Goal: Download file/media

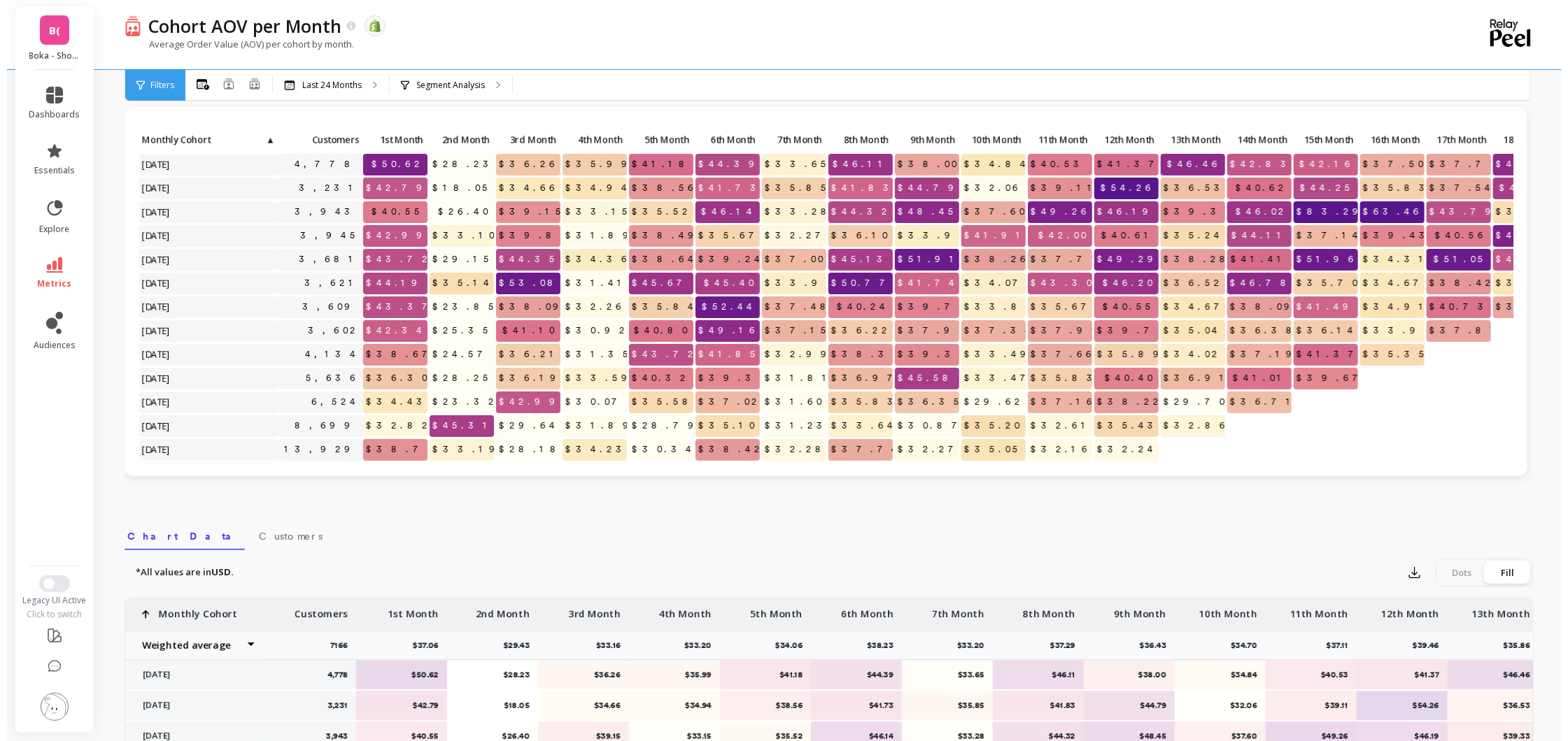
scroll to position [87, 0]
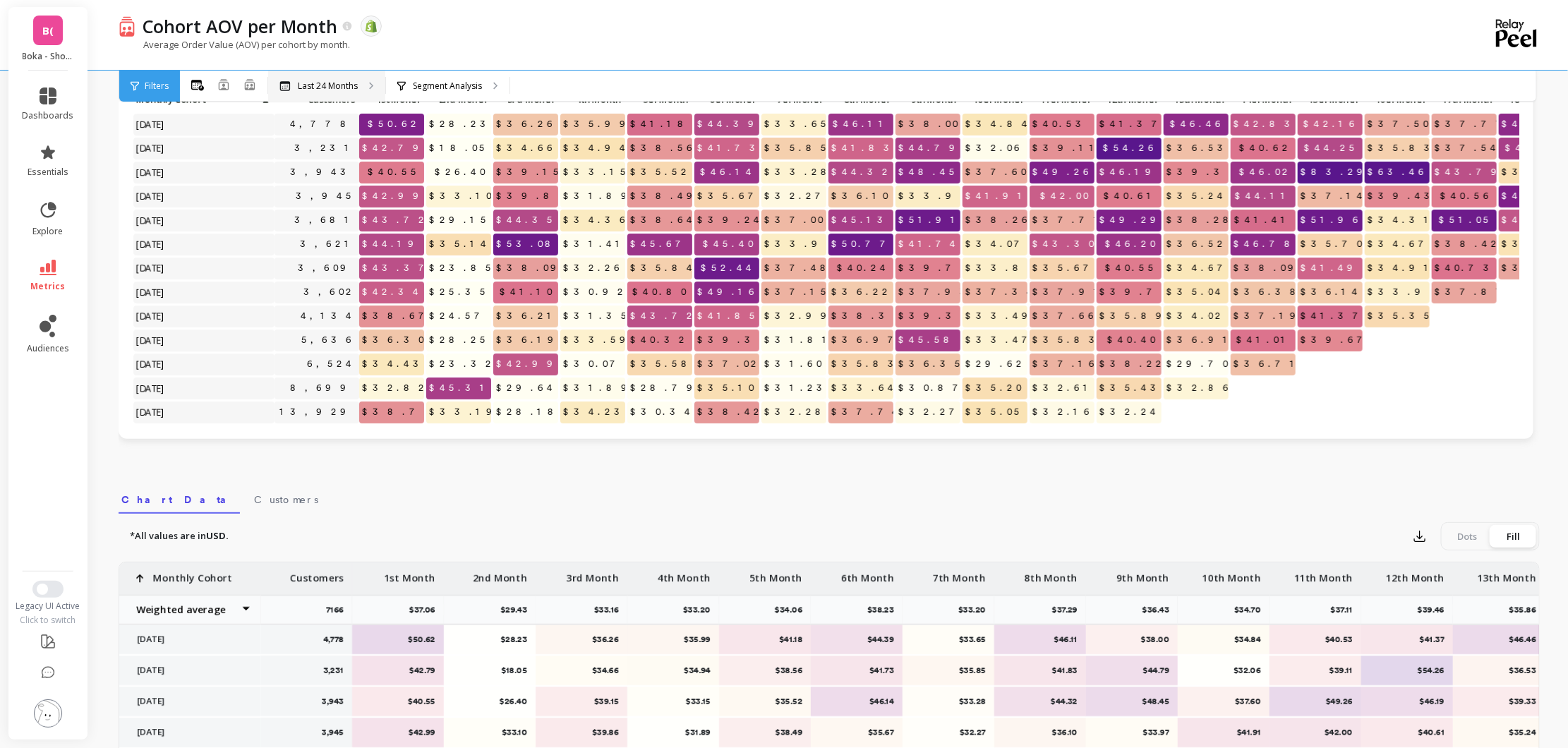
click at [318, 81] on p "Last 24 Months" at bounding box center [328, 86] width 60 height 11
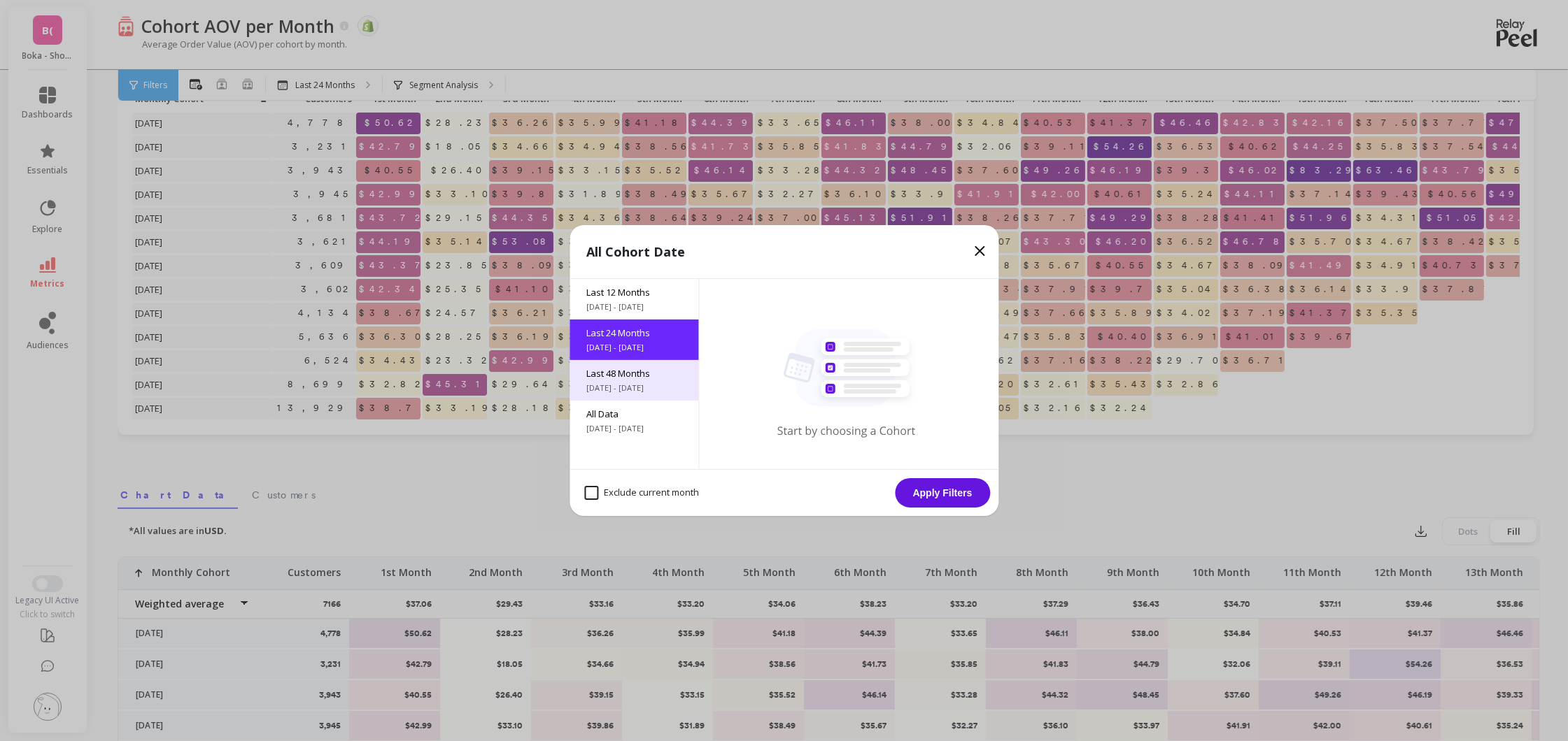
click at [628, 381] on div "Last 48 Months [DATE] - [DATE]" at bounding box center [634, 380] width 128 height 40
click at [949, 491] on button "Apply Filters" at bounding box center [942, 493] width 95 height 30
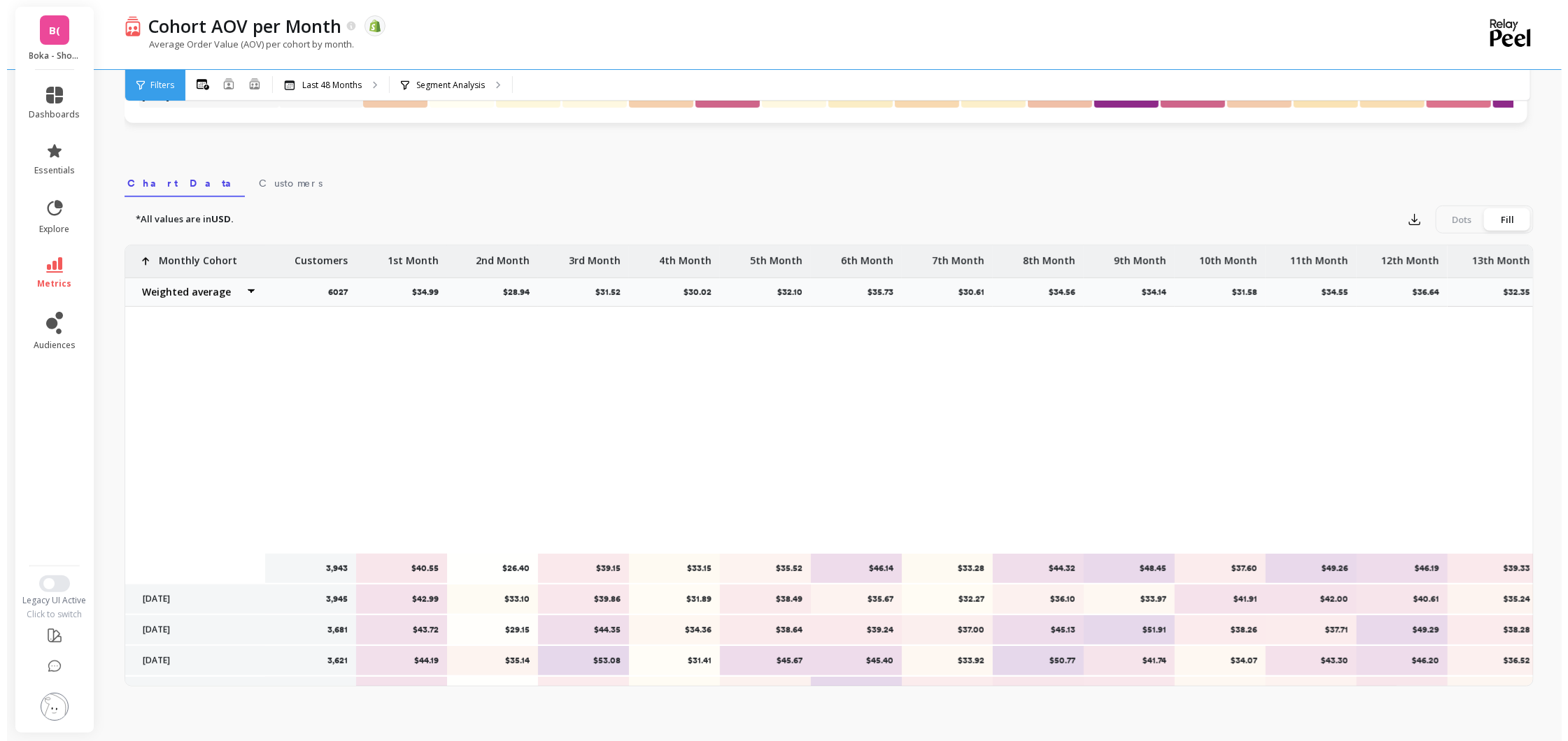
scroll to position [1110, 0]
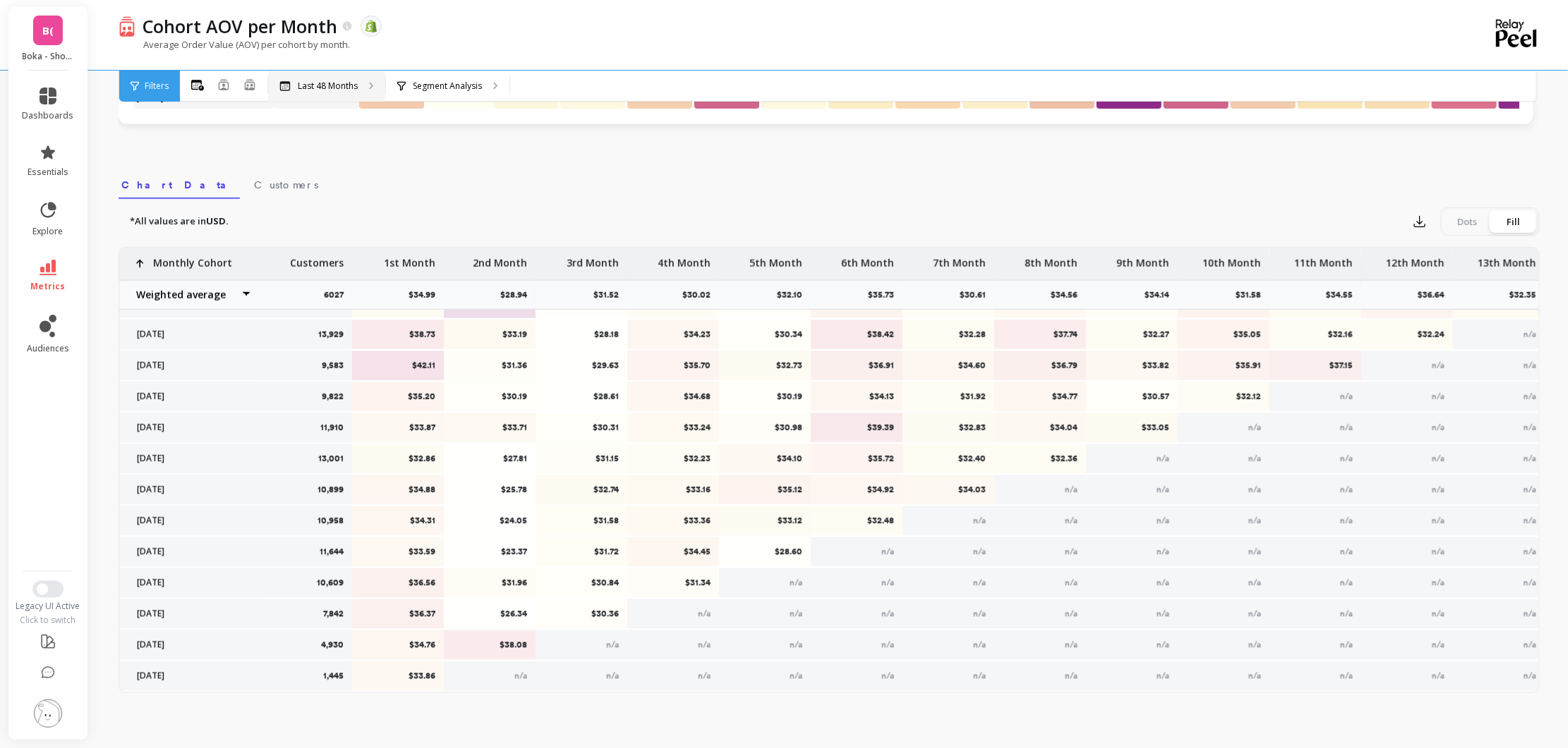
click at [317, 88] on p "Last 48 Months" at bounding box center [328, 86] width 60 height 11
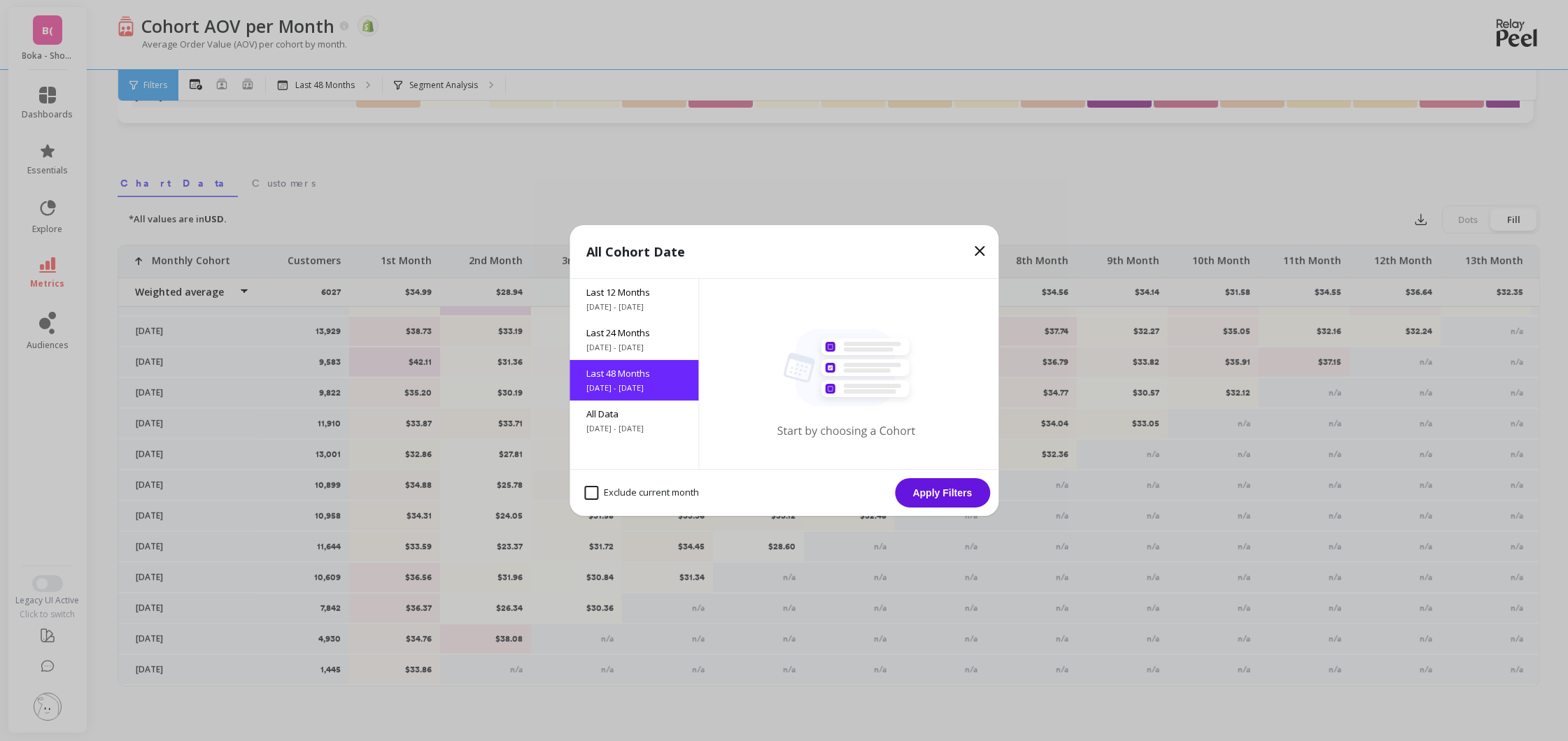
drag, startPoint x: 586, startPoint y: 497, endPoint x: 593, endPoint y: 498, distance: 7.1
click at [586, 497] on month "Exclude current month" at bounding box center [641, 493] width 115 height 14
checkbox month "true"
click at [963, 498] on button "Apply Filters" at bounding box center [942, 493] width 95 height 30
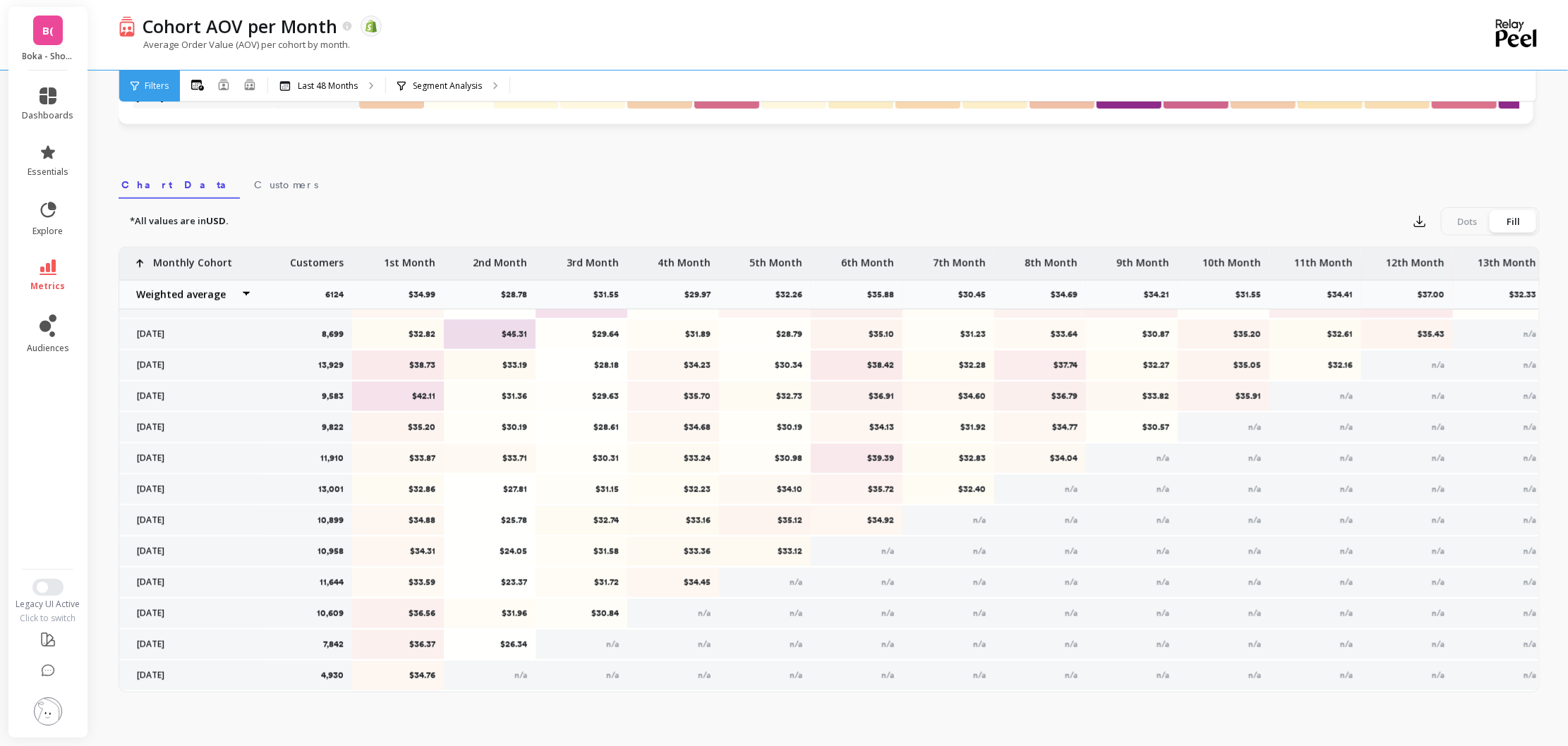
scroll to position [404, 0]
click at [1423, 218] on icon "button" at bounding box center [1420, 221] width 14 height 14
click at [1438, 255] on span "CSV" at bounding box center [1446, 260] width 21 height 14
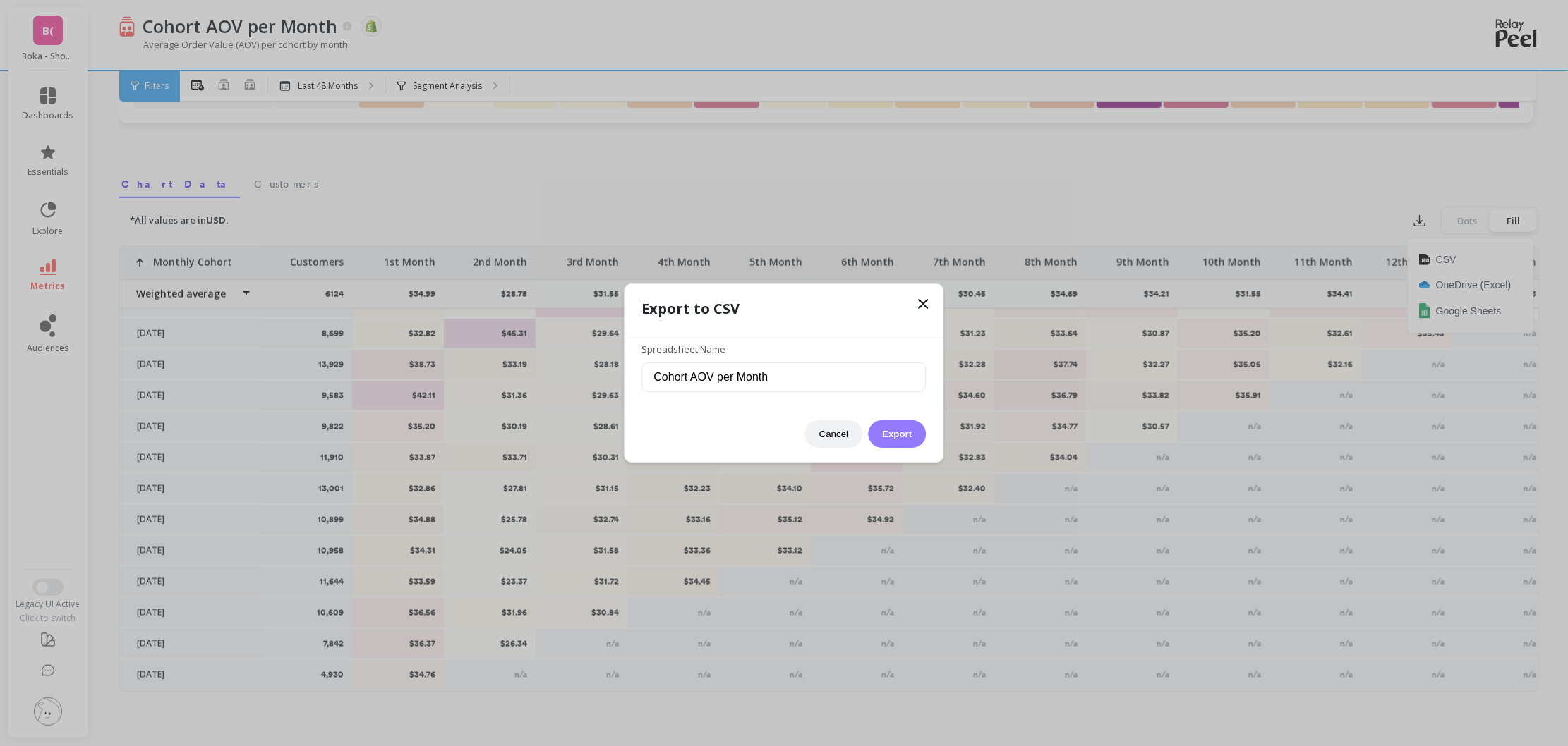
click at [905, 436] on button "Export" at bounding box center [897, 434] width 58 height 28
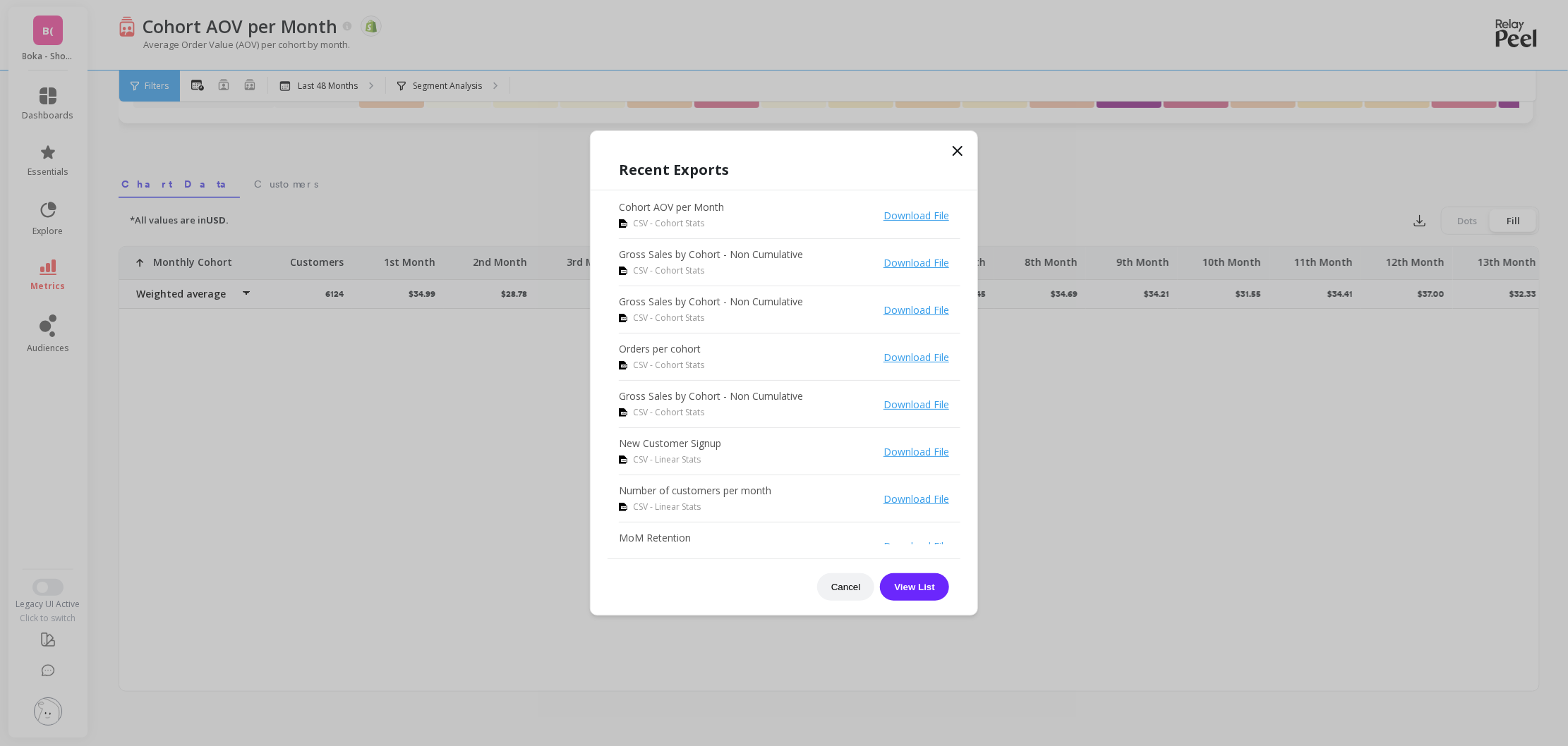
scroll to position [1090, 0]
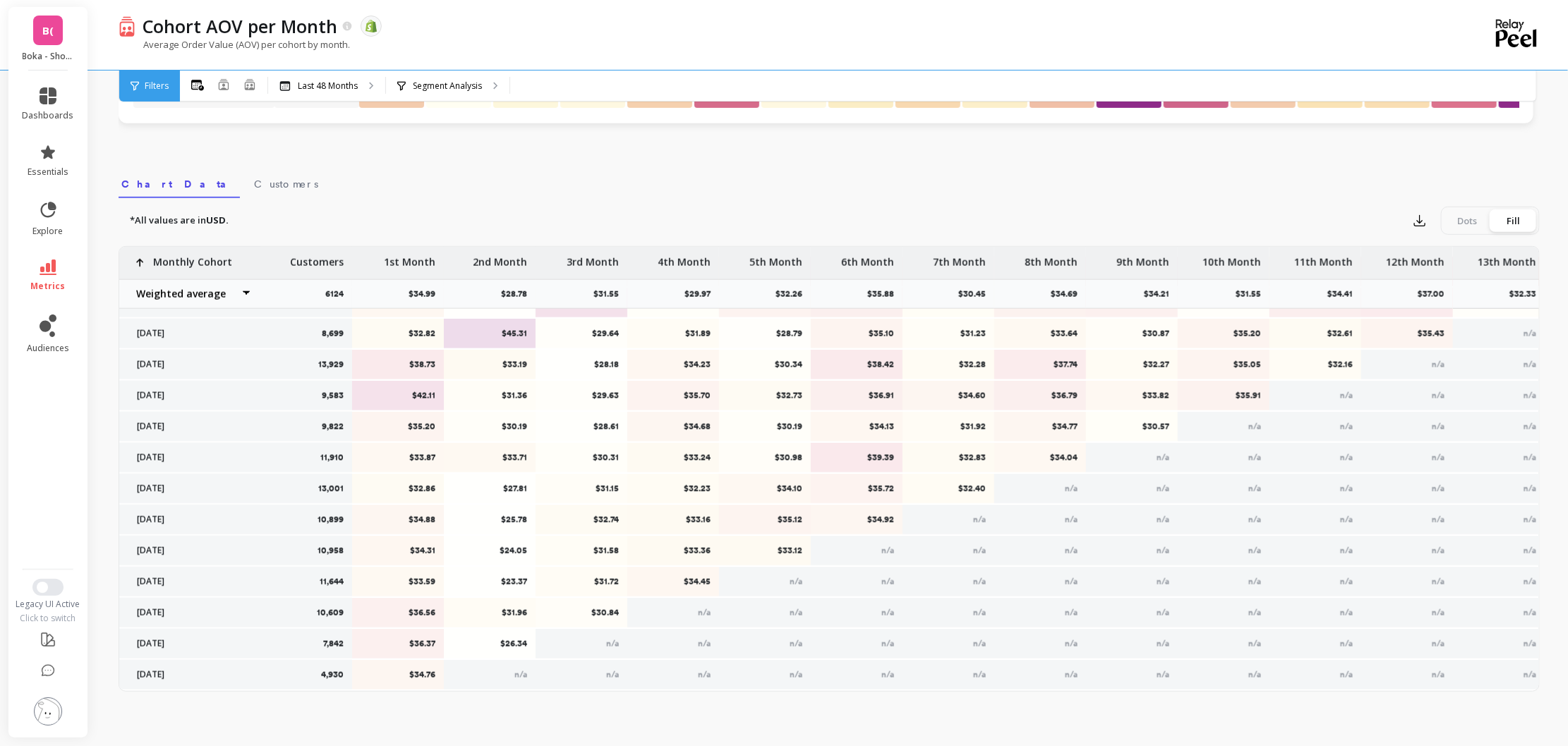
click at [313, 156] on div "Monthly Cohort Grid Drill Down Save Share Learn Click to create an audience 2,6…" at bounding box center [829, 191] width 1422 height 1077
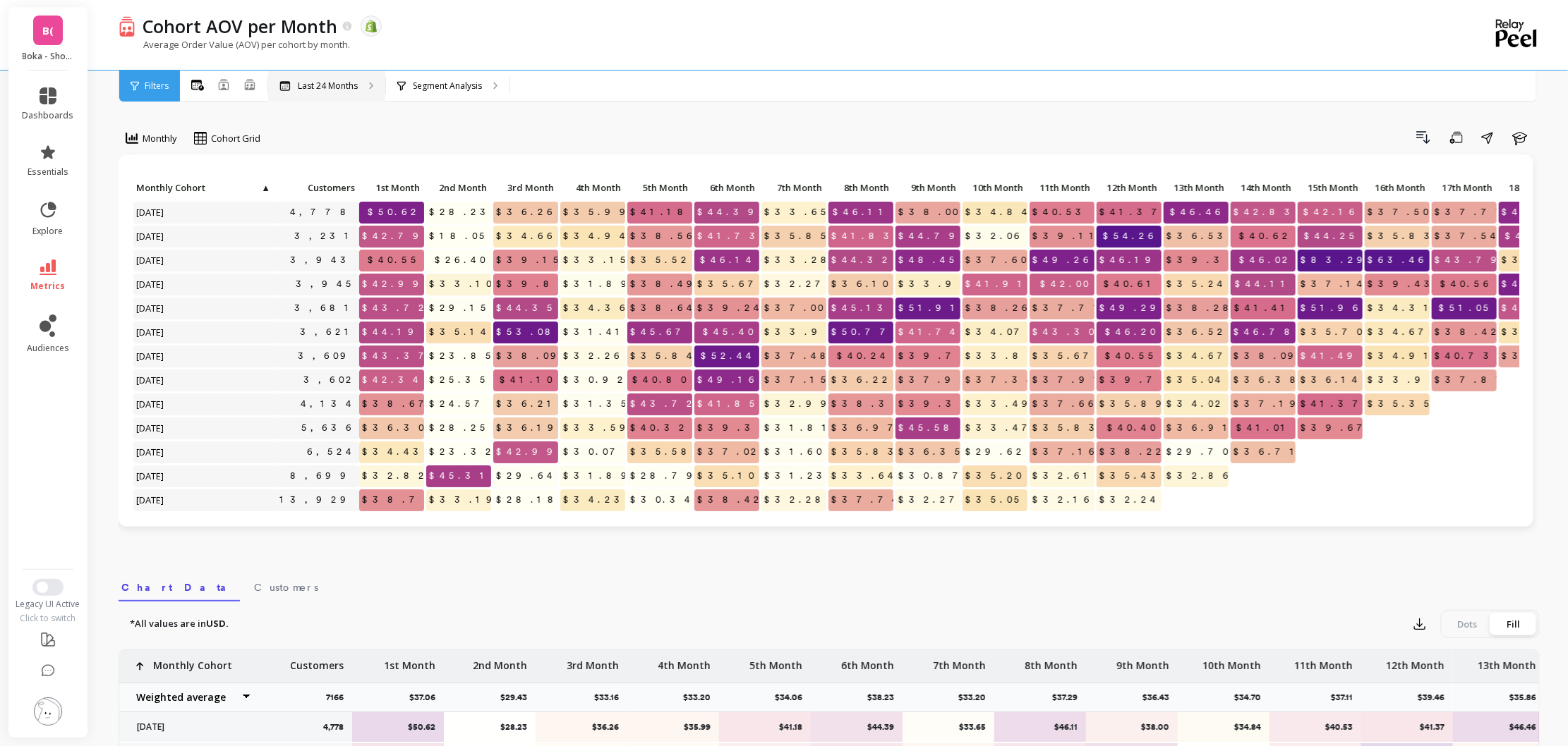
click at [337, 83] on p "Last 24 Months" at bounding box center [328, 86] width 60 height 11
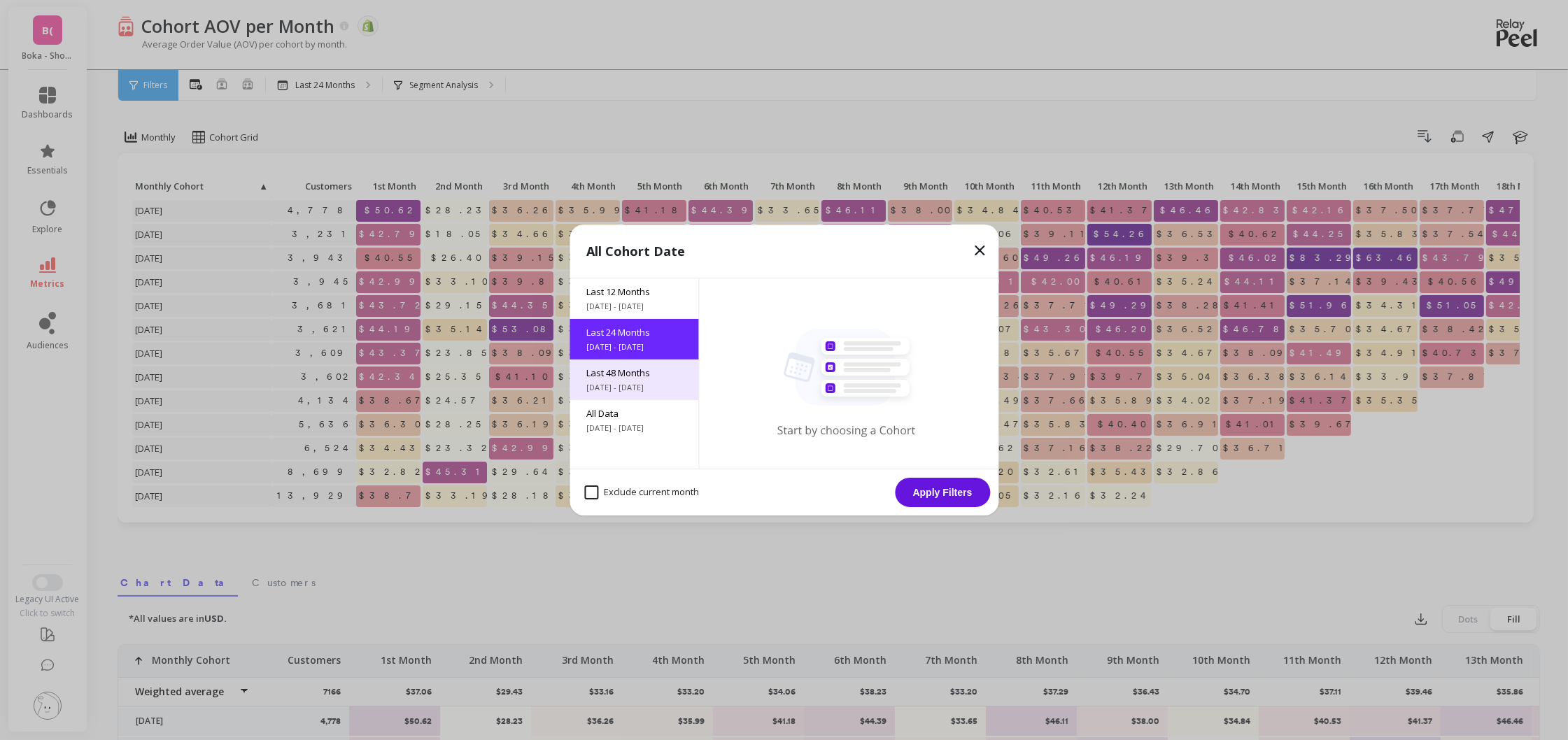
click at [619, 381] on div "Last 48 Months [DATE] - [DATE]" at bounding box center [634, 379] width 128 height 40
drag, startPoint x: 662, startPoint y: 494, endPoint x: 703, endPoint y: 494, distance: 41.0
click at [662, 494] on month "Exclude current month" at bounding box center [641, 492] width 115 height 14
checkbox month "true"
click at [934, 499] on button "Apply Filters" at bounding box center [942, 492] width 95 height 30
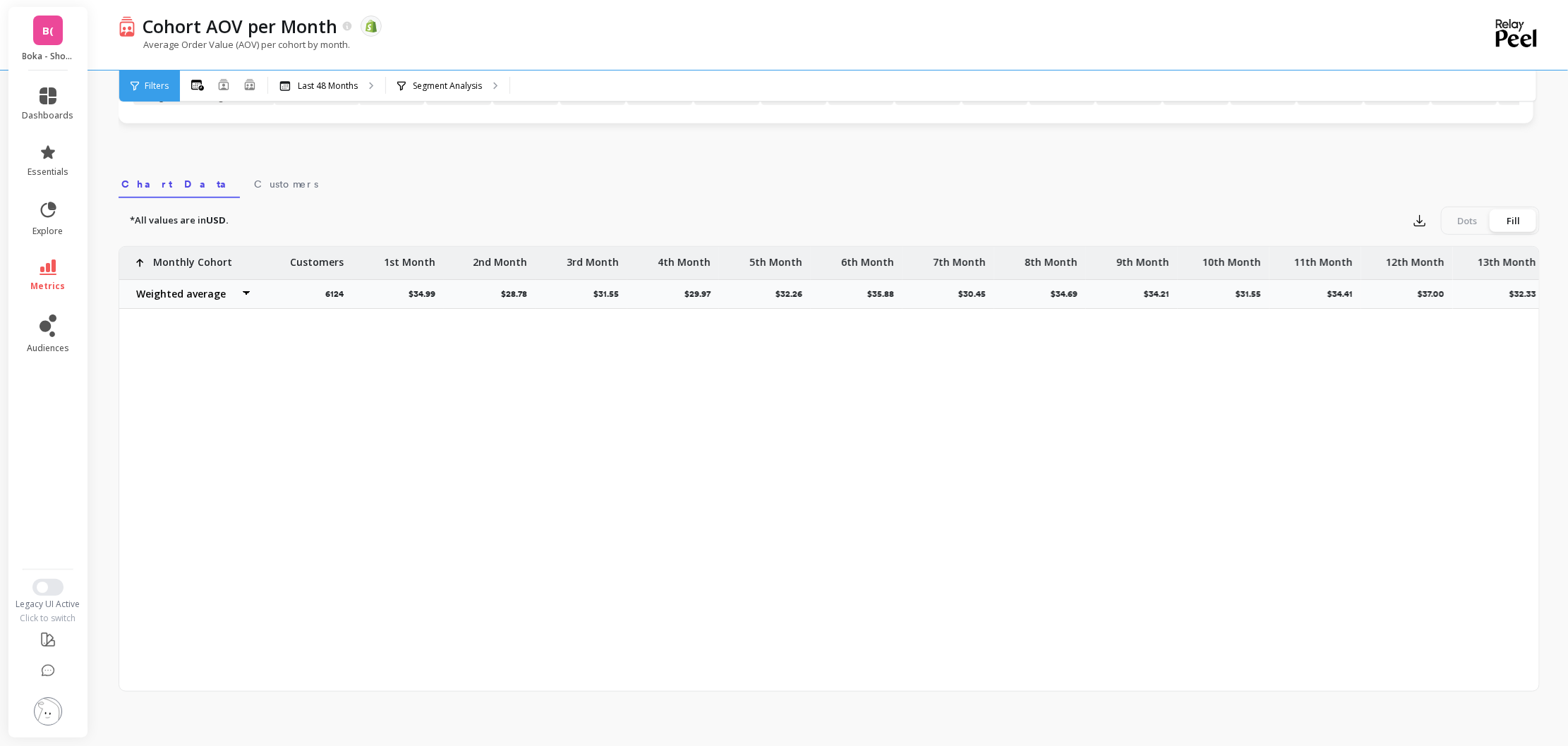
scroll to position [617, 0]
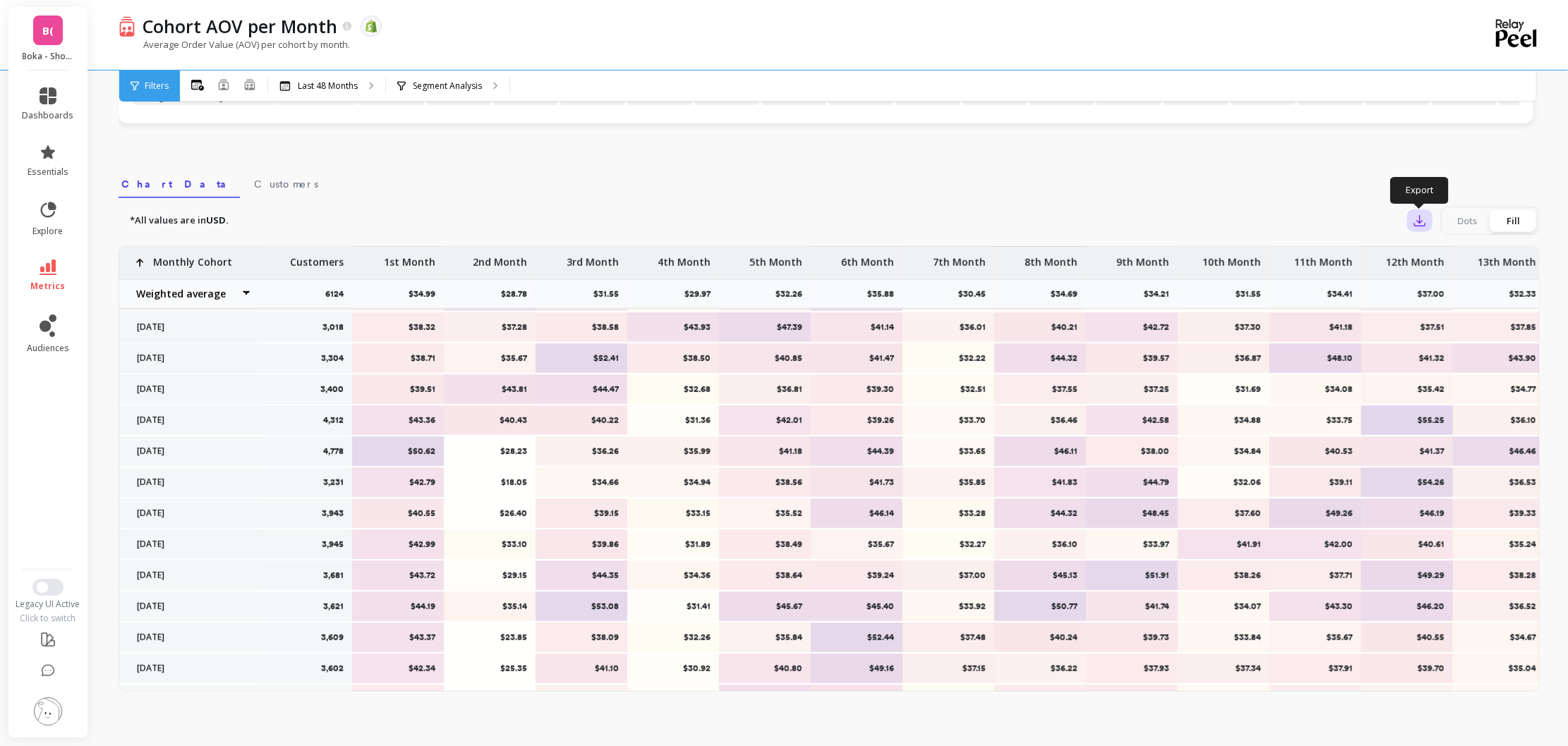
click at [1422, 211] on button "button" at bounding box center [1419, 221] width 25 height 22
click at [1455, 258] on span "CSV" at bounding box center [1446, 260] width 21 height 14
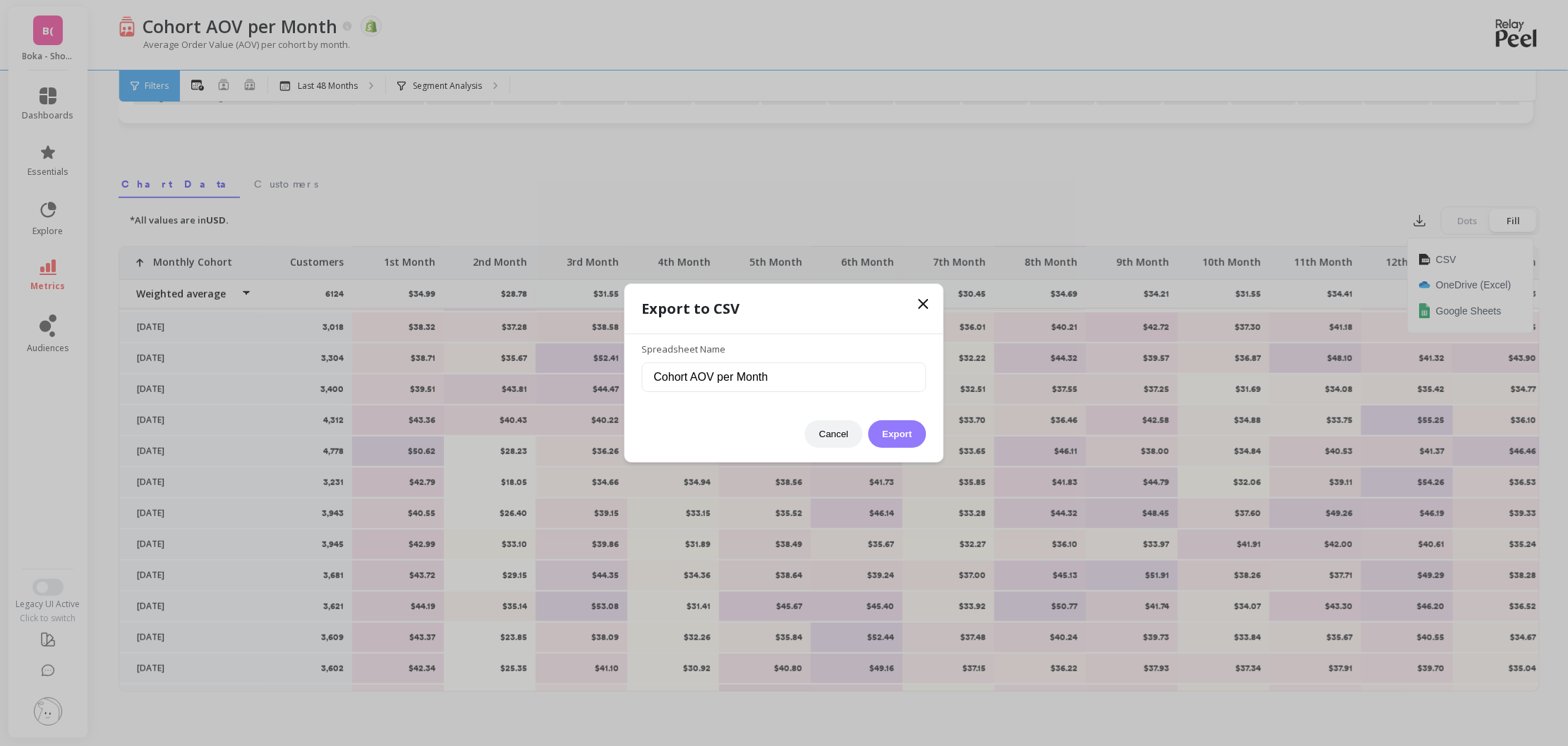
click at [907, 437] on button "Export" at bounding box center [897, 434] width 58 height 28
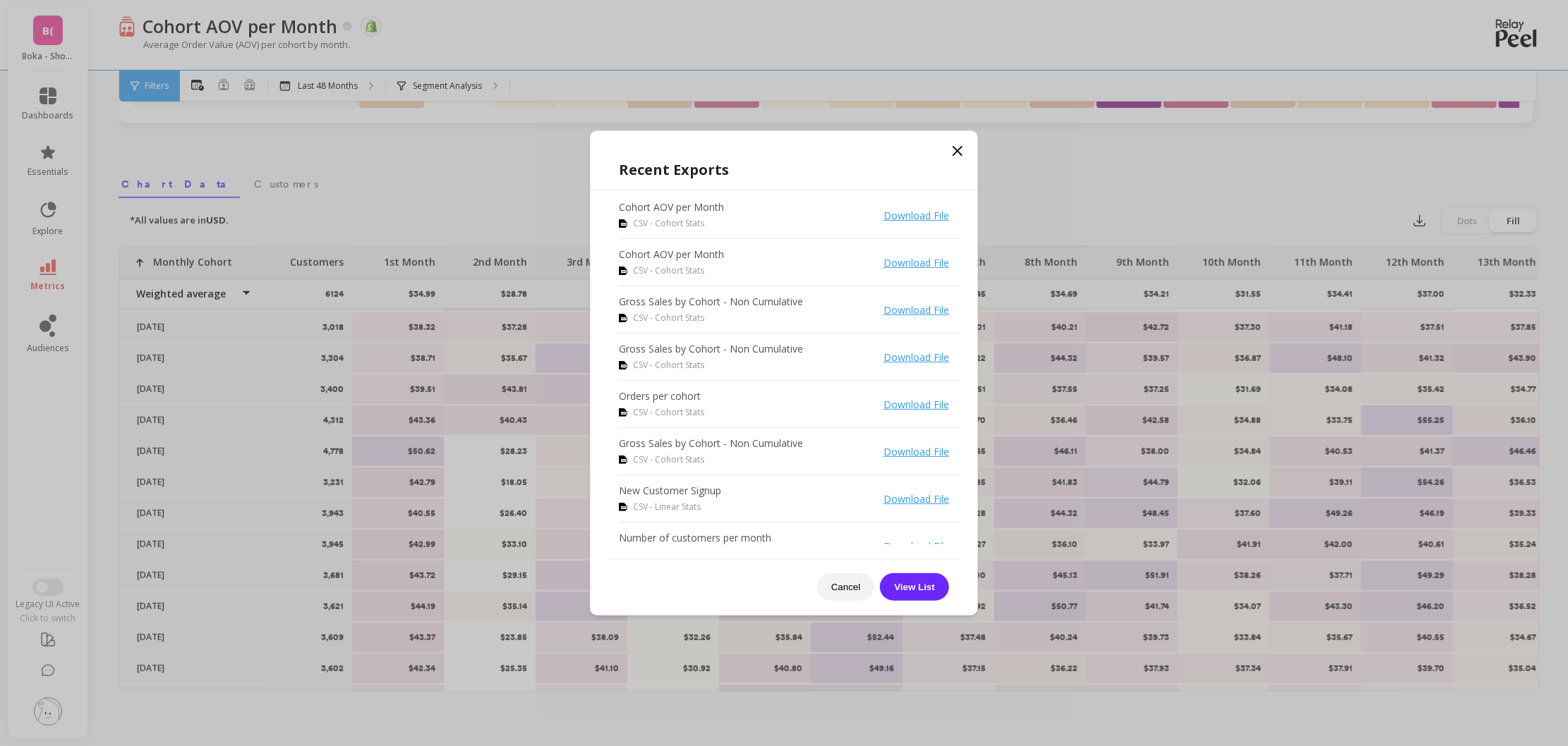
click at [951, 154] on icon at bounding box center [958, 151] width 17 height 17
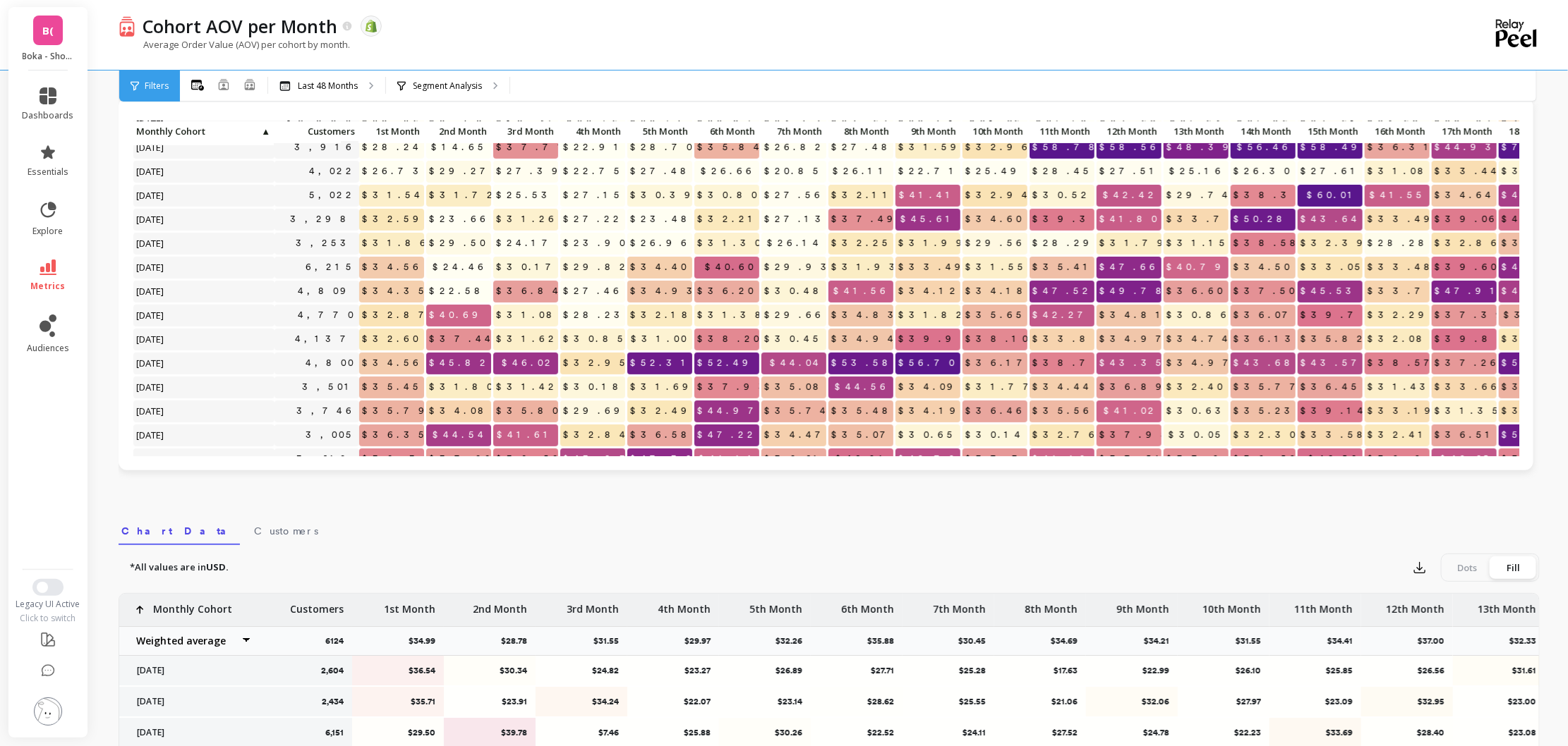
scroll to position [88, 0]
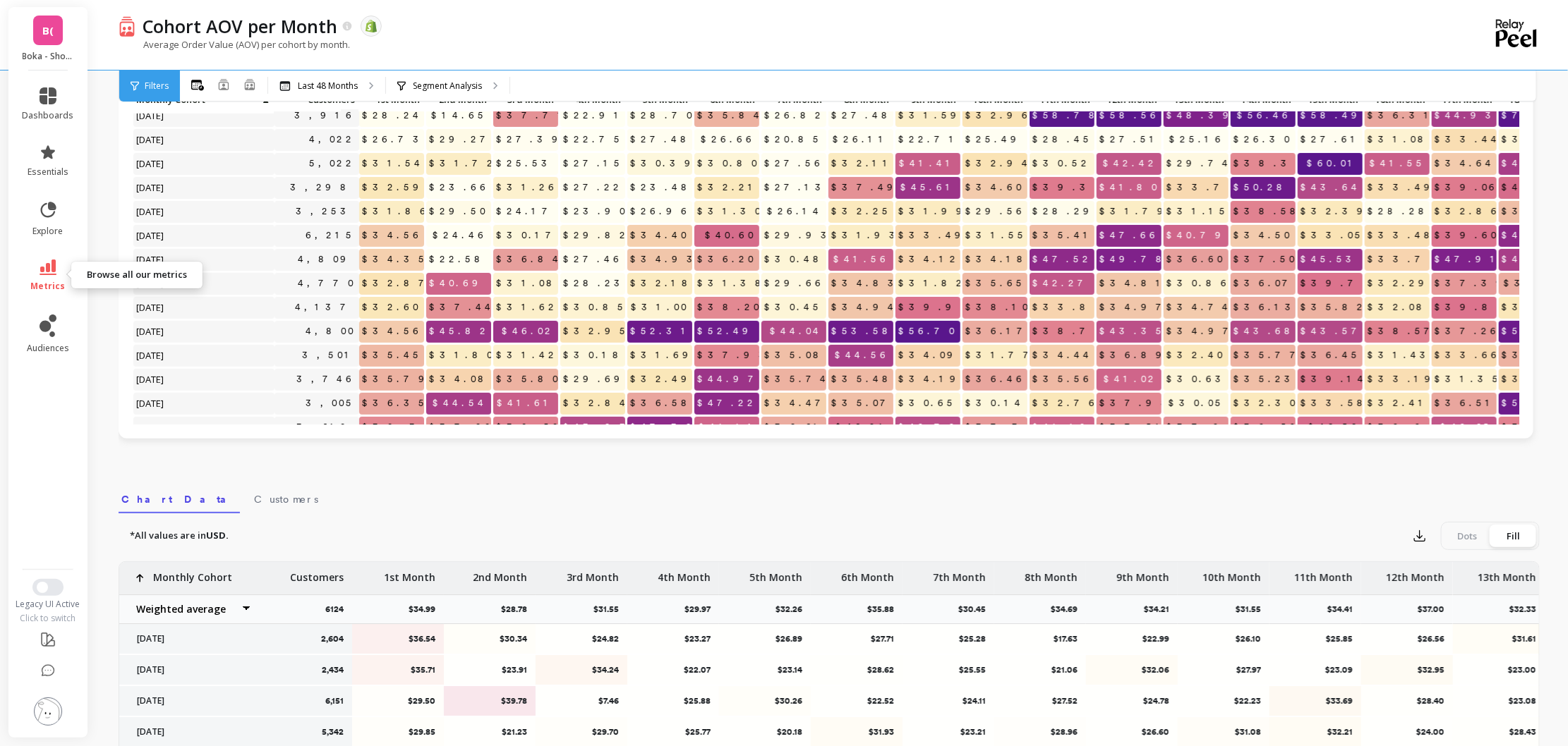
click at [44, 275] on link "metrics" at bounding box center [48, 276] width 51 height 32
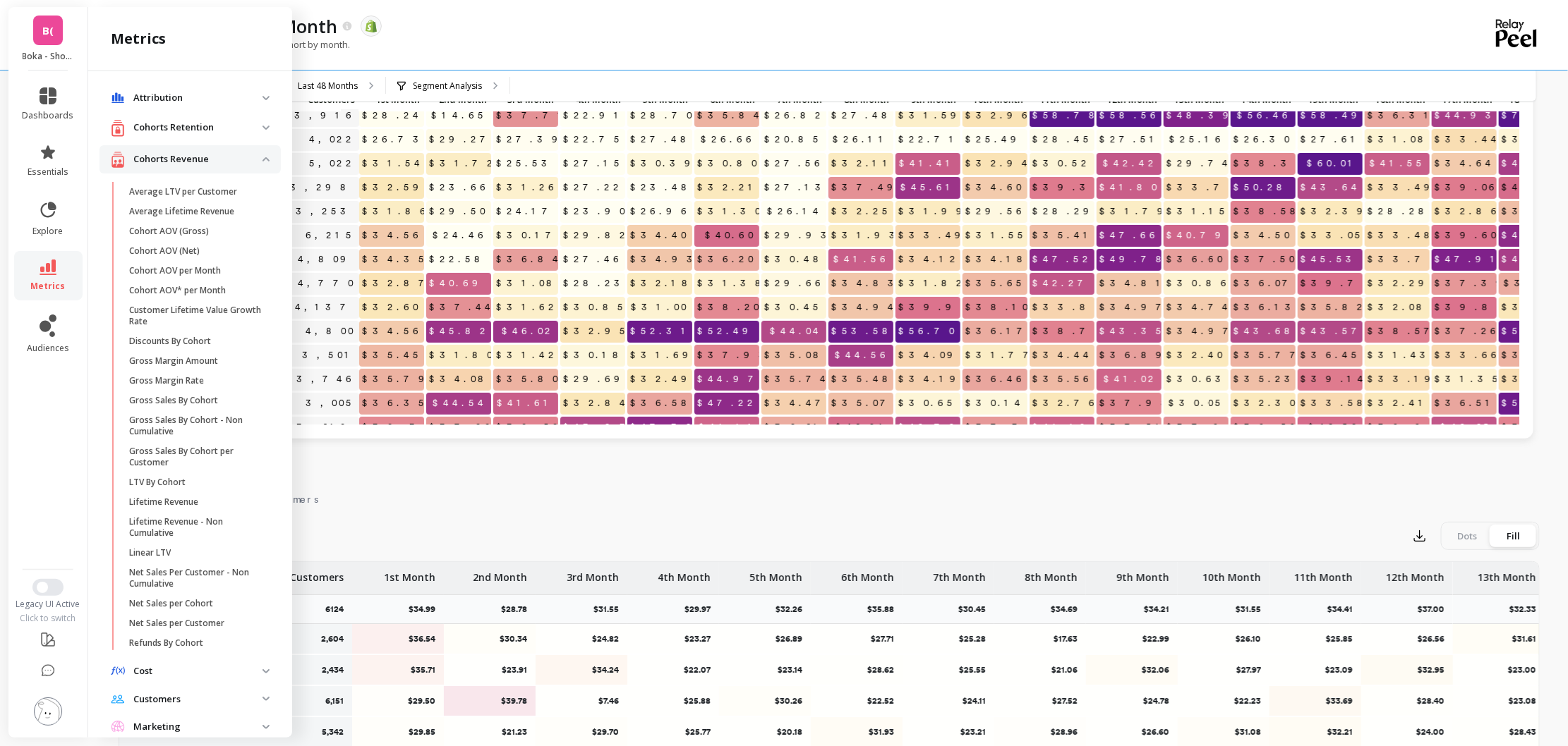
click at [229, 133] on p "Cohorts Retention" at bounding box center [198, 127] width 130 height 14
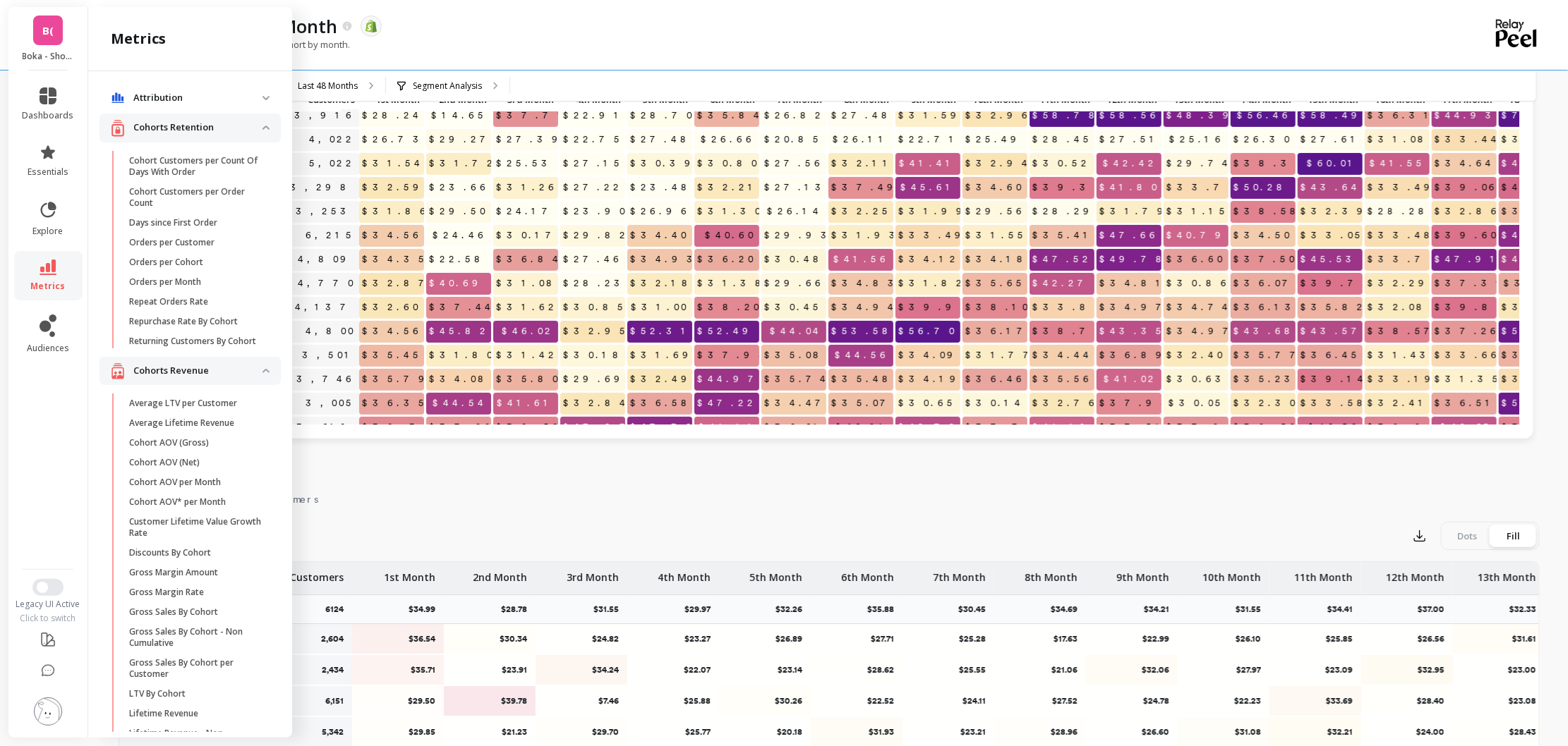
click at [228, 129] on p "Cohorts Retention" at bounding box center [198, 127] width 130 height 14
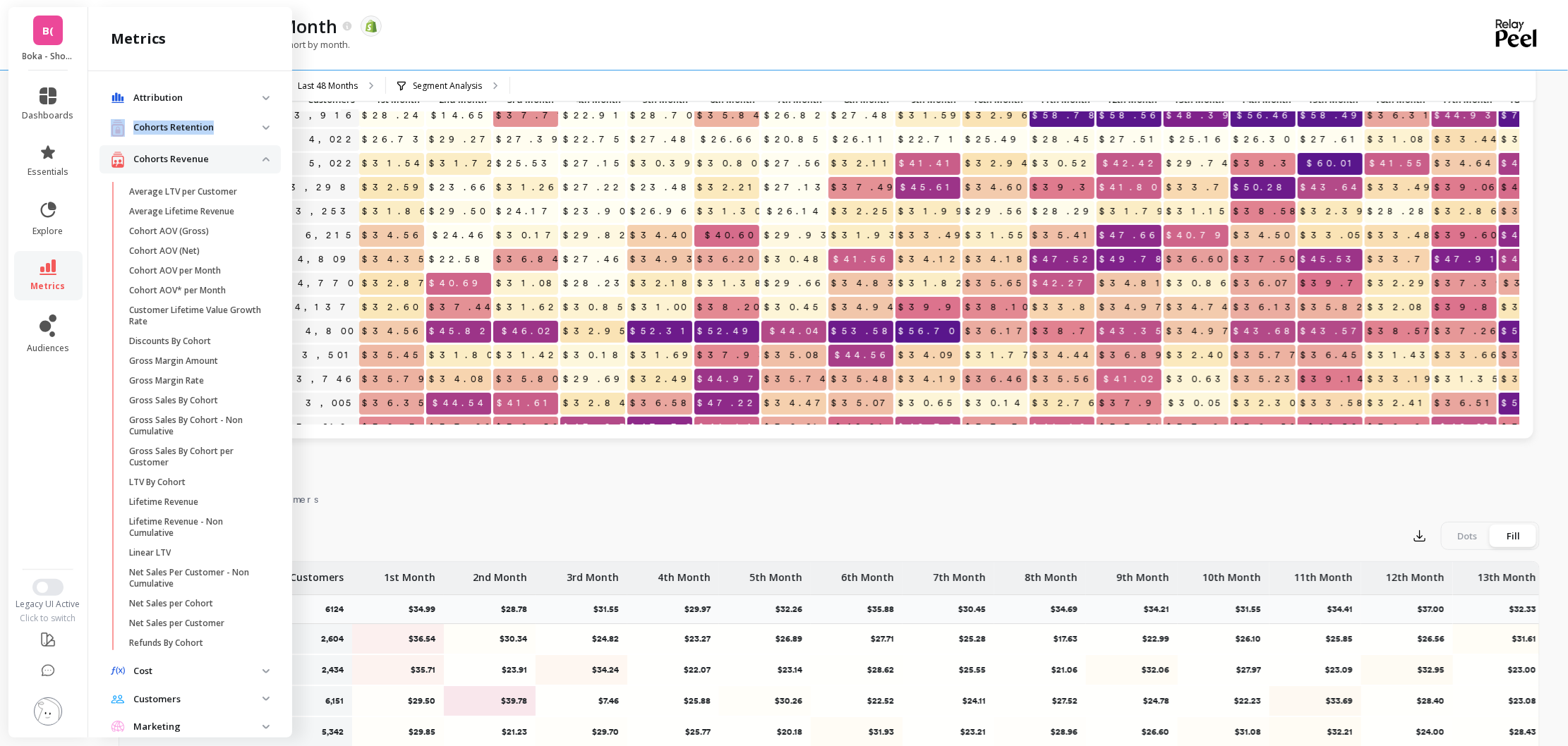
click at [228, 129] on p "Cohorts Retention" at bounding box center [198, 127] width 130 height 14
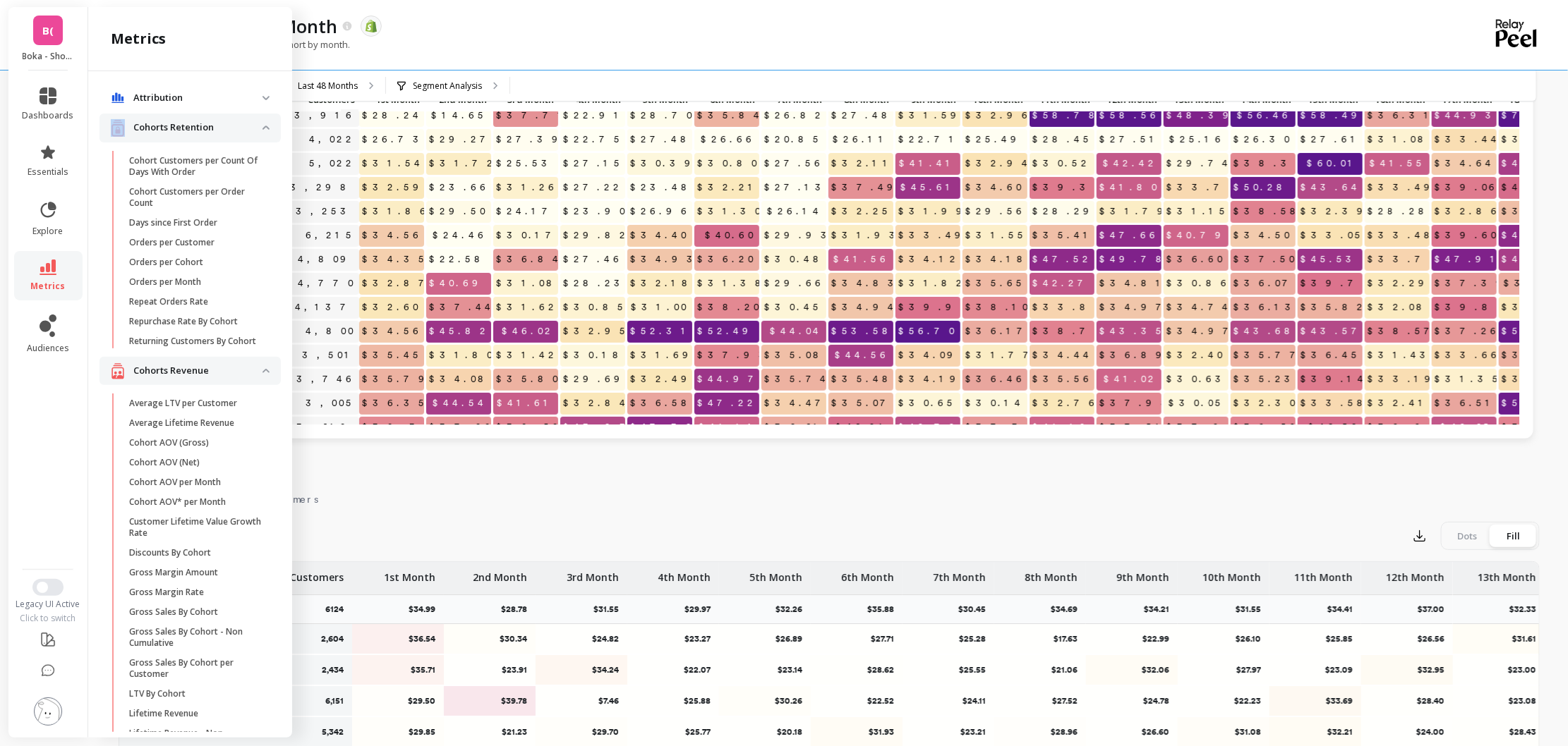
click at [228, 129] on p "Cohorts Retention" at bounding box center [198, 127] width 130 height 14
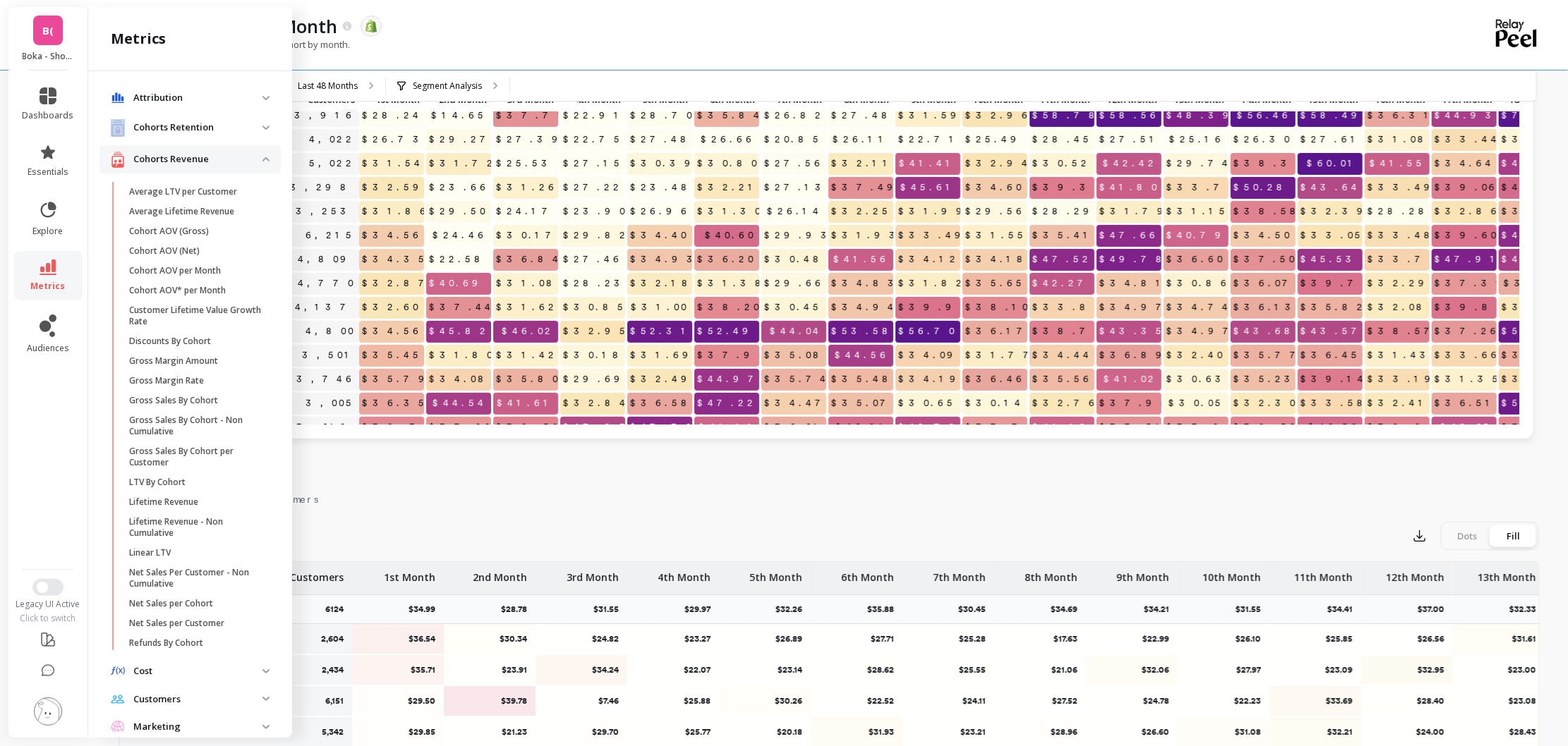
click at [228, 129] on p "Cohorts Retention" at bounding box center [198, 127] width 130 height 14
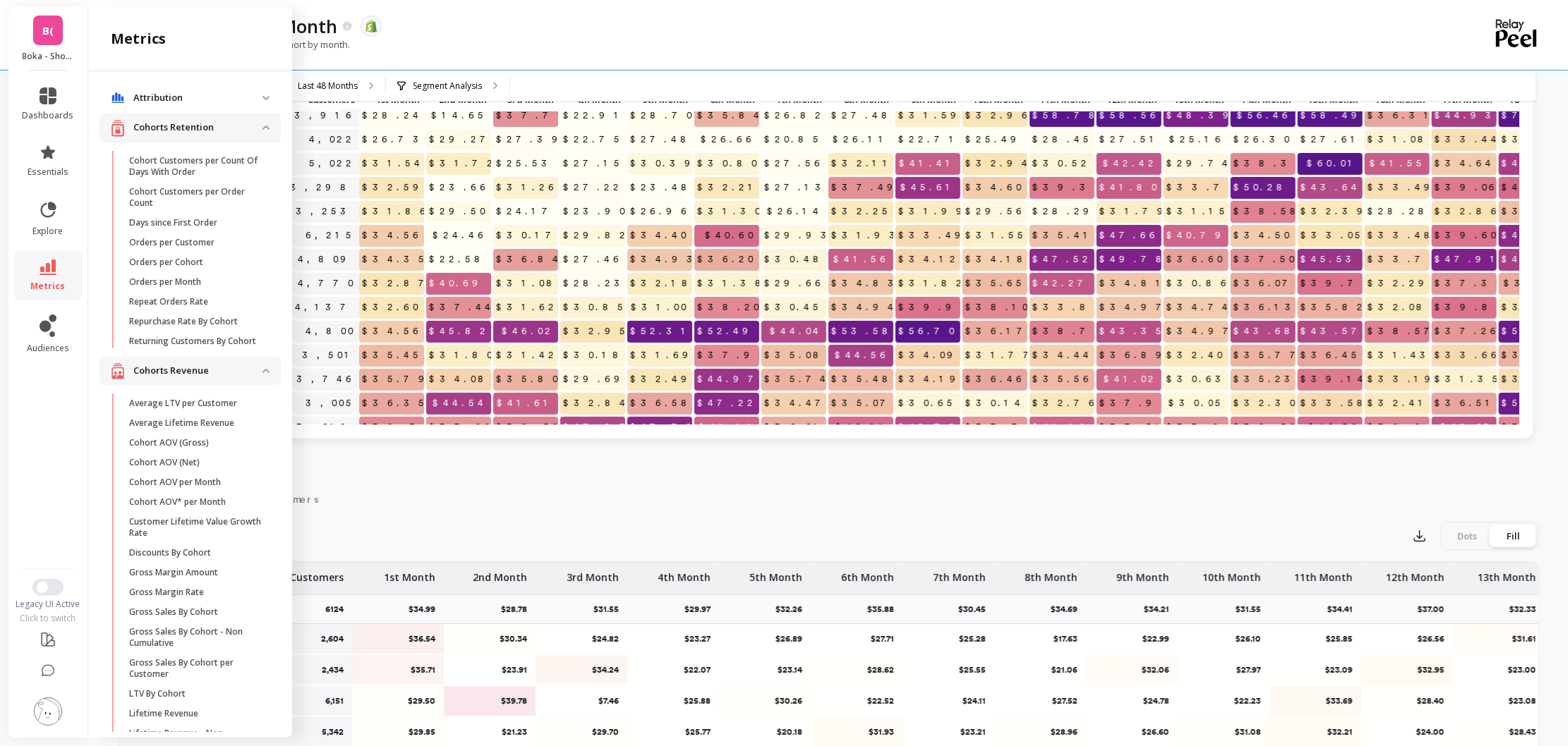
click at [228, 129] on p "Cohorts Retention" at bounding box center [198, 127] width 130 height 14
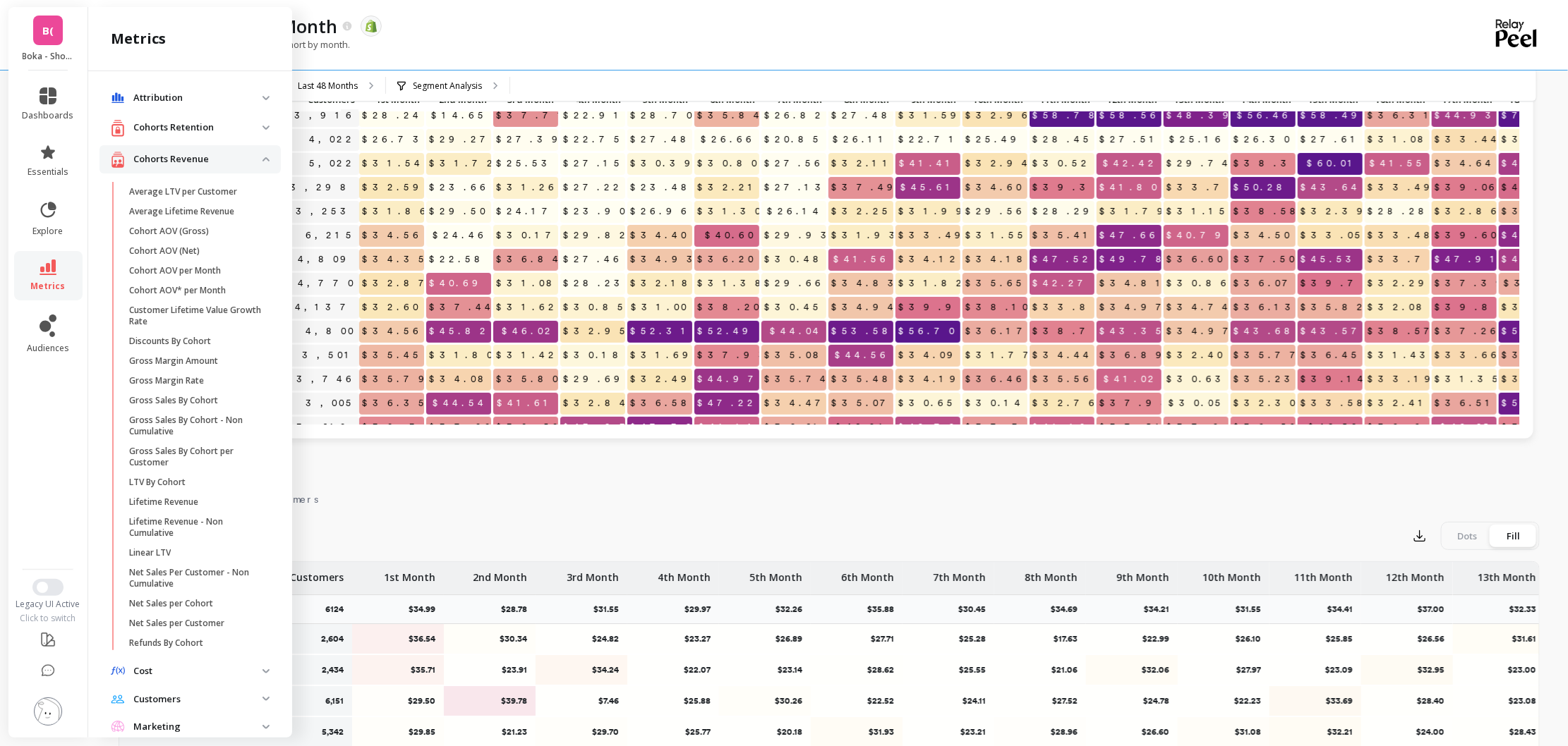
click at [199, 129] on p "Cohorts Retention" at bounding box center [198, 127] width 130 height 14
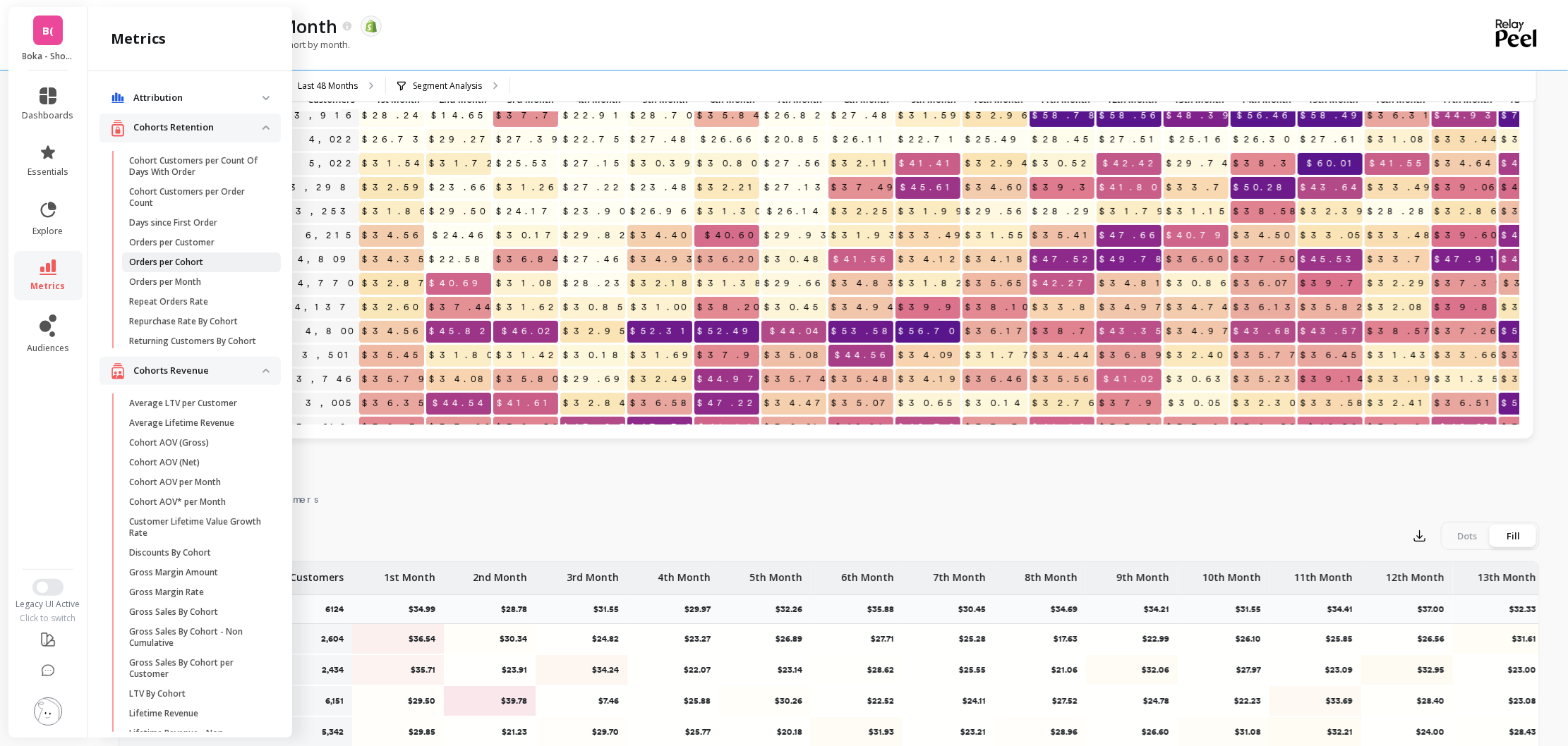
click at [192, 263] on p "Orders per Cohort" at bounding box center [166, 262] width 74 height 11
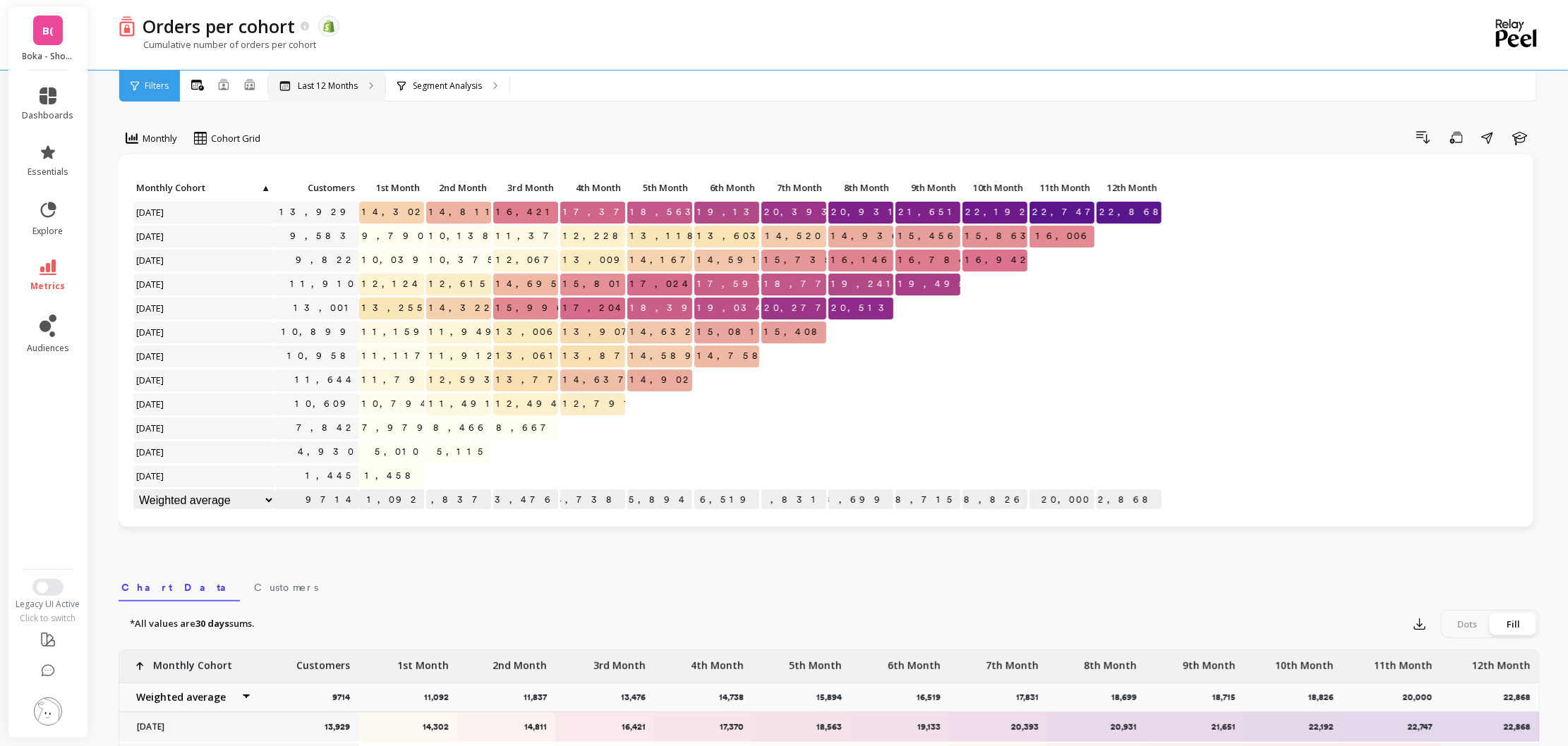
click at [308, 90] on p "Last 12 Months" at bounding box center [328, 86] width 60 height 11
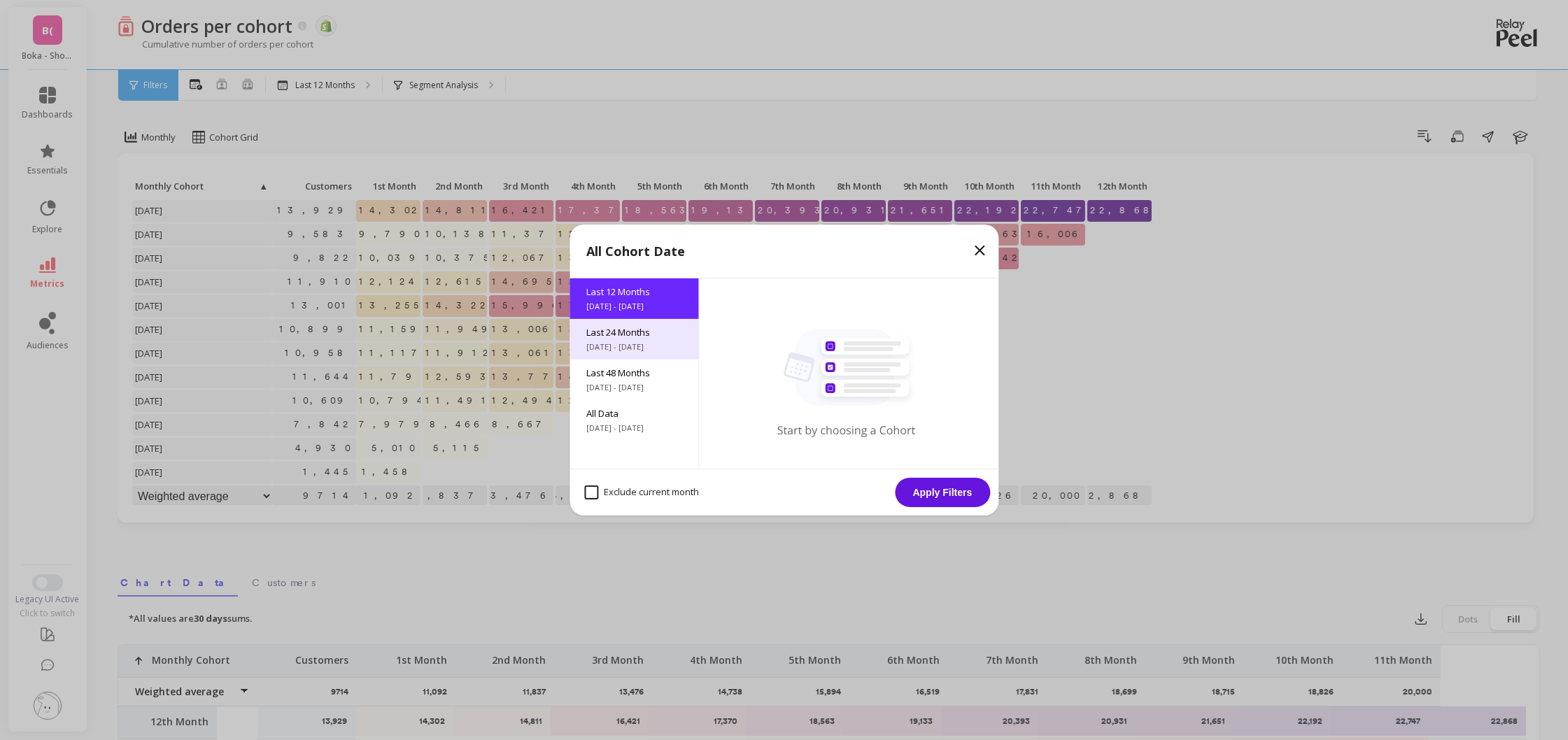
click at [621, 334] on span "Last 24 Months" at bounding box center [634, 332] width 95 height 13
click at [944, 491] on button "Apply Filters" at bounding box center [942, 492] width 95 height 30
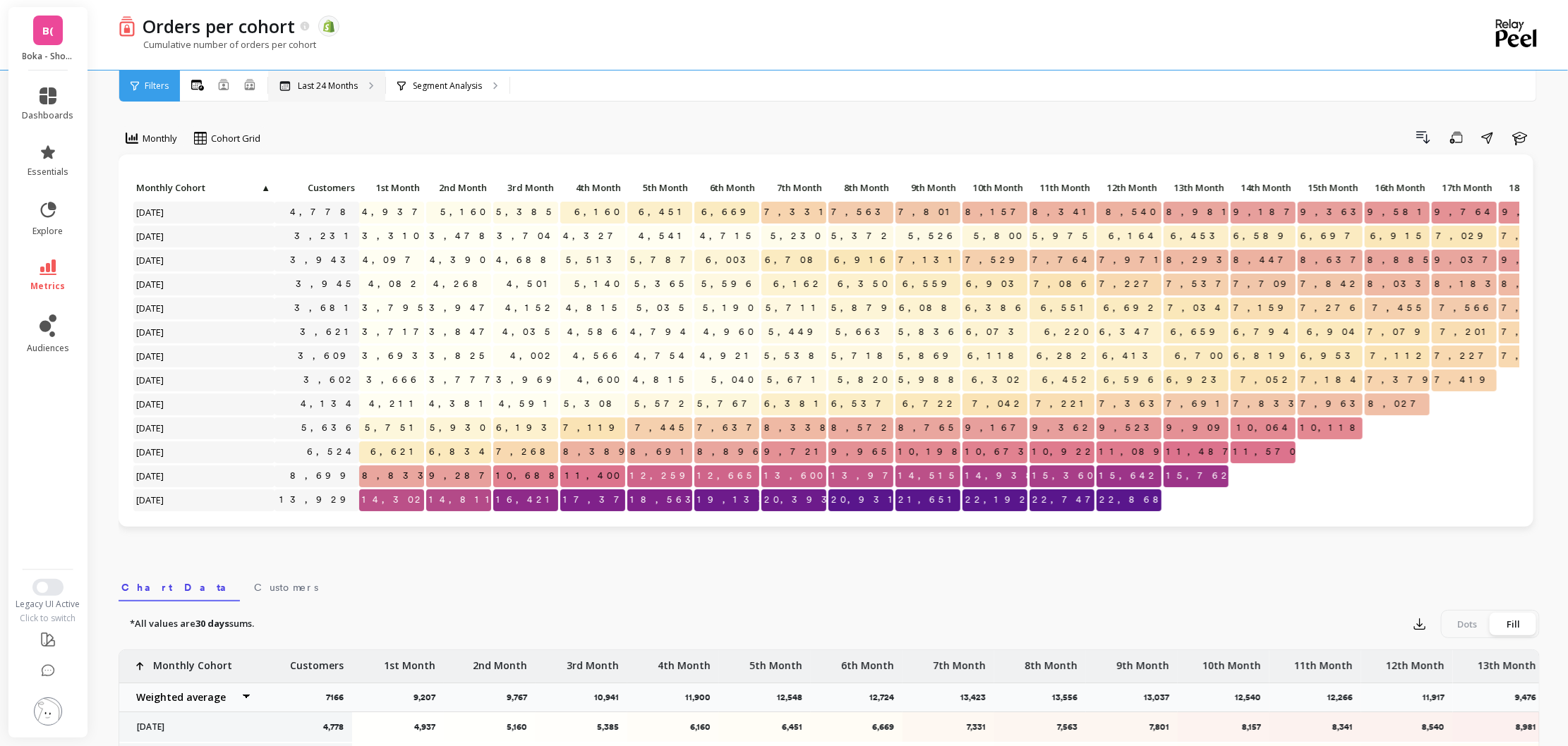
click at [334, 90] on p "Last 24 Months" at bounding box center [328, 86] width 60 height 11
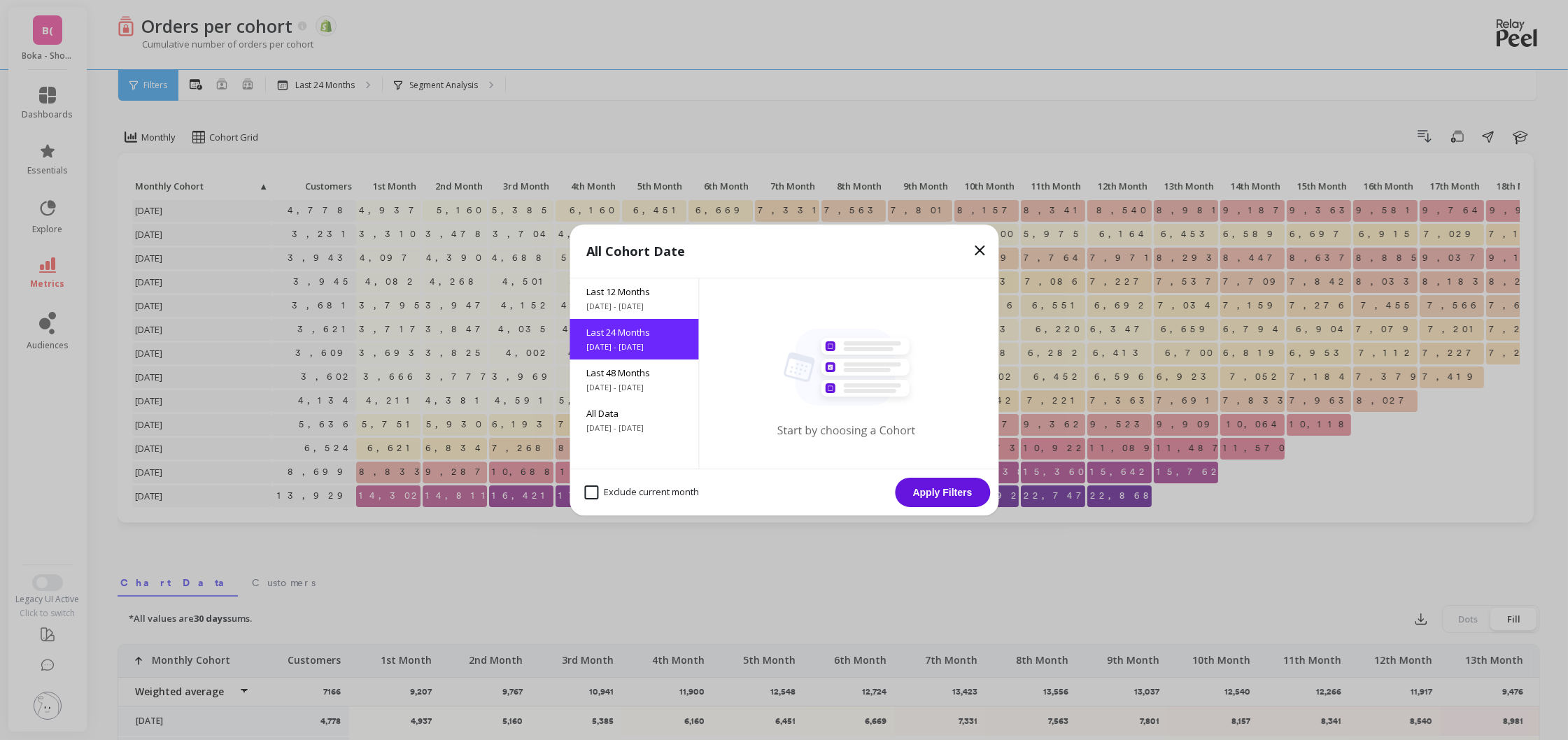
drag, startPoint x: 331, startPoint y: 89, endPoint x: 676, endPoint y: 488, distance: 527.5
click at [624, 488] on month "Exclude current month" at bounding box center [641, 492] width 115 height 14
checkbox month "true"
click at [913, 488] on button "Apply Filters" at bounding box center [942, 492] width 95 height 30
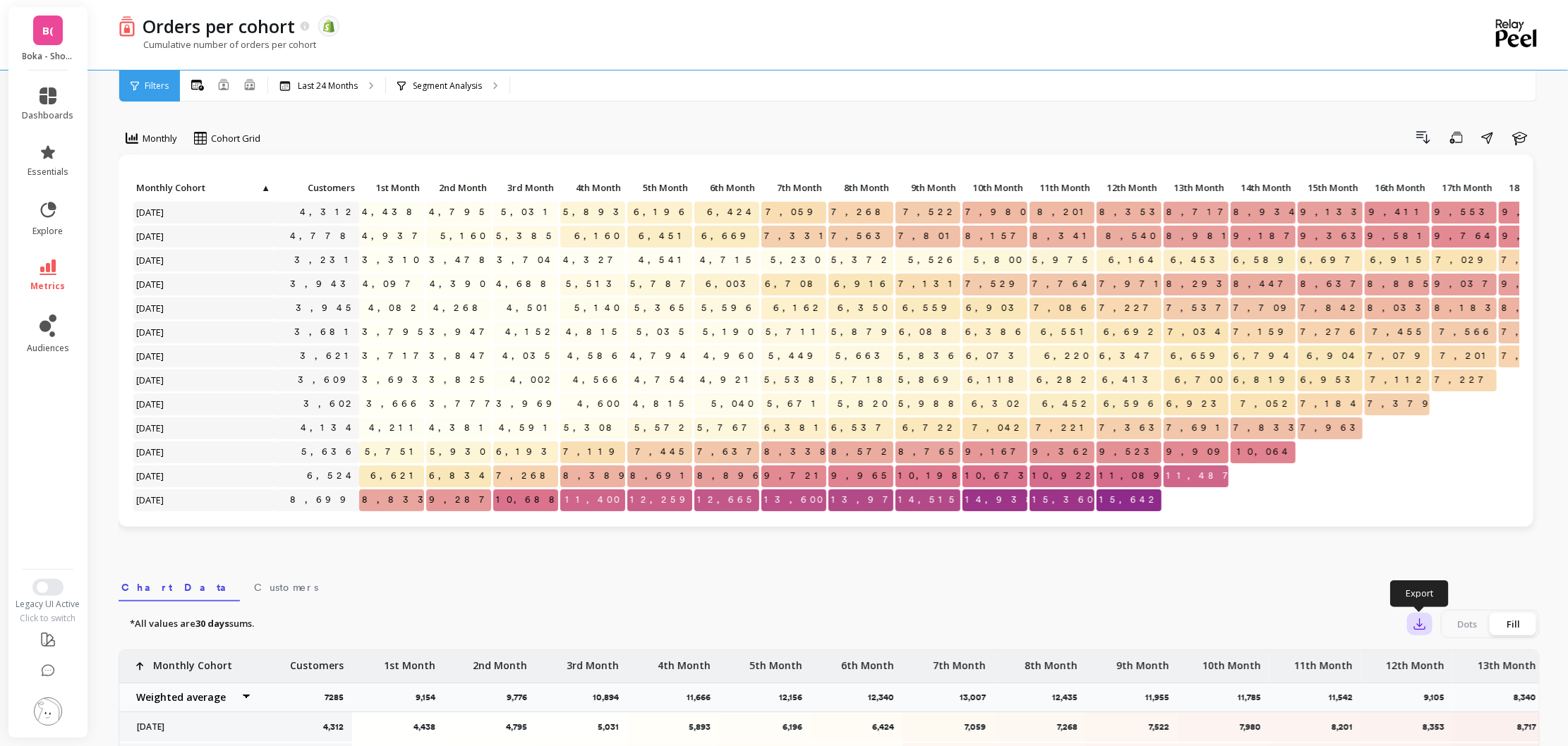
click at [1420, 627] on icon "button" at bounding box center [1420, 624] width 14 height 14
click at [1448, 657] on span "CSV" at bounding box center [1446, 663] width 21 height 14
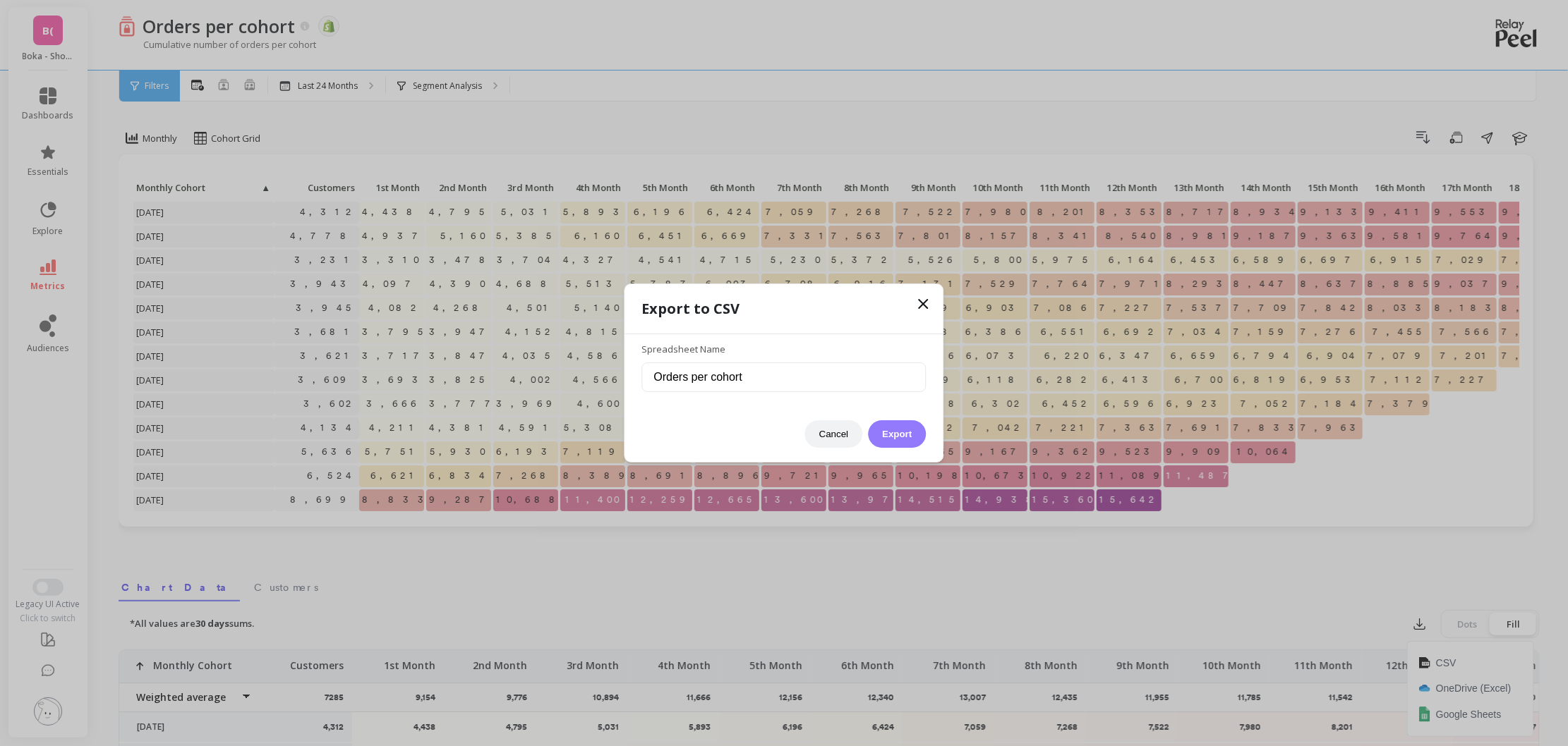
click at [907, 428] on button "Export" at bounding box center [897, 434] width 58 height 28
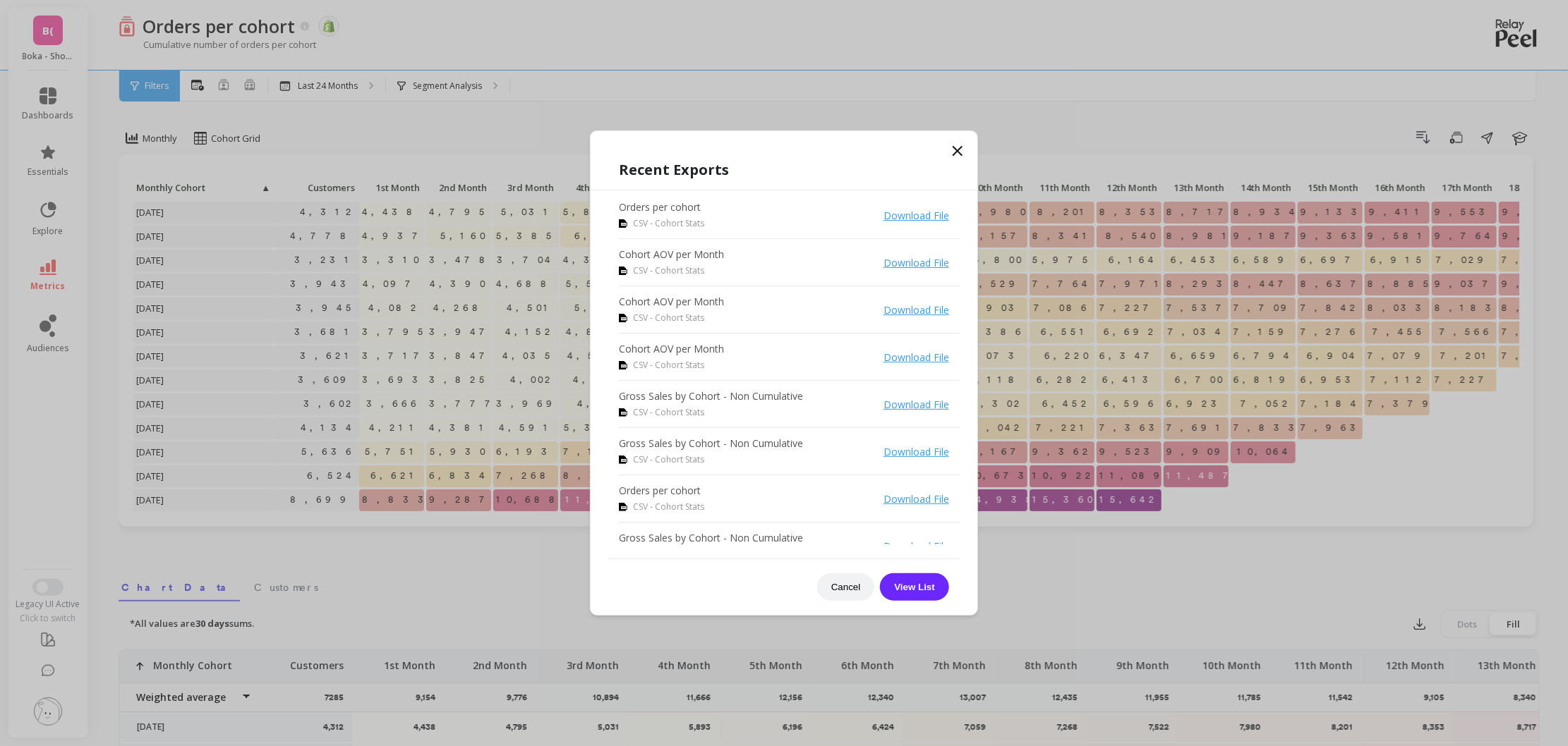
click at [959, 153] on icon at bounding box center [958, 151] width 17 height 17
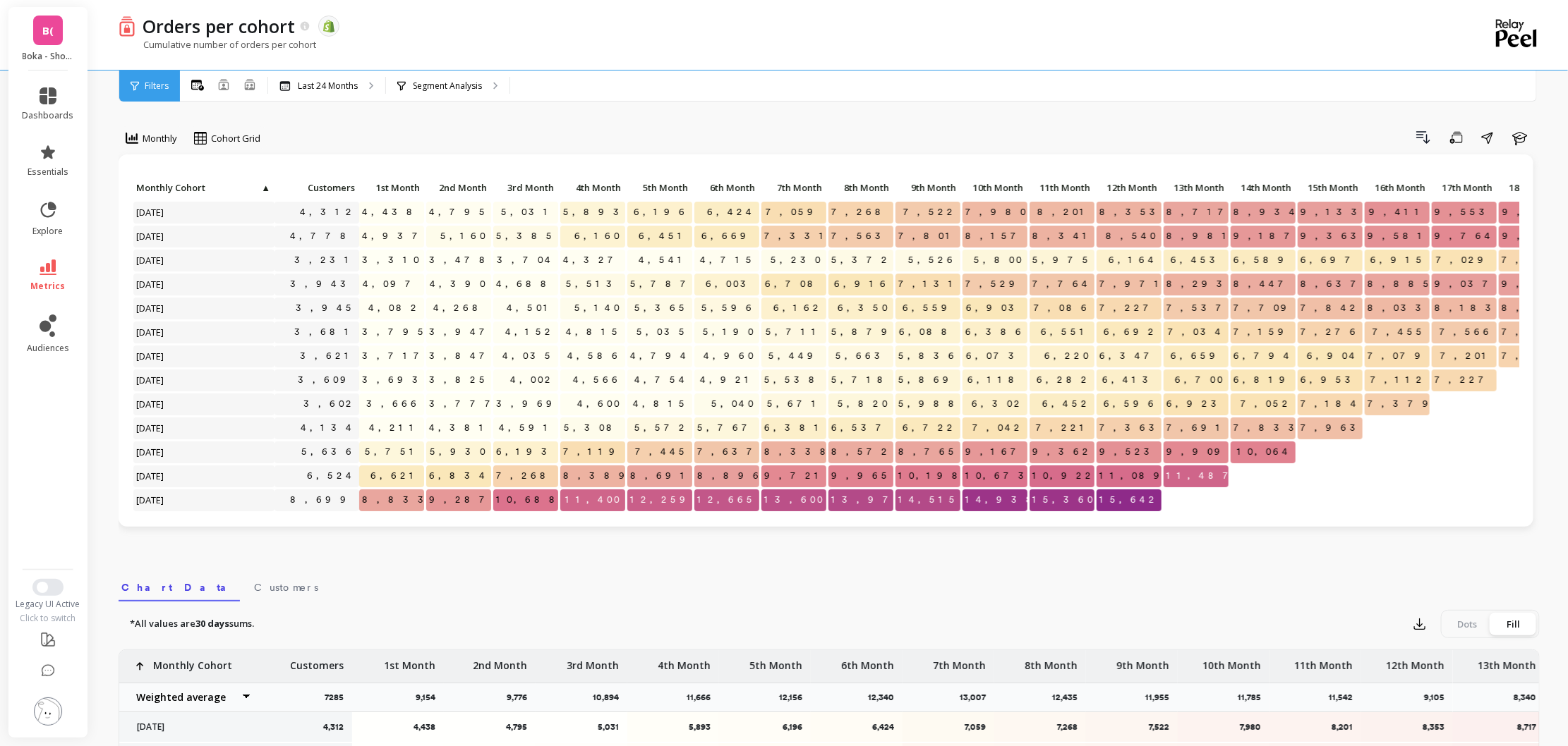
click at [67, 40] on div "B( Boka - Shopify (Essor)" at bounding box center [48, 38] width 79 height 64
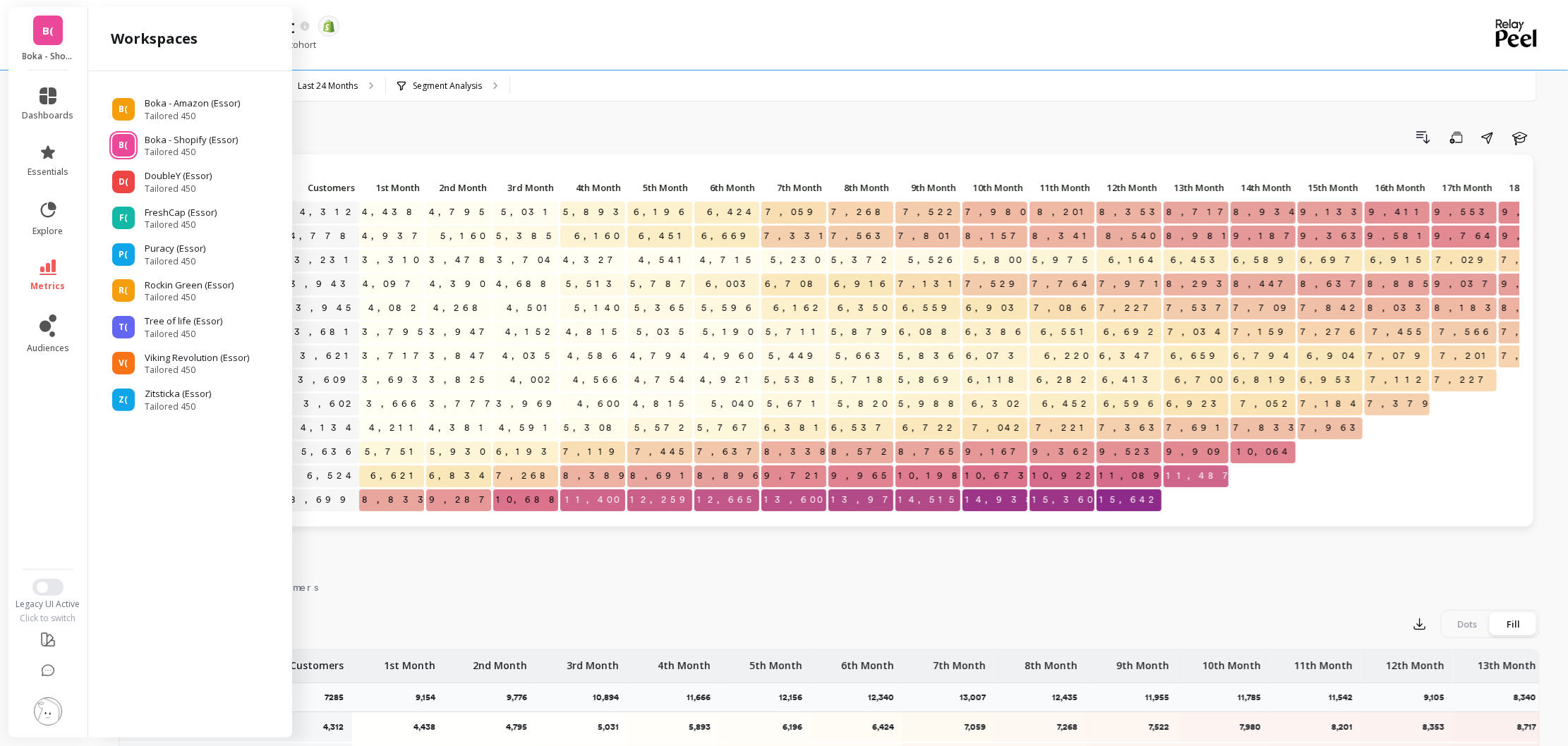
click at [55, 36] on link "B(" at bounding box center [48, 30] width 30 height 30
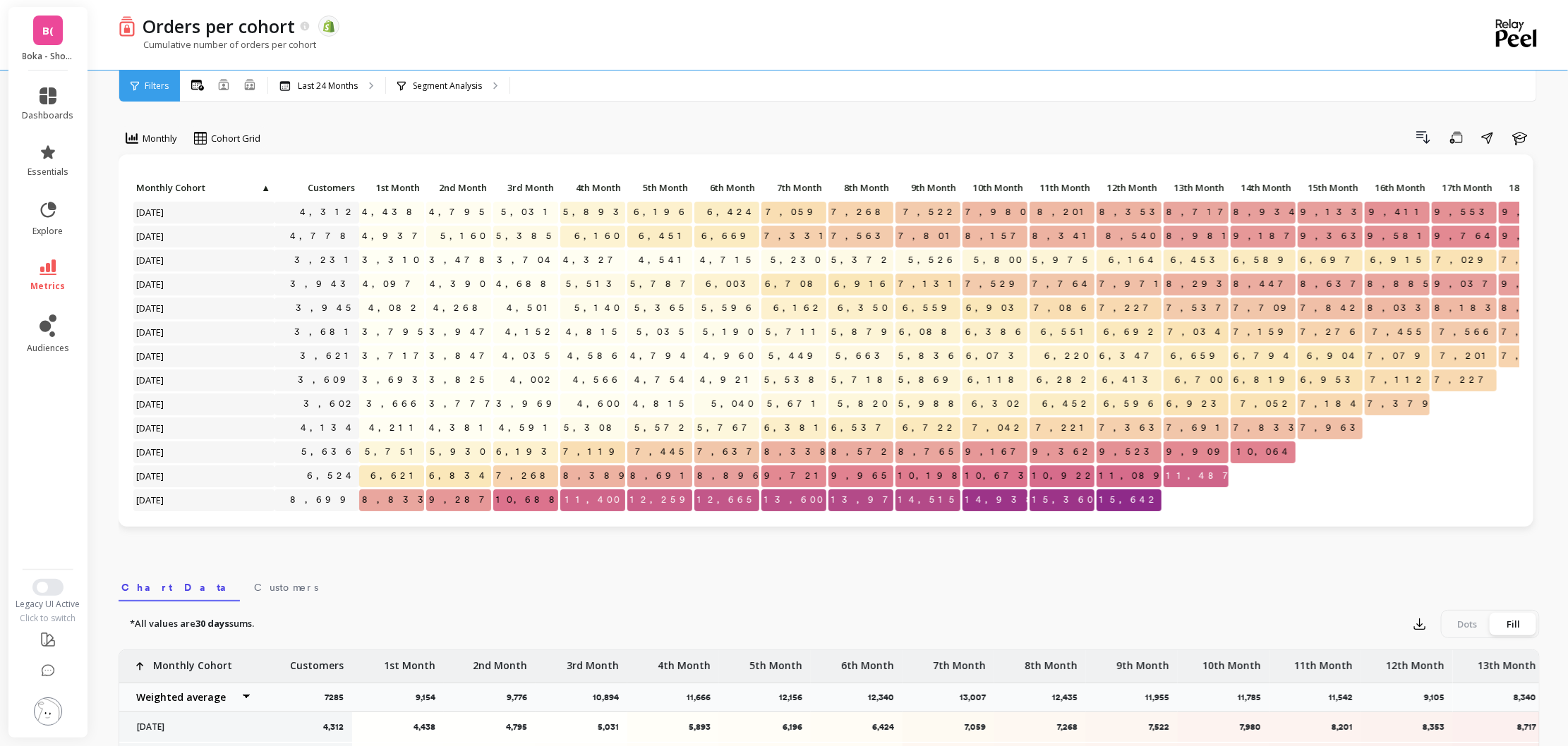
drag, startPoint x: 55, startPoint y: 36, endPoint x: 68, endPoint y: 47, distance: 17.0
click at [55, 36] on link "B(" at bounding box center [48, 30] width 30 height 30
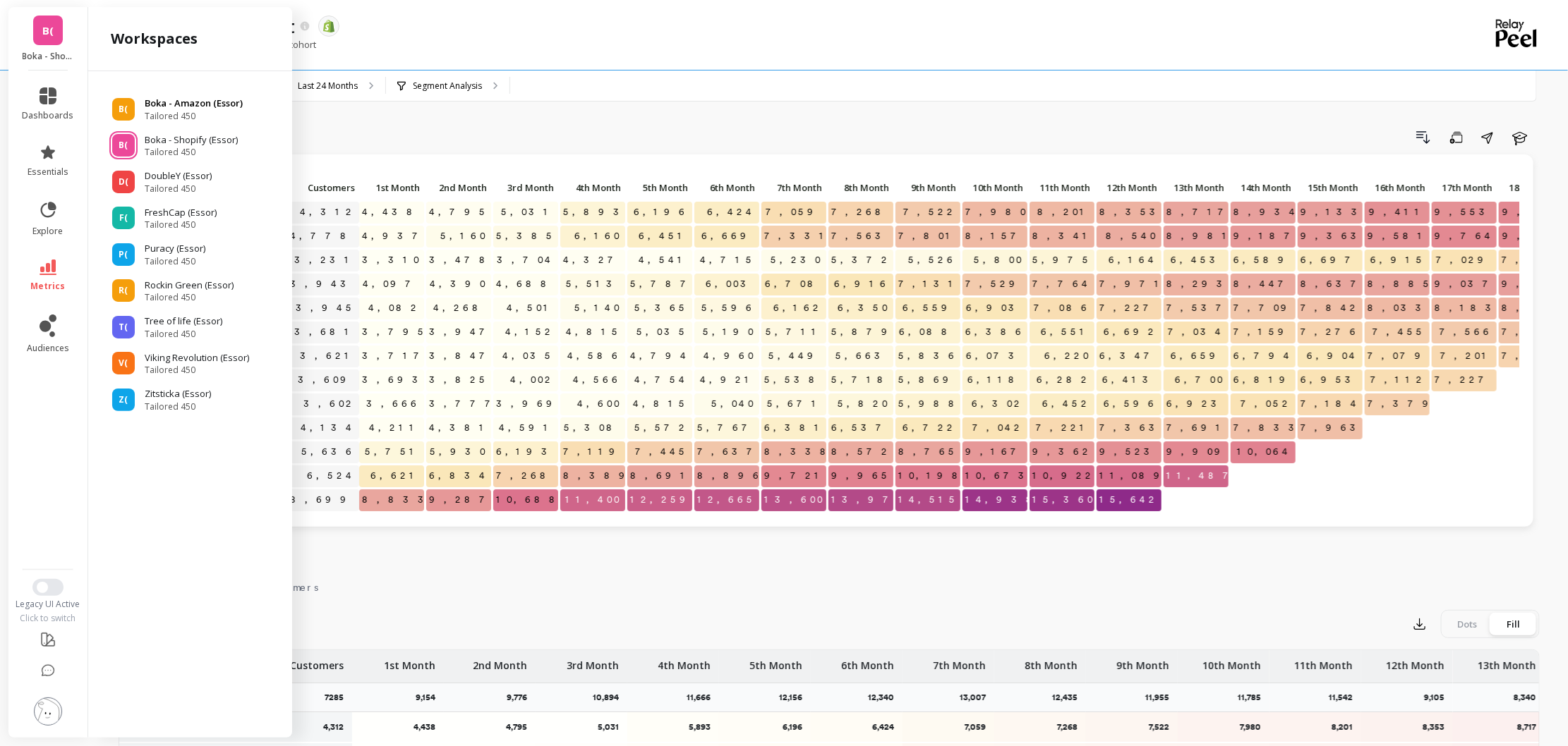
click at [205, 111] on span "Tailored 450" at bounding box center [194, 116] width 98 height 11
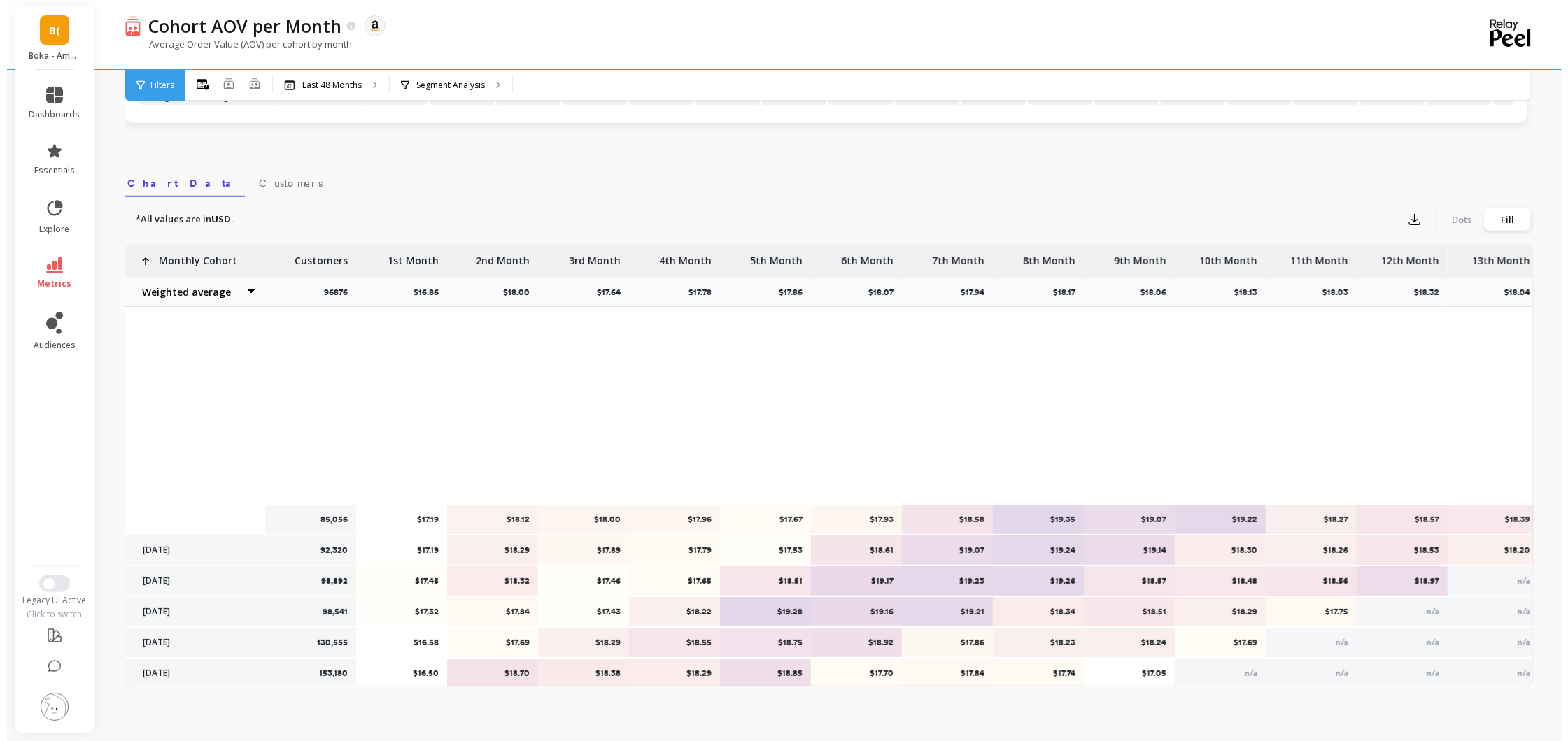
scroll to position [402, 0]
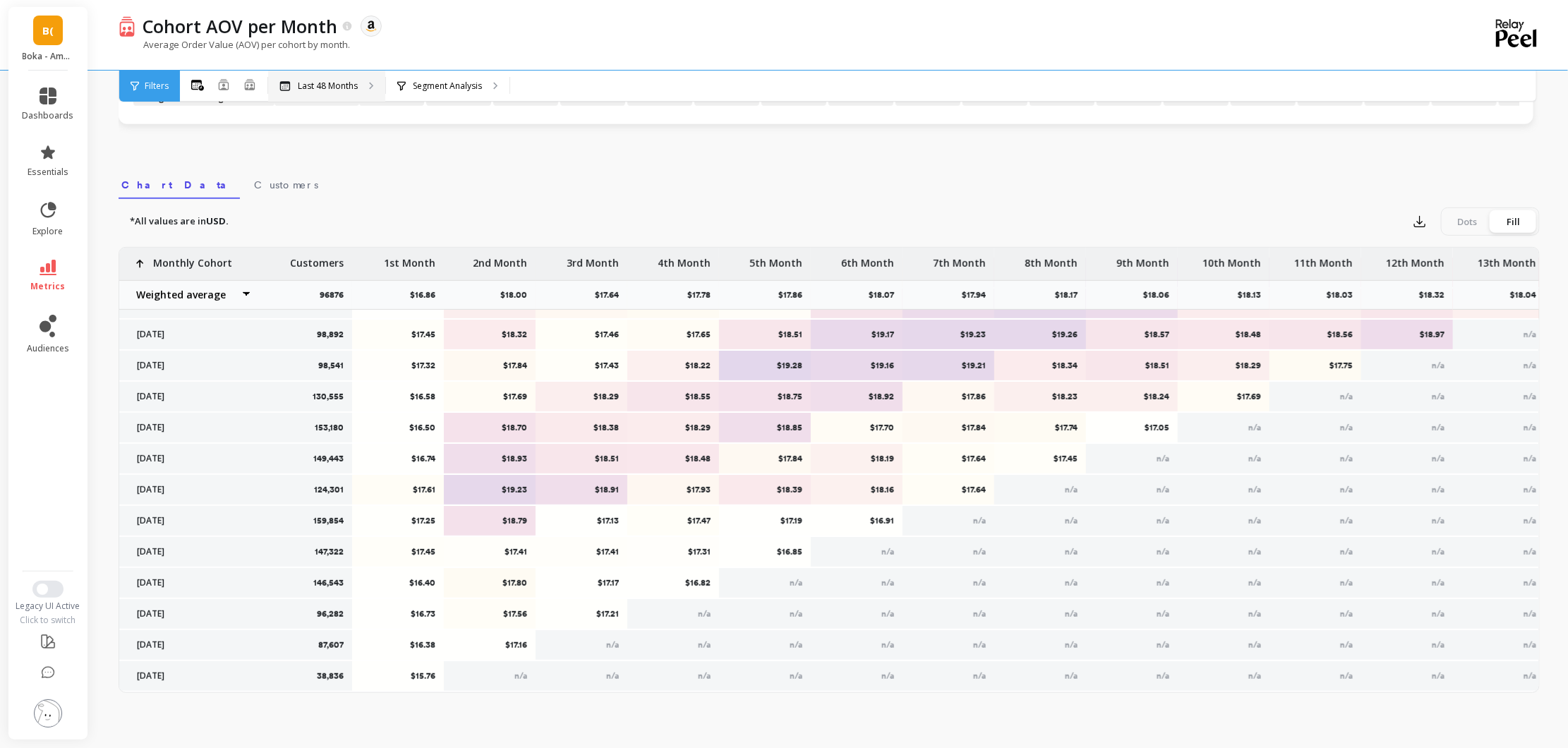
click at [340, 81] on p "Last 48 Months" at bounding box center [328, 86] width 60 height 11
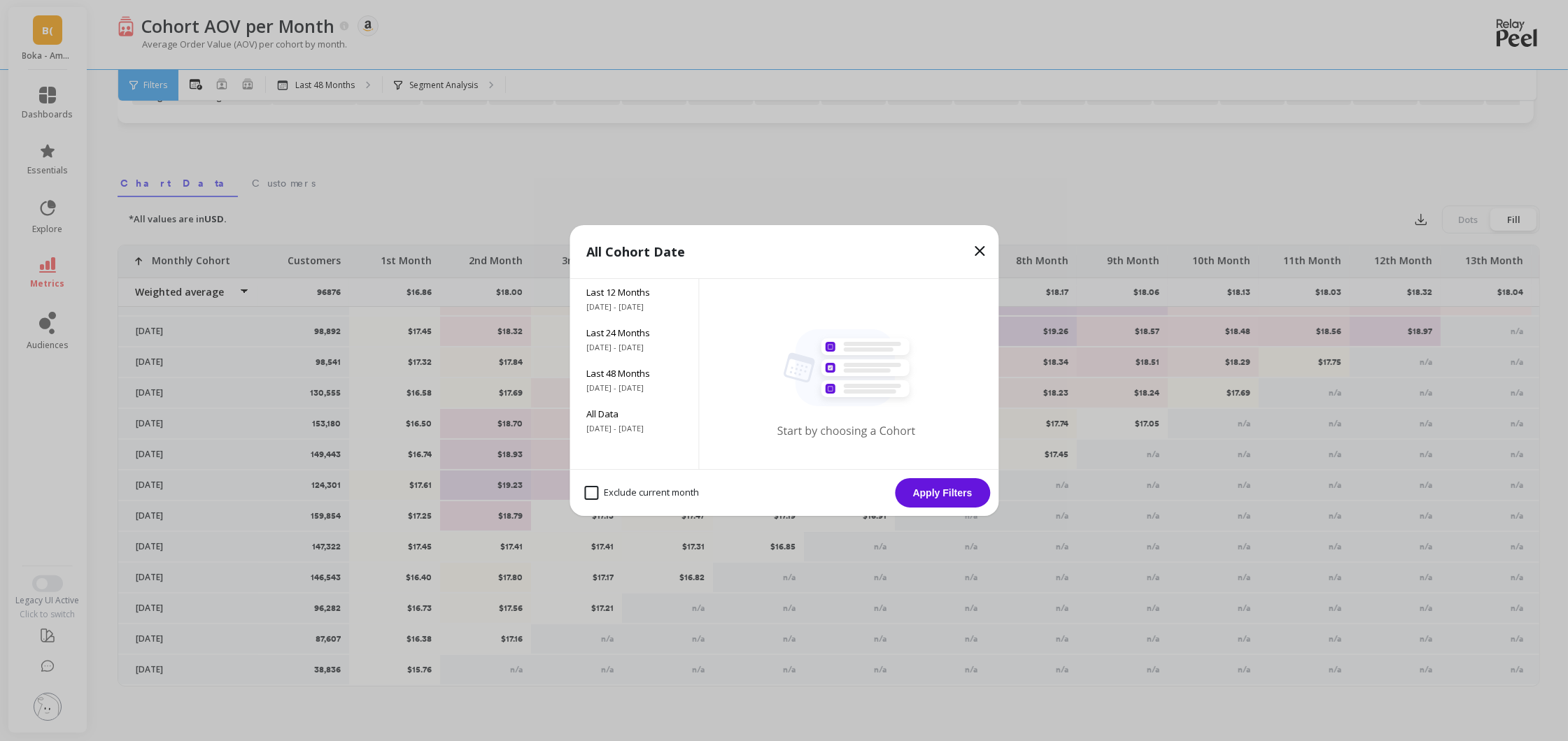
click at [956, 499] on button "Apply Filters" at bounding box center [942, 493] width 95 height 30
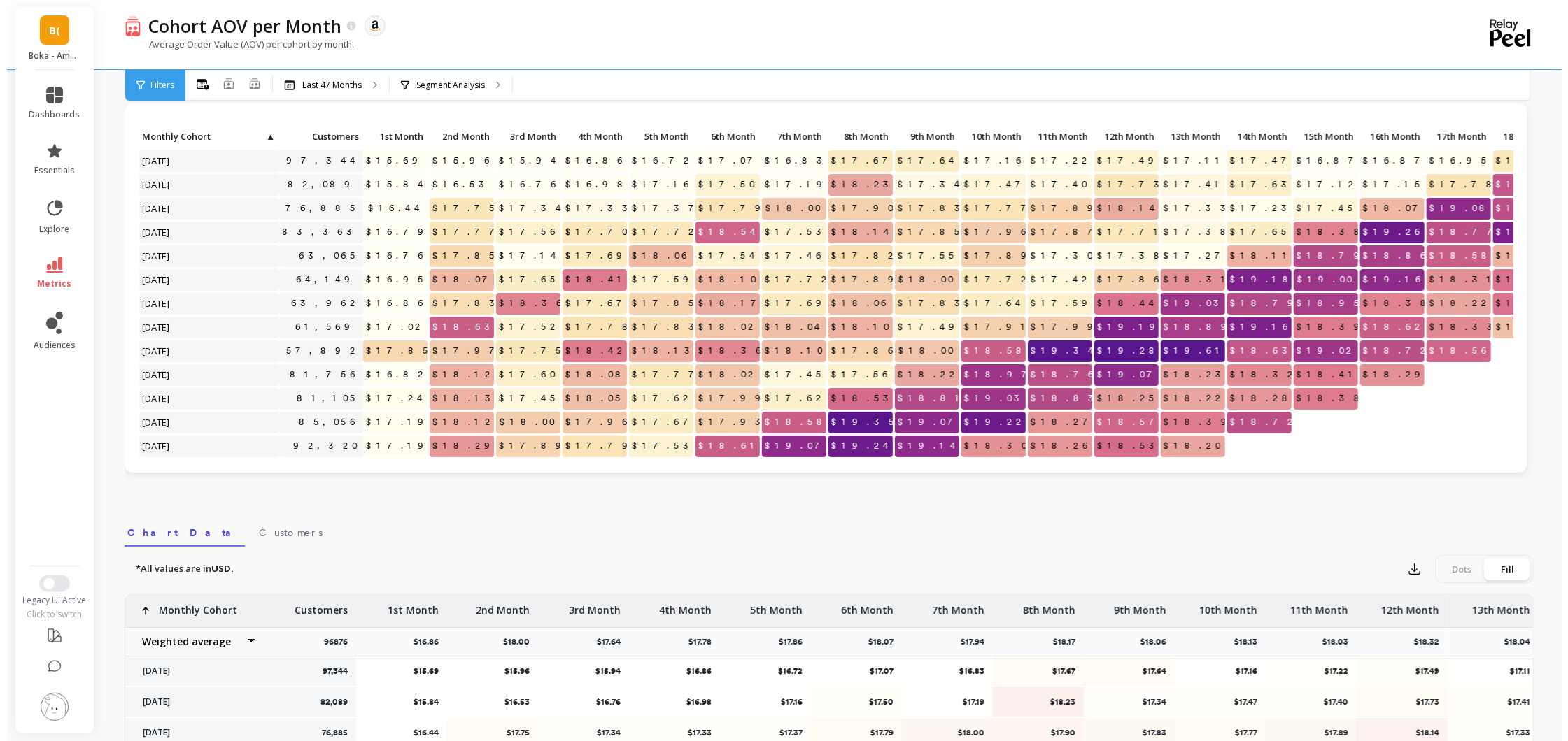
scroll to position [399, 0]
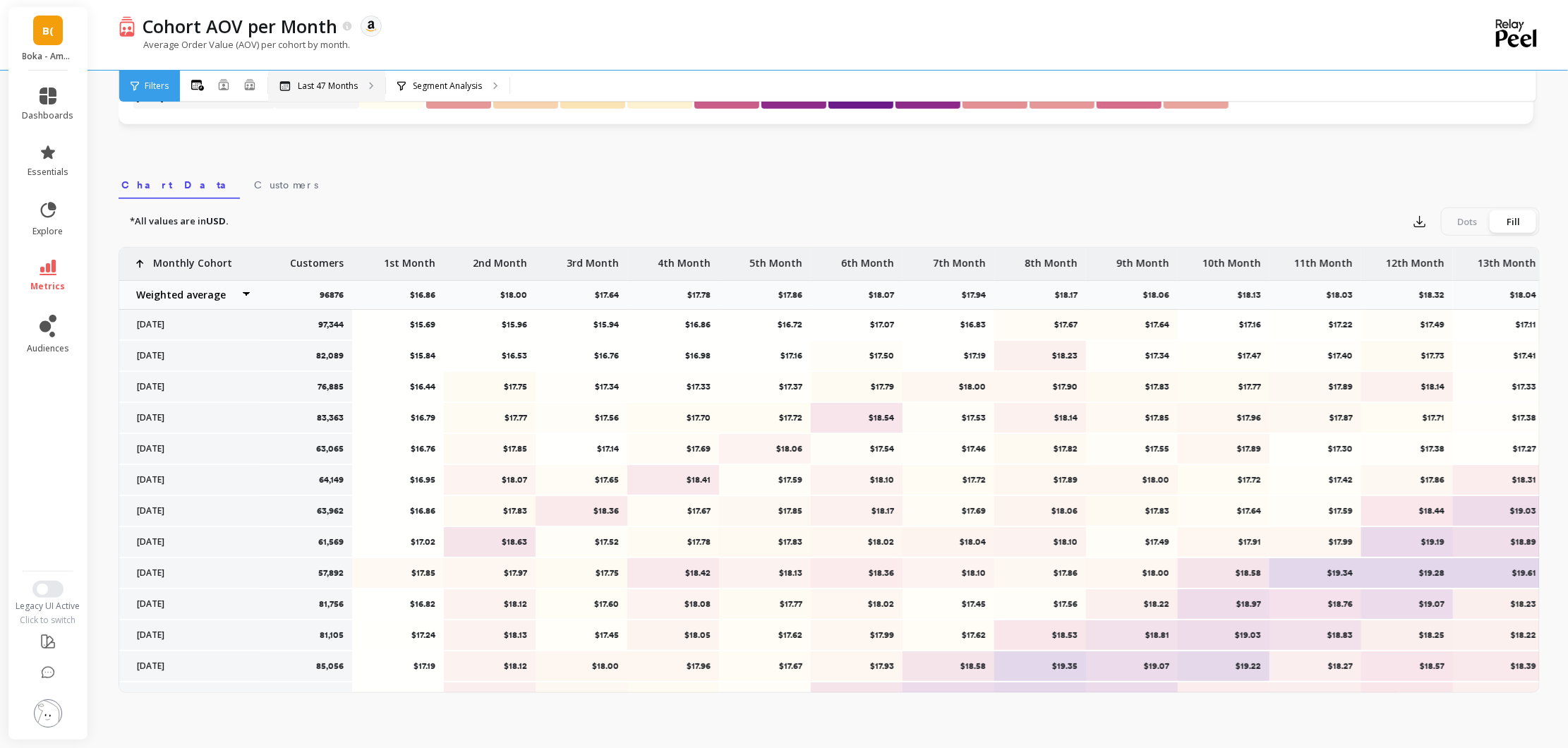
click at [326, 83] on p "Last 47 Months" at bounding box center [328, 86] width 60 height 11
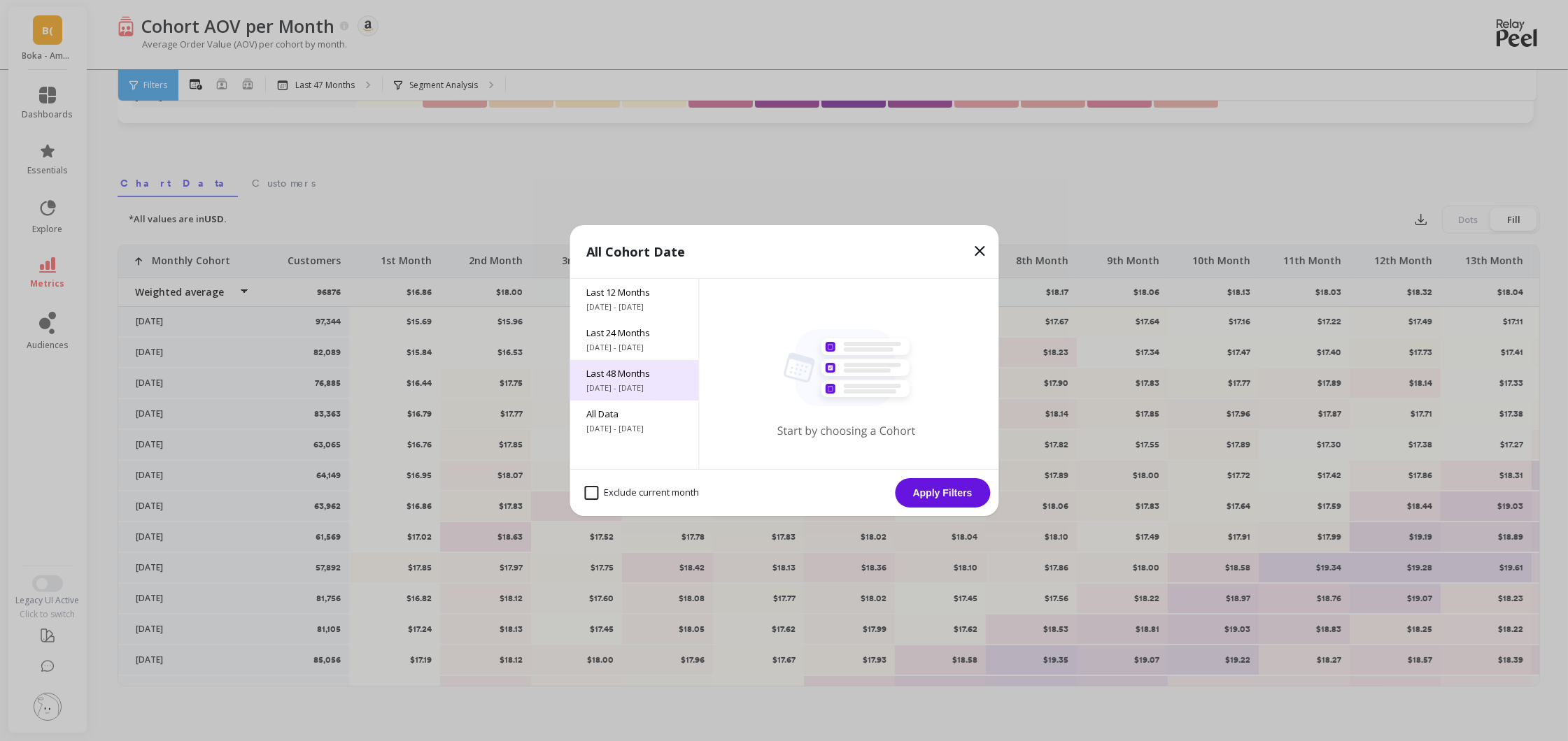
click at [640, 383] on span "[DATE] - [DATE]" at bounding box center [634, 388] width 95 height 11
drag, startPoint x: 665, startPoint y: 490, endPoint x: 705, endPoint y: 495, distance: 40.3
click at [665, 490] on month "Exclude current month" at bounding box center [641, 493] width 115 height 14
checkbox month "true"
click at [956, 497] on button "Apply Filters" at bounding box center [942, 493] width 95 height 30
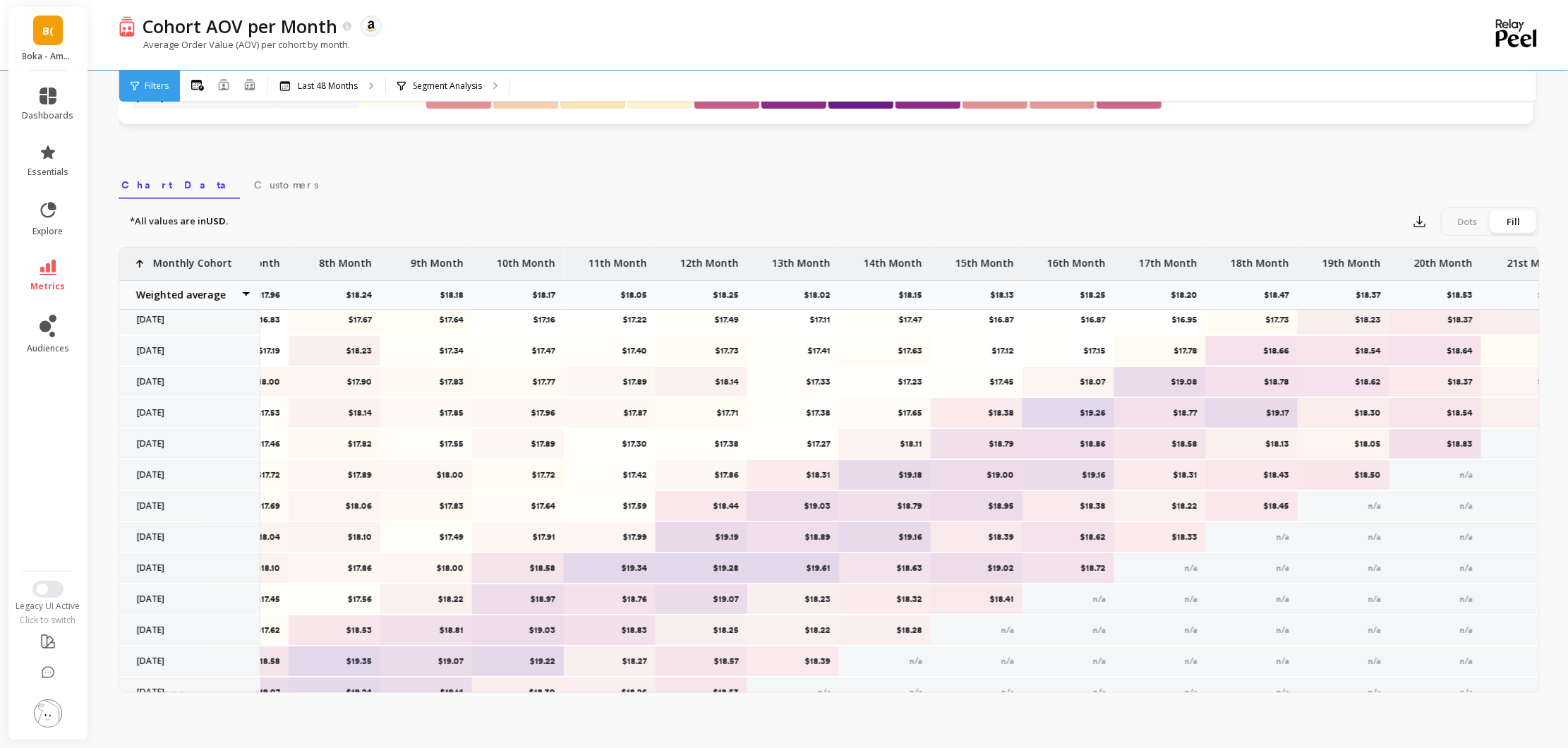
scroll to position [0, 706]
click at [1432, 212] on button "button" at bounding box center [1419, 221] width 25 height 22
click at [1452, 260] on span "CSV" at bounding box center [1446, 261] width 21 height 14
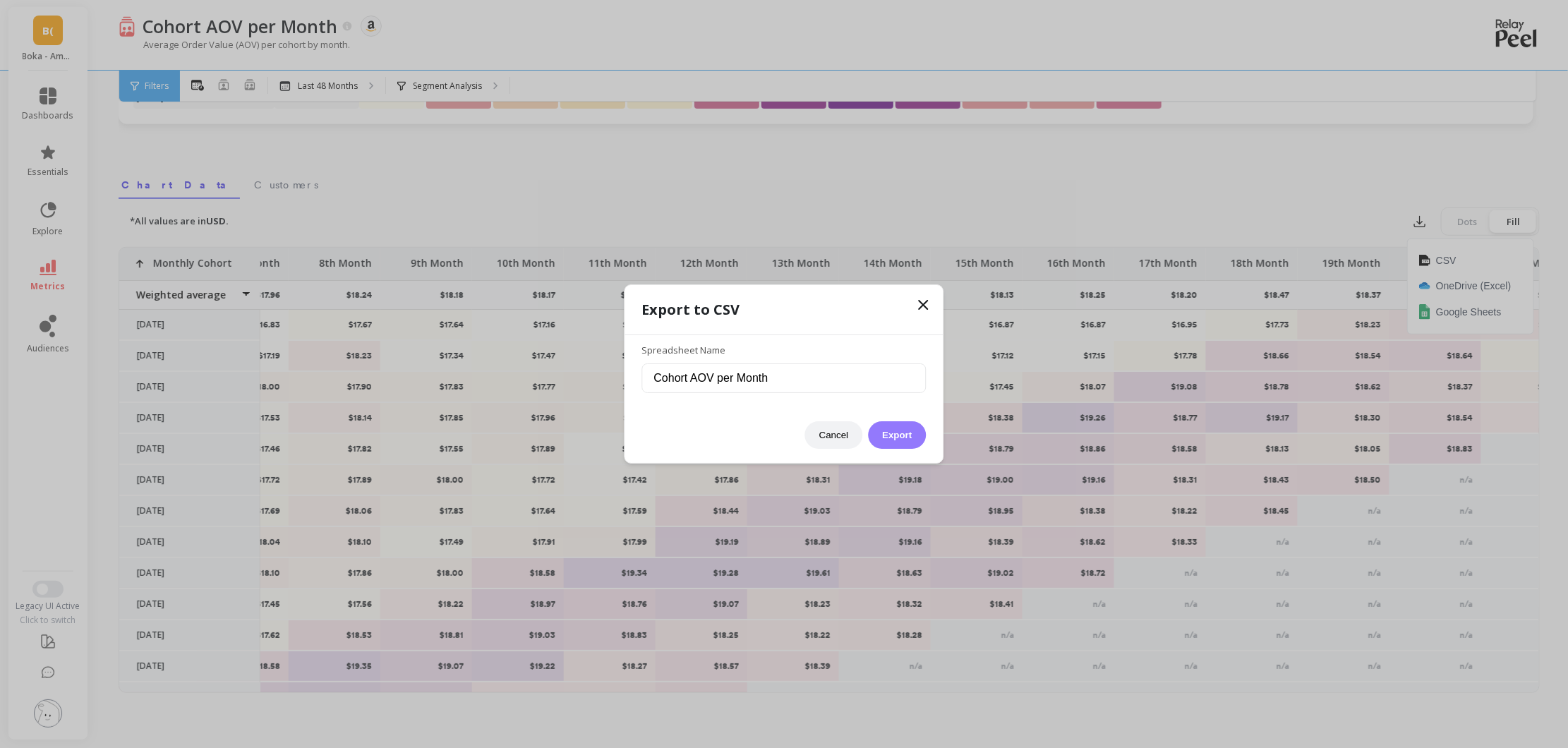
click at [908, 435] on button "Export" at bounding box center [897, 435] width 58 height 28
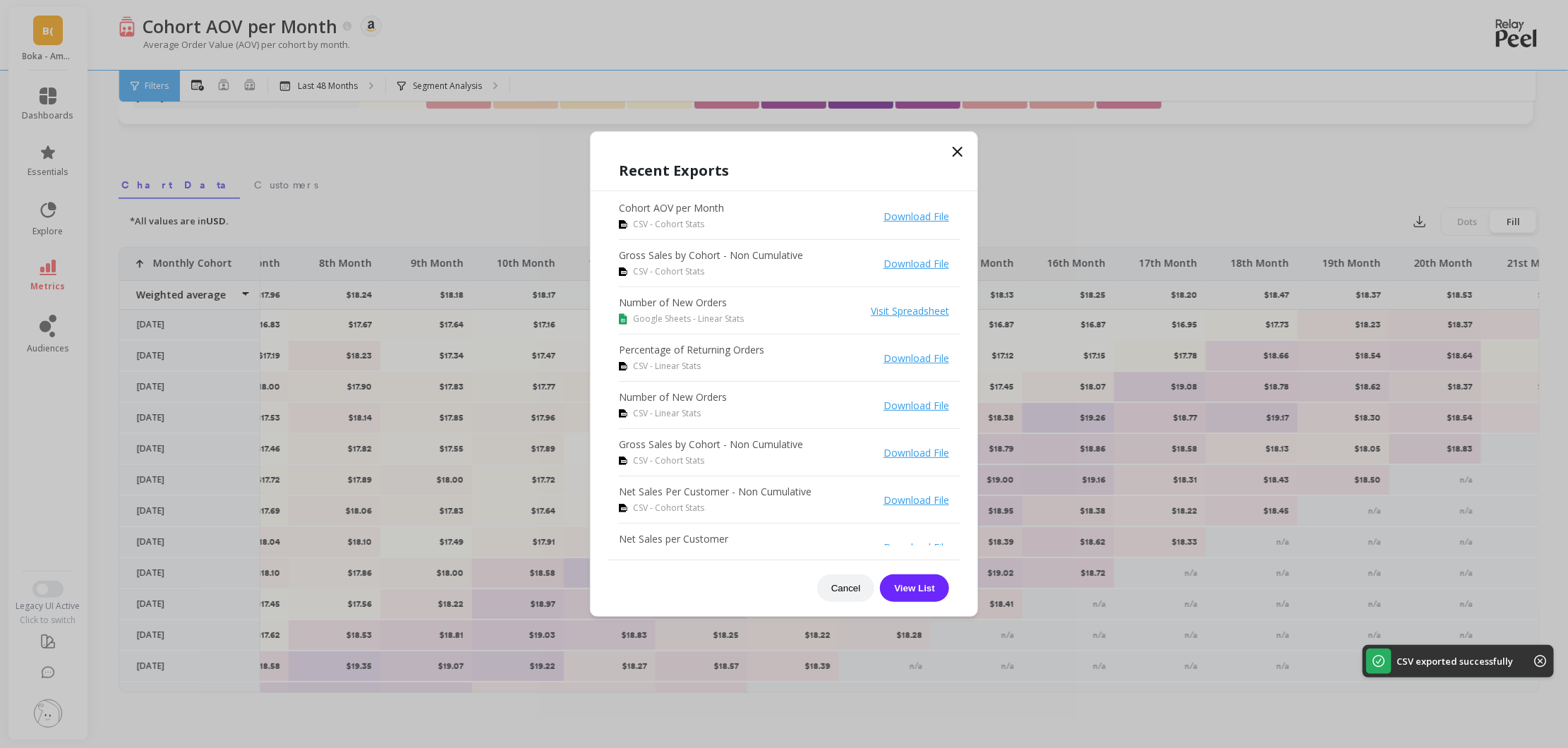
click at [884, 216] on link "Download File" at bounding box center [917, 216] width 66 height 13
click at [967, 143] on div "Recent Exports Cohort AOV per Month CSV - Cohort Stats Download File Gross Sale…" at bounding box center [784, 374] width 389 height 486
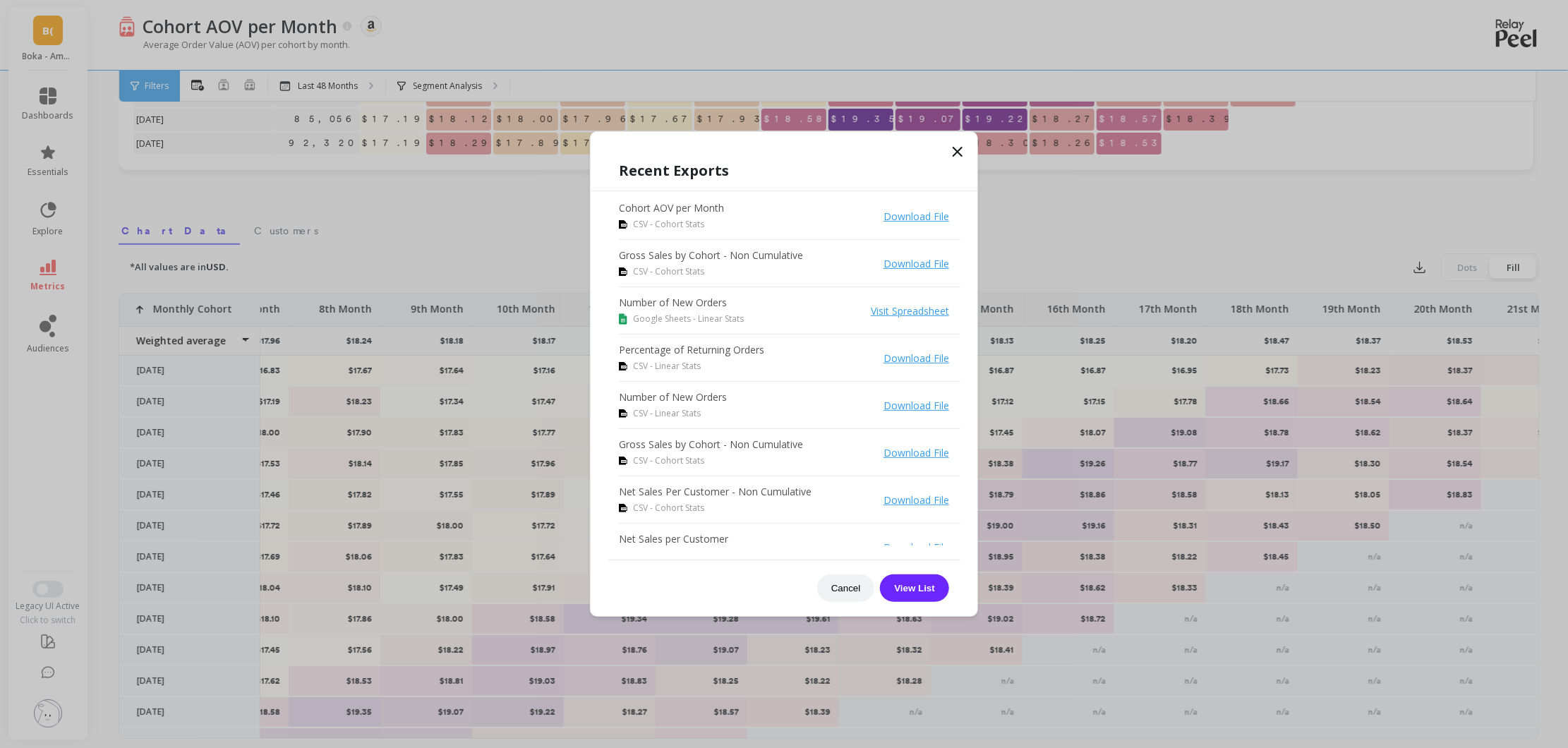
scroll to position [315, 0]
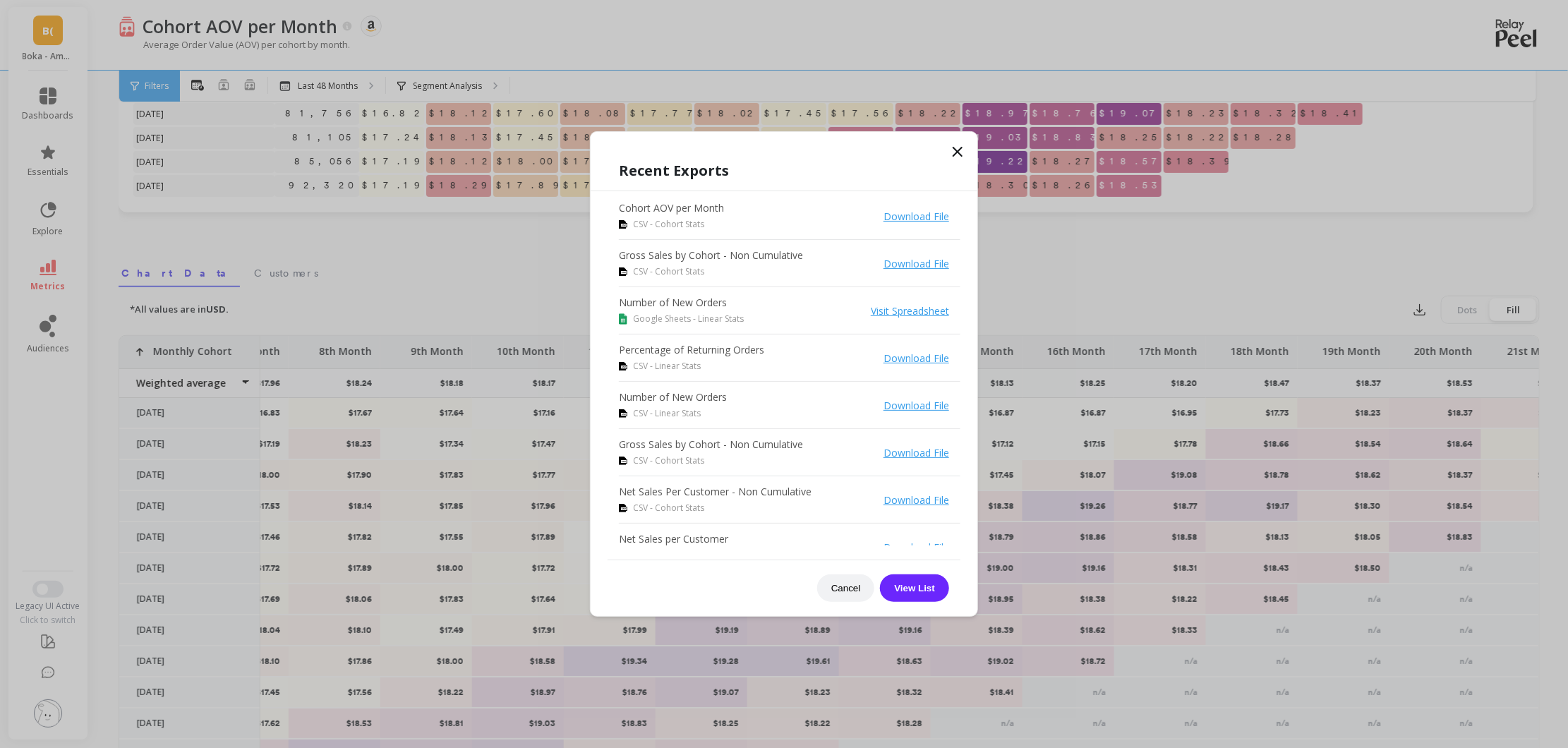
click at [957, 147] on icon at bounding box center [958, 152] width 17 height 17
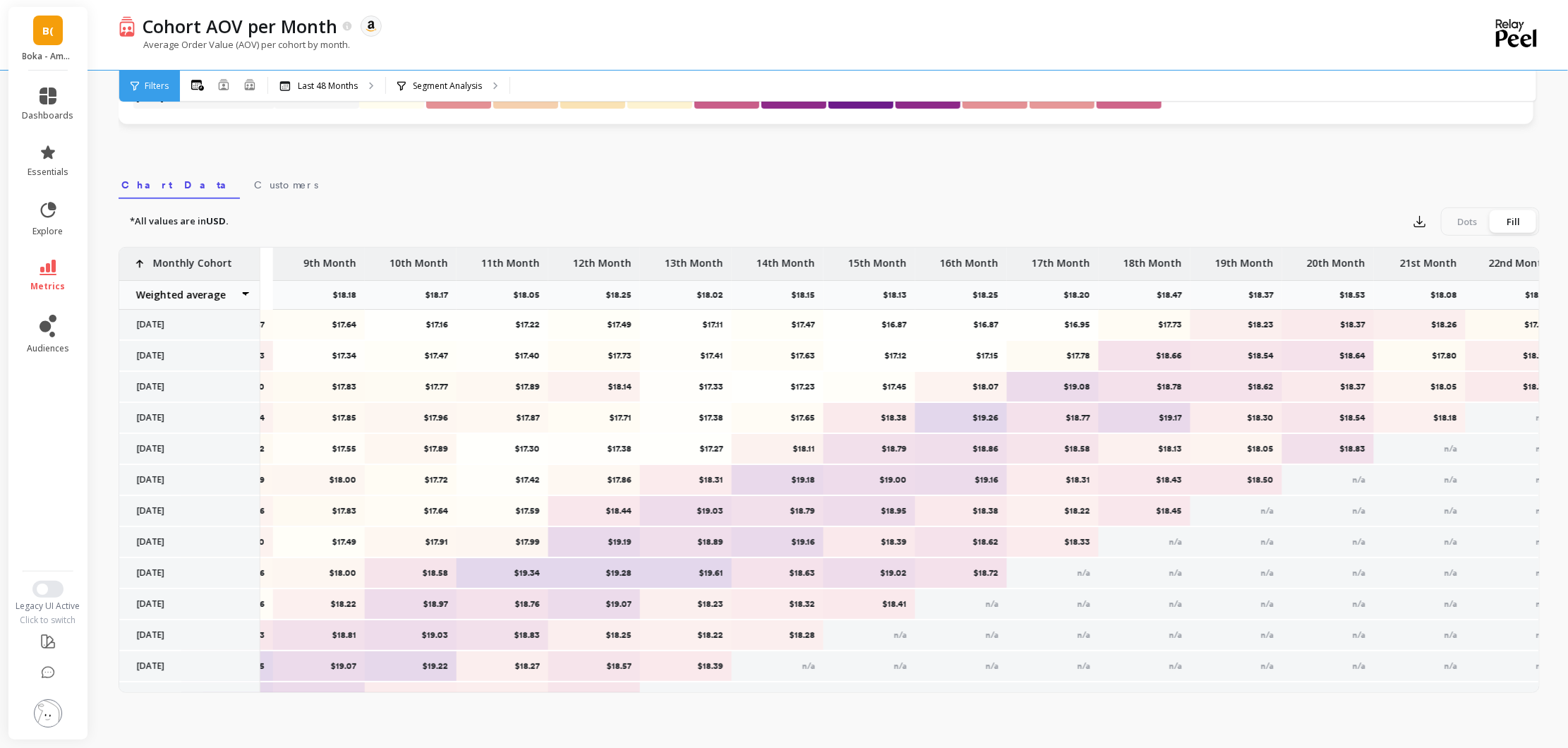
scroll to position [0, 1028]
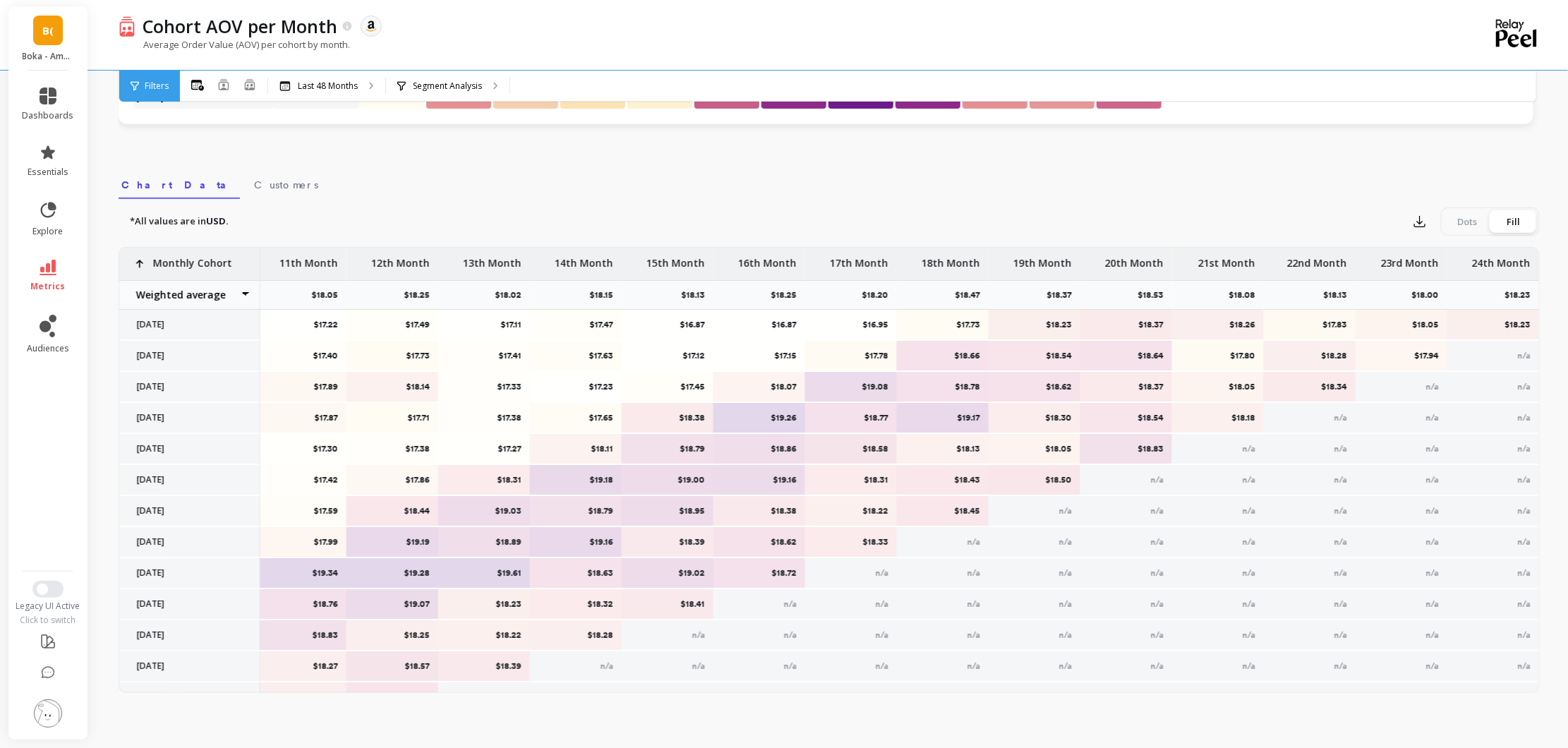
drag, startPoint x: 1477, startPoint y: 217, endPoint x: 1514, endPoint y: 218, distance: 37.0
click at [1477, 217] on div "Dots" at bounding box center [1467, 221] width 47 height 22
click at [0, 0] on input "Dots Fill" at bounding box center [0, 0] width 0 height 0
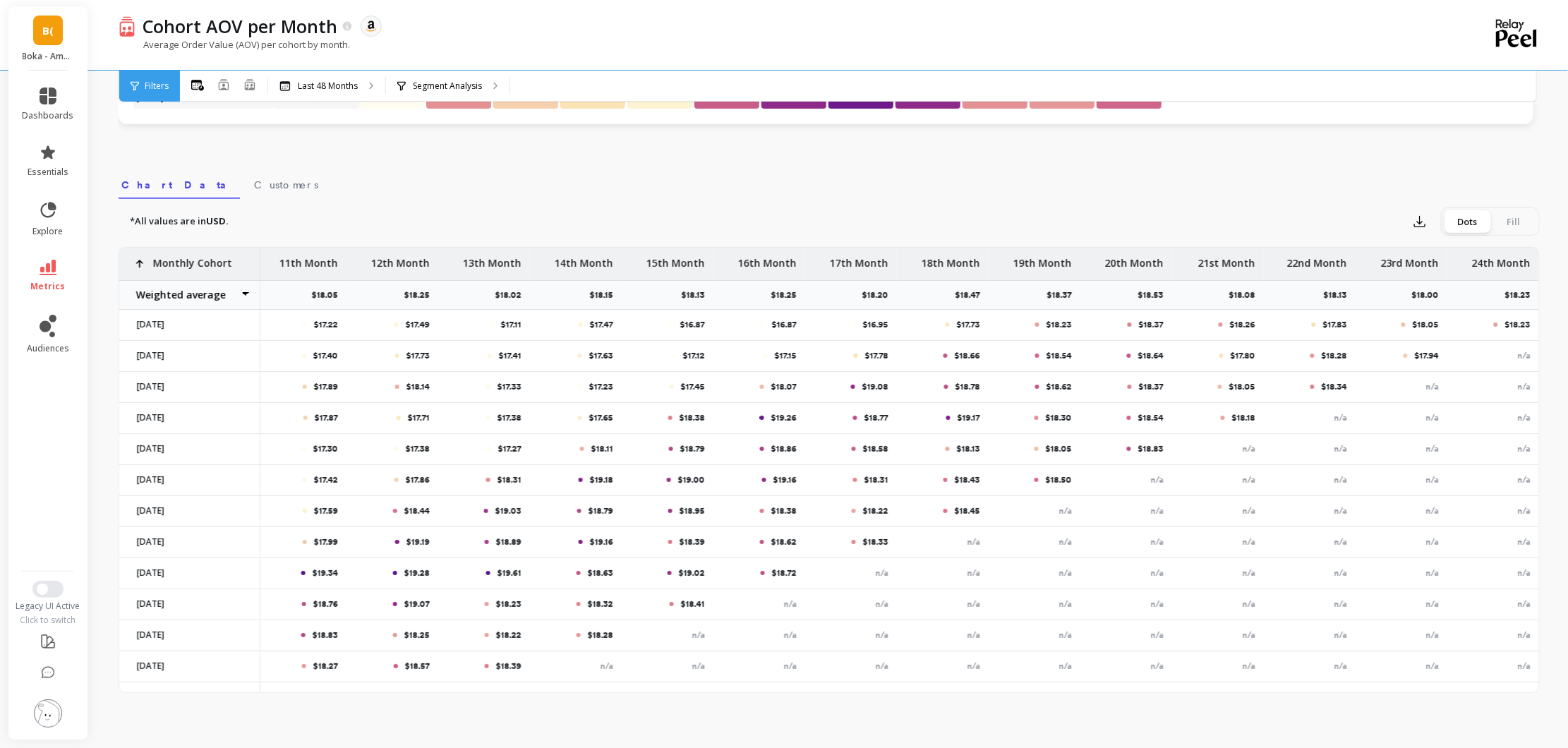
click at [1521, 219] on div "Fill" at bounding box center [1514, 221] width 47 height 22
click at [0, 0] on input "Dots Fill" at bounding box center [0, 0] width 0 height 0
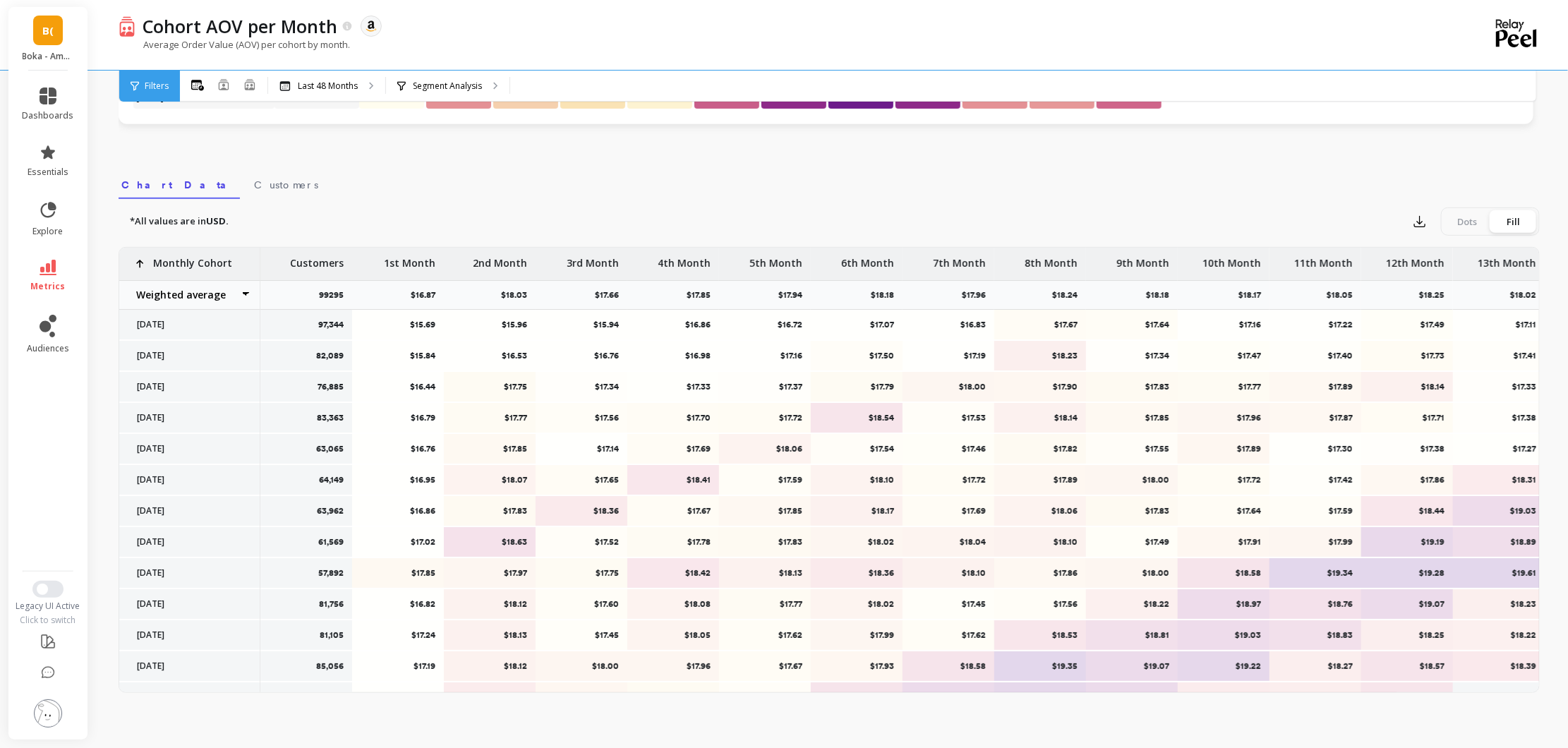
scroll to position [353, 0]
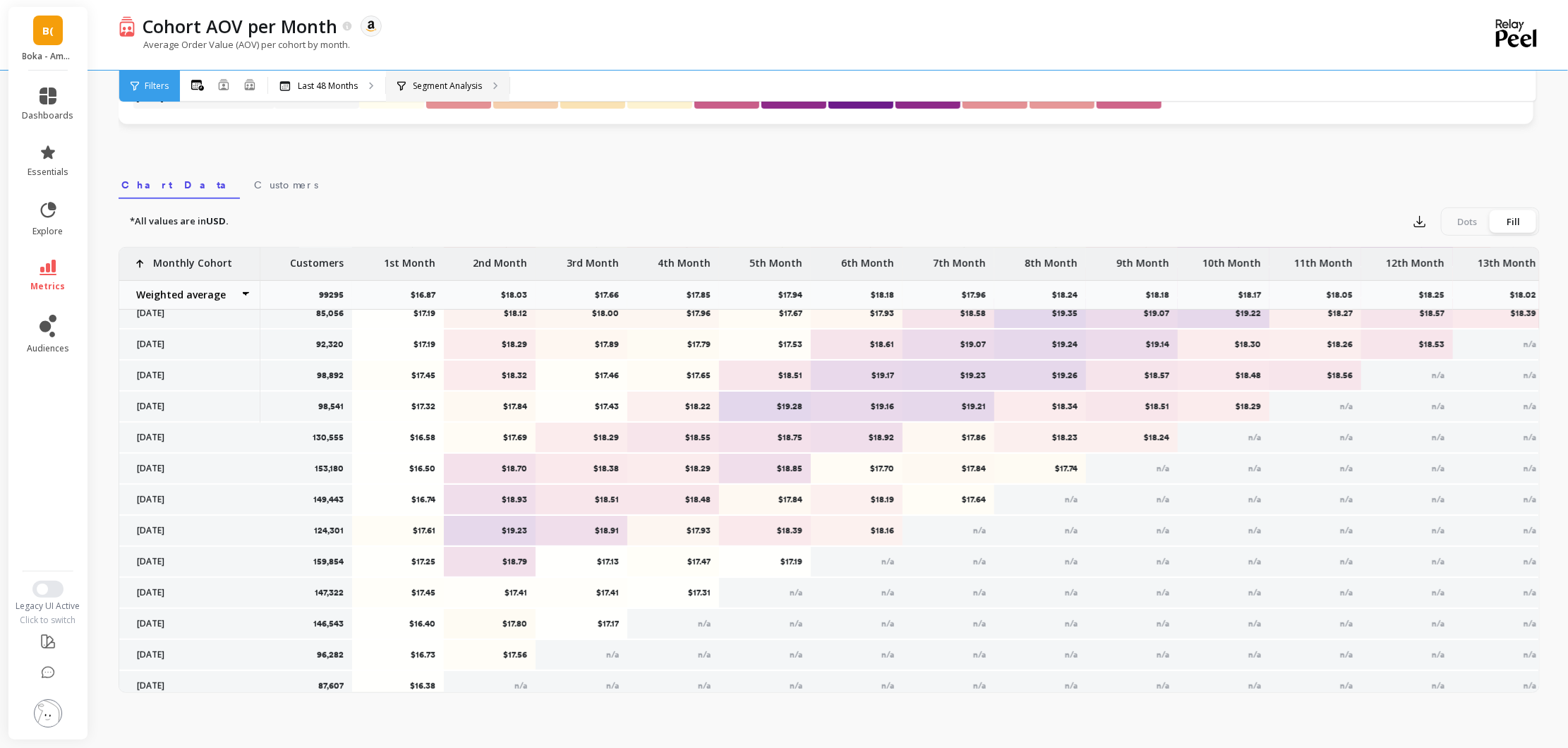
click at [464, 81] on p "Segment Analysis" at bounding box center [448, 86] width 69 height 11
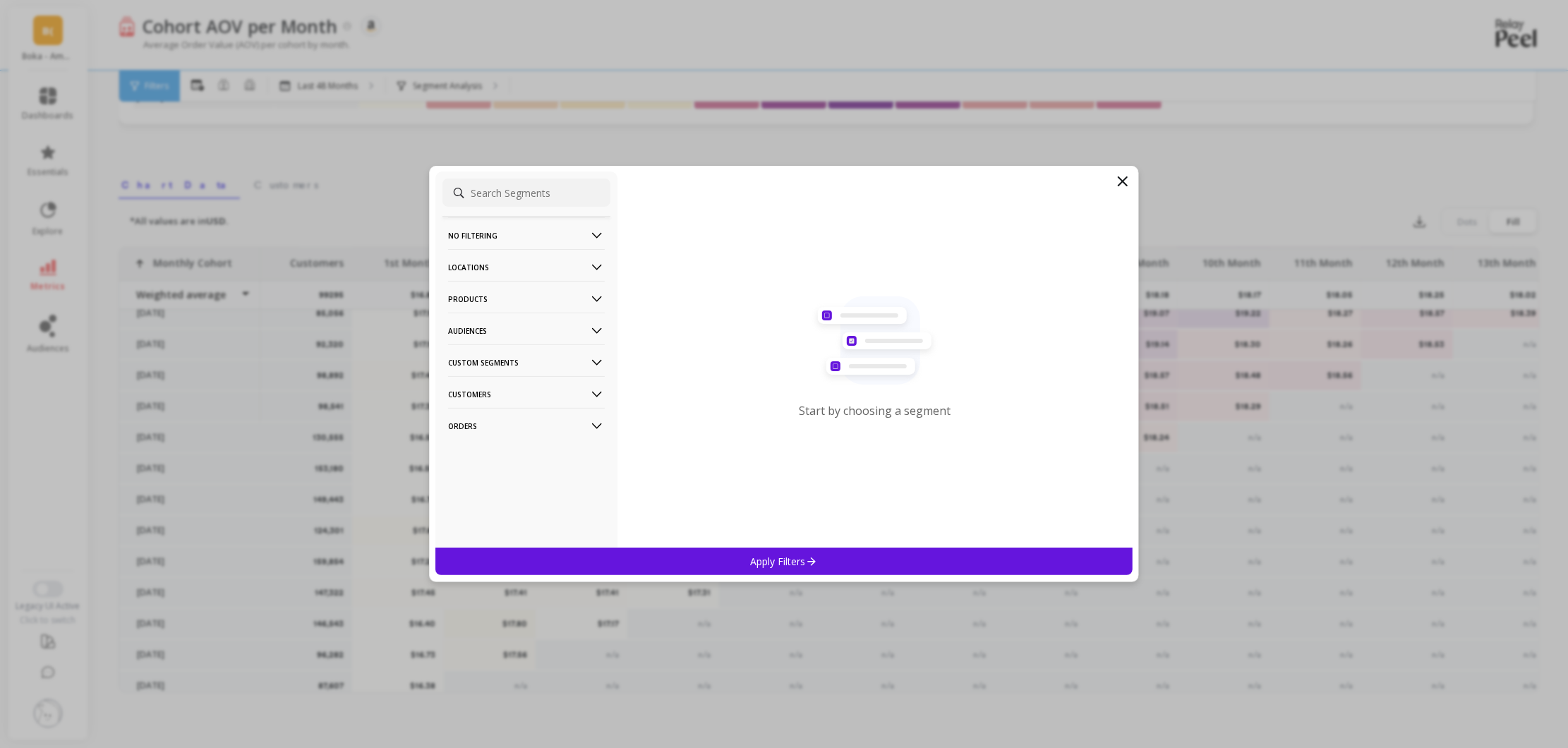
click at [1130, 182] on icon at bounding box center [1123, 182] width 17 height 17
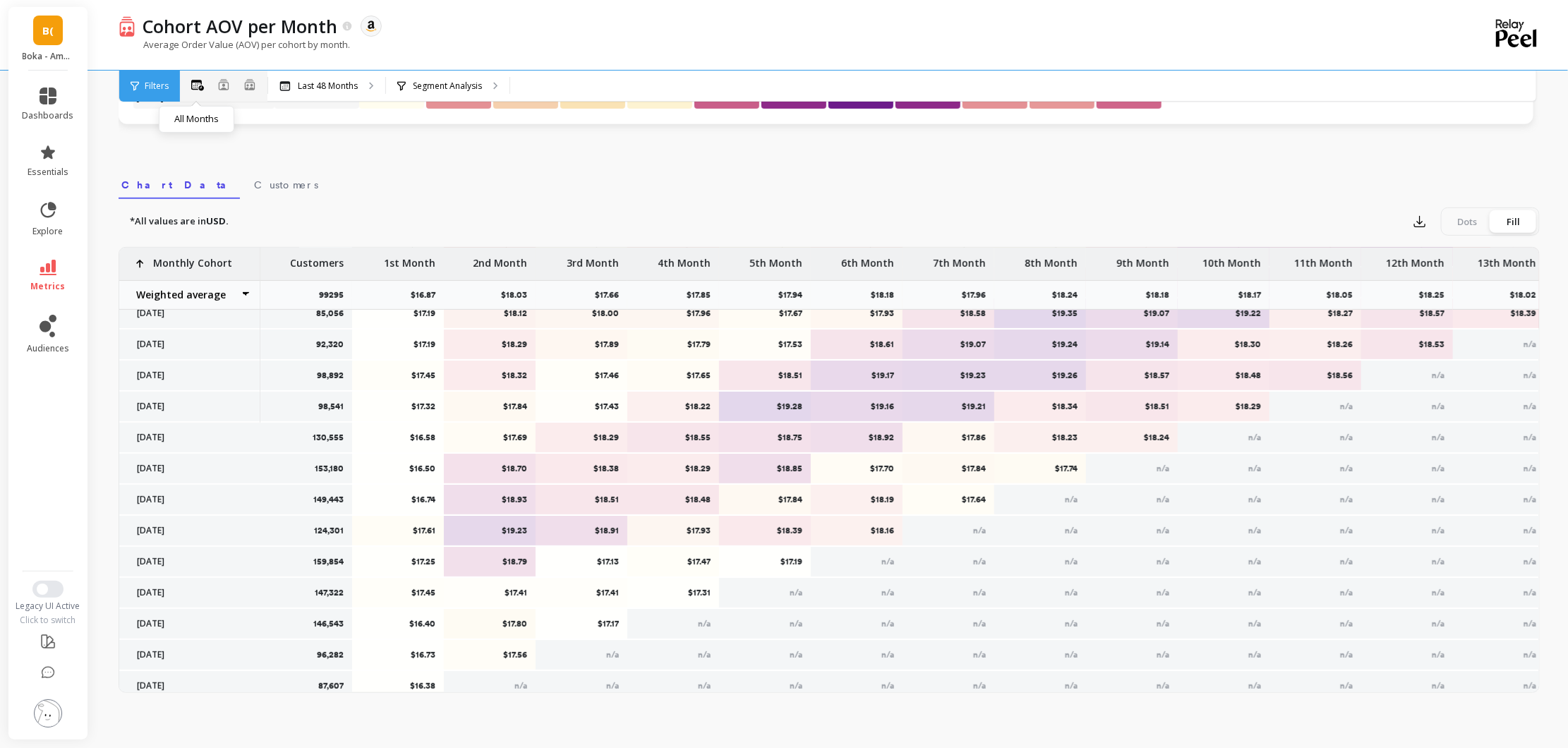
click at [199, 84] on icon at bounding box center [198, 85] width 13 height 11
click at [304, 89] on p "Last 48 Months" at bounding box center [328, 86] width 60 height 11
click at [241, 294] on select "Weighted average Weighted average excl. current month Sum Max Min" at bounding box center [190, 295] width 141 height 28
click at [490, 179] on nav "Chart Data Customers" at bounding box center [829, 182] width 1422 height 32
click at [1412, 224] on button "button" at bounding box center [1419, 221] width 25 height 22
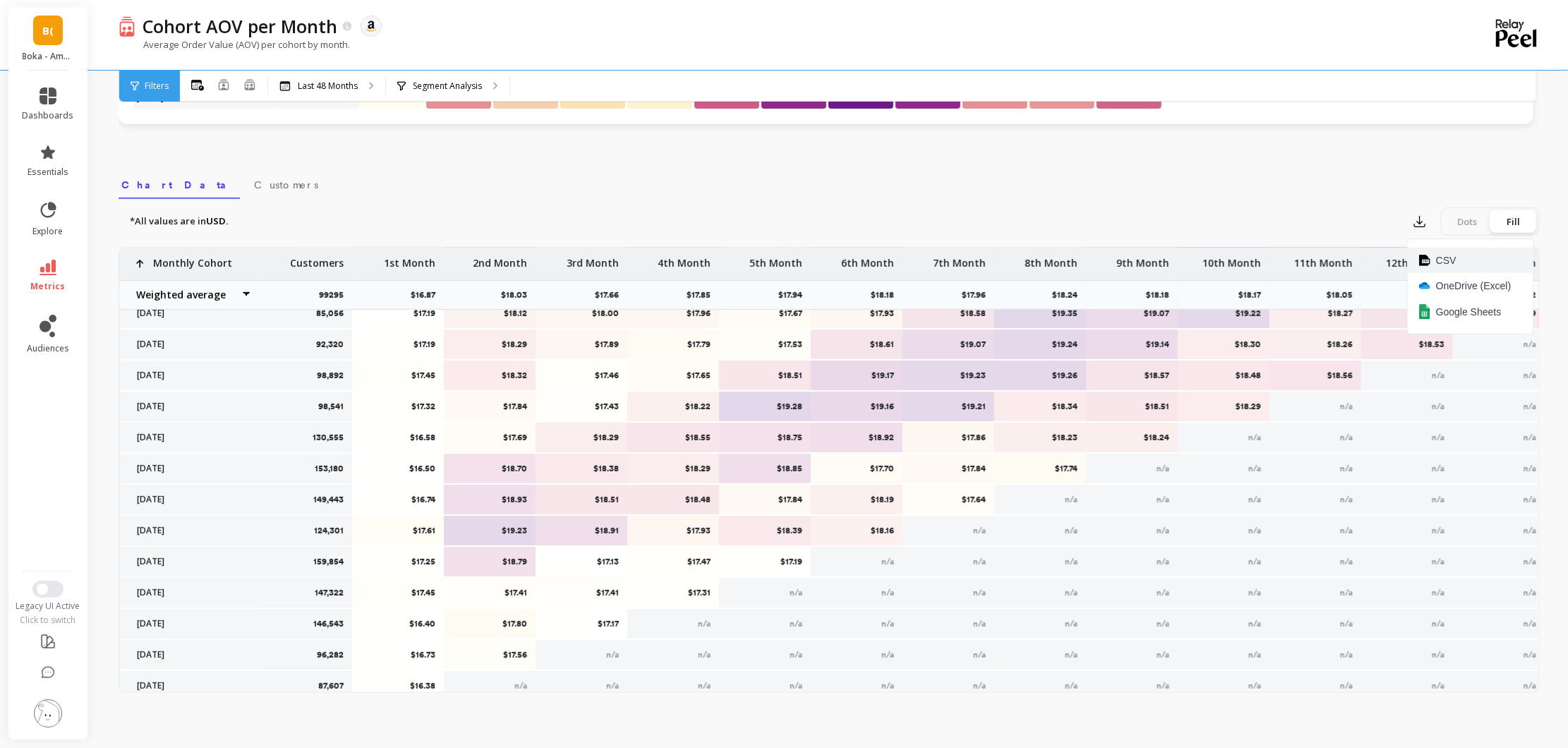
click at [1433, 253] on button "CSV" at bounding box center [1471, 260] width 126 height 25
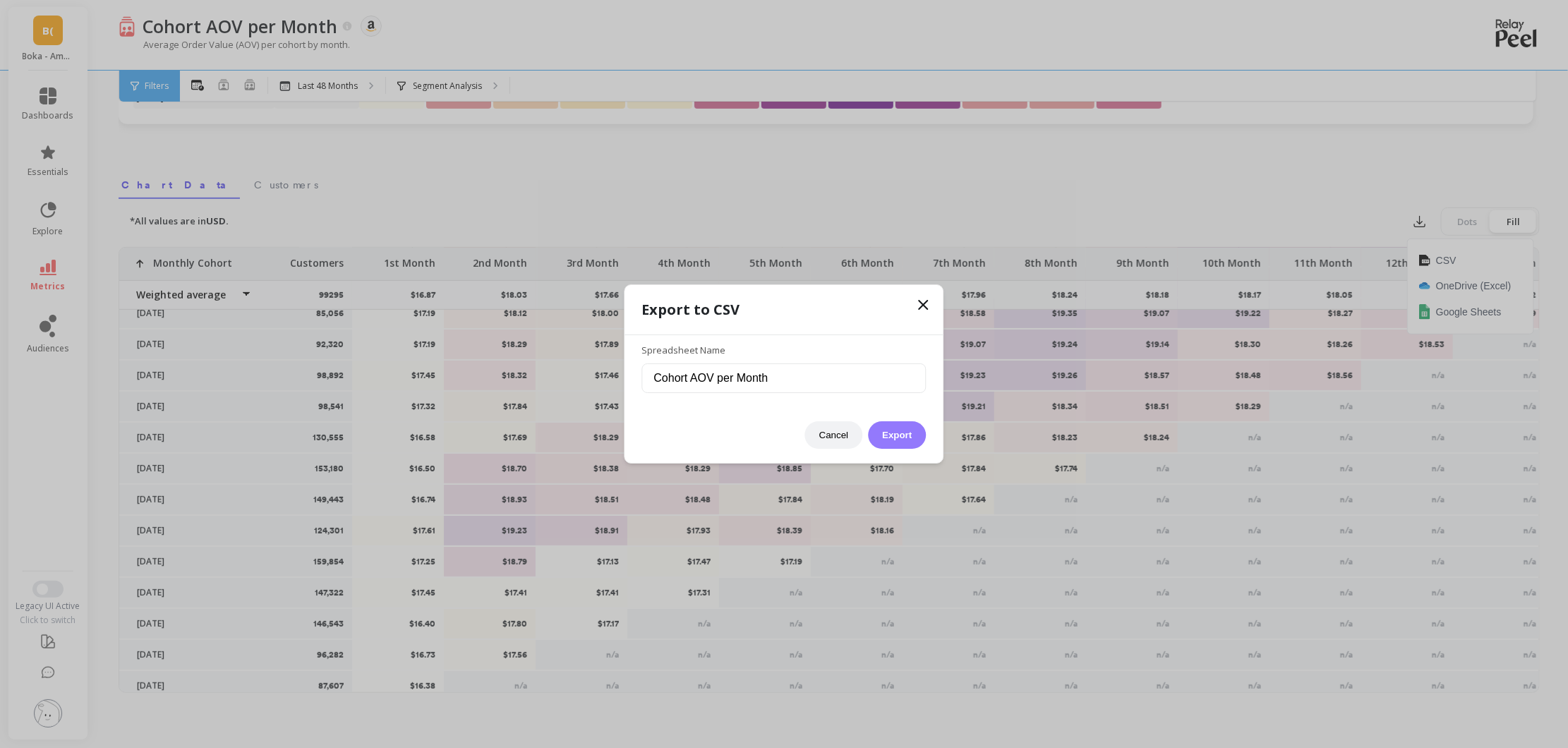
click at [888, 439] on button "Export" at bounding box center [897, 435] width 58 height 28
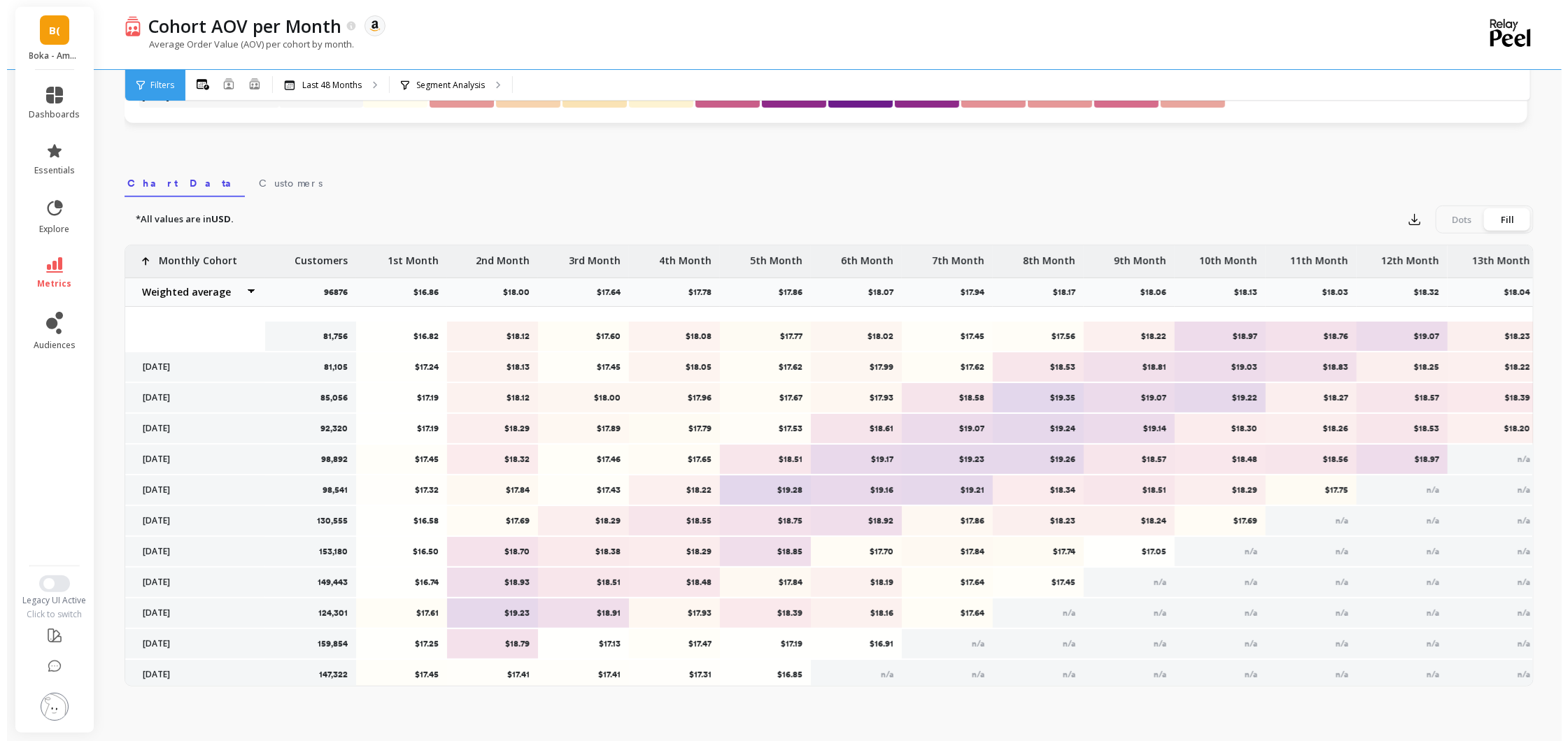
scroll to position [402, 0]
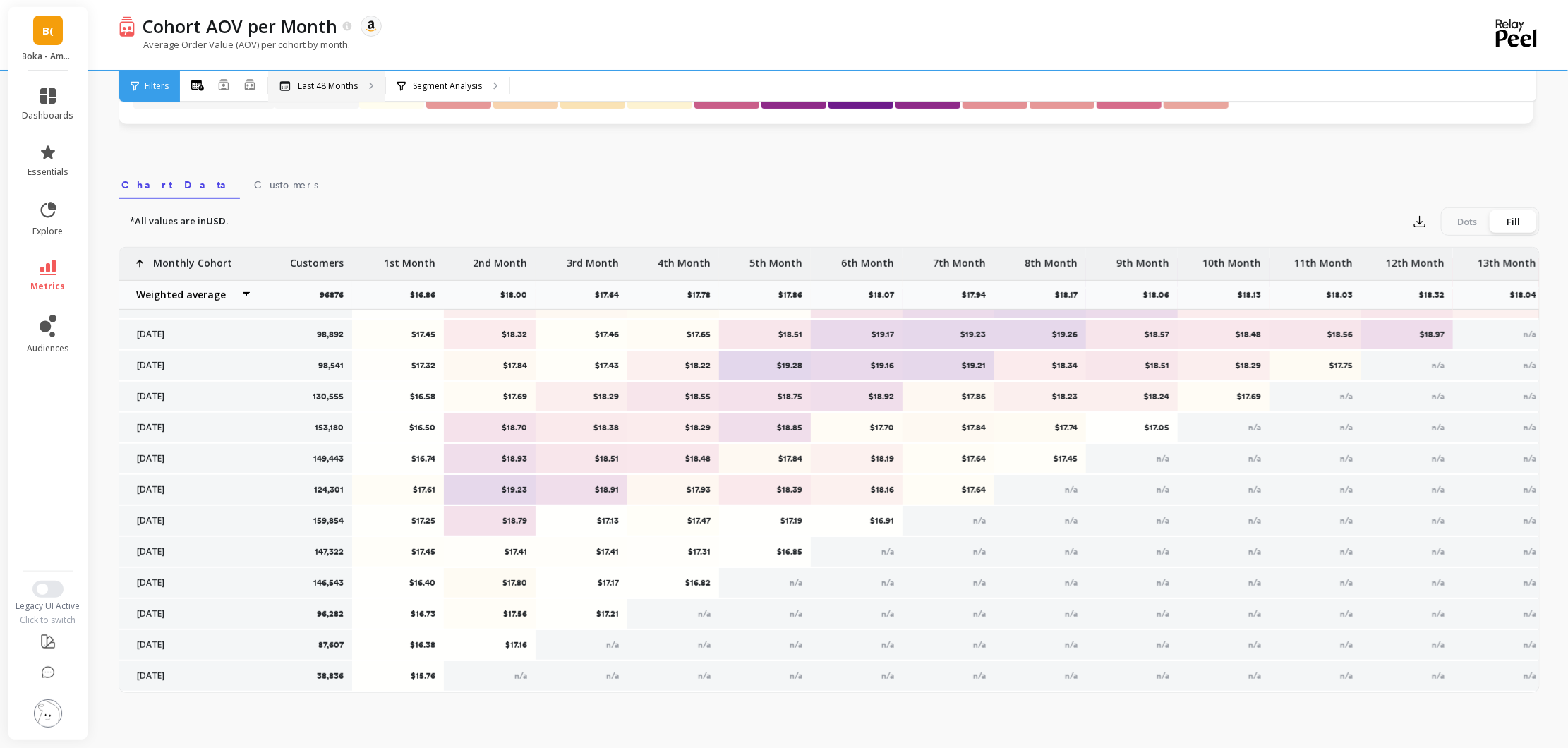
click at [317, 86] on p "Last 48 Months" at bounding box center [328, 86] width 60 height 11
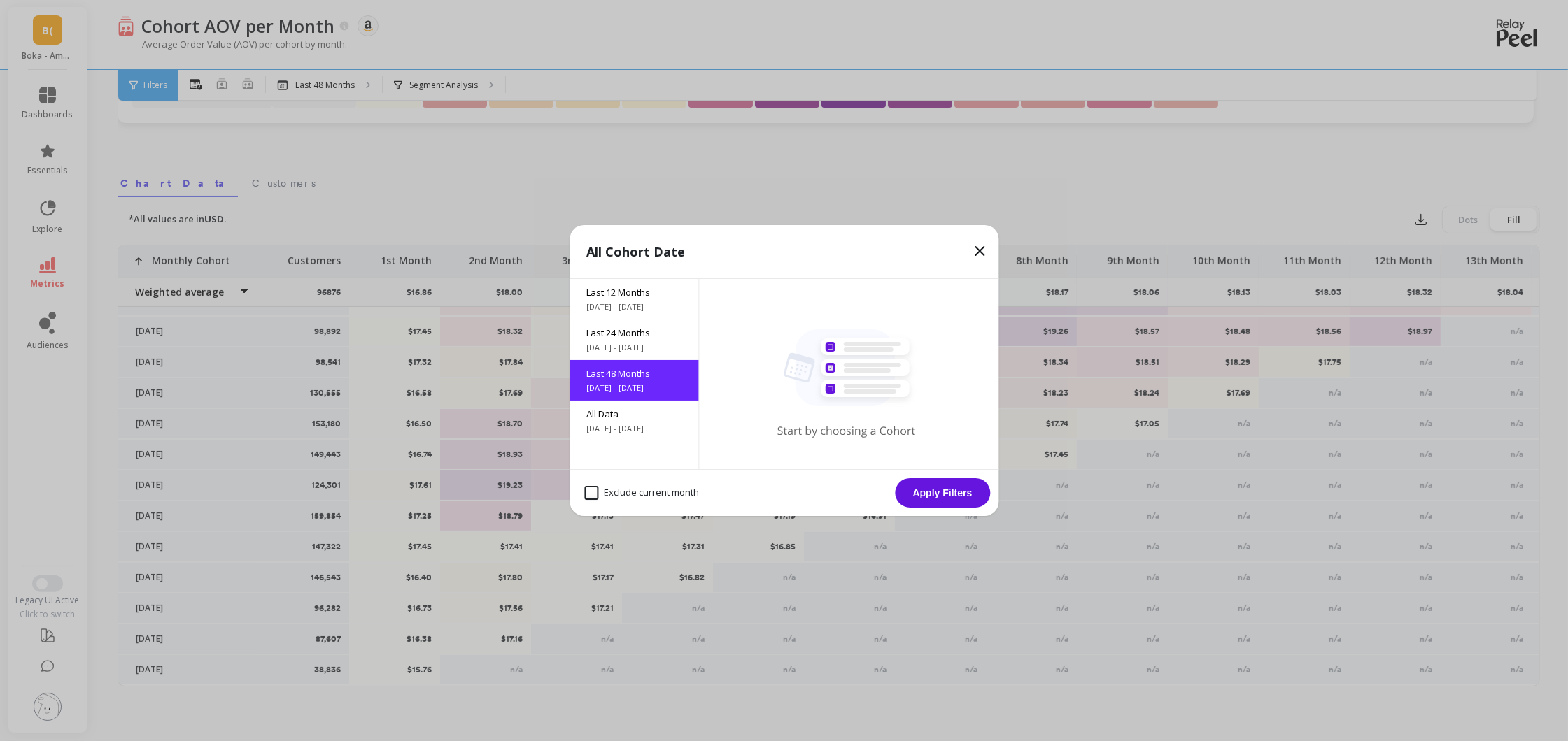
click at [653, 487] on month "Exclude current month" at bounding box center [641, 493] width 115 height 14
checkbox month "true"
click at [893, 493] on div "Exclude current month Apply Filters" at bounding box center [784, 493] width 429 height 47
click at [928, 490] on button "Apply Filters" at bounding box center [942, 493] width 95 height 30
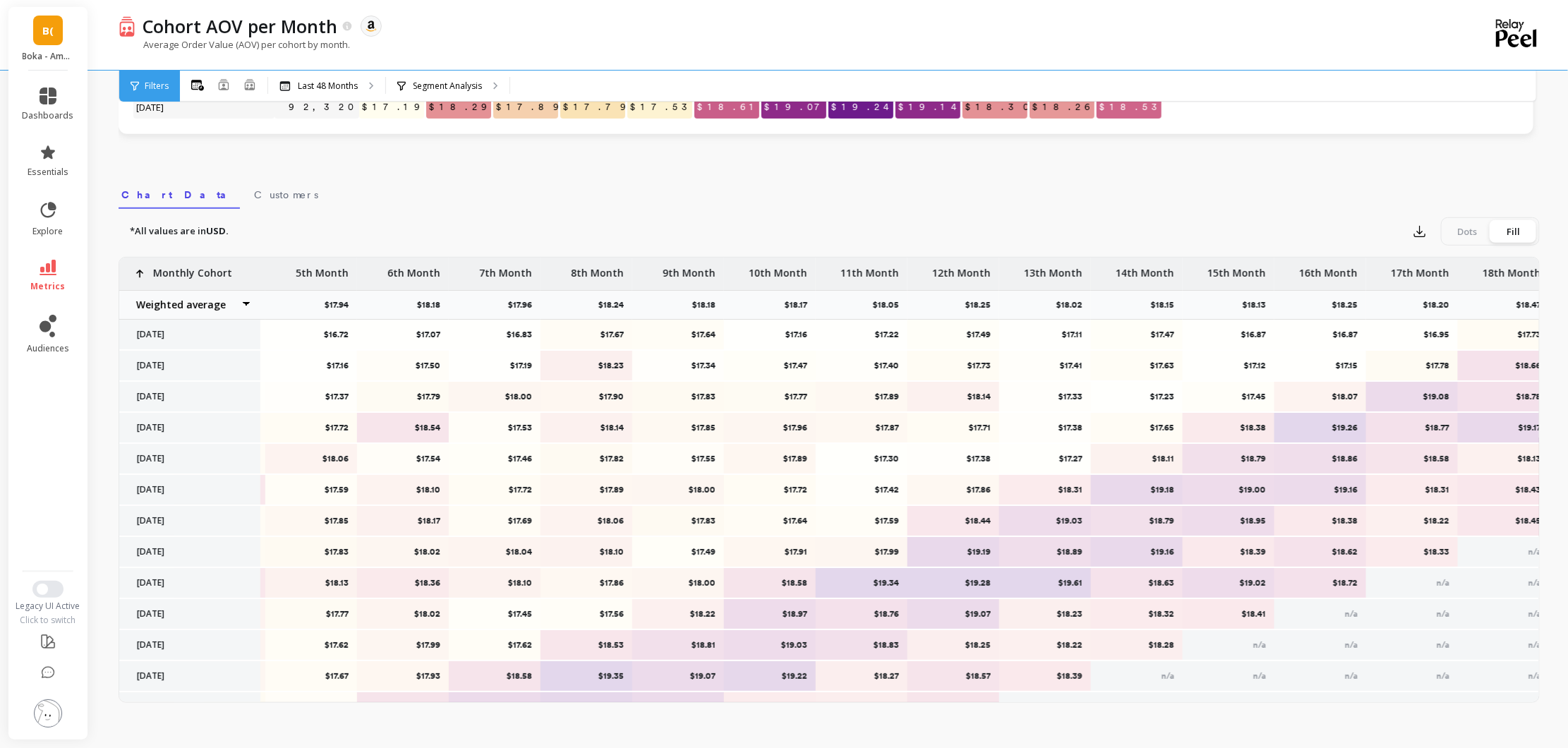
scroll to position [0, 649]
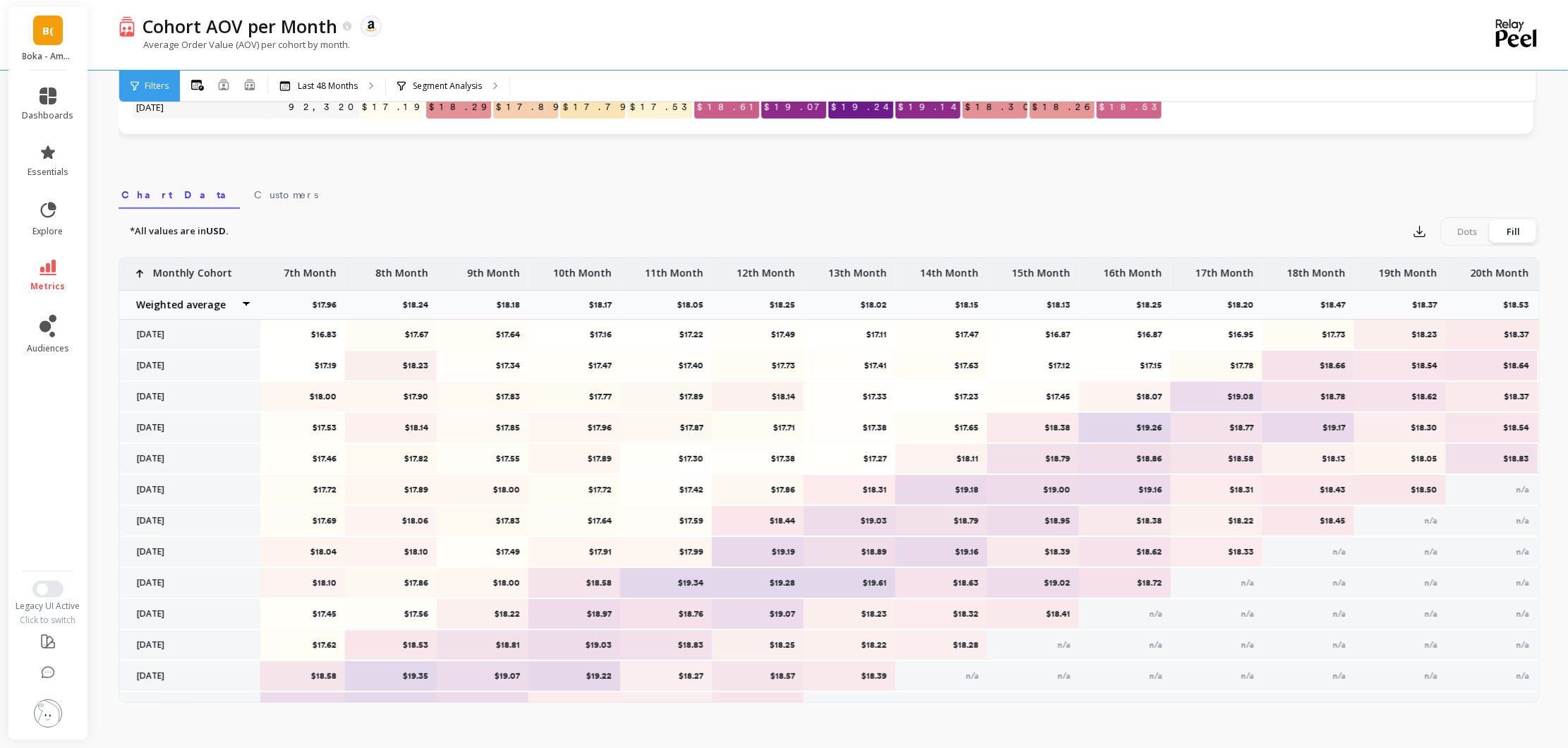
click at [1403, 230] on div "*All values are in USD. Export Dots Fill" at bounding box center [829, 231] width 1422 height 28
click at [1419, 230] on icon "button" at bounding box center [1420, 231] width 14 height 14
click at [1472, 271] on button "CSV" at bounding box center [1471, 270] width 126 height 25
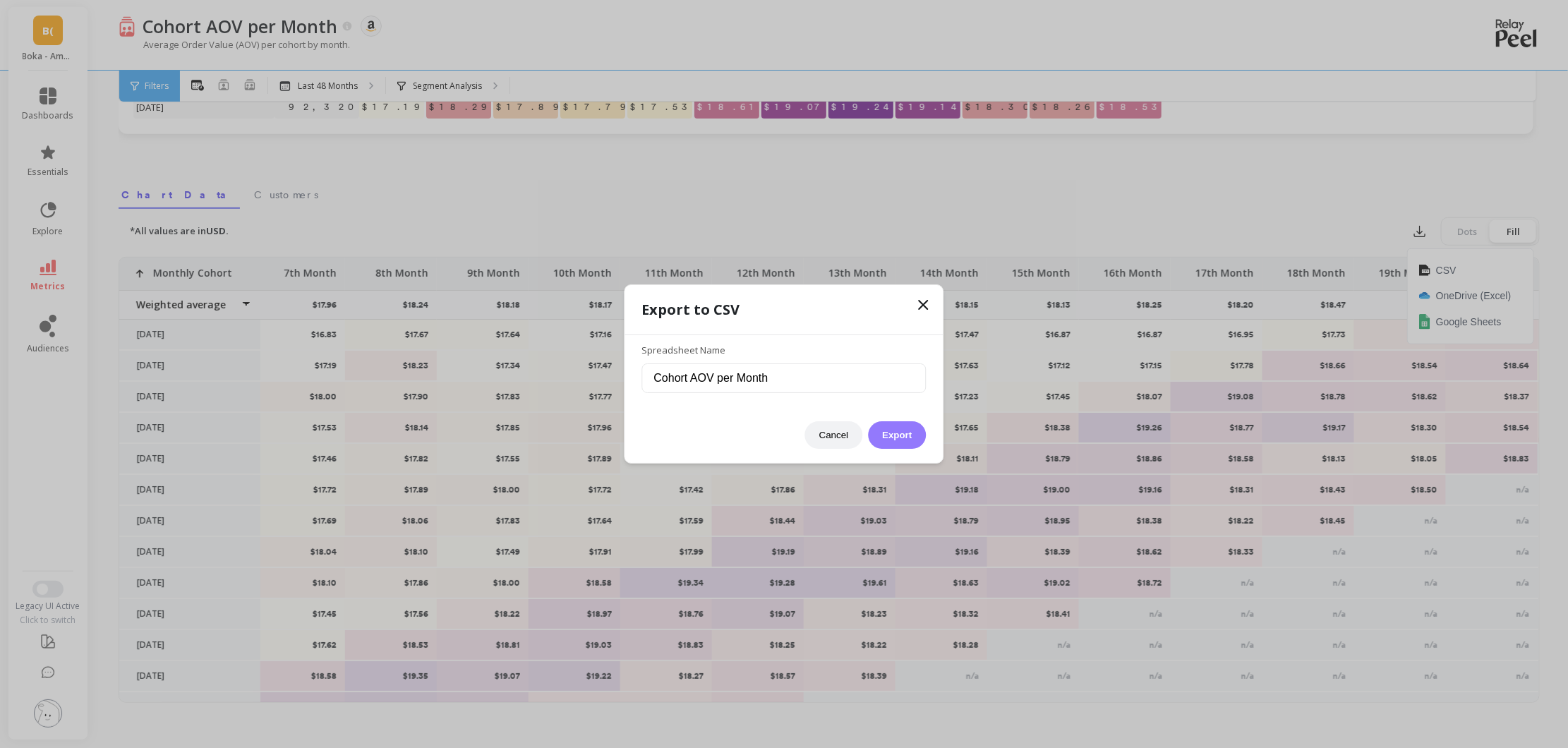
click at [901, 433] on button "Export" at bounding box center [897, 435] width 58 height 28
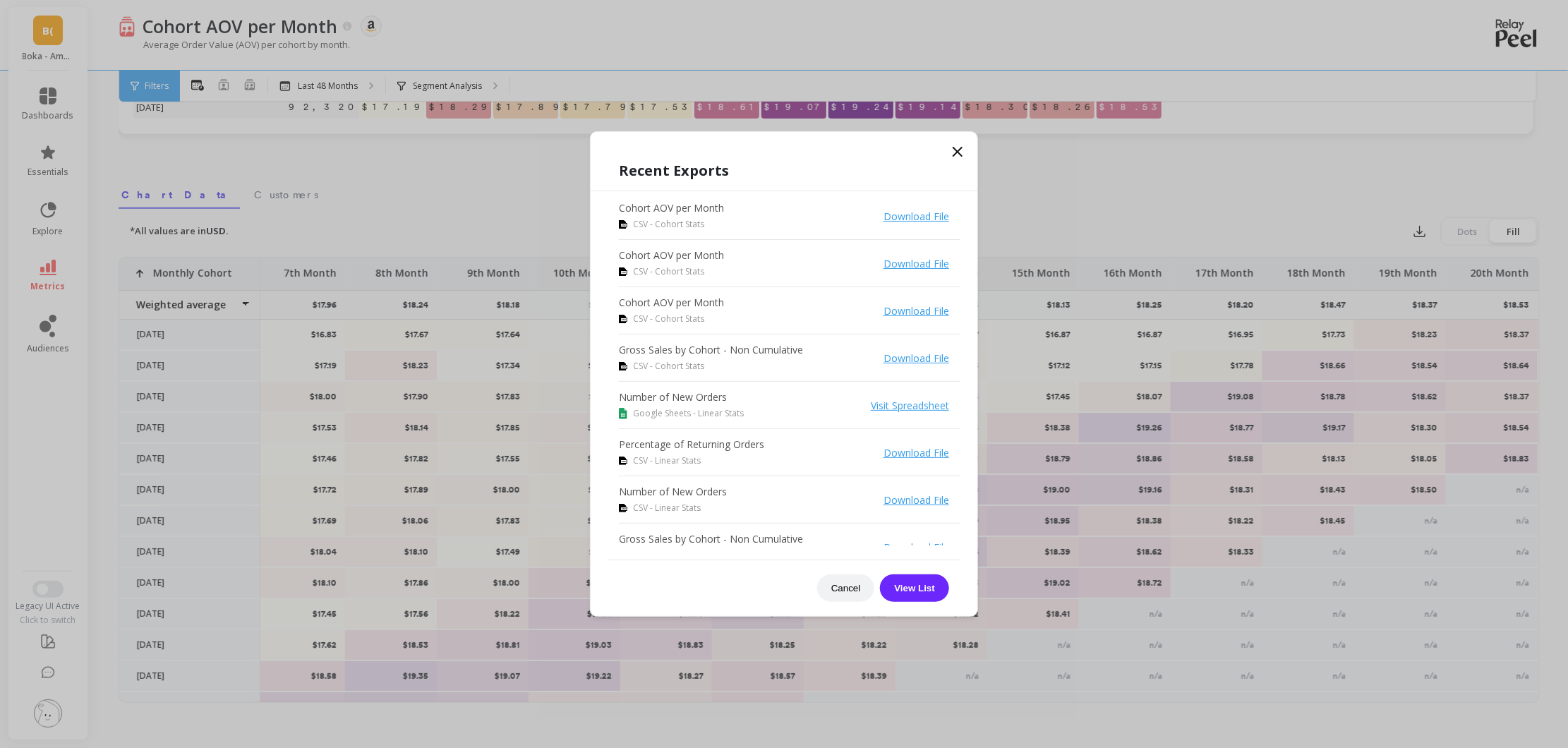
drag, startPoint x: 480, startPoint y: 173, endPoint x: 441, endPoint y: 145, distance: 48.0
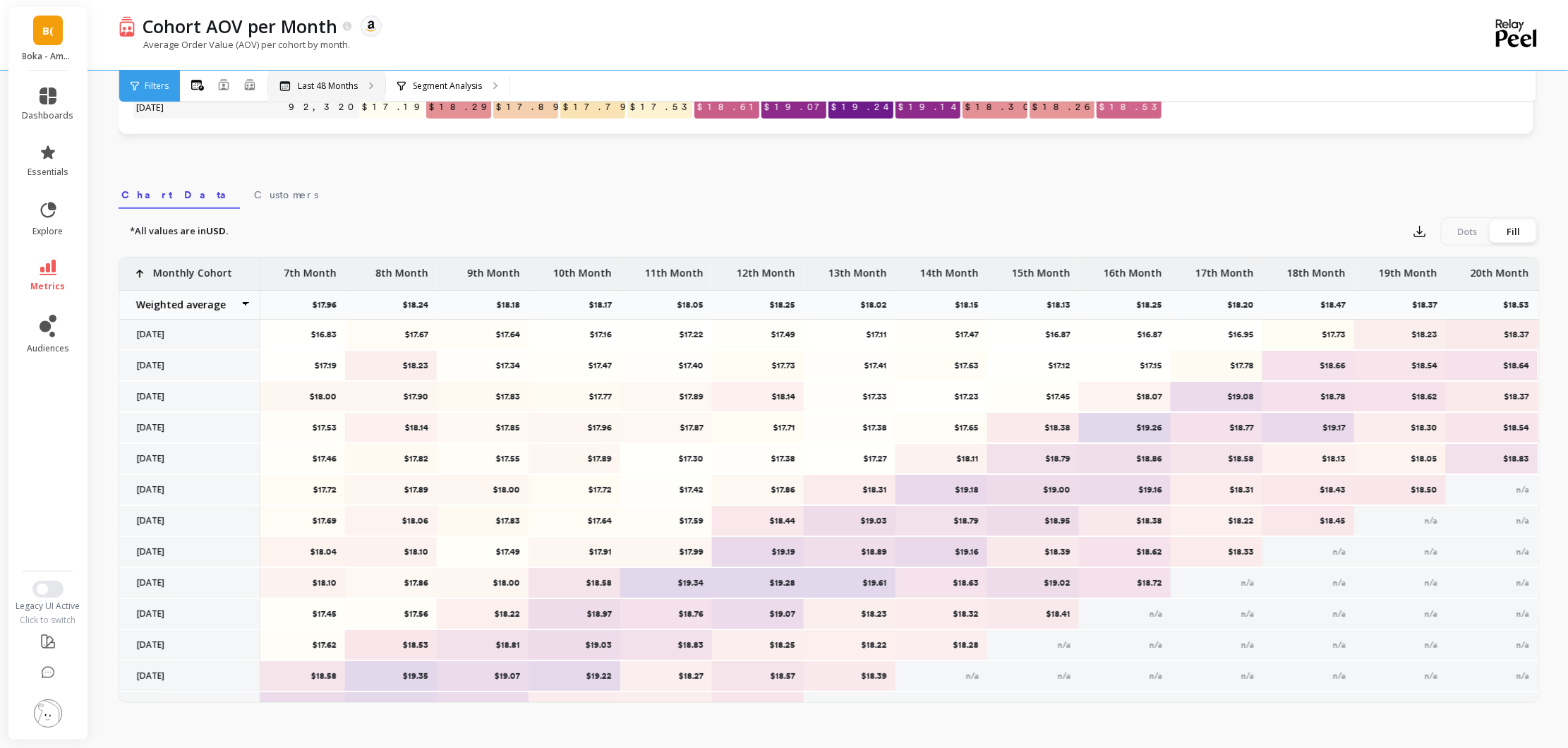
click at [325, 77] on div "Last 48 Months" at bounding box center [326, 86] width 117 height 31
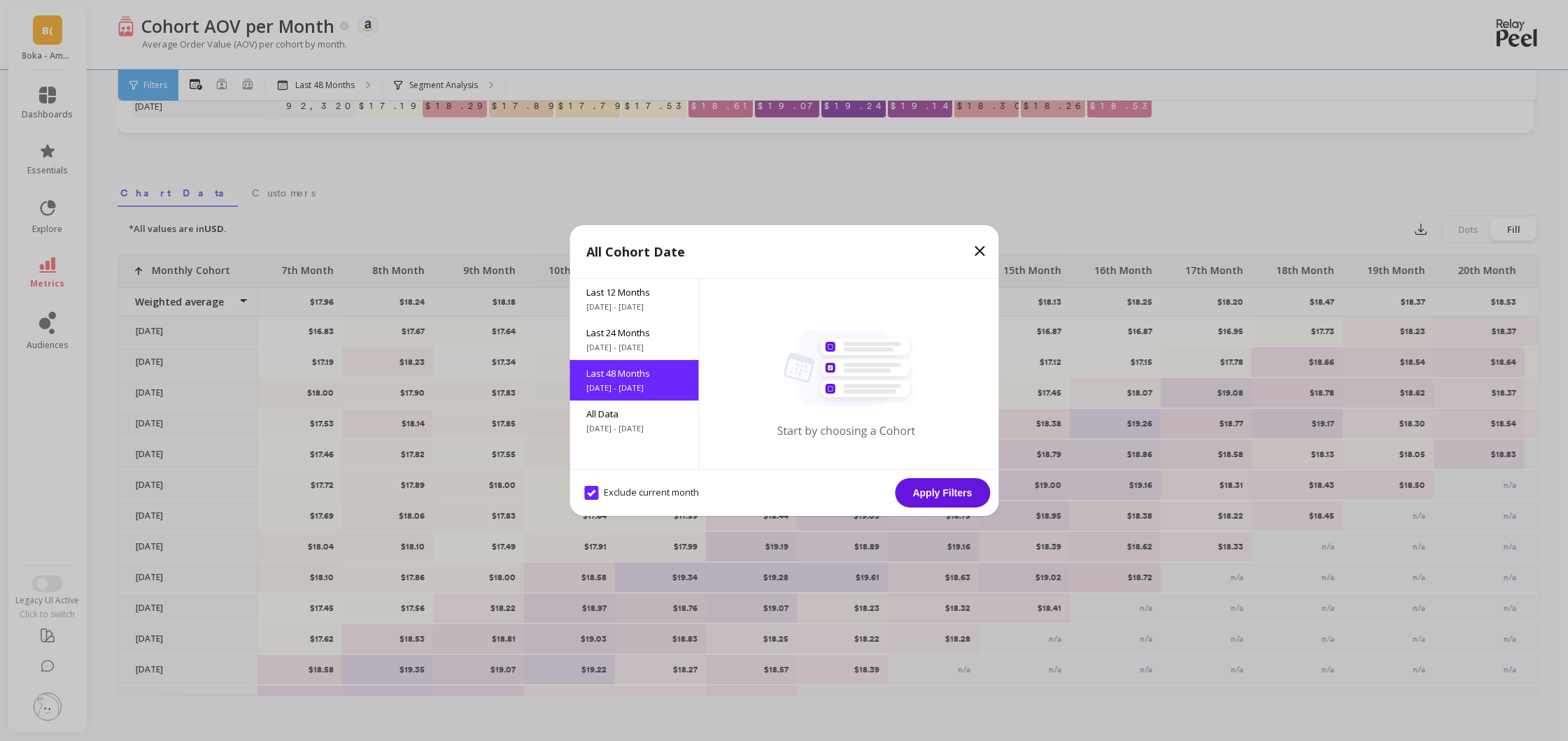
click at [634, 383] on span "[DATE] - [DATE]" at bounding box center [634, 388] width 95 height 11
click at [967, 491] on button "Apply Filters" at bounding box center [942, 493] width 95 height 30
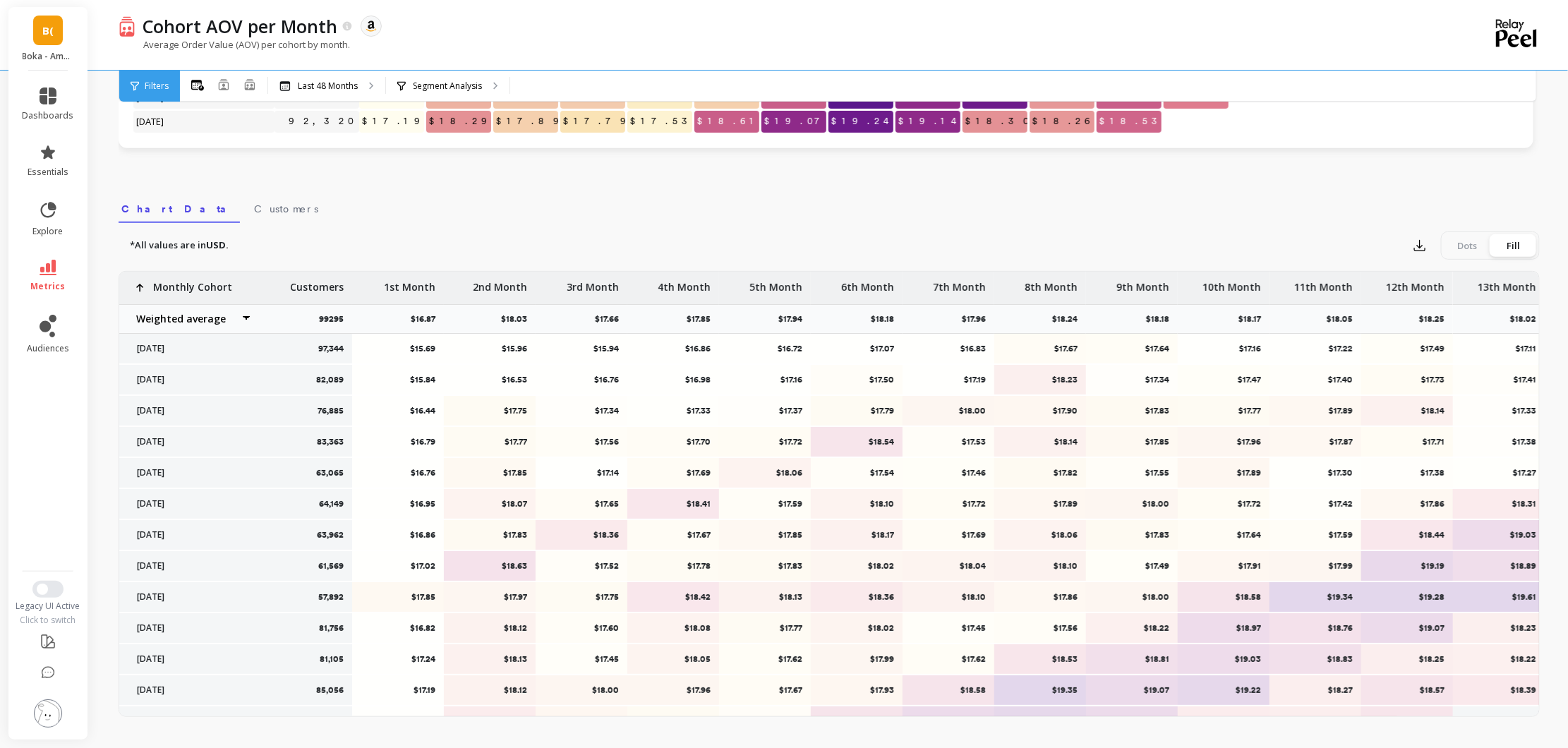
scroll to position [403, 0]
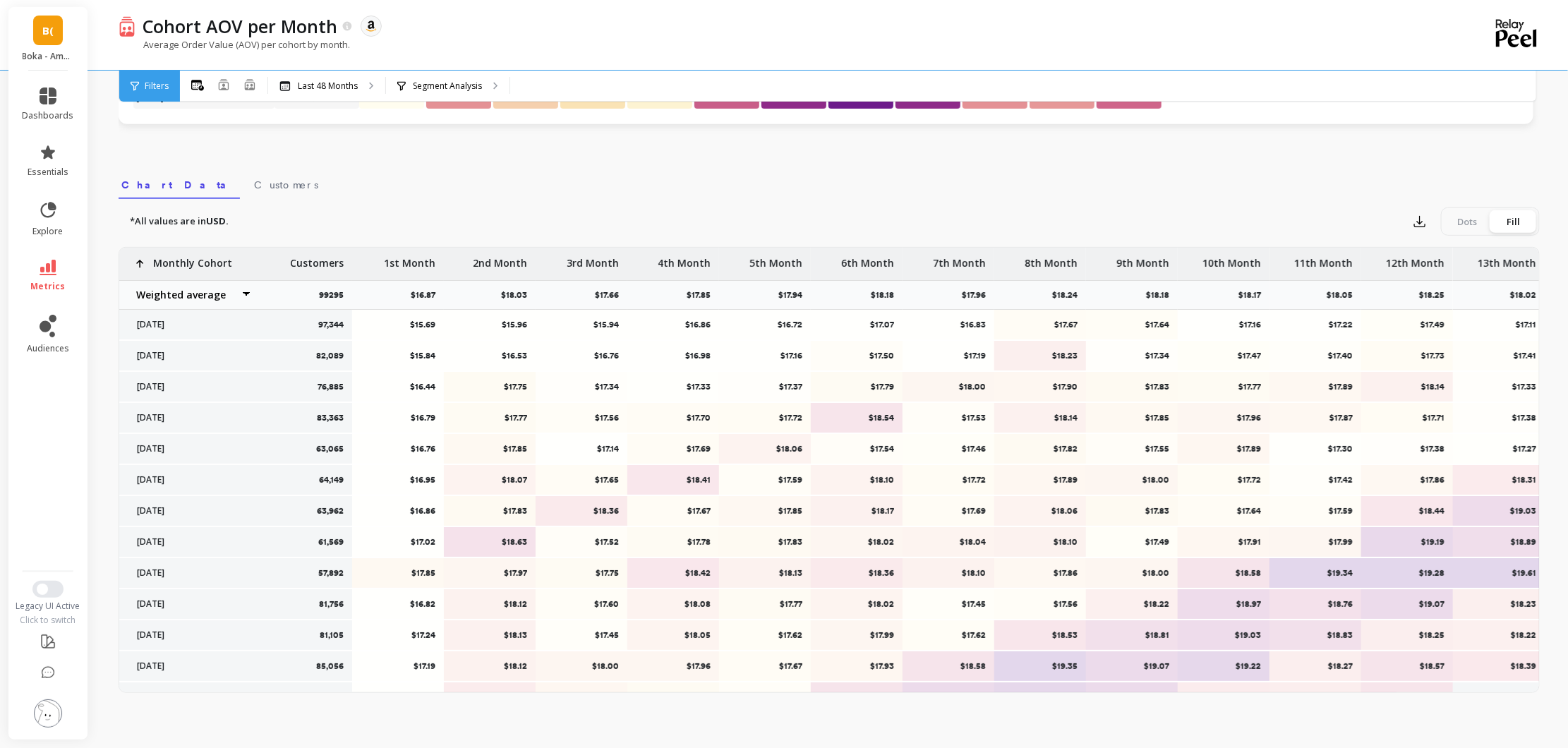
click at [124, 86] on div "Filters" at bounding box center [149, 86] width 61 height 31
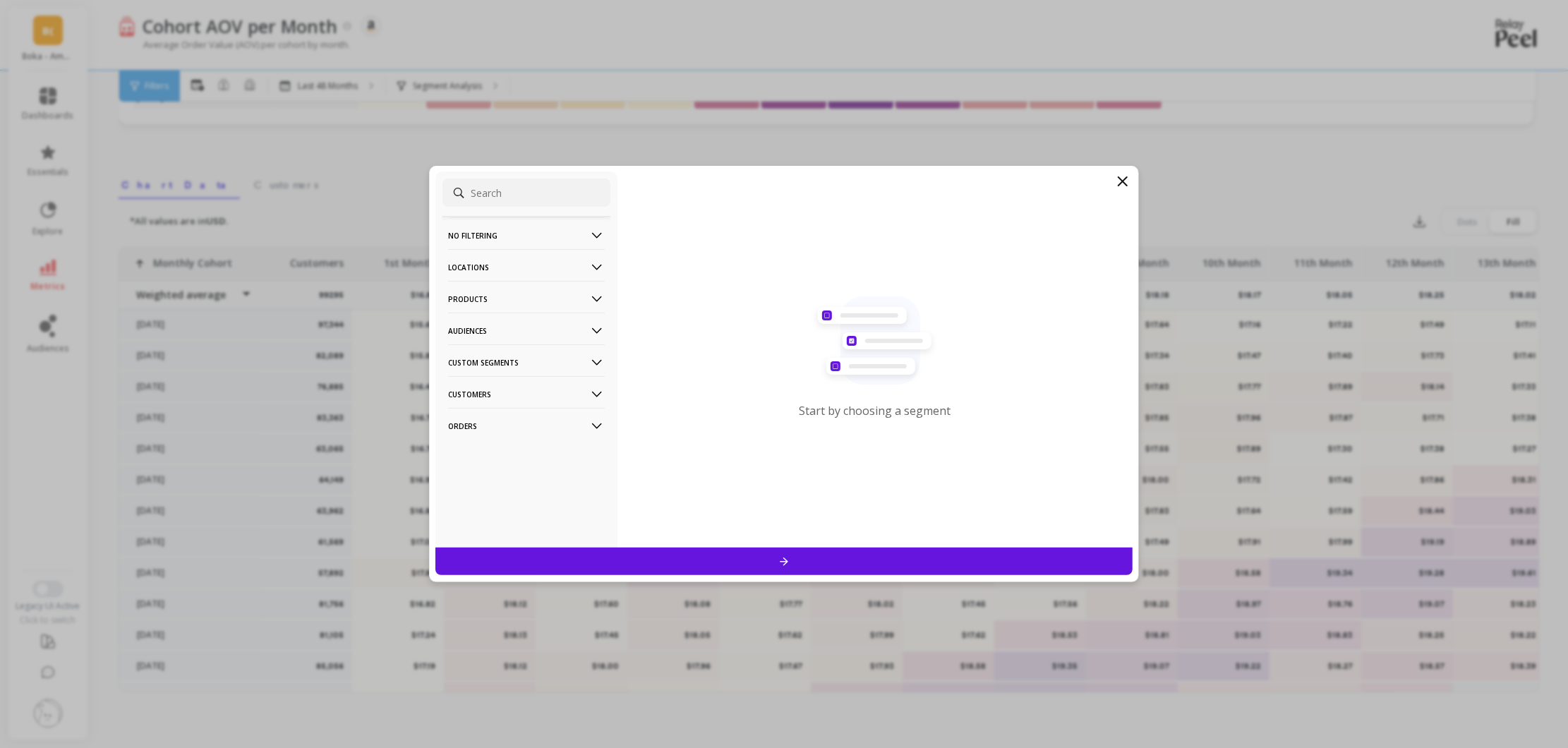
click at [587, 227] on p "No filtering" at bounding box center [526, 235] width 156 height 36
click at [576, 290] on p "Locations" at bounding box center [526, 305] width 156 height 36
click at [550, 484] on p "Products" at bounding box center [526, 474] width 156 height 36
click at [548, 405] on p "Audiences" at bounding box center [526, 403] width 156 height 36
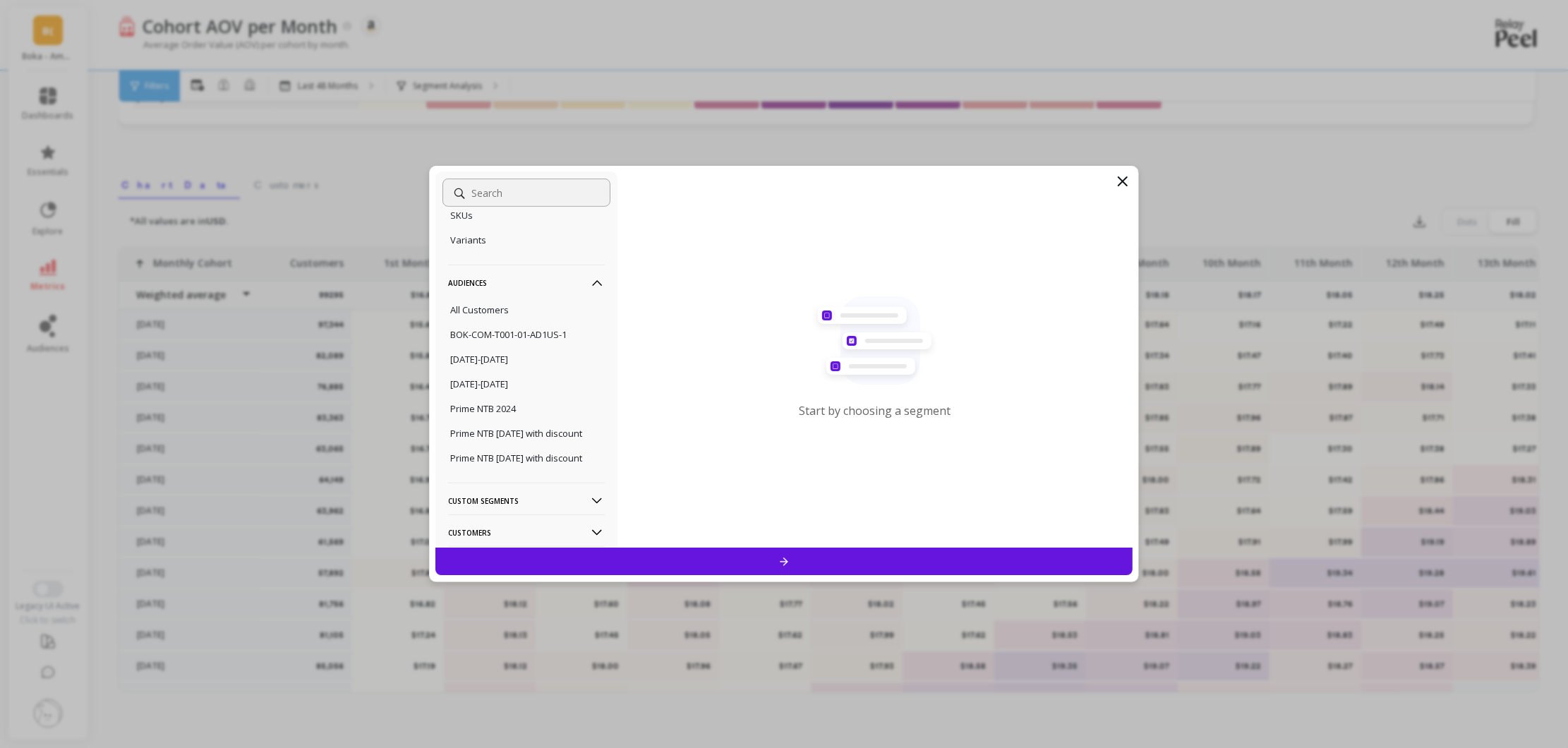
scroll to position [432, 0]
click at [524, 438] on p "Custom Segments" at bounding box center [526, 435] width 156 height 36
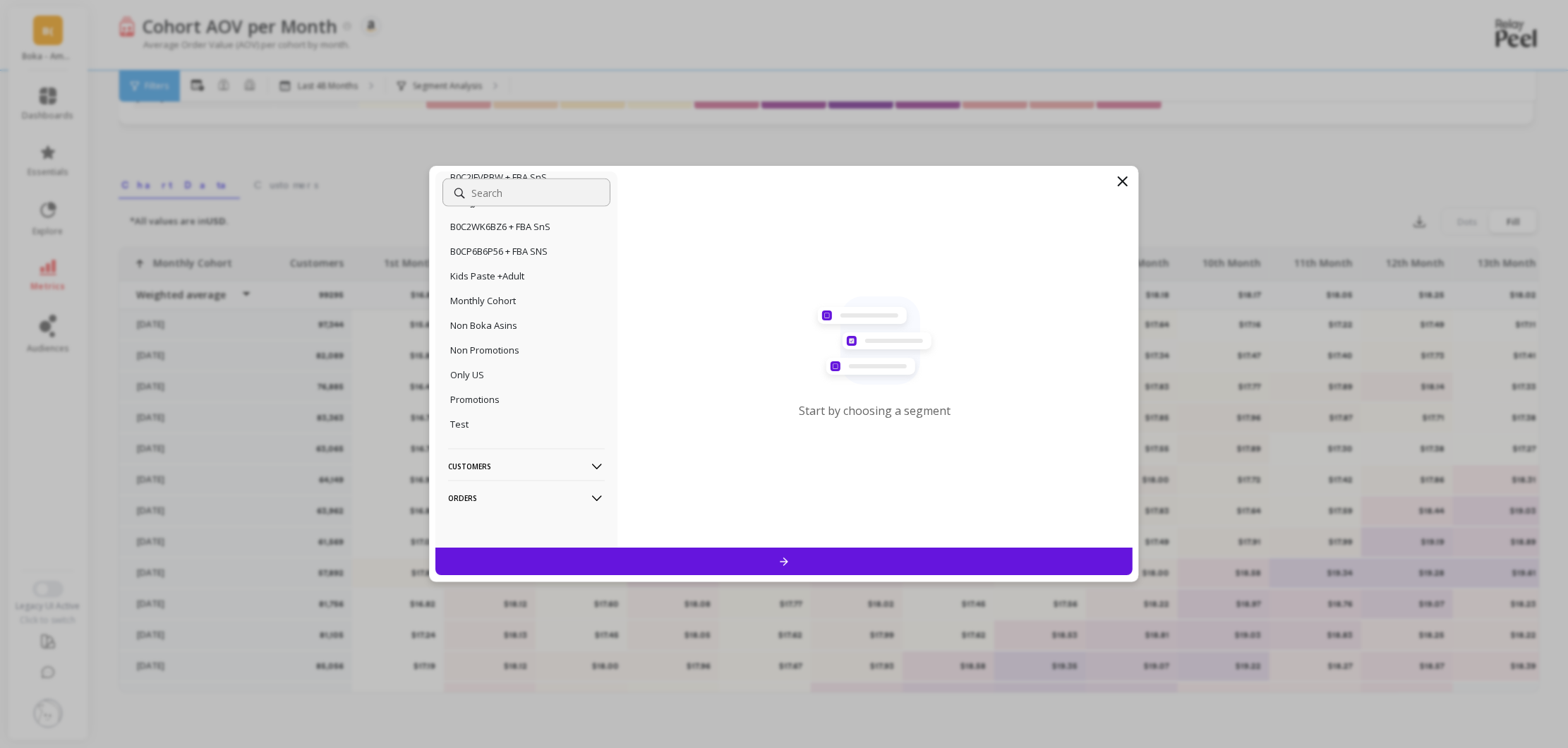
click at [544, 466] on p "Customers" at bounding box center [526, 467] width 156 height 36
click at [556, 498] on p "Orders" at bounding box center [526, 498] width 156 height 36
click at [1131, 173] on div "No filtering Overall Locations Cities Countries Physical Location Sales Channel…" at bounding box center [784, 359] width 697 height 376
click at [1128, 178] on icon at bounding box center [1123, 182] width 17 height 17
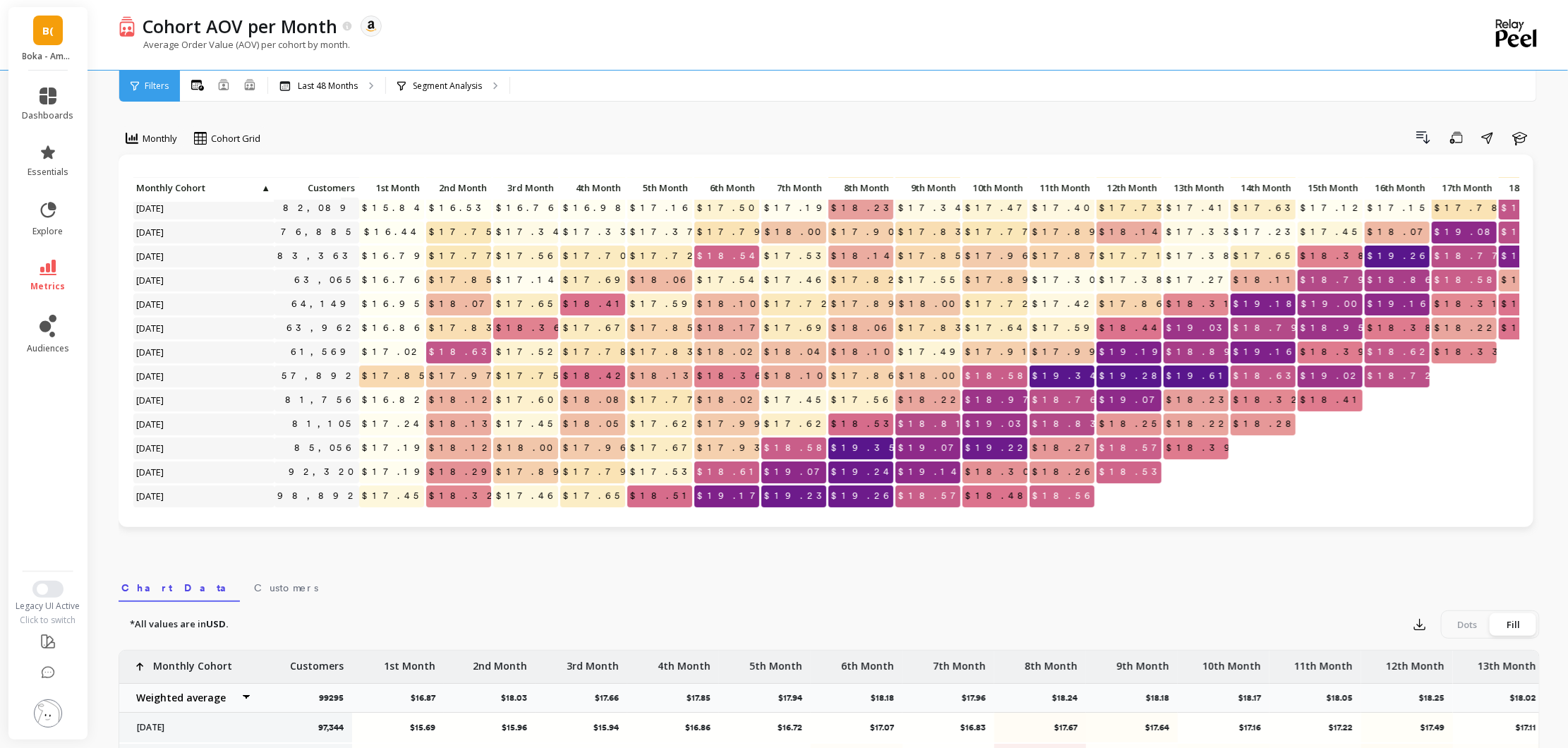
scroll to position [0, 0]
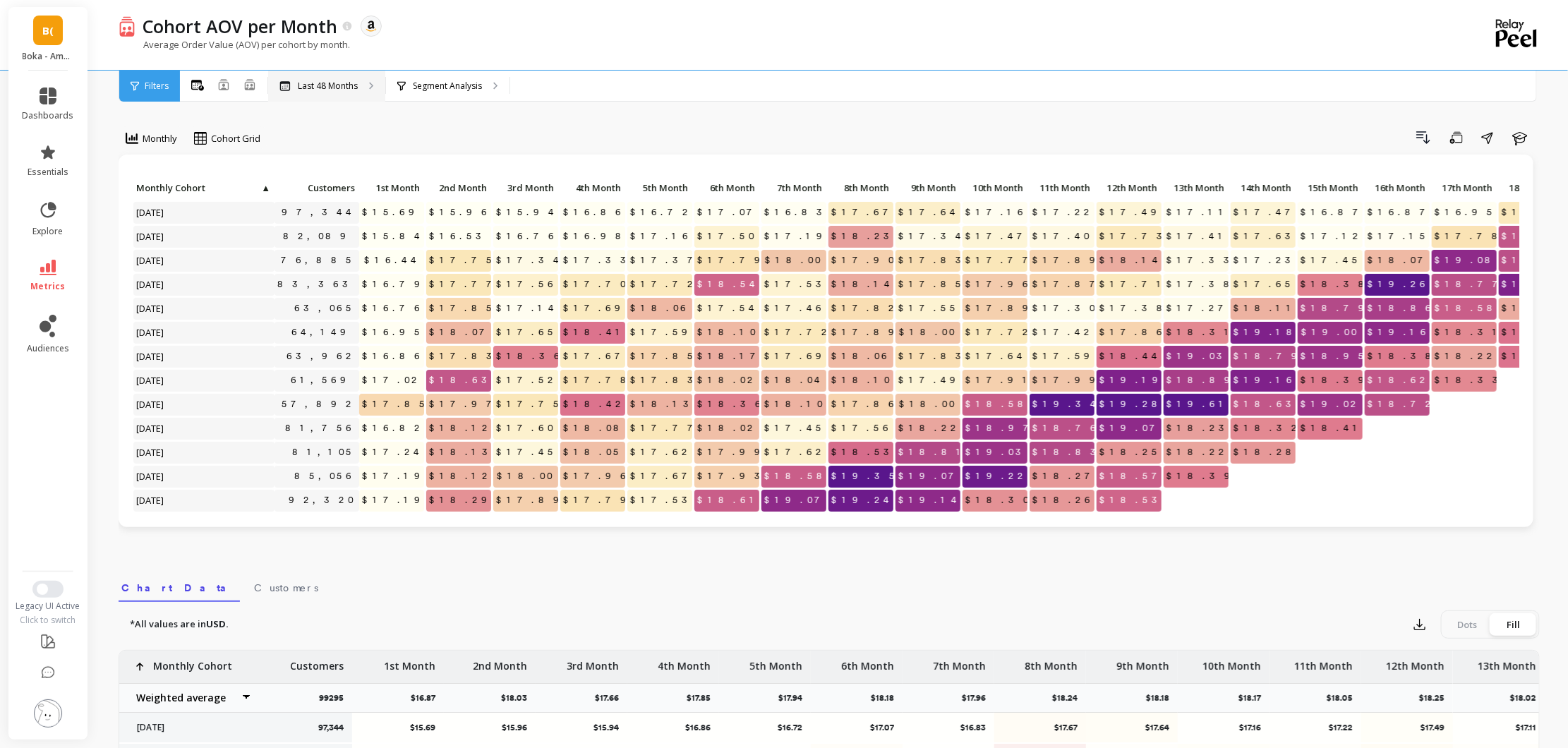
click at [313, 83] on p "Last 48 Months" at bounding box center [328, 86] width 60 height 11
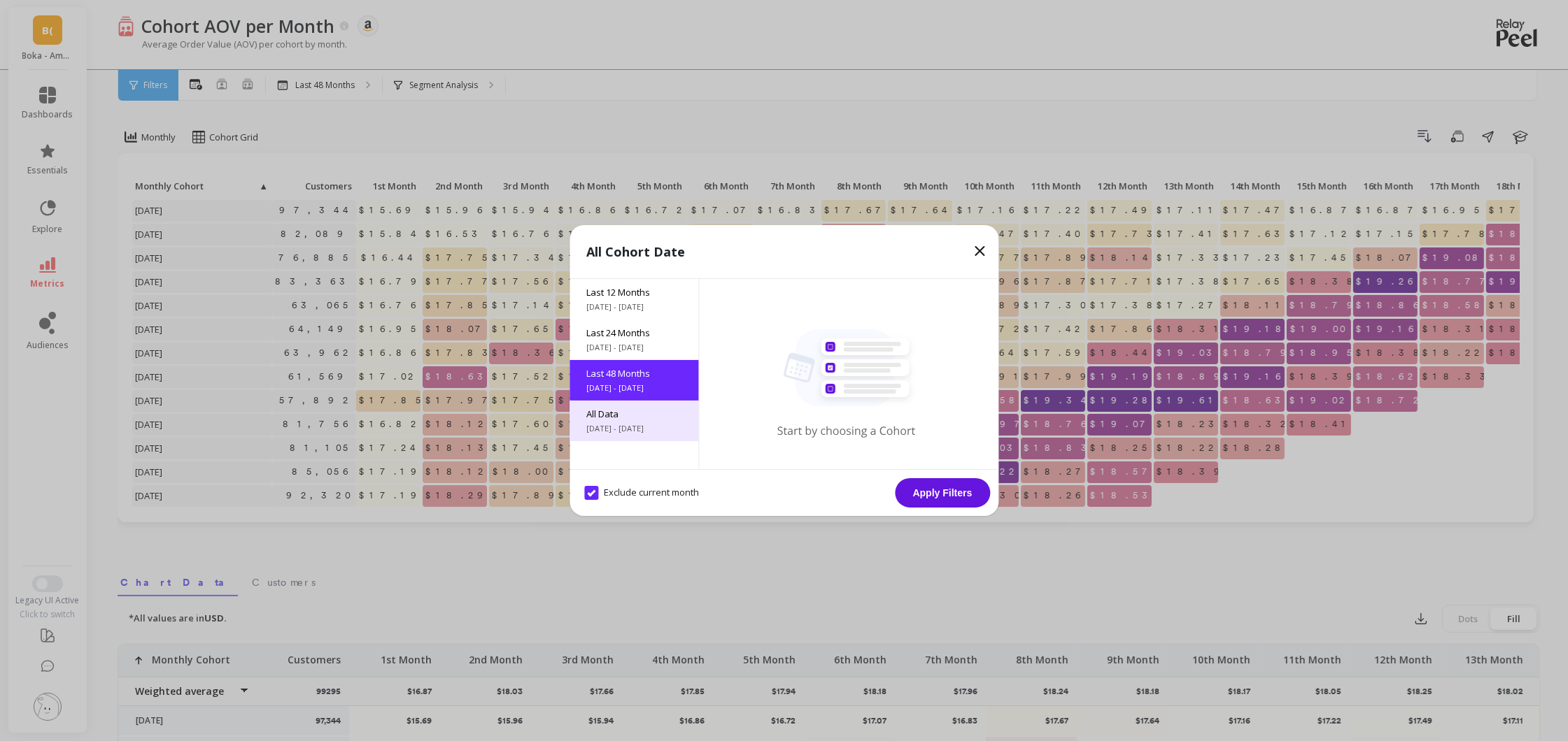
click at [642, 432] on span "6/11/2017 - 10/11/2025" at bounding box center [634, 428] width 95 height 11
drag, startPoint x: 942, startPoint y: 479, endPoint x: 859, endPoint y: 393, distance: 119.5
click at [918, 402] on div "All Cohort Date Last 12 Months 10/11/2024 - 10/11/2025 Last 24 Months 10/11/202…" at bounding box center [784, 370] width 429 height 291
click at [599, 395] on div "Last 48 Months 10/11/2021 - 10/11/2025" at bounding box center [634, 380] width 128 height 40
click at [936, 488] on button "Apply Filters" at bounding box center [942, 493] width 95 height 30
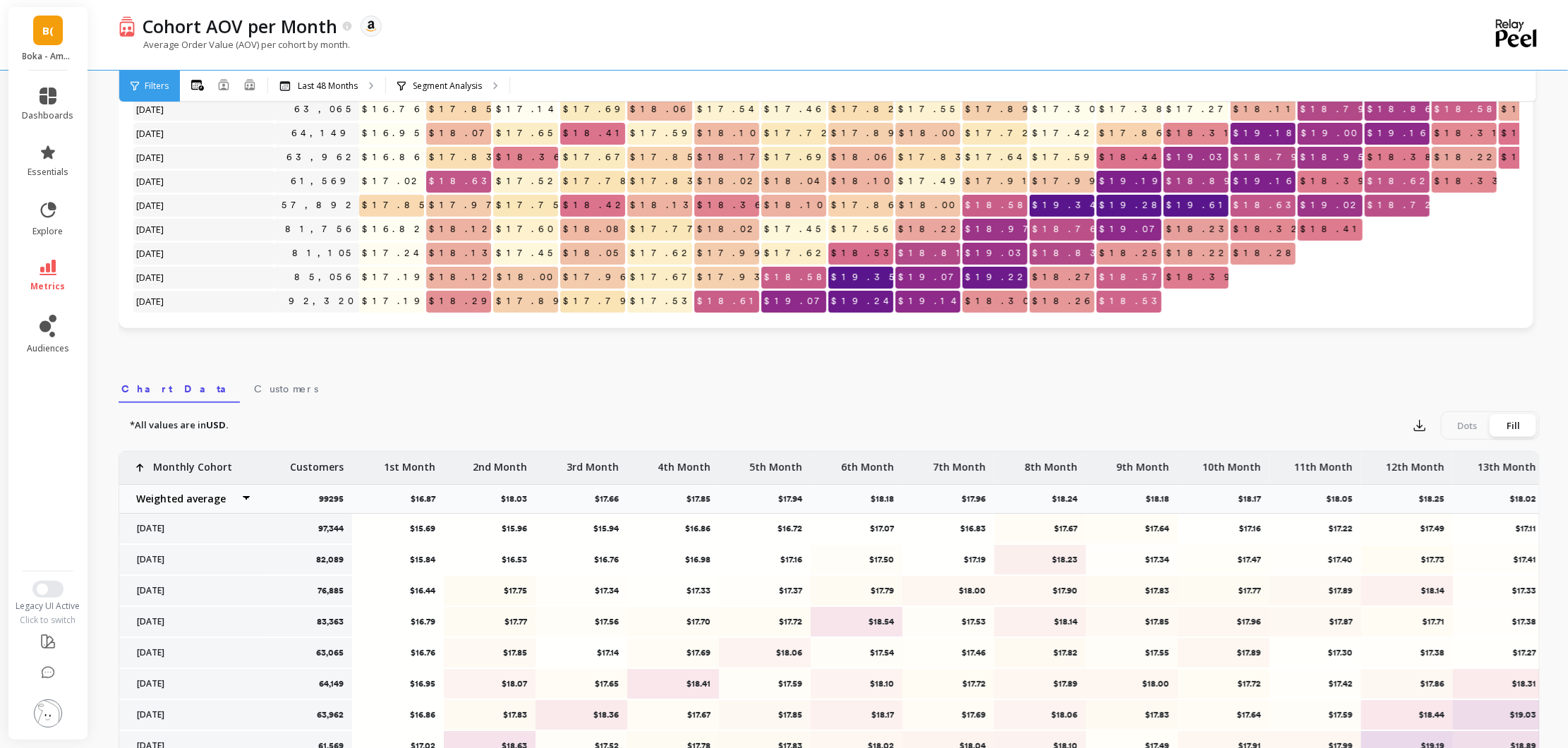
scroll to position [403, 0]
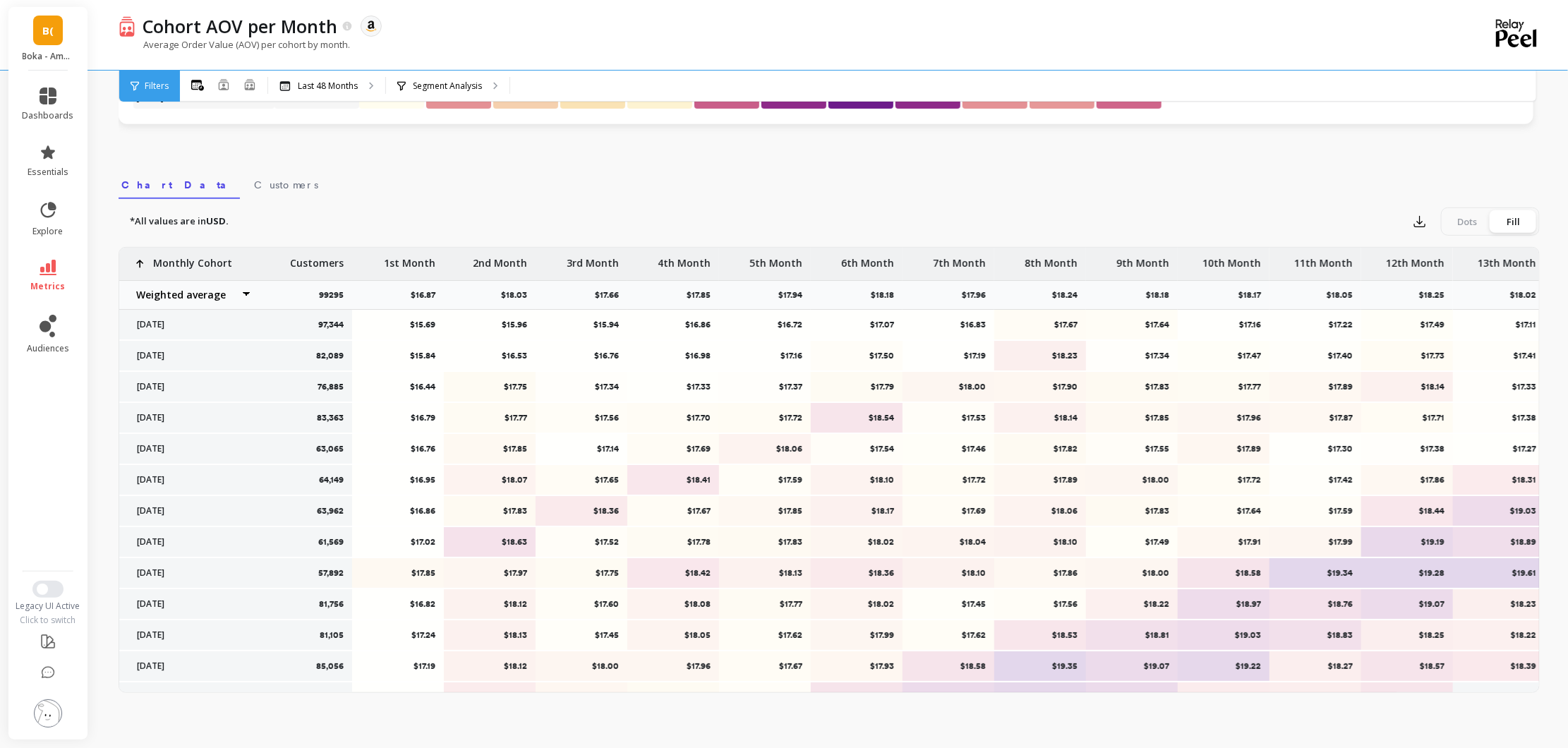
click at [40, 509] on ul "dashboards essentials explore metrics audiences" at bounding box center [48, 317] width 80 height 475
click at [1416, 228] on button "button" at bounding box center [1419, 221] width 25 height 22
click at [1448, 261] on span "CSV" at bounding box center [1446, 261] width 21 height 14
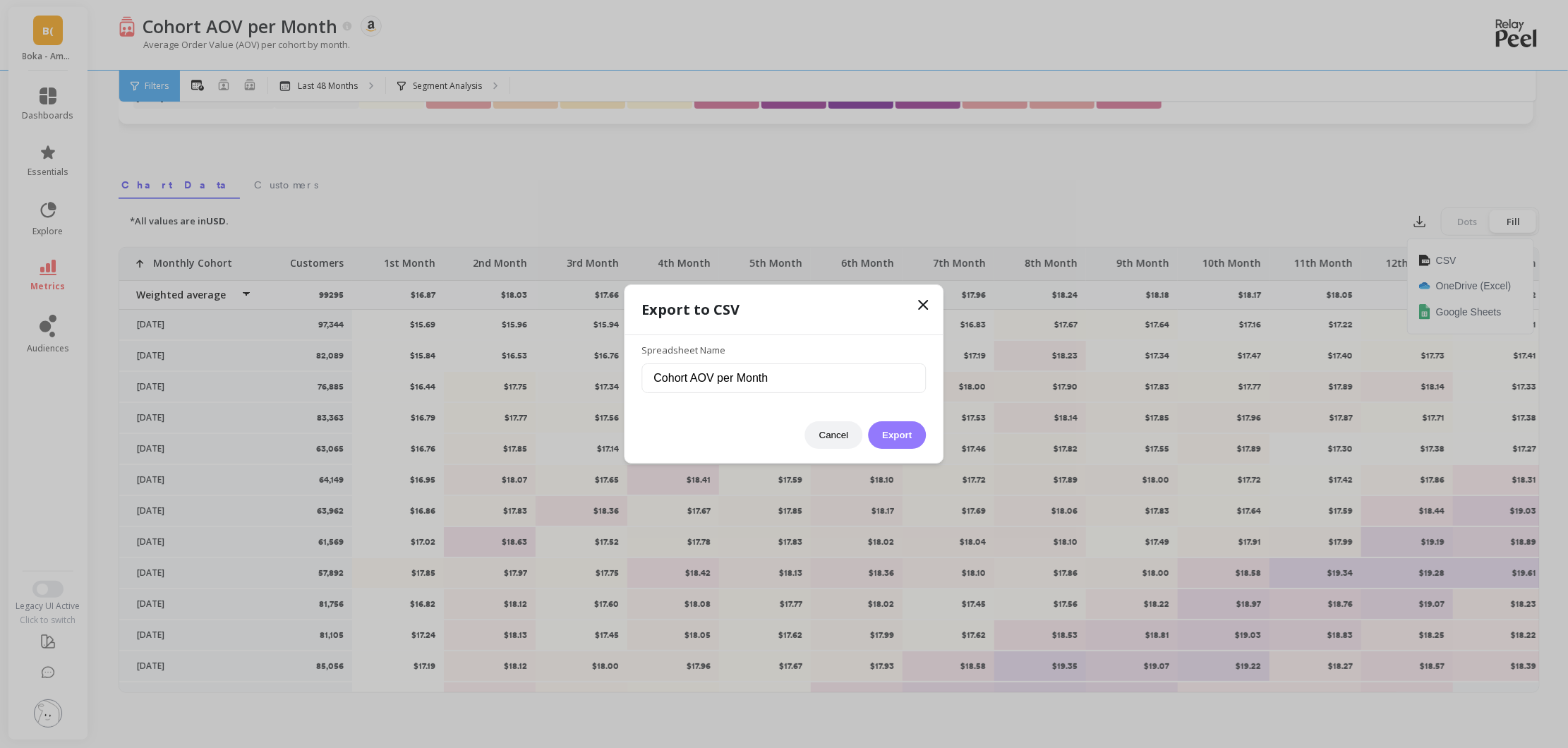
click at [880, 446] on button "Export" at bounding box center [897, 435] width 58 height 28
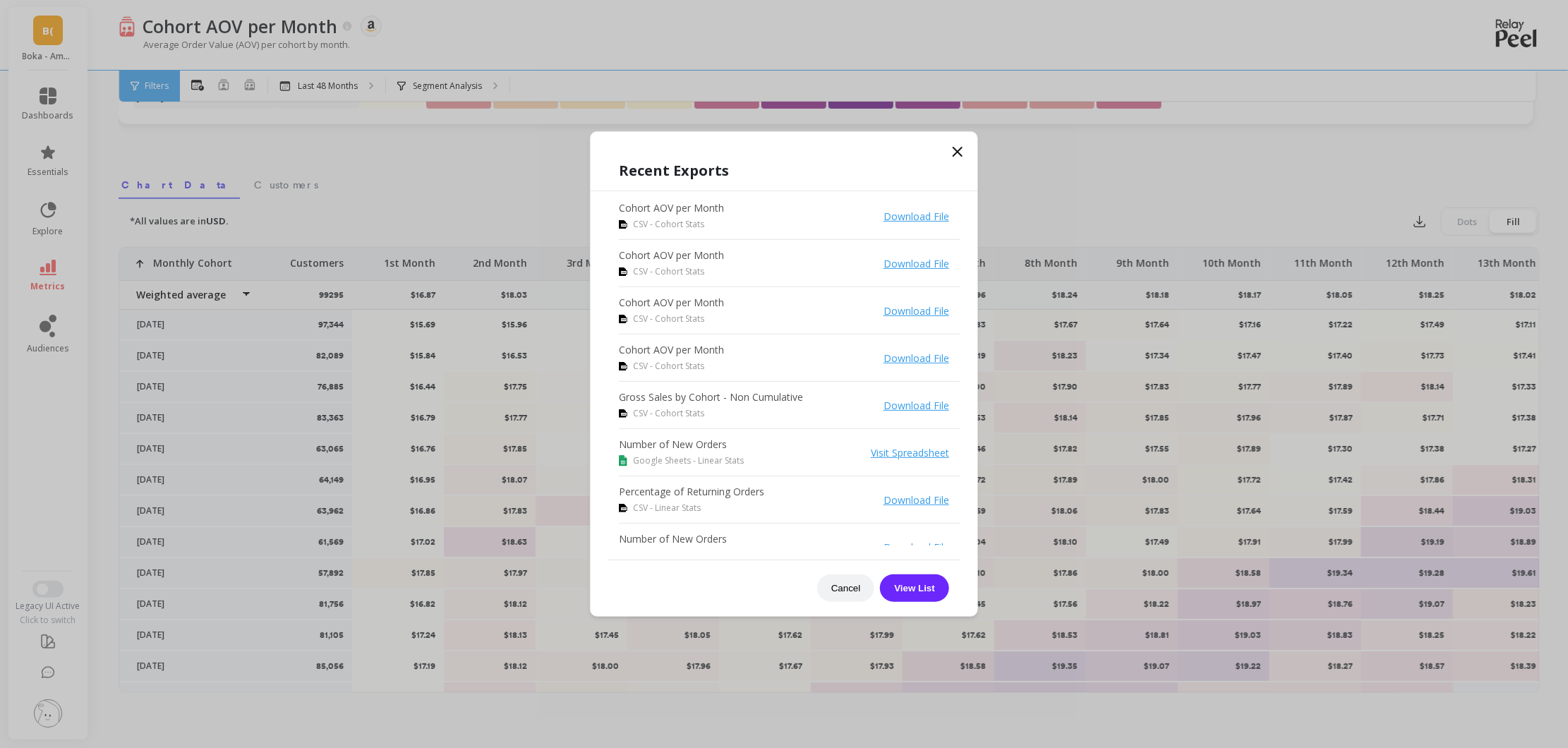
click at [955, 150] on icon at bounding box center [958, 152] width 17 height 17
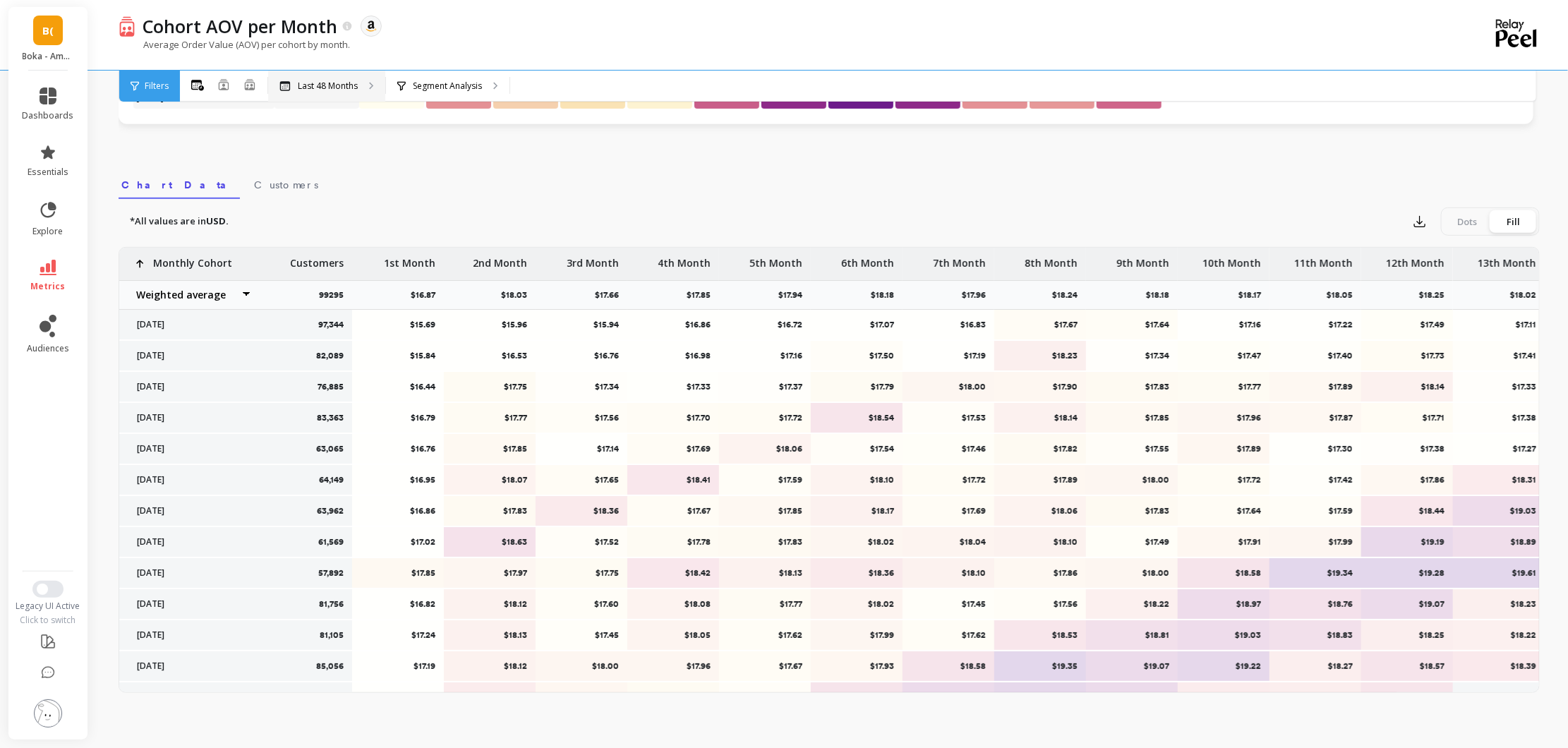
click at [360, 85] on div "Last 48 Months" at bounding box center [326, 86] width 117 height 31
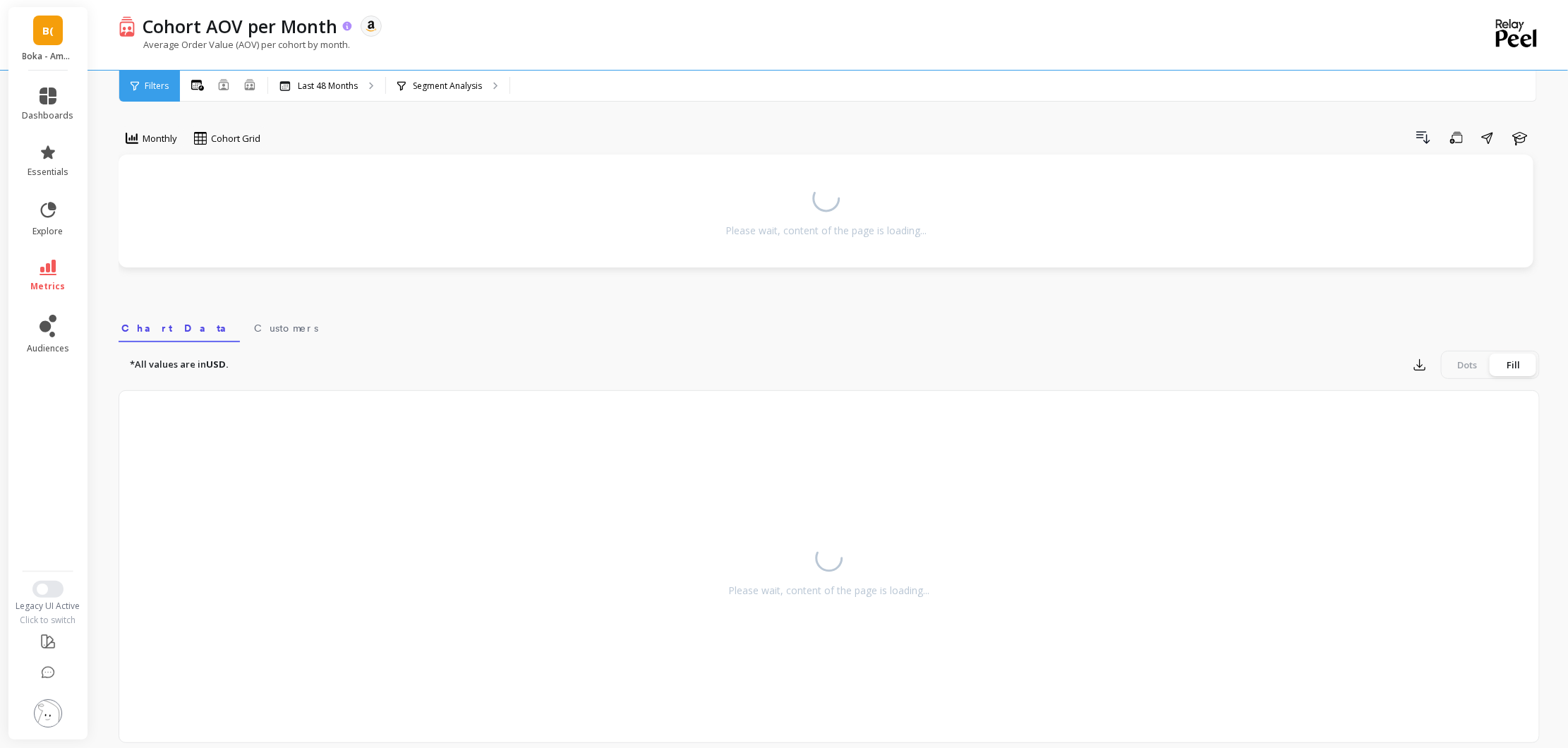
click at [308, 29] on p "Cohort AOV per Month" at bounding box center [240, 25] width 195 height 24
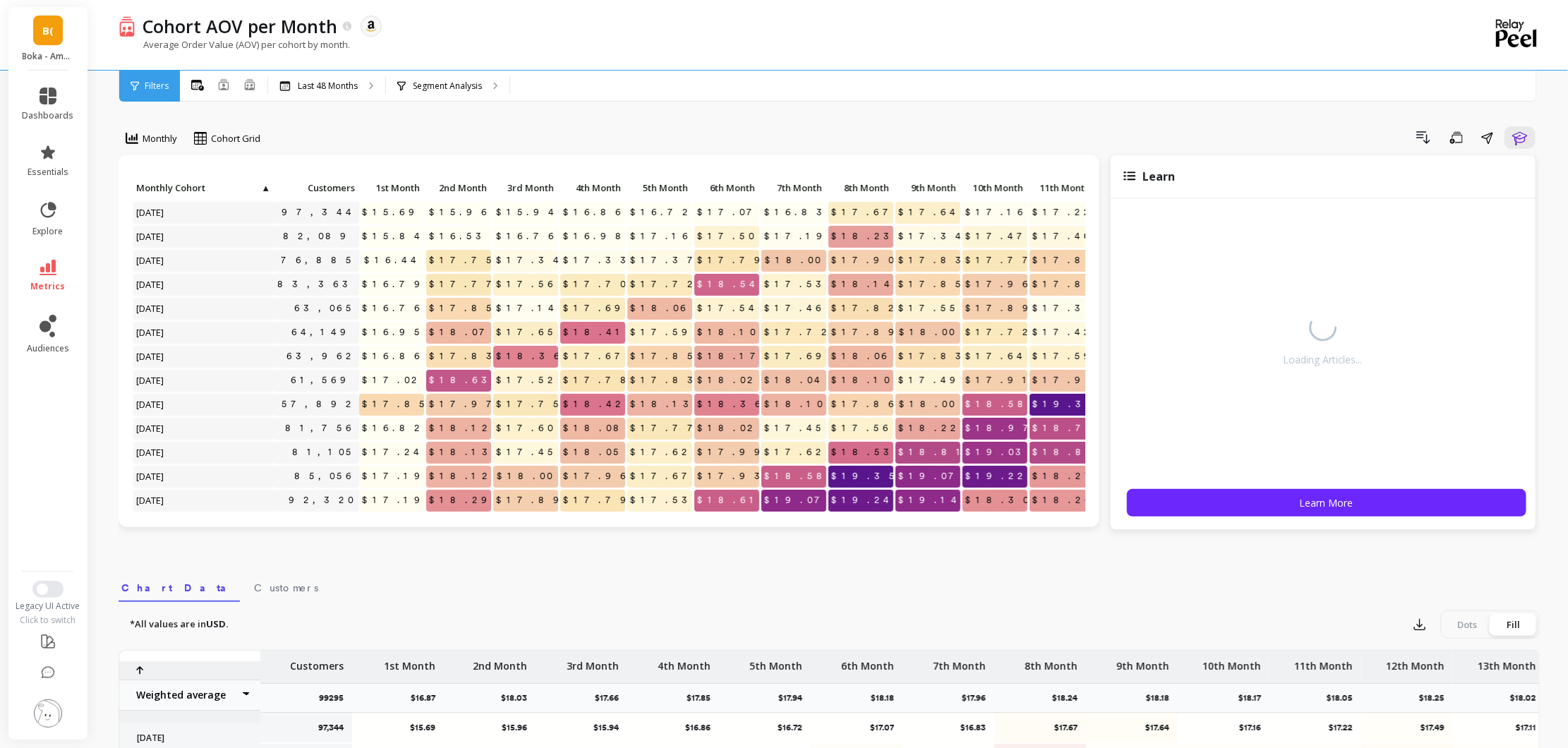
click at [46, 275] on link "metrics" at bounding box center [48, 276] width 51 height 32
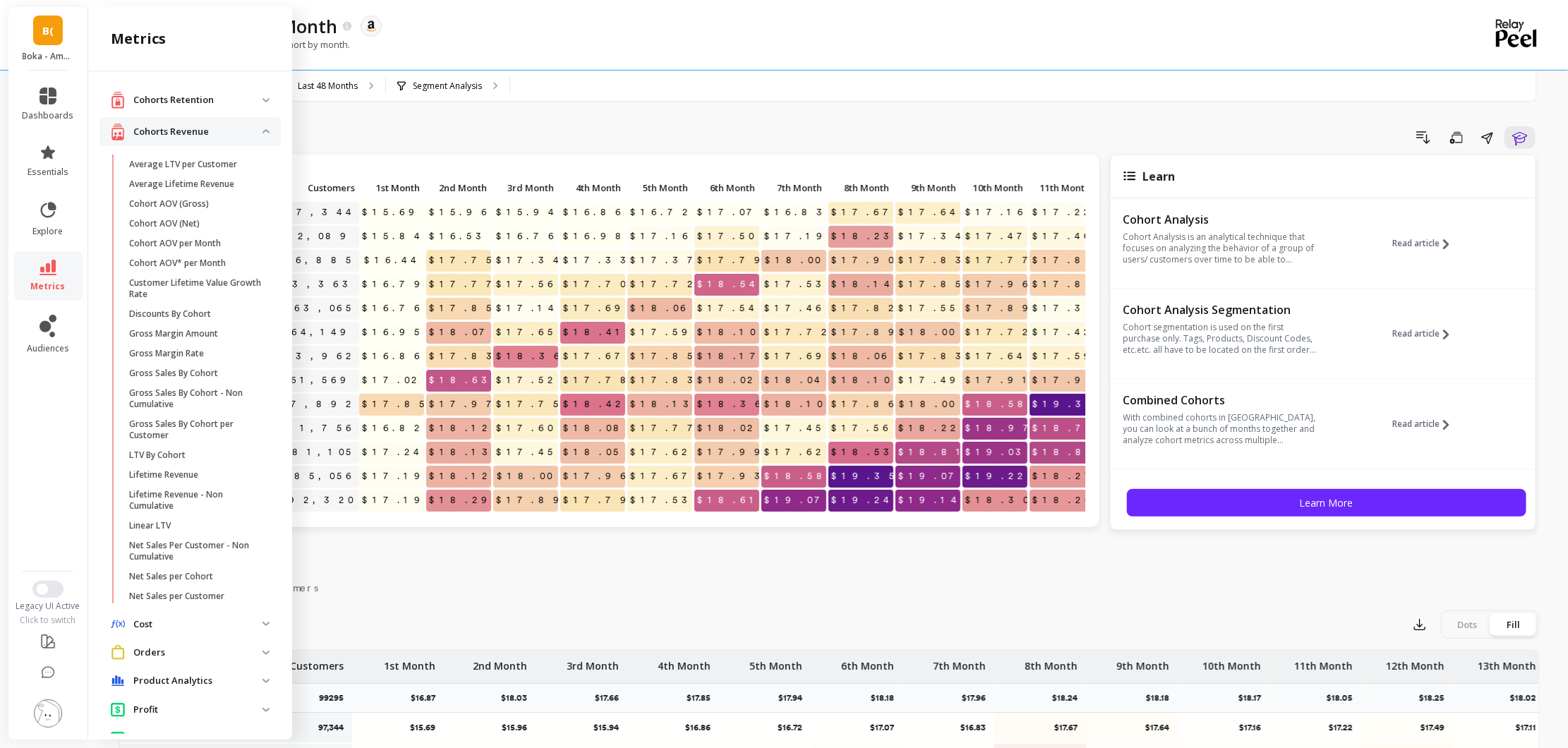
click at [502, 130] on div "Drill Down Save Share Learn" at bounding box center [905, 137] width 1270 height 22
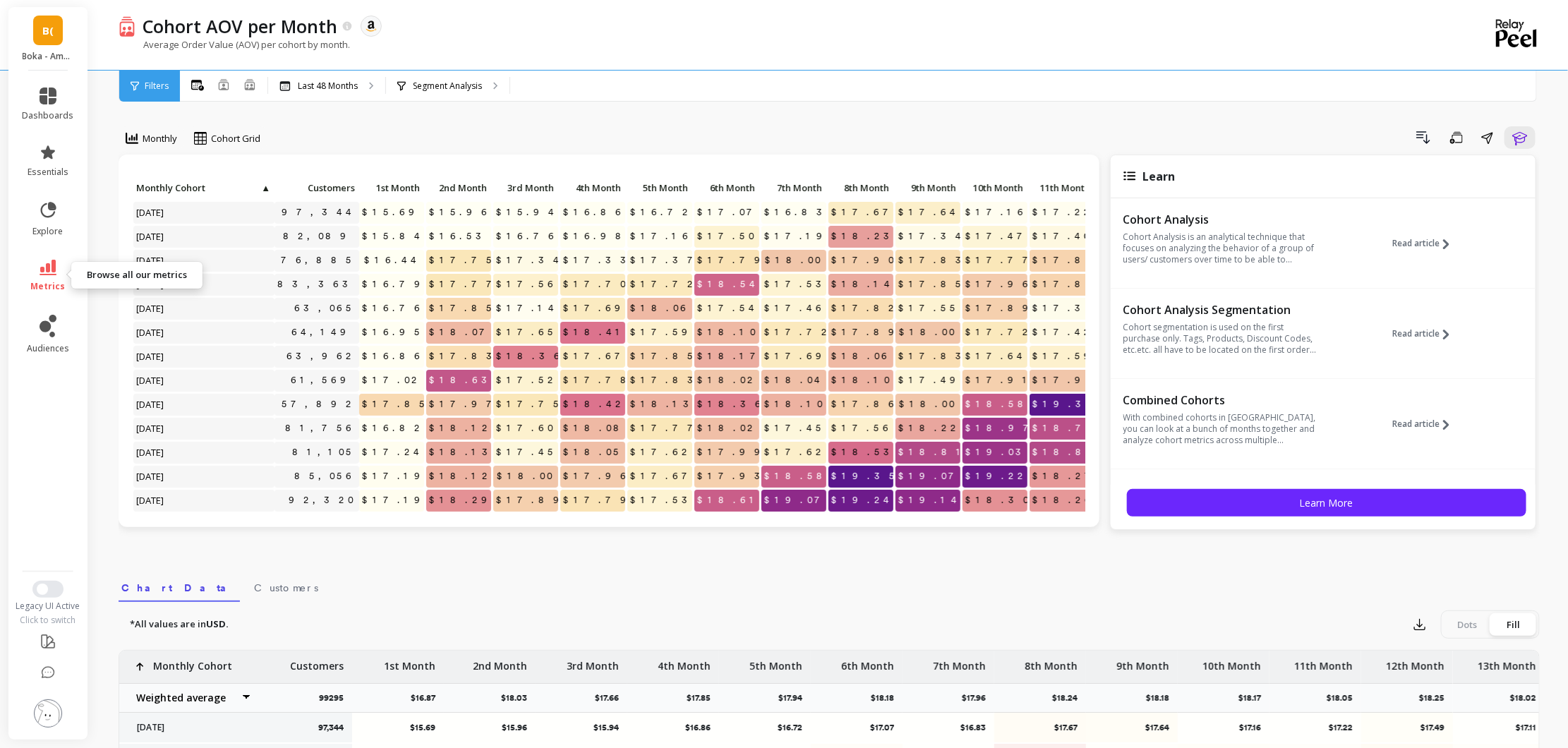
click at [43, 271] on icon at bounding box center [48, 267] width 17 height 15
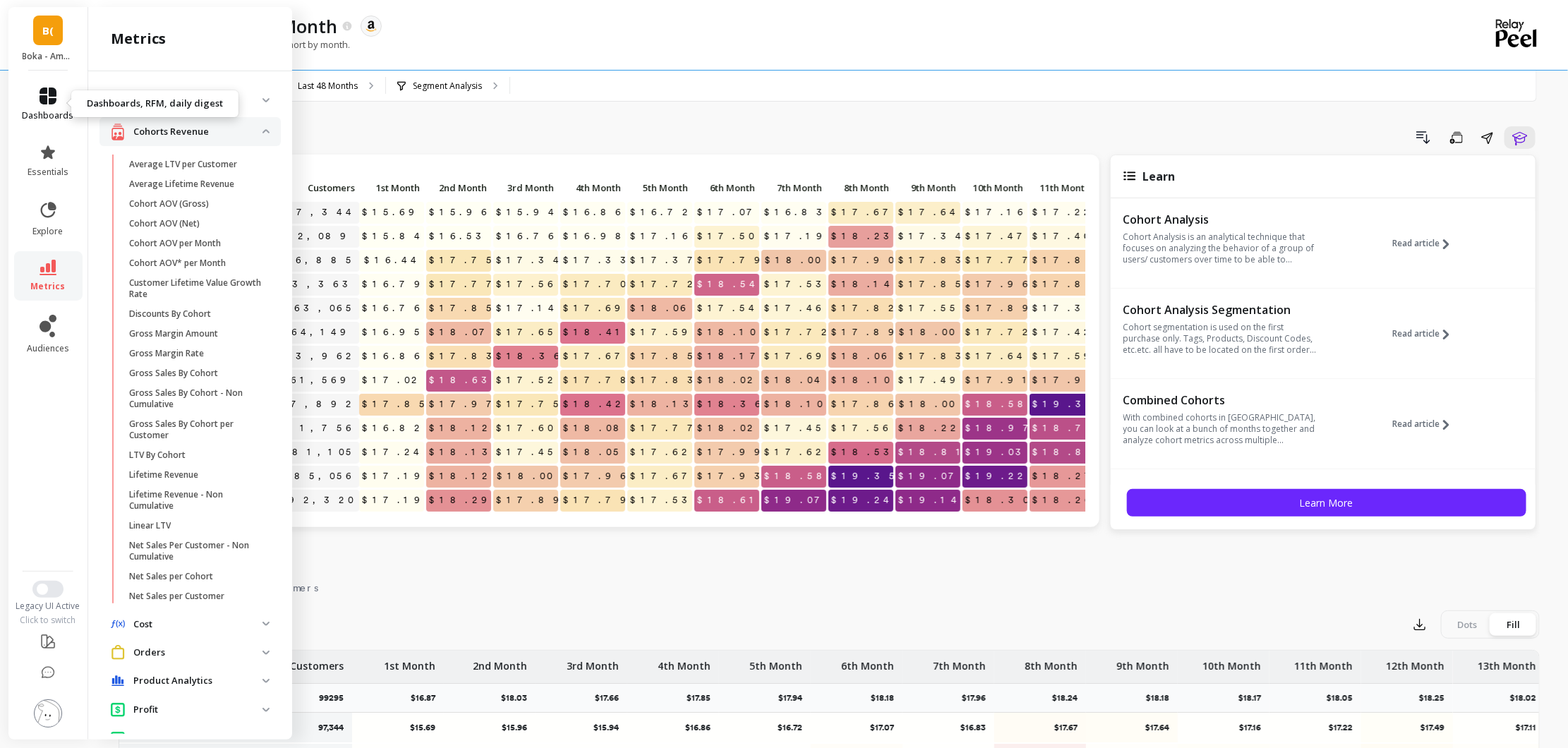
click at [40, 116] on span "dashboards" at bounding box center [48, 116] width 51 height 11
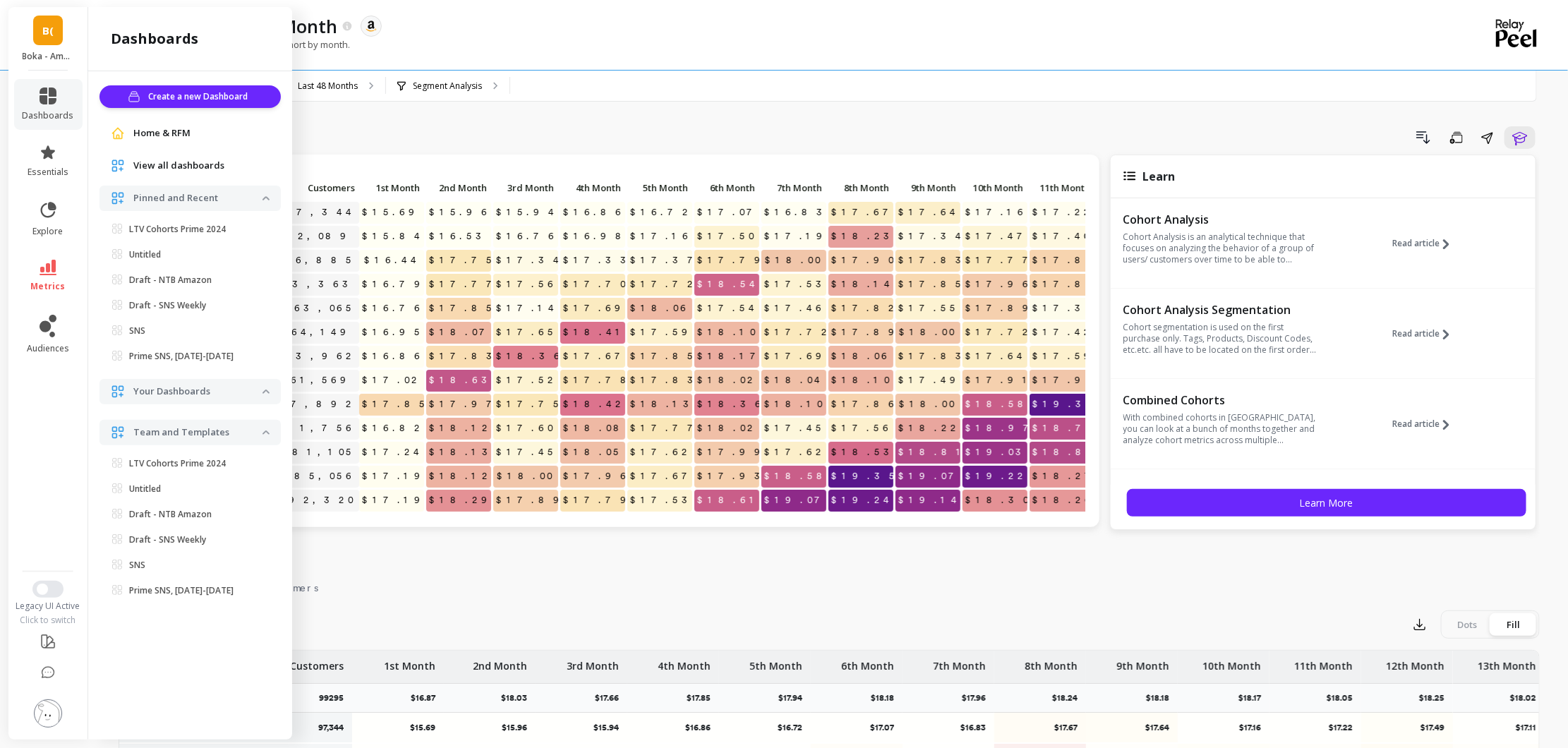
click at [19, 255] on li "metrics" at bounding box center [48, 276] width 68 height 49
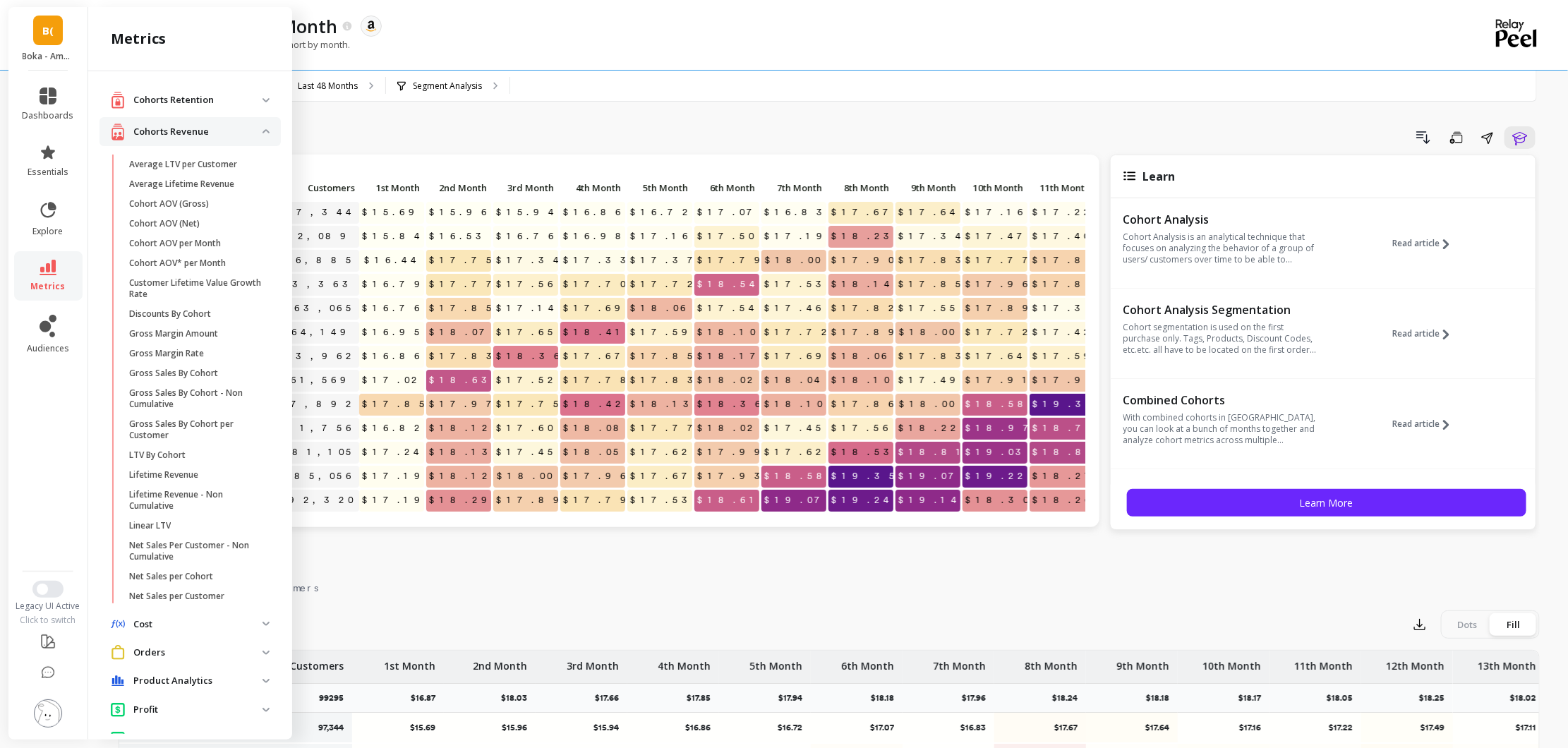
click at [203, 123] on div "Cohorts Revenue" at bounding box center [187, 131] width 152 height 18
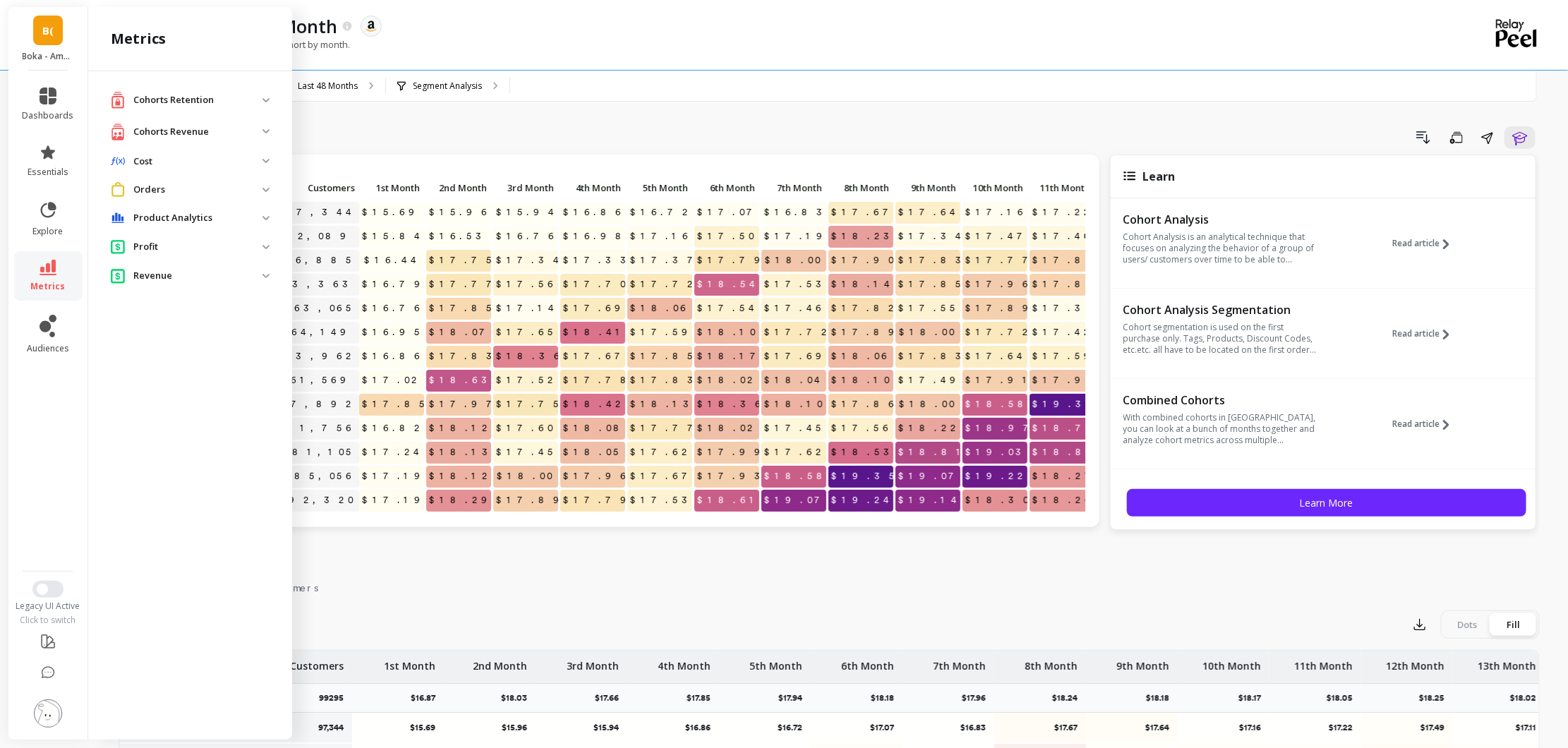
click at [205, 129] on p "Cohorts Revenue" at bounding box center [198, 132] width 130 height 14
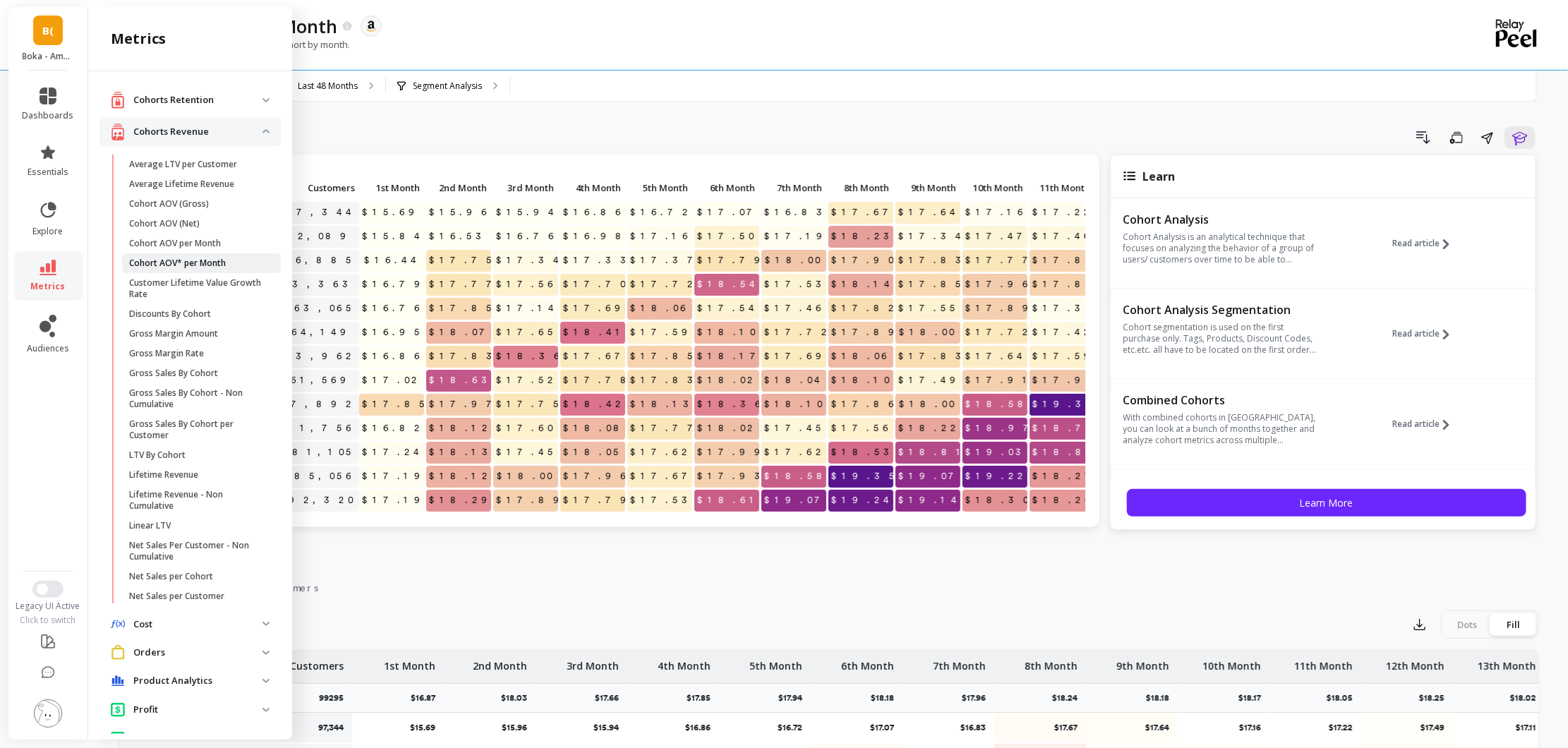
click at [235, 258] on span "Cohort AOV* per Month" at bounding box center [197, 263] width 135 height 11
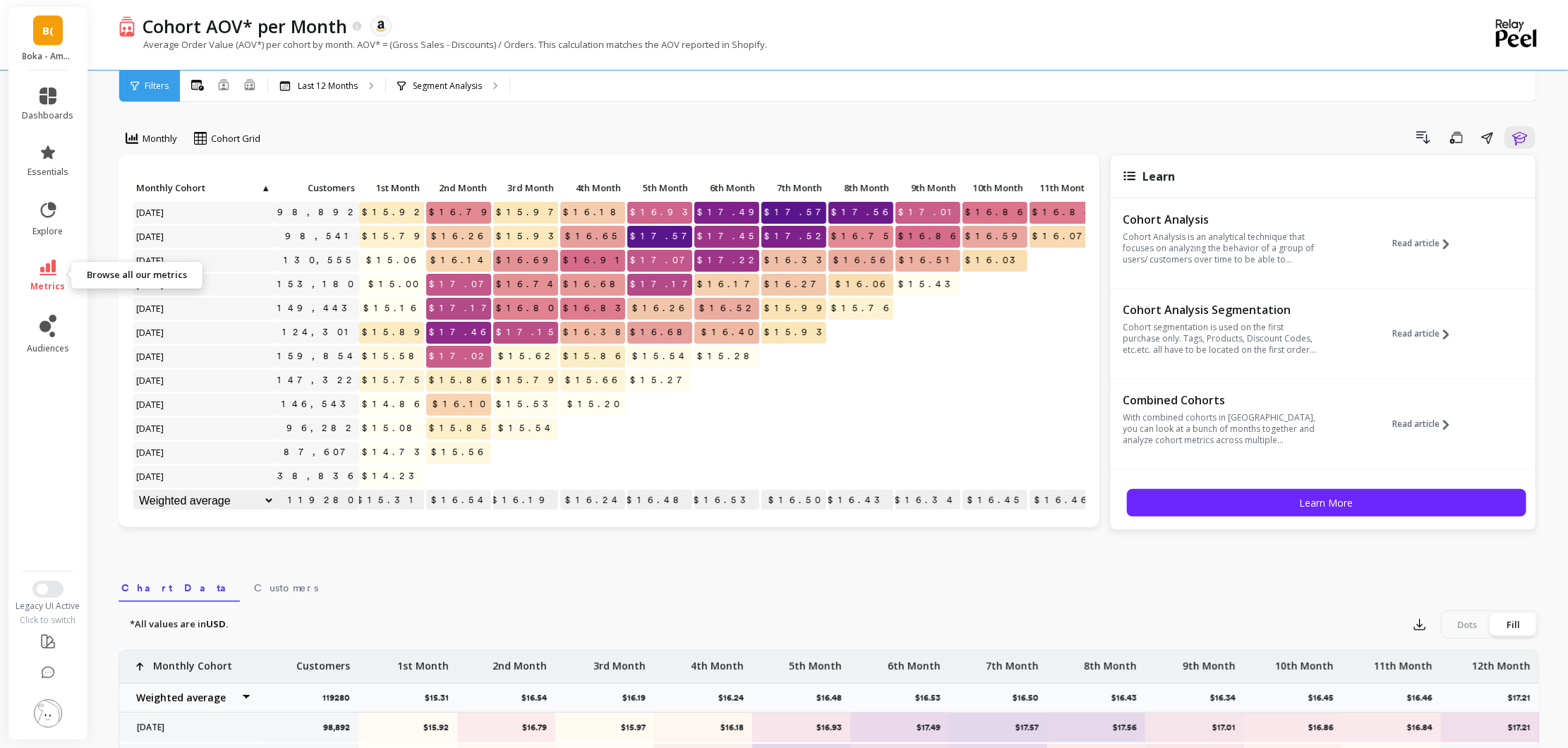
click at [51, 264] on icon at bounding box center [48, 267] width 17 height 15
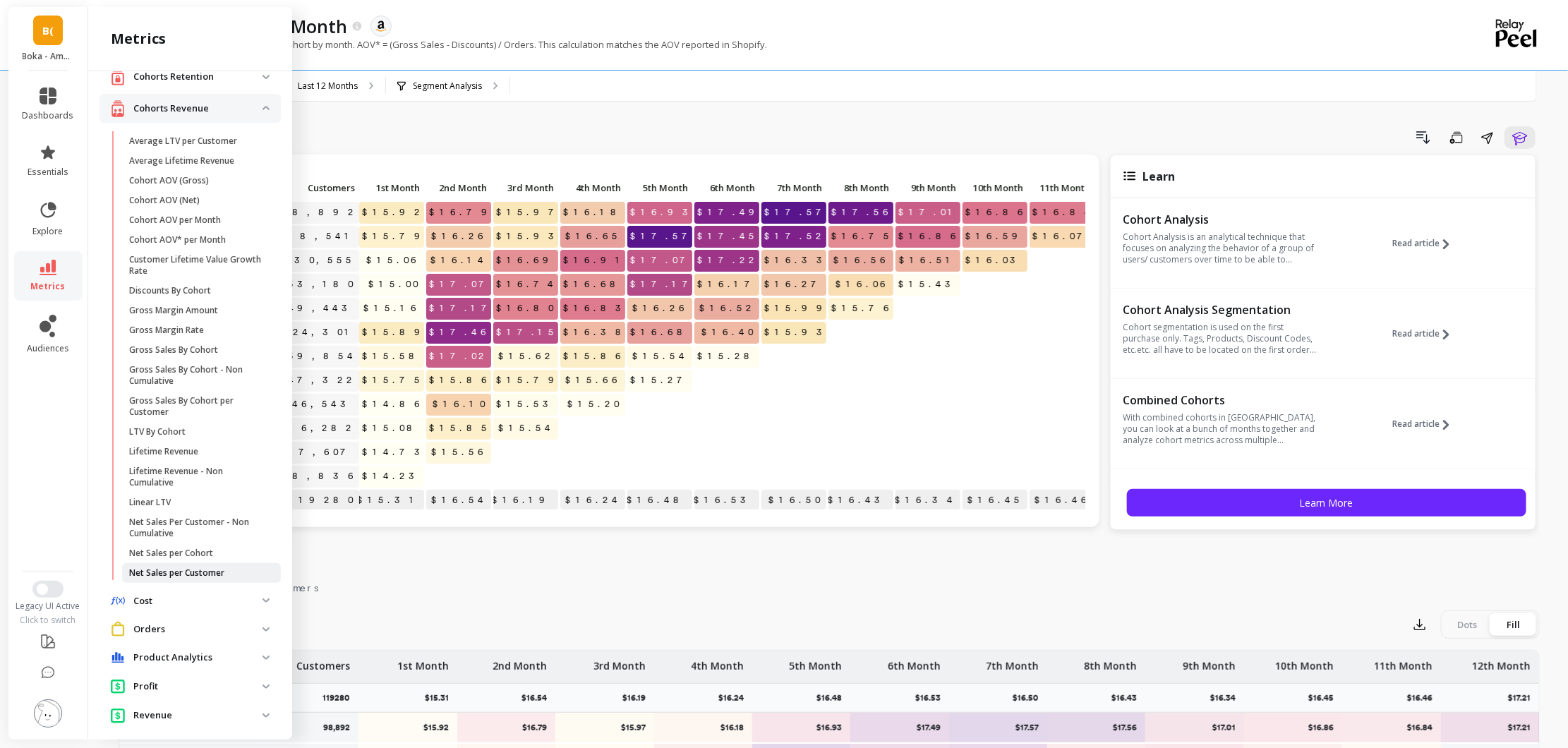
scroll to position [34, 0]
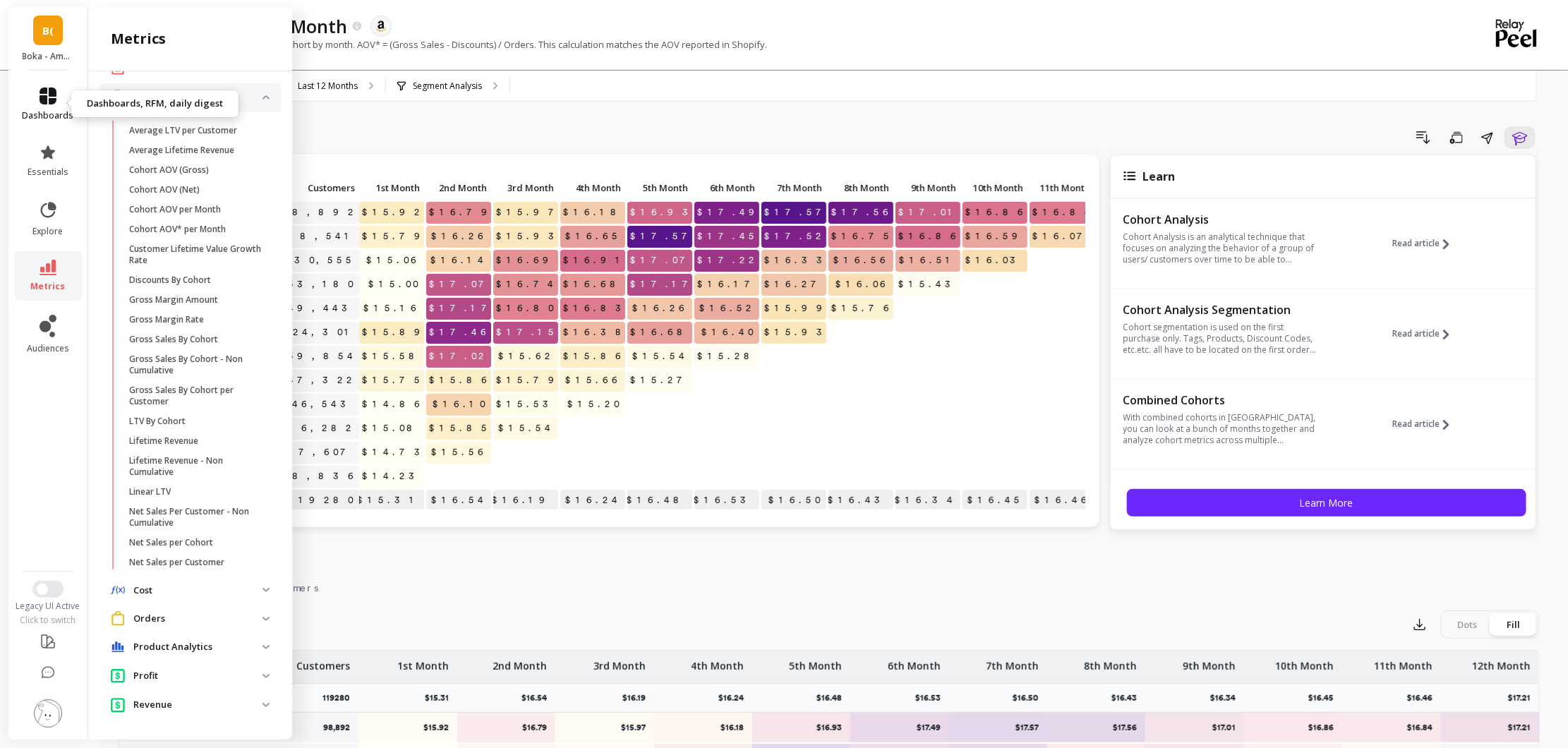
click at [44, 103] on icon at bounding box center [48, 96] width 17 height 17
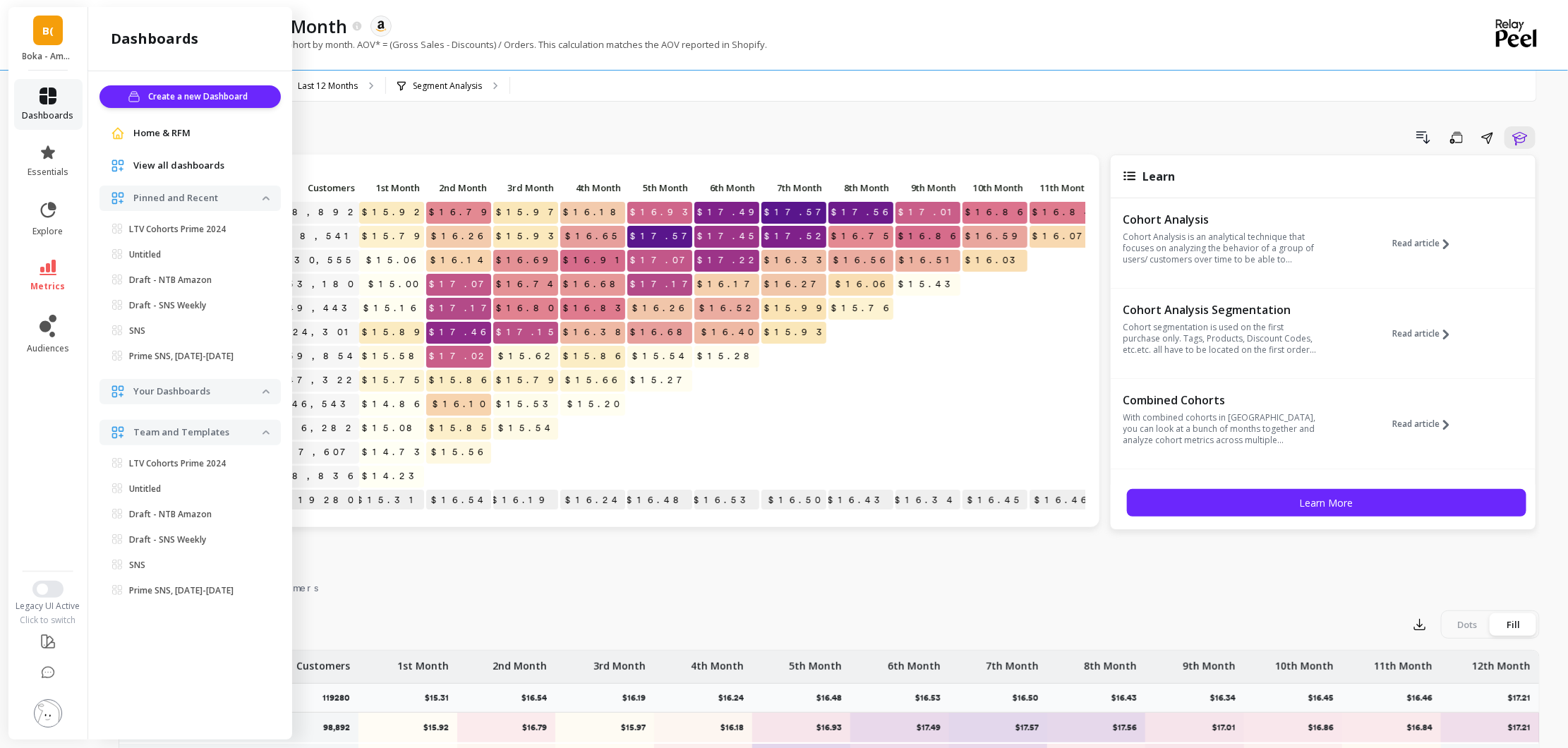
scroll to position [0, 0]
click at [188, 160] on span "View all dashboards" at bounding box center [179, 166] width 91 height 14
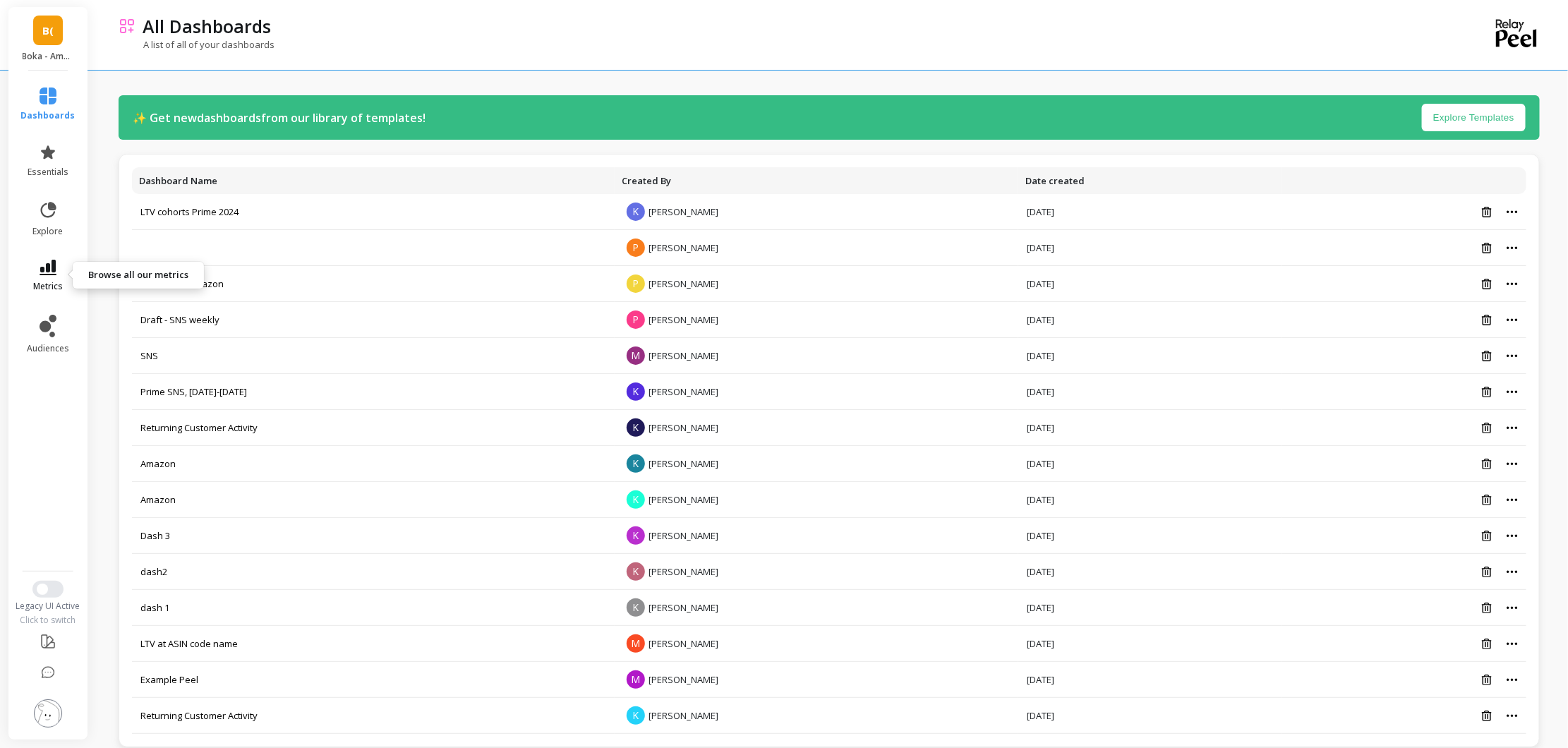
click at [48, 281] on span "metrics" at bounding box center [48, 287] width 30 height 11
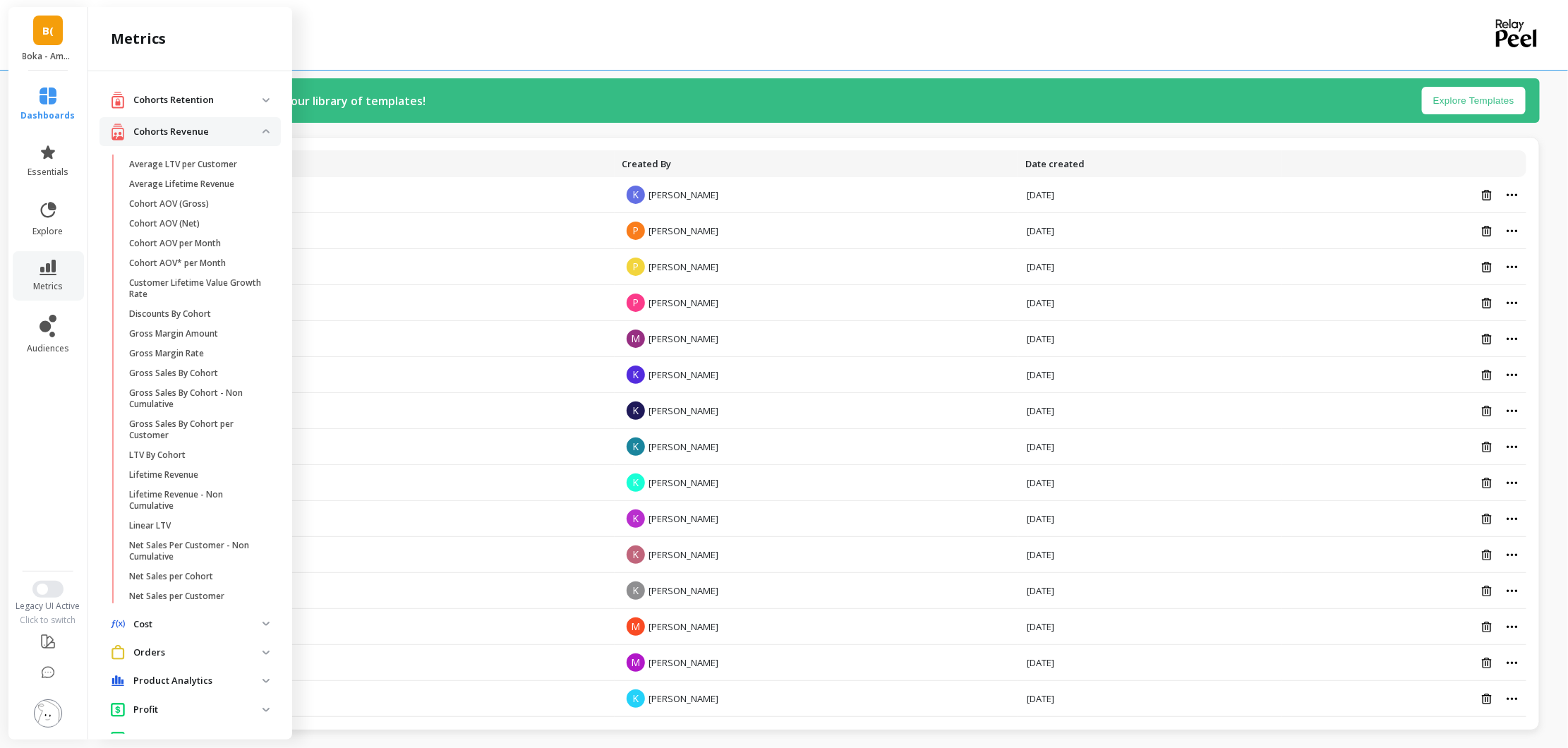
click at [220, 103] on p "Cohorts Retention" at bounding box center [198, 100] width 130 height 14
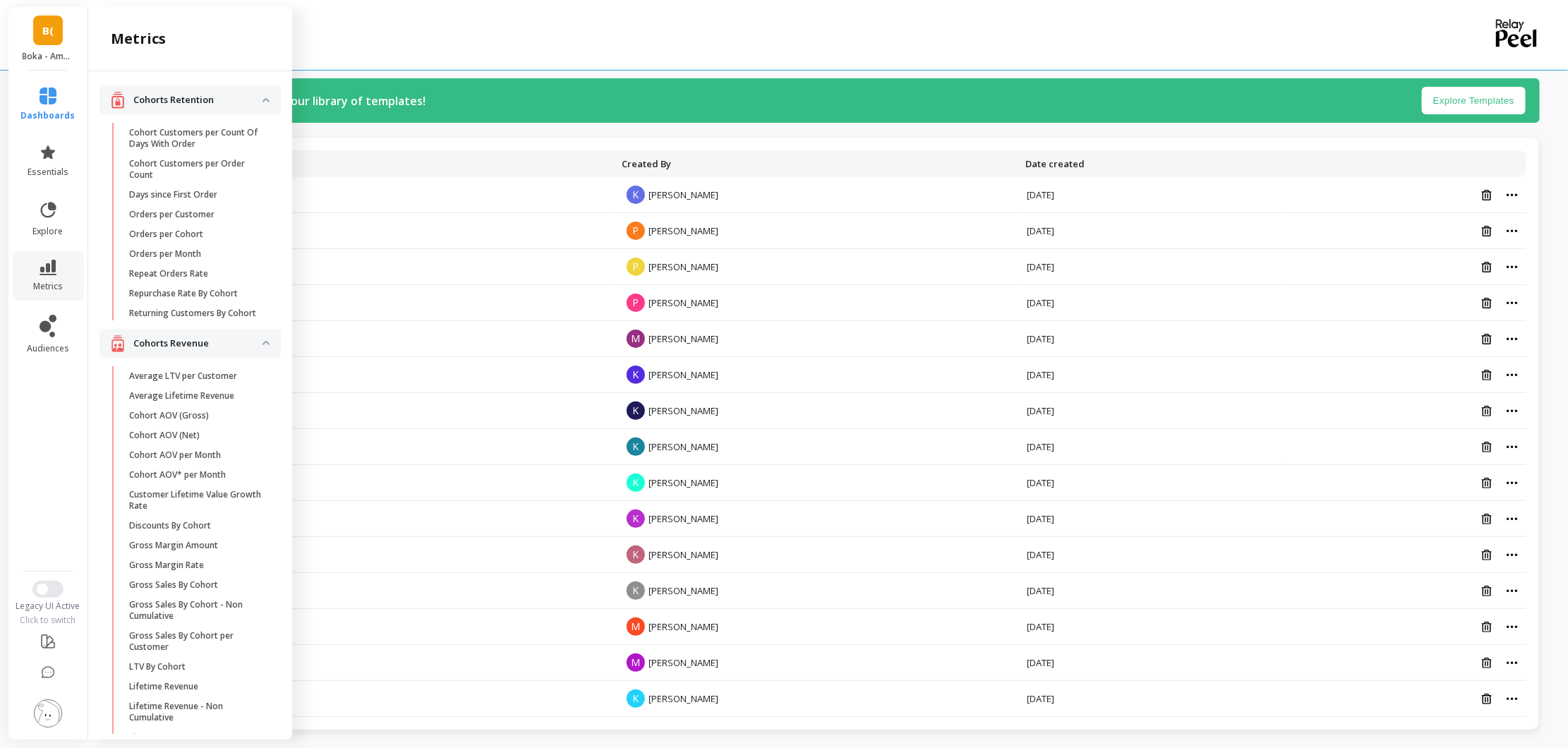
click at [218, 97] on p "Cohorts Retention" at bounding box center [198, 100] width 130 height 14
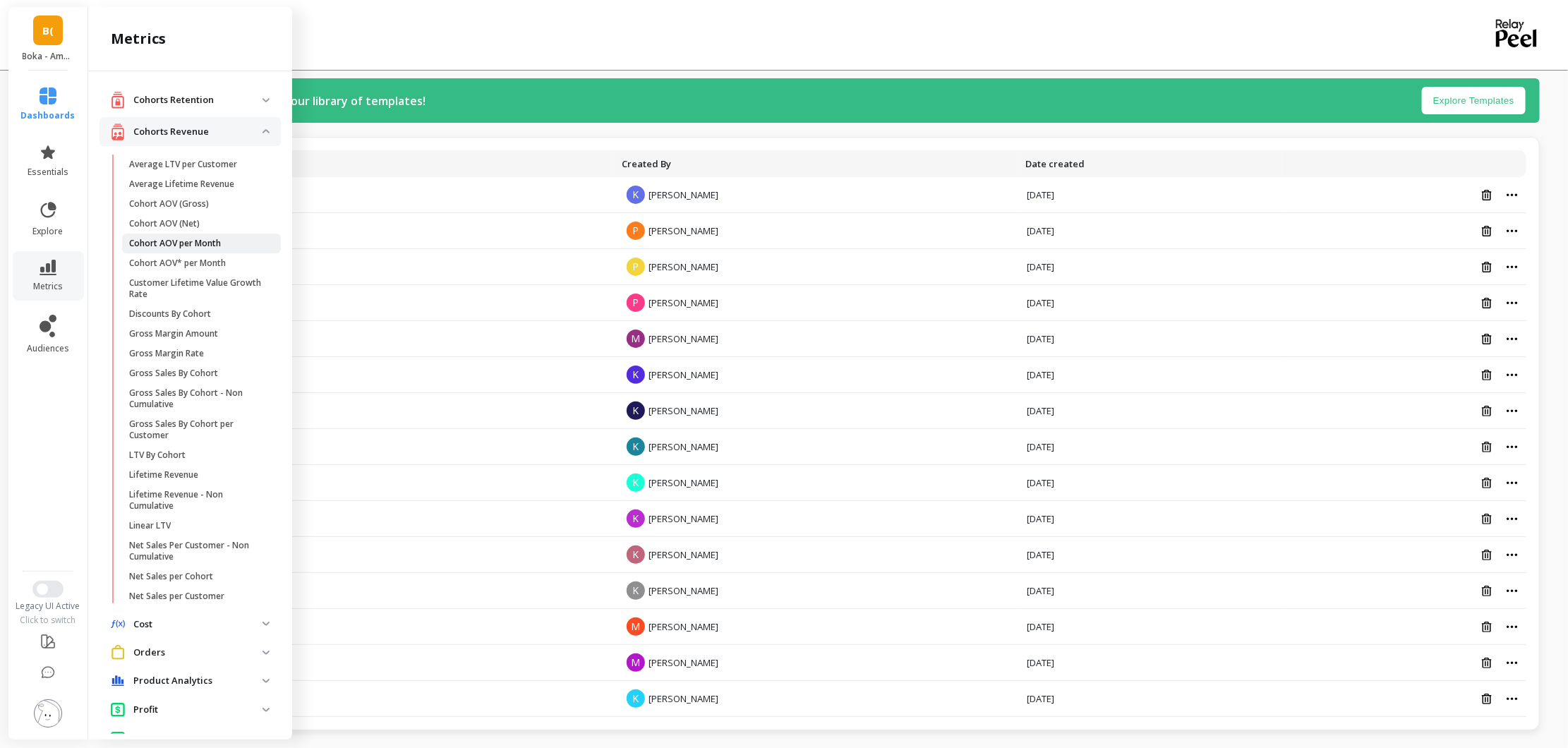
click at [227, 241] on span "Cohort AOV per Month" at bounding box center [197, 243] width 135 height 11
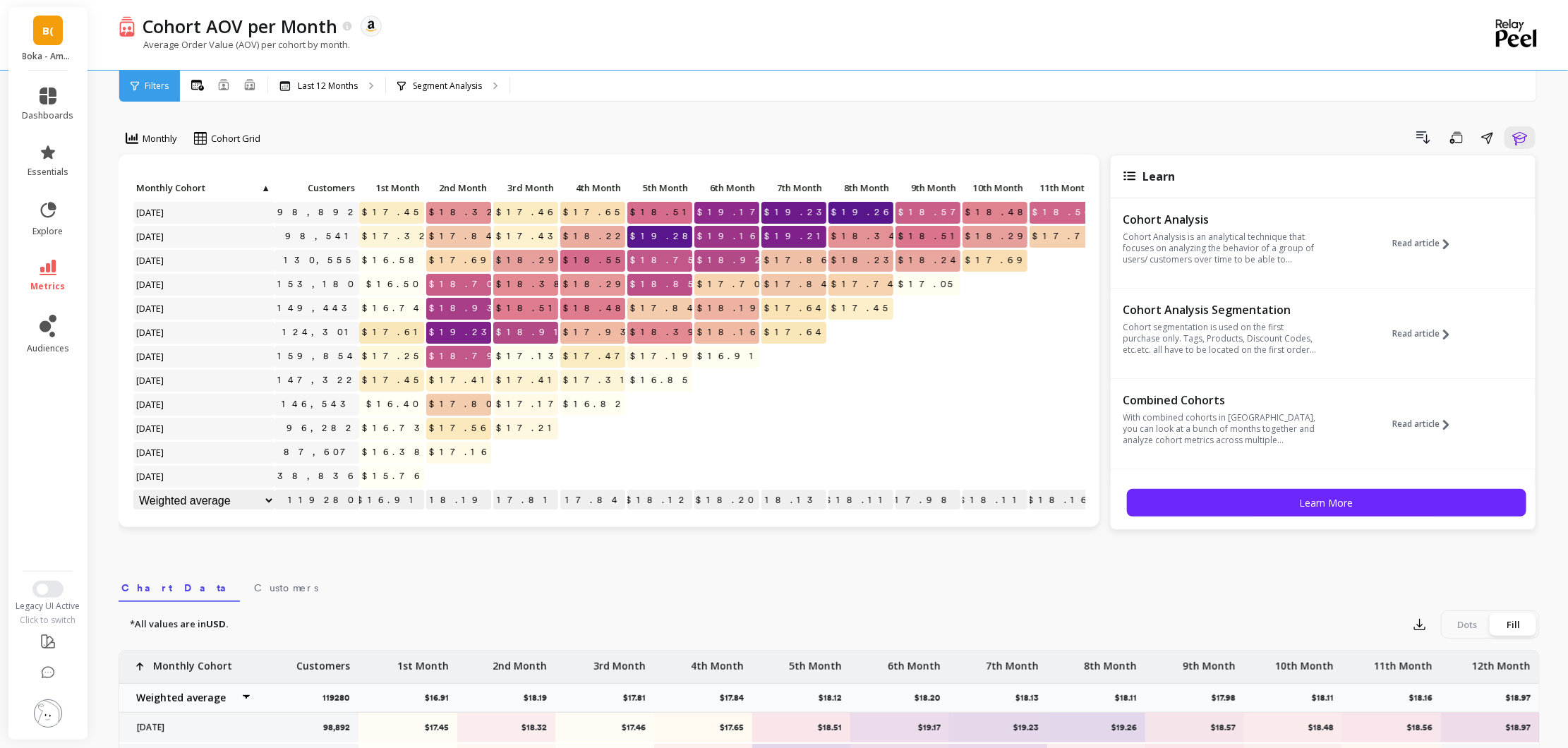
click at [365, 28] on object at bounding box center [371, 26] width 13 height 13
click at [282, 31] on p "Cohort AOV per Month" at bounding box center [240, 25] width 195 height 24
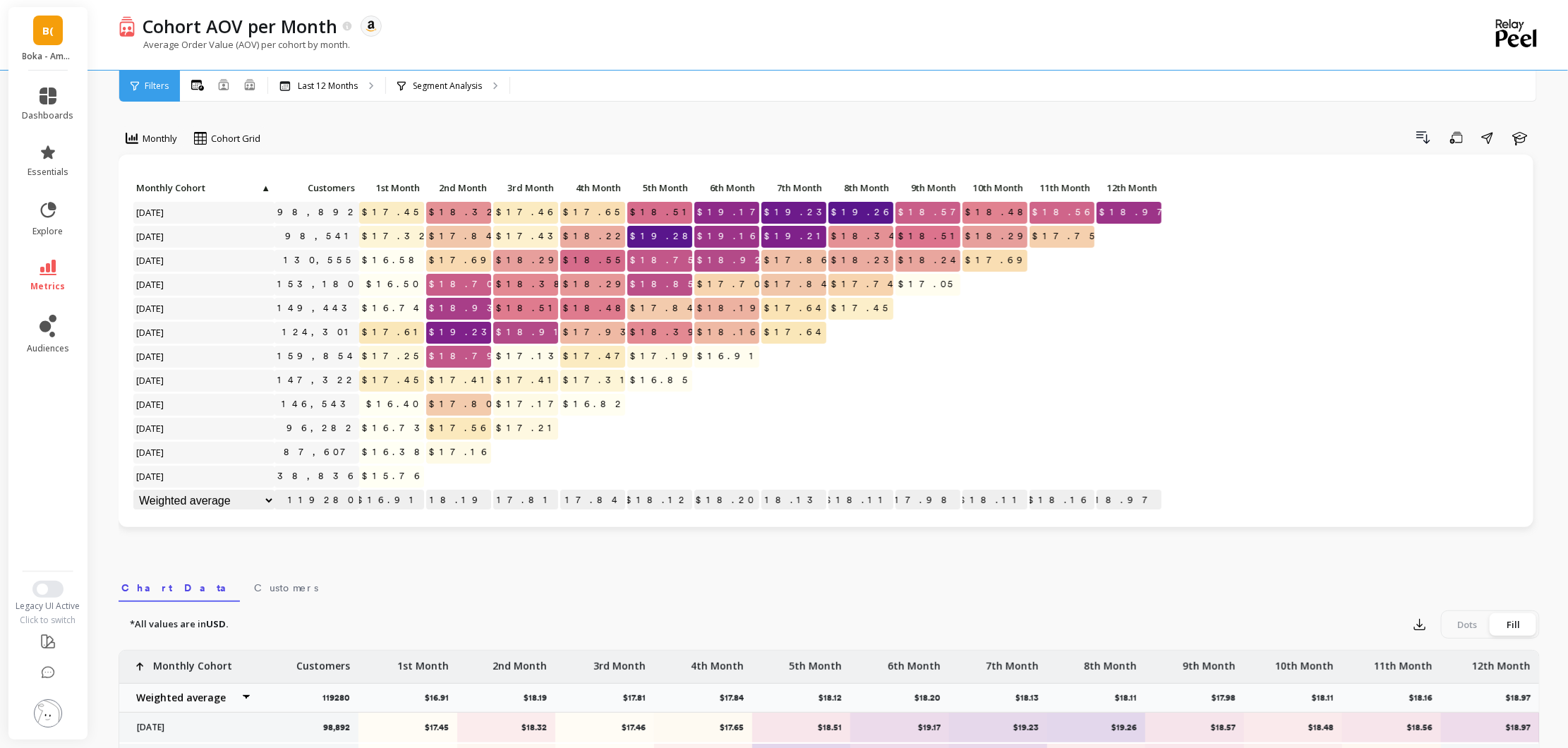
click at [124, 25] on img at bounding box center [127, 25] width 17 height 21
click at [55, 279] on link "metrics" at bounding box center [48, 276] width 51 height 32
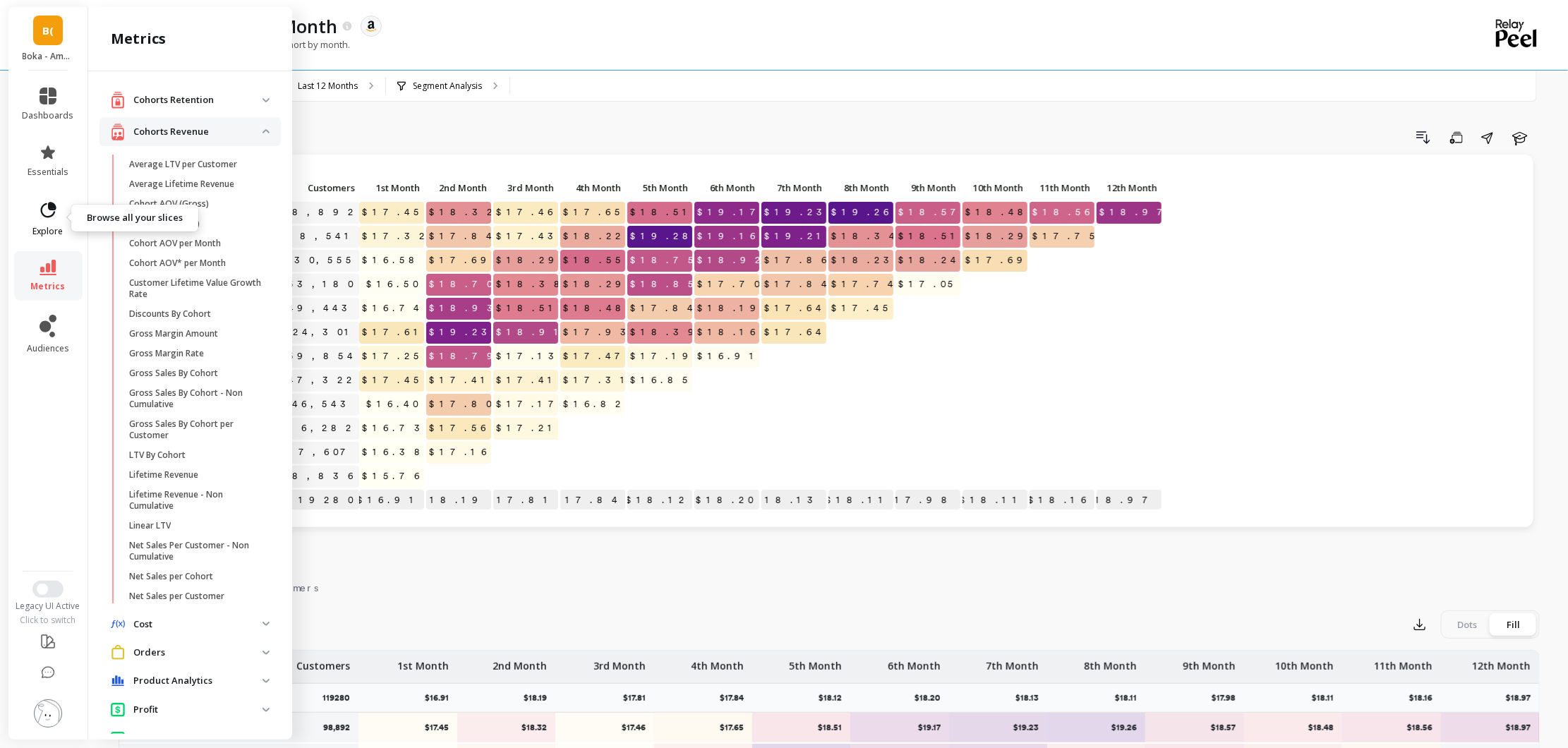
click at [54, 227] on span "explore" at bounding box center [48, 231] width 31 height 11
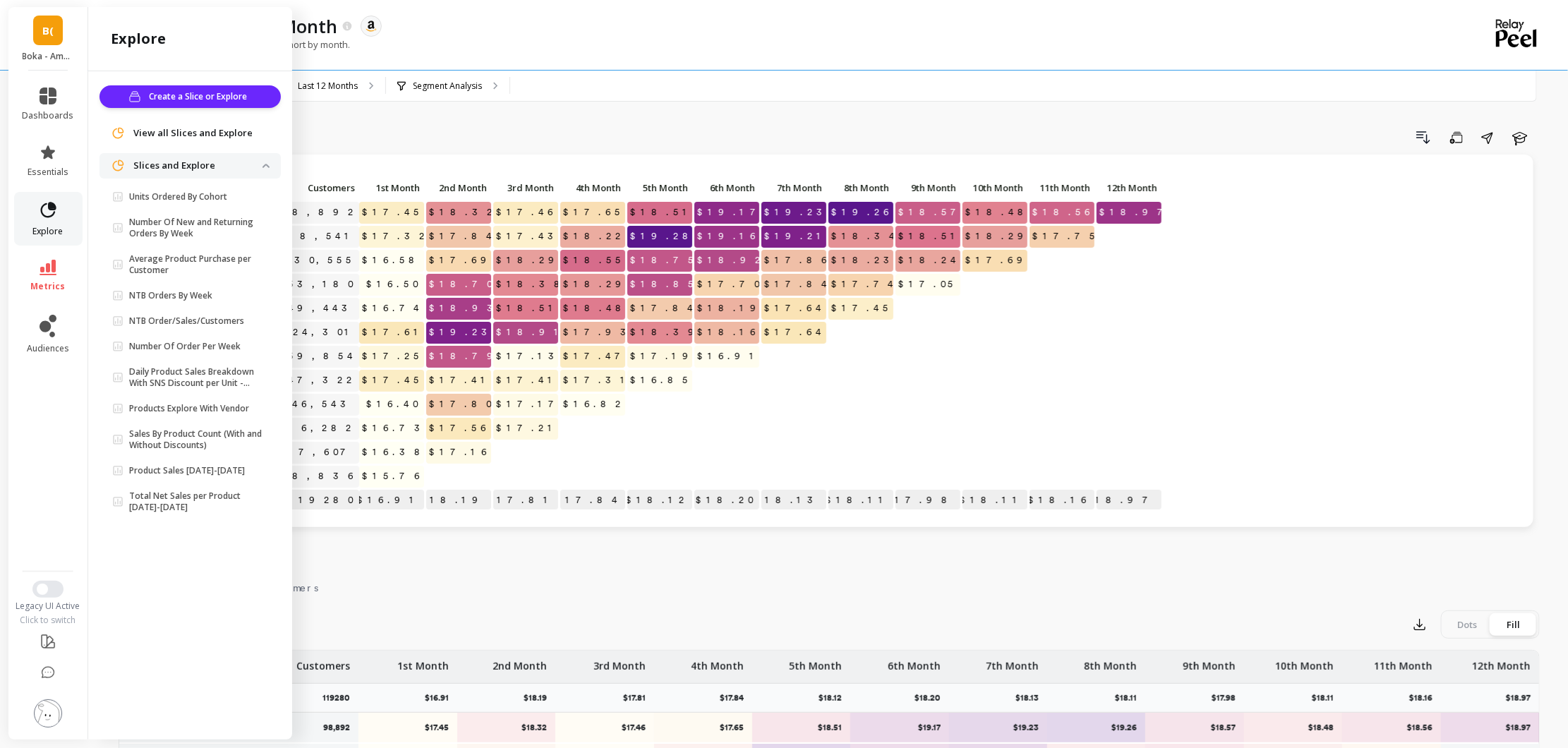
click at [50, 223] on link "explore" at bounding box center [48, 219] width 51 height 37
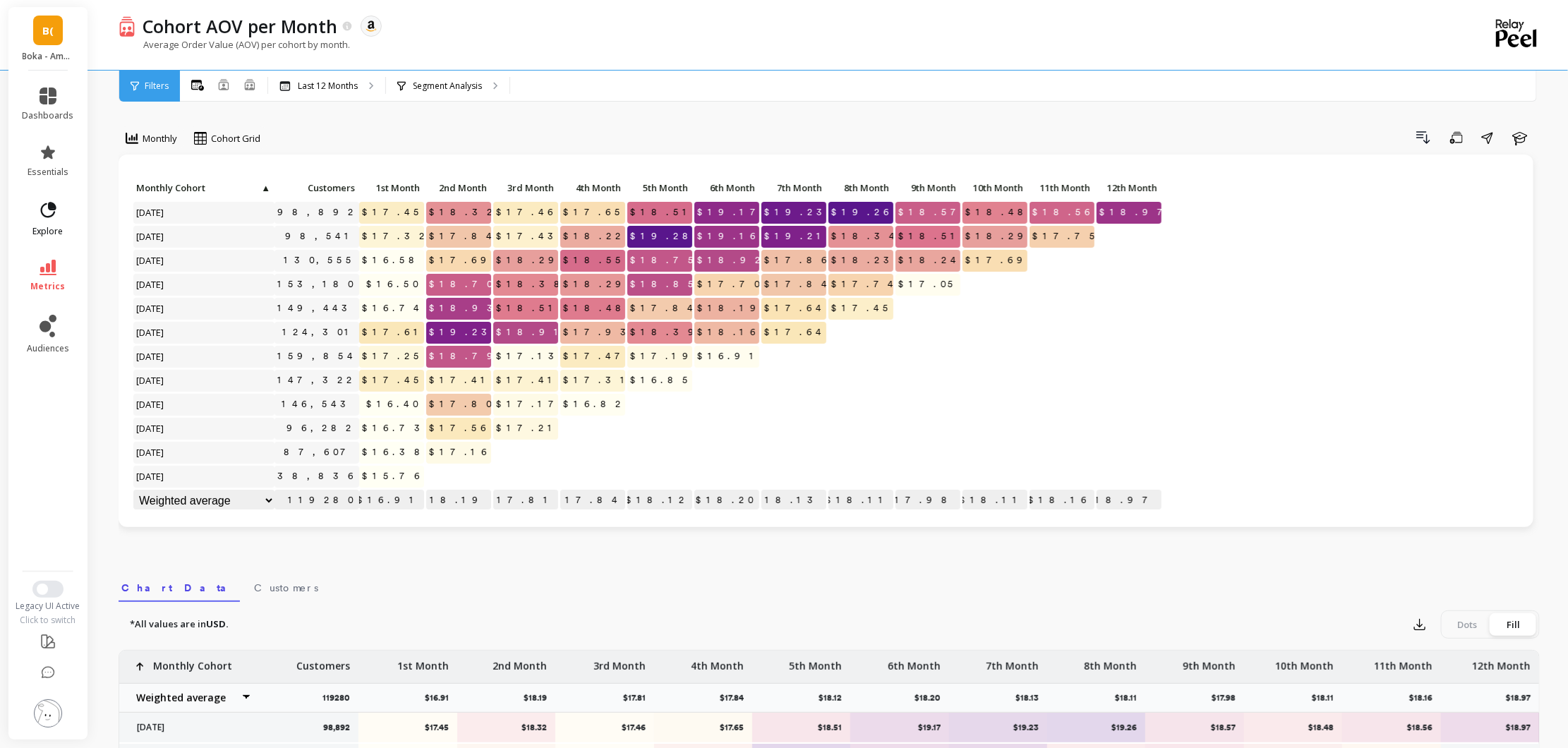
click at [51, 223] on link "explore" at bounding box center [48, 219] width 51 height 37
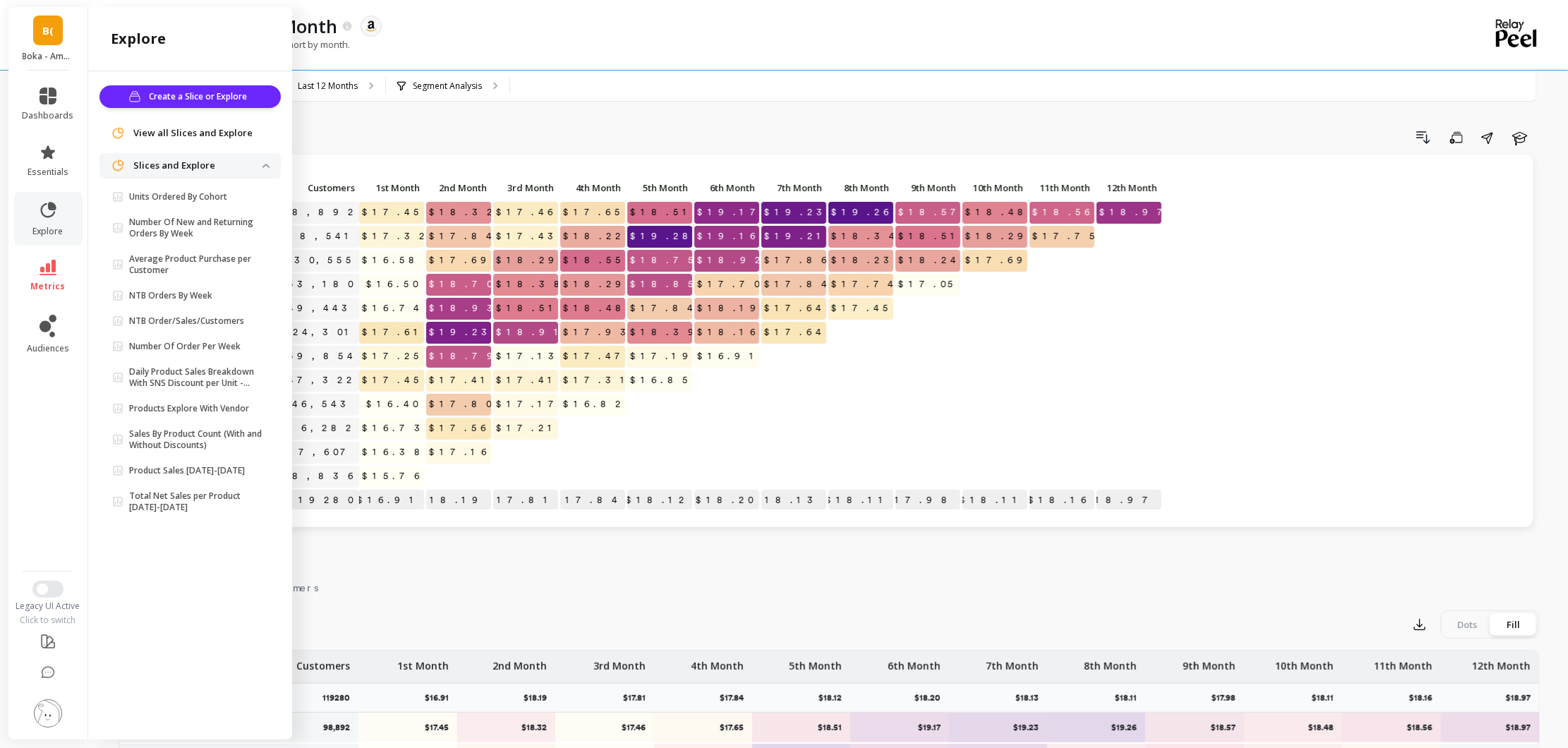
click at [51, 182] on li "essentials" at bounding box center [48, 161] width 68 height 51
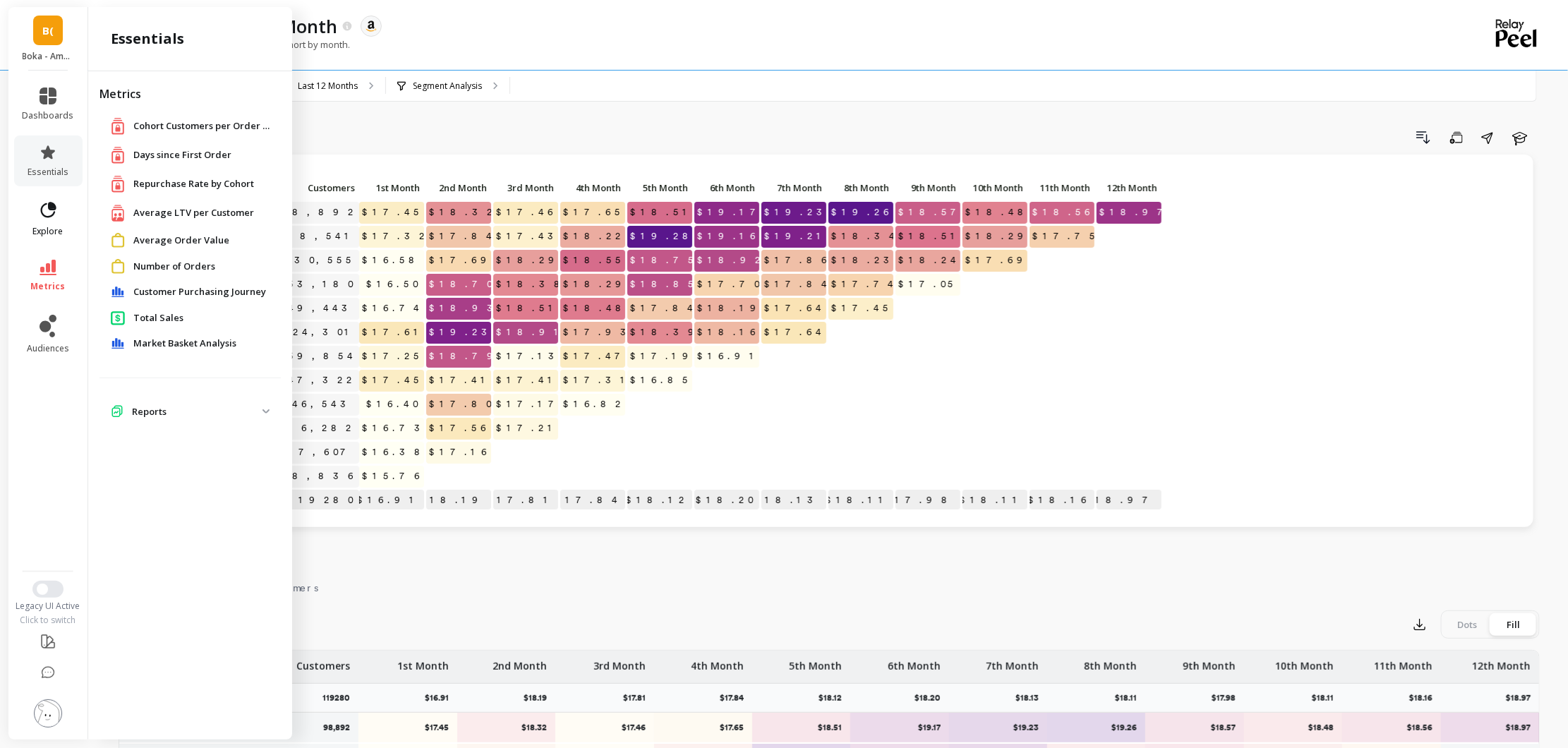
click at [40, 212] on icon at bounding box center [48, 211] width 20 height 20
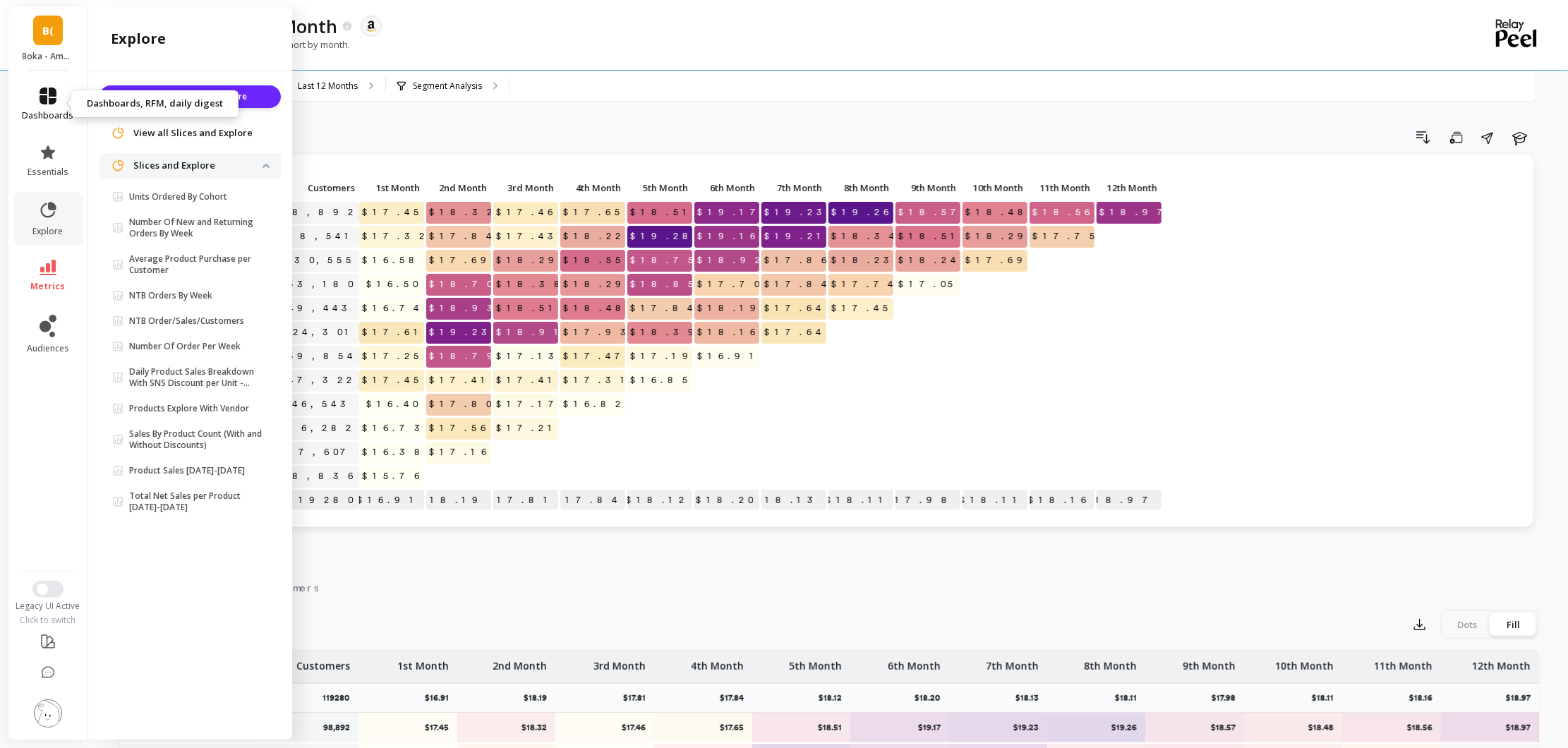
click at [61, 103] on link "dashboards" at bounding box center [48, 104] width 51 height 34
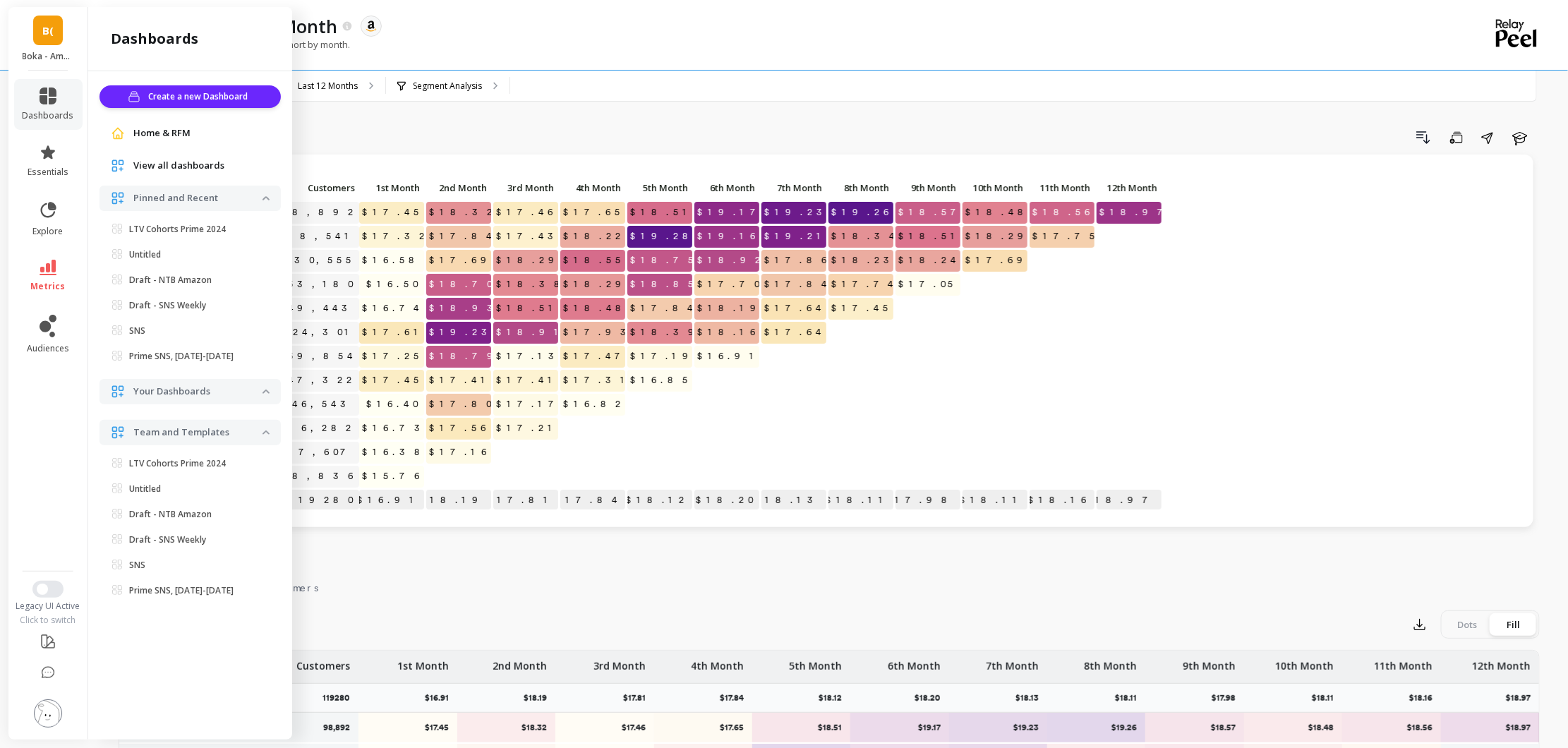
click at [185, 166] on span "View all dashboards" at bounding box center [179, 166] width 91 height 14
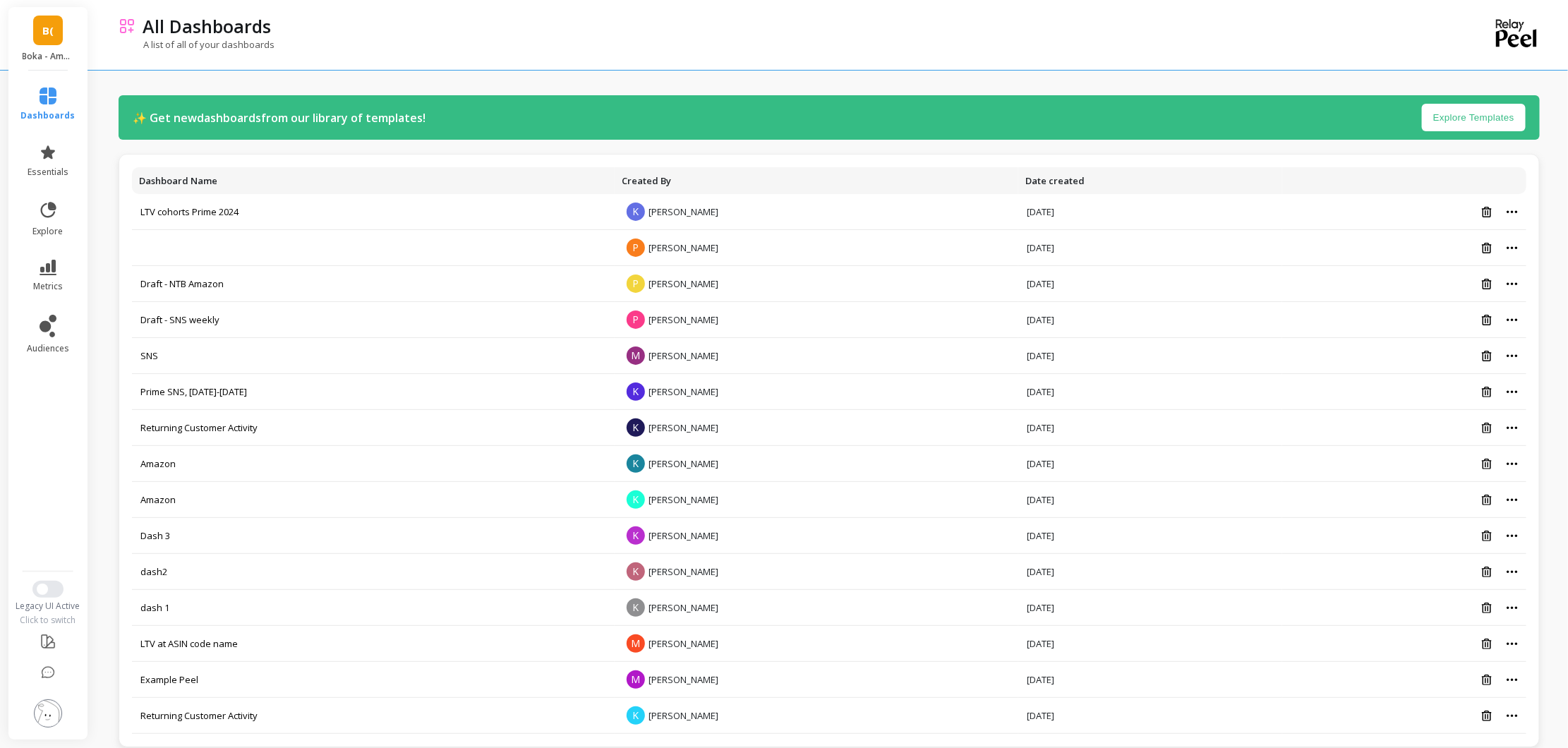
click at [1067, 174] on th "Date created" at bounding box center [1150, 180] width 264 height 27
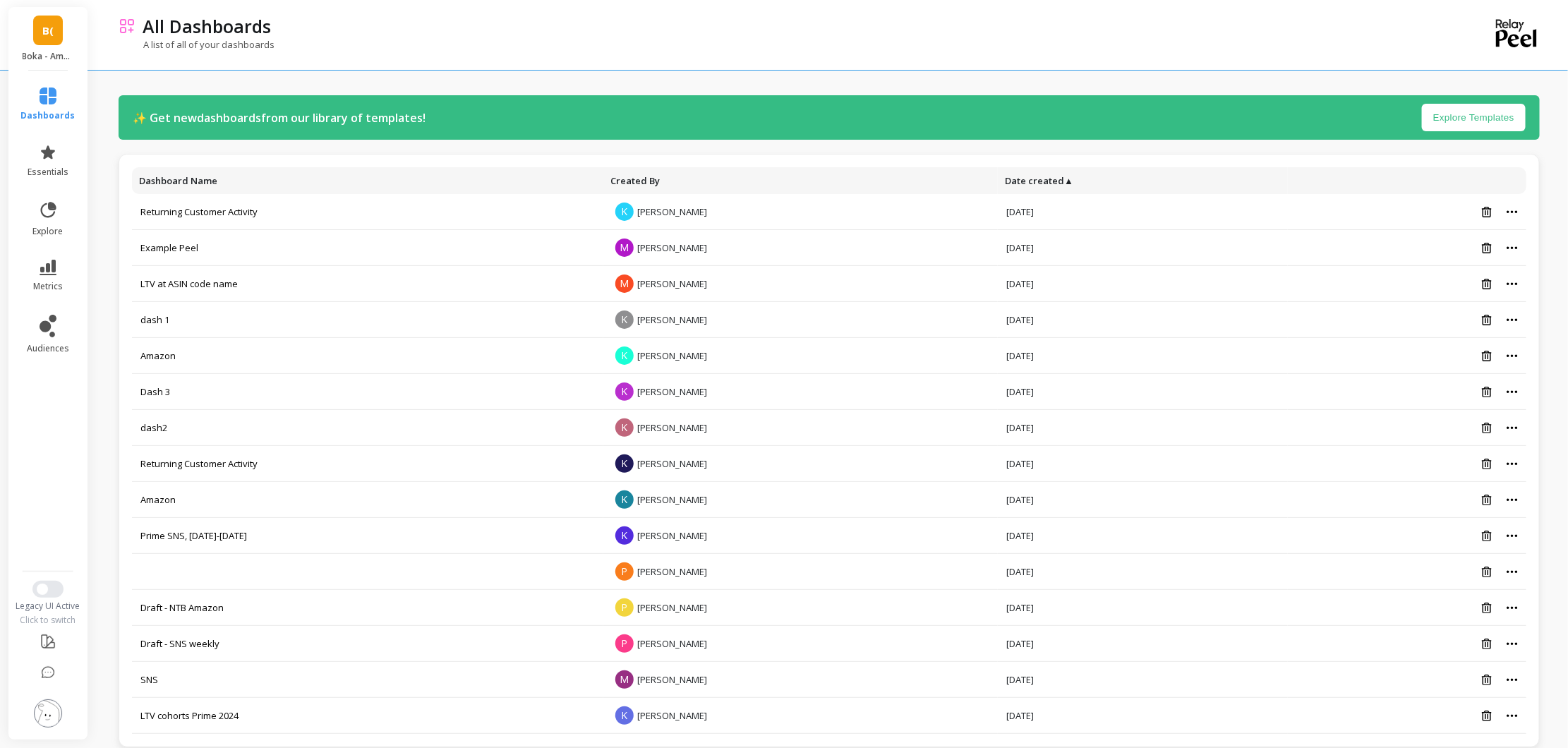
click at [1067, 174] on th "Date created ▲" at bounding box center [1143, 180] width 290 height 27
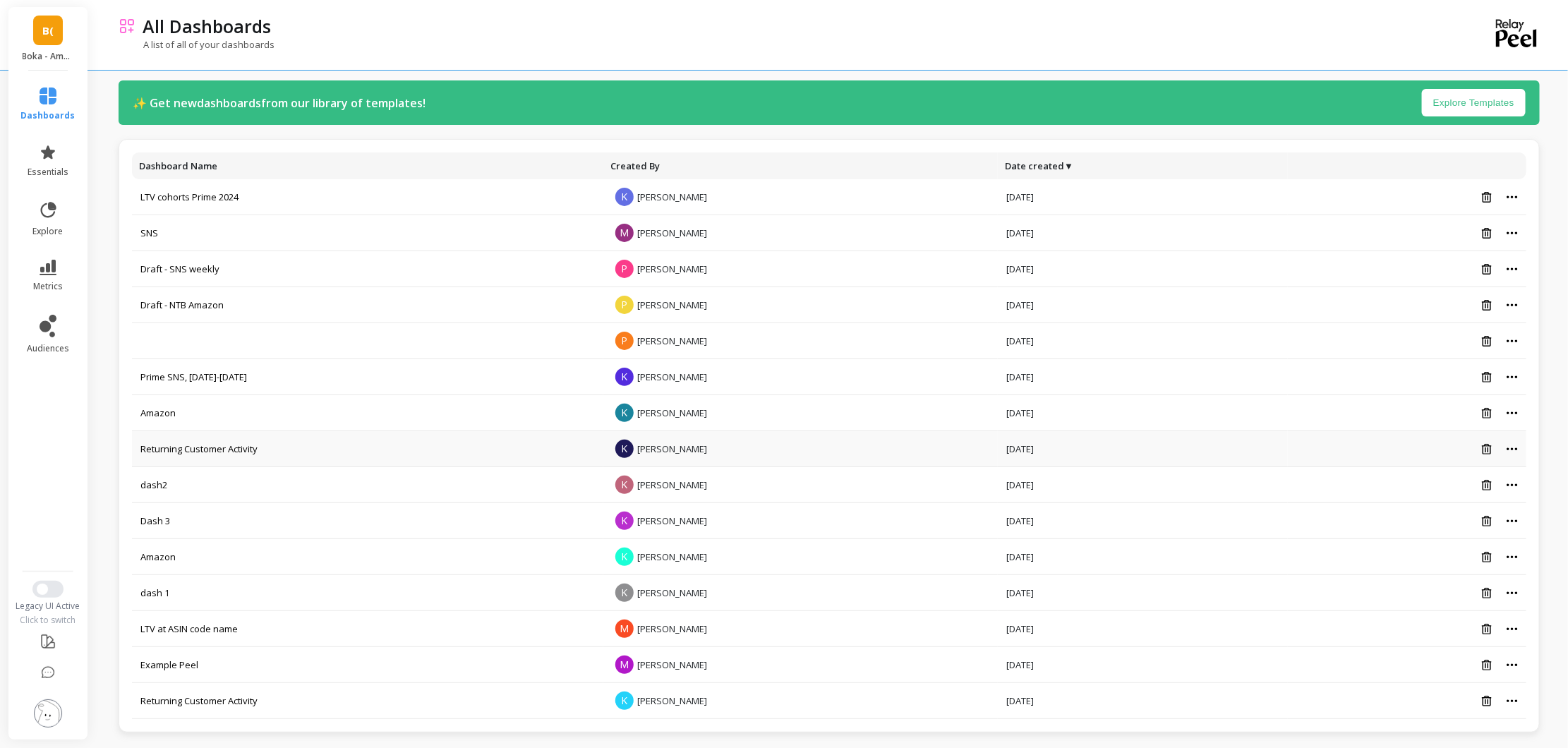
scroll to position [19, 0]
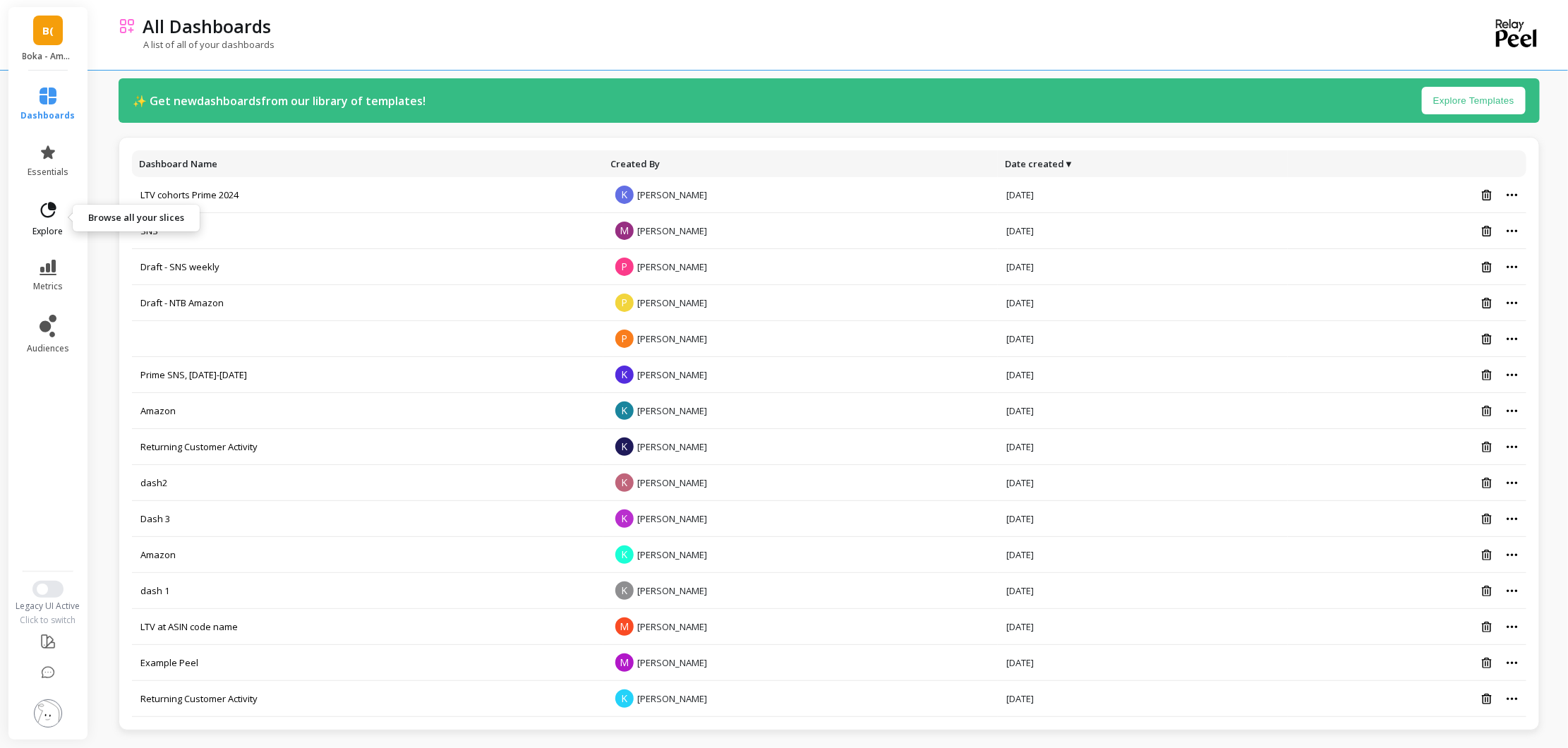
click at [40, 215] on icon at bounding box center [48, 211] width 20 height 20
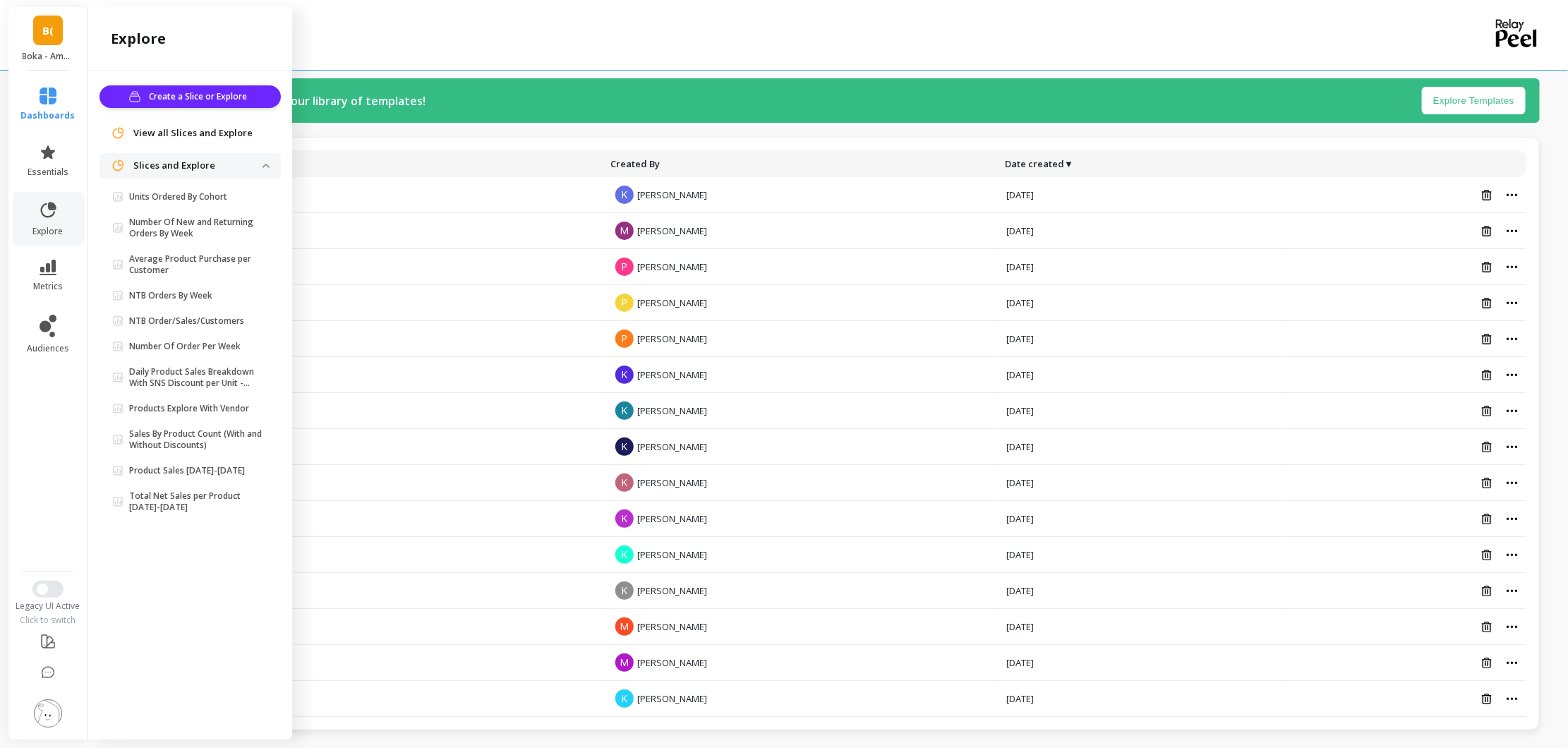
click at [49, 258] on li "metrics" at bounding box center [48, 276] width 71 height 49
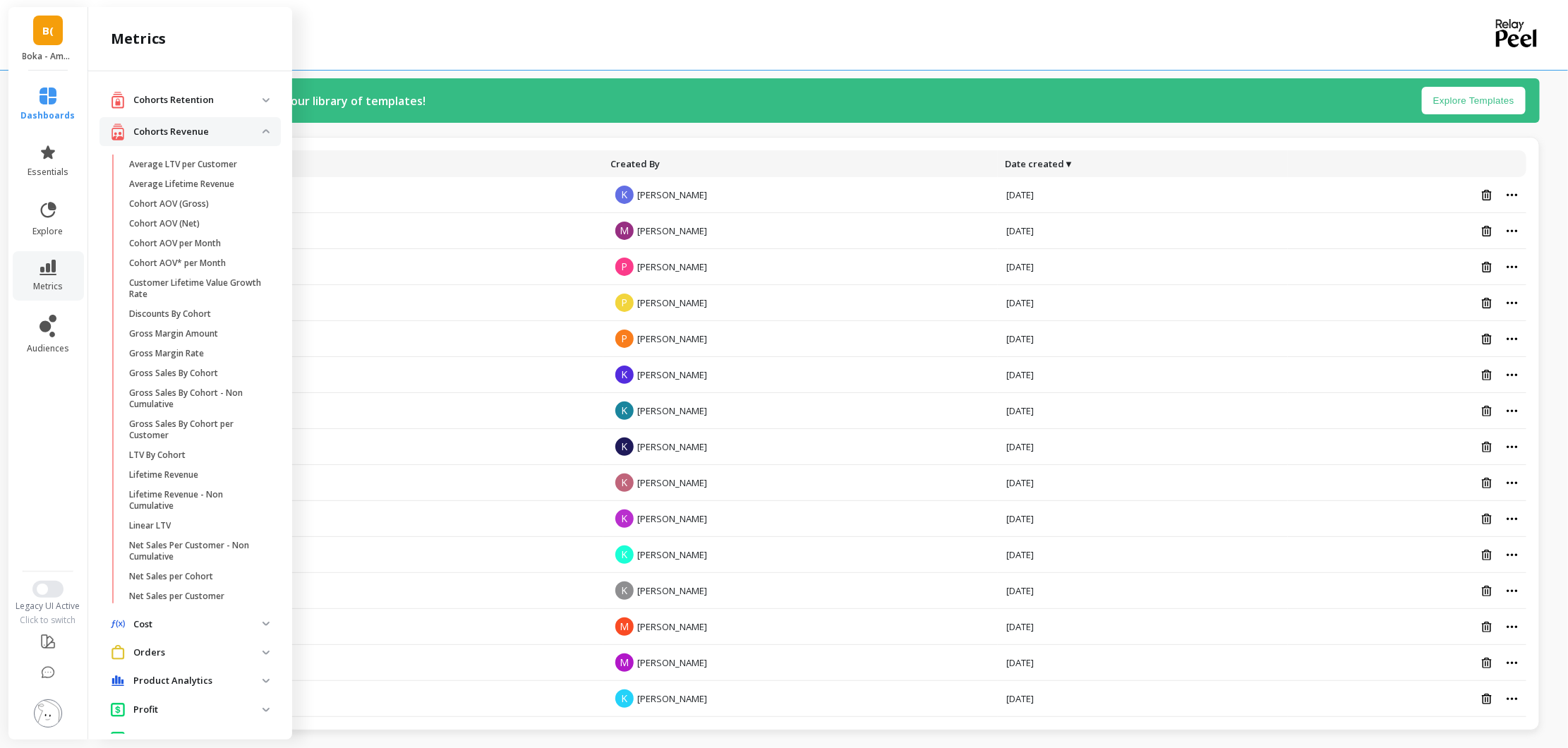
click at [228, 136] on p "Cohorts Revenue" at bounding box center [198, 132] width 130 height 14
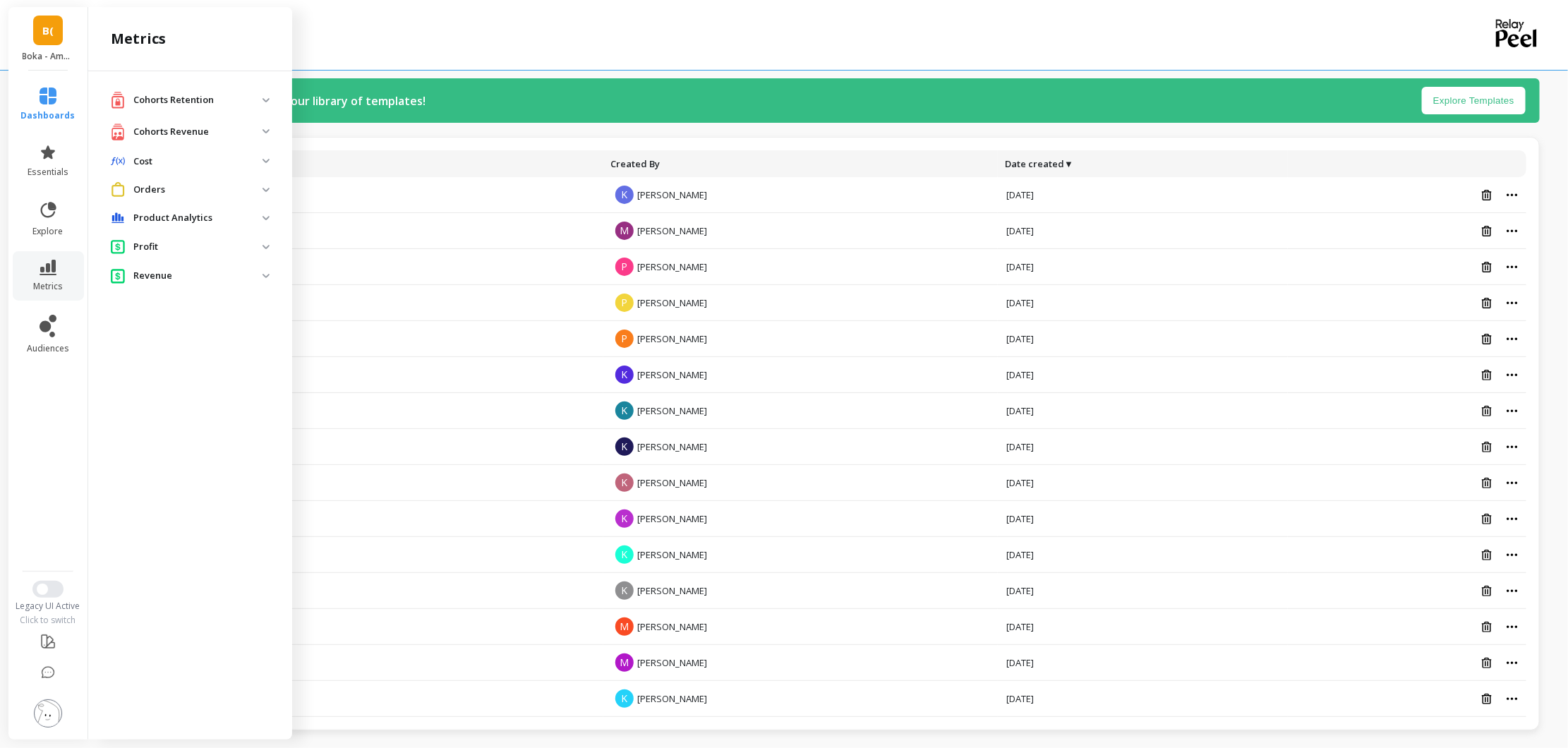
click at [216, 191] on p "Orders" at bounding box center [198, 190] width 130 height 14
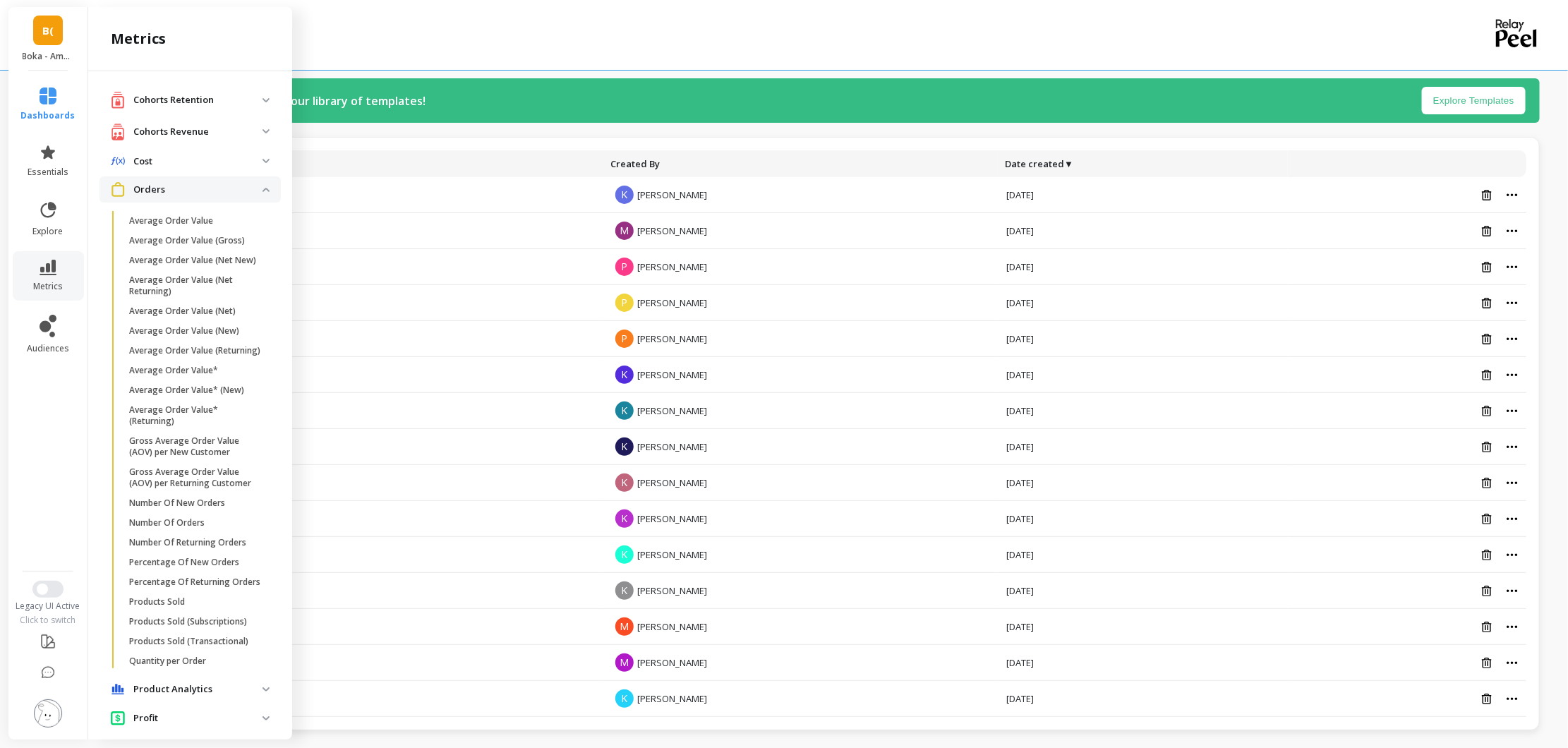
click at [216, 189] on p "Orders" at bounding box center [198, 190] width 130 height 14
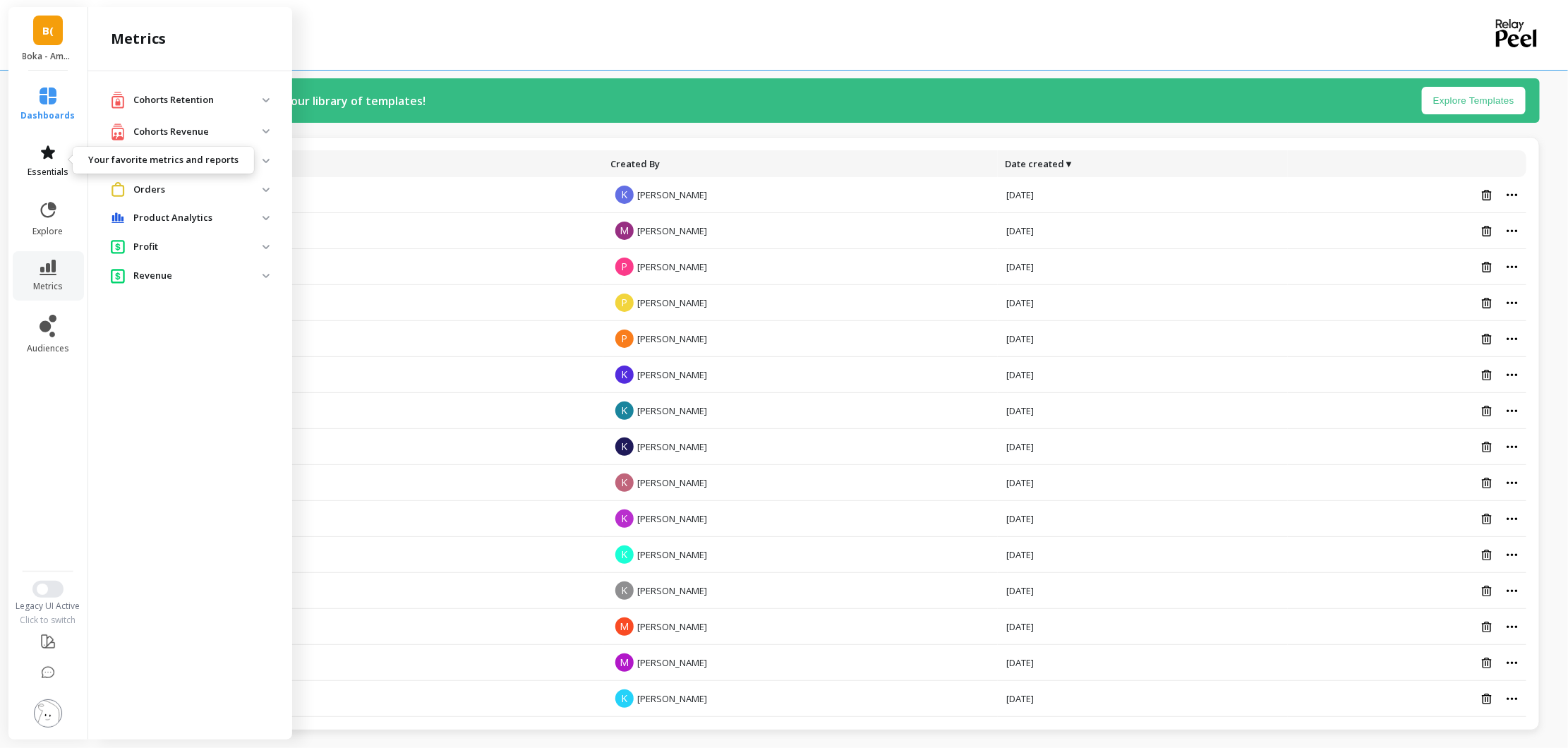
click at [62, 174] on span "essentials" at bounding box center [48, 172] width 41 height 11
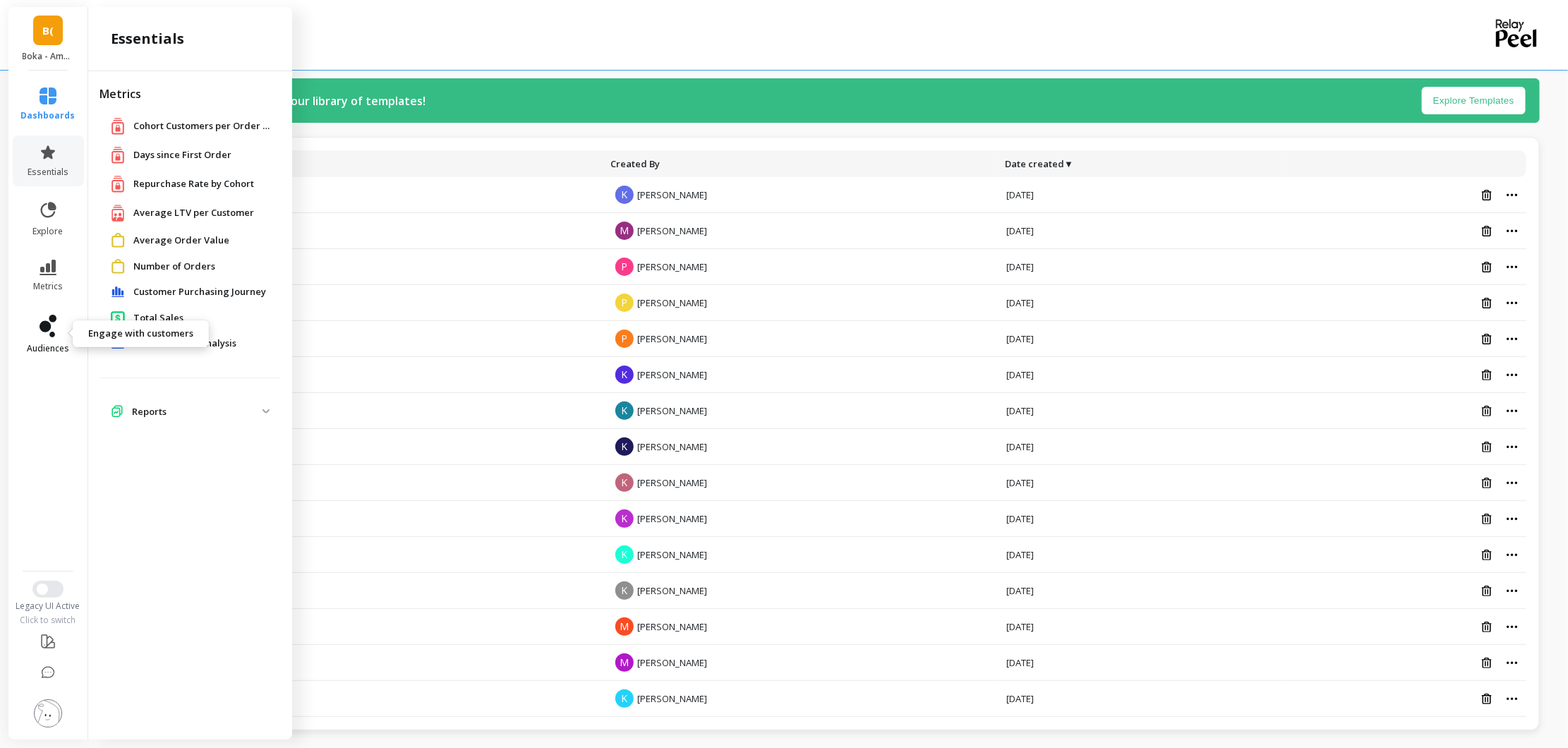
click at [44, 340] on link "audiences" at bounding box center [48, 335] width 54 height 40
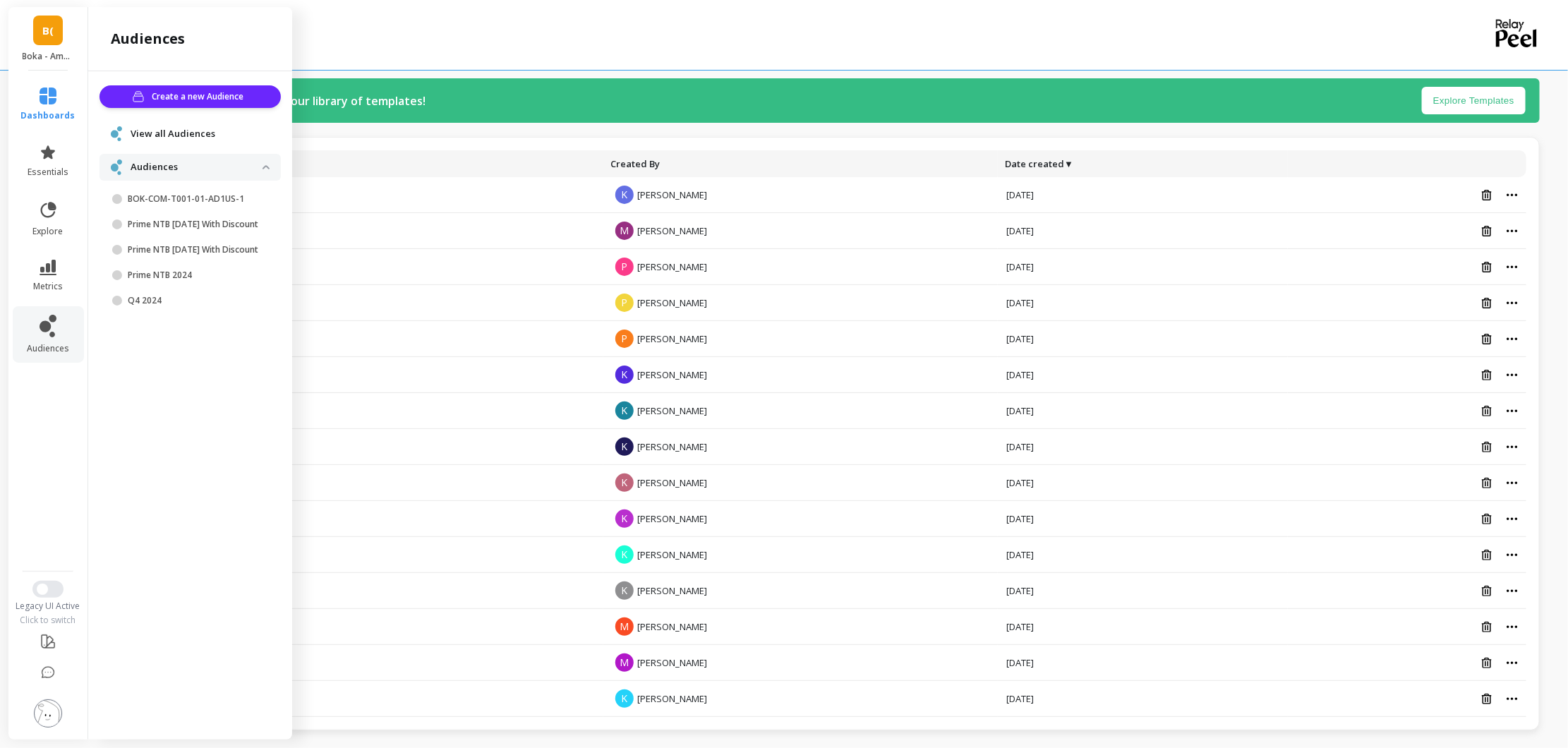
click at [416, 48] on div "A list of all of your dashboards" at bounding box center [772, 51] width 1306 height 27
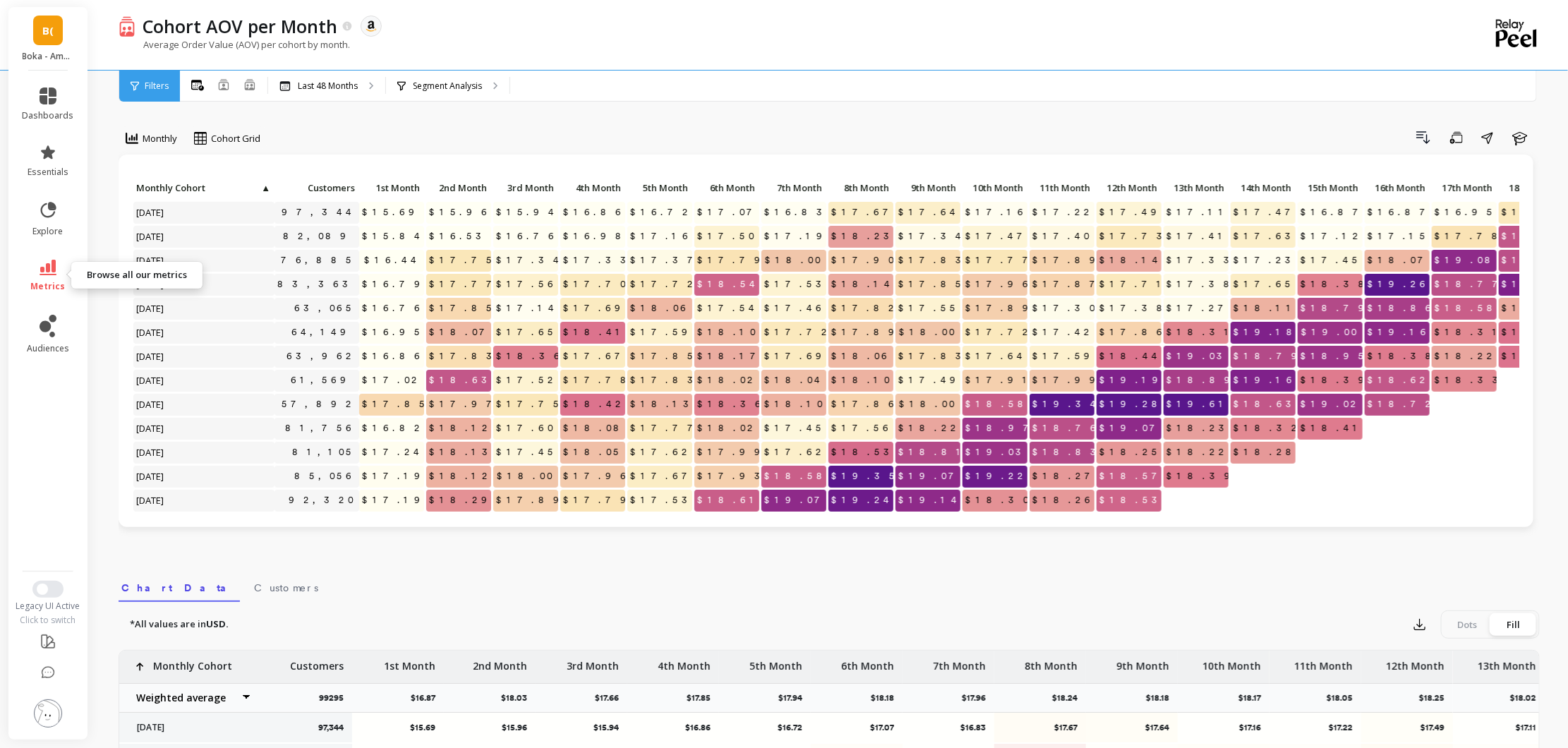
click at [44, 267] on icon at bounding box center [48, 267] width 17 height 15
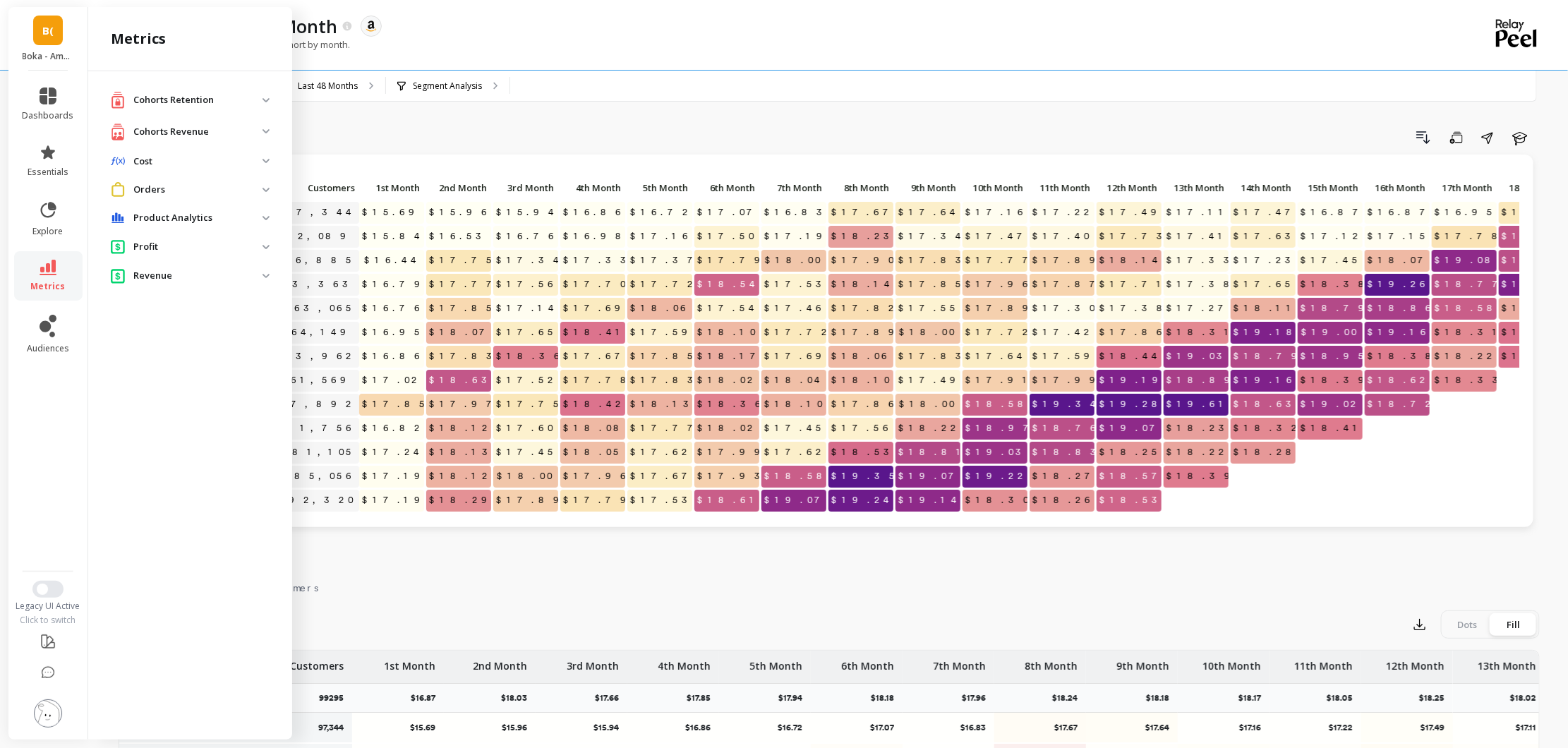
click at [224, 139] on div "Cohorts Revenue" at bounding box center [187, 131] width 152 height 18
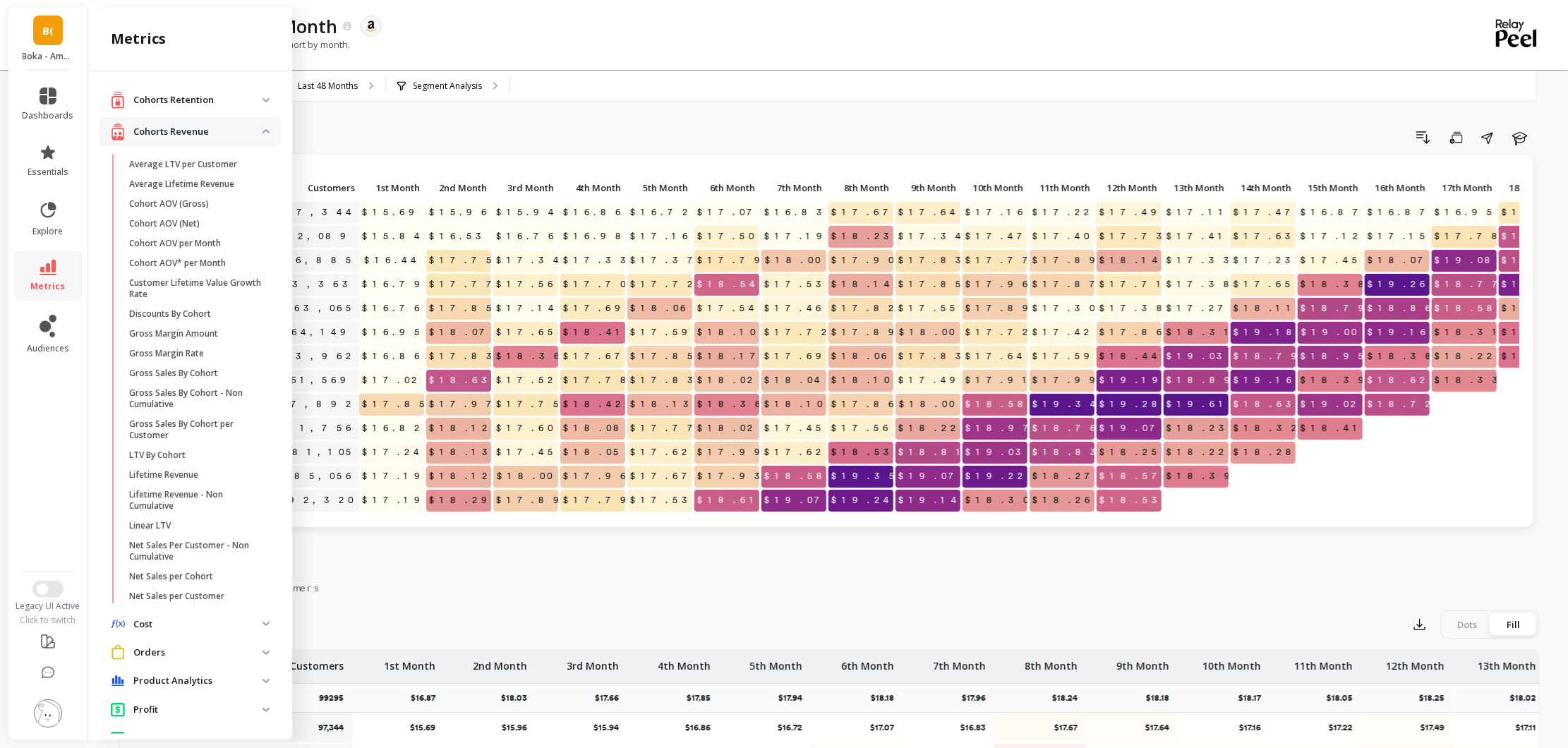
click at [199, 108] on div "Cohorts Retention" at bounding box center [187, 100] width 152 height 18
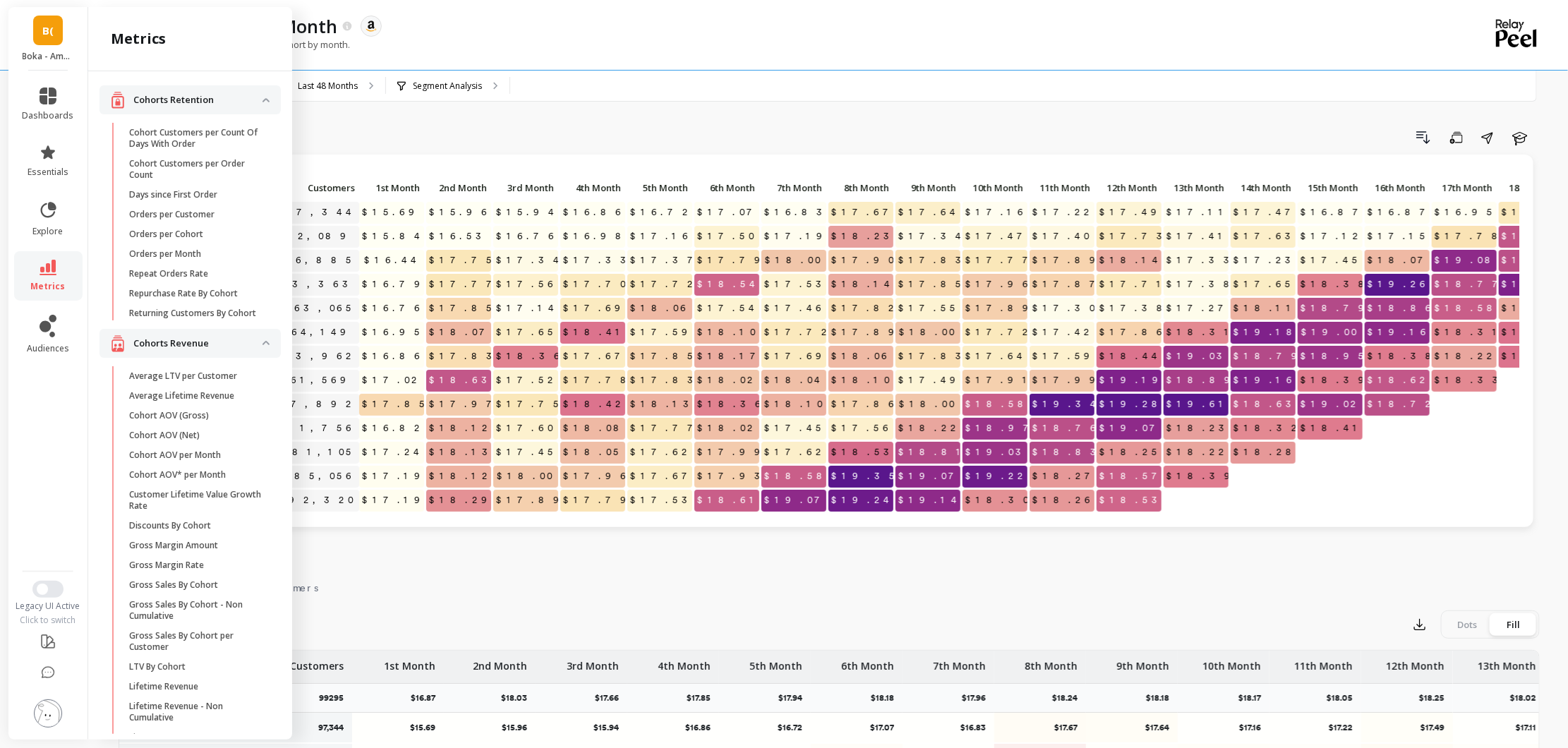
click at [202, 103] on p "Cohorts Retention" at bounding box center [198, 100] width 130 height 14
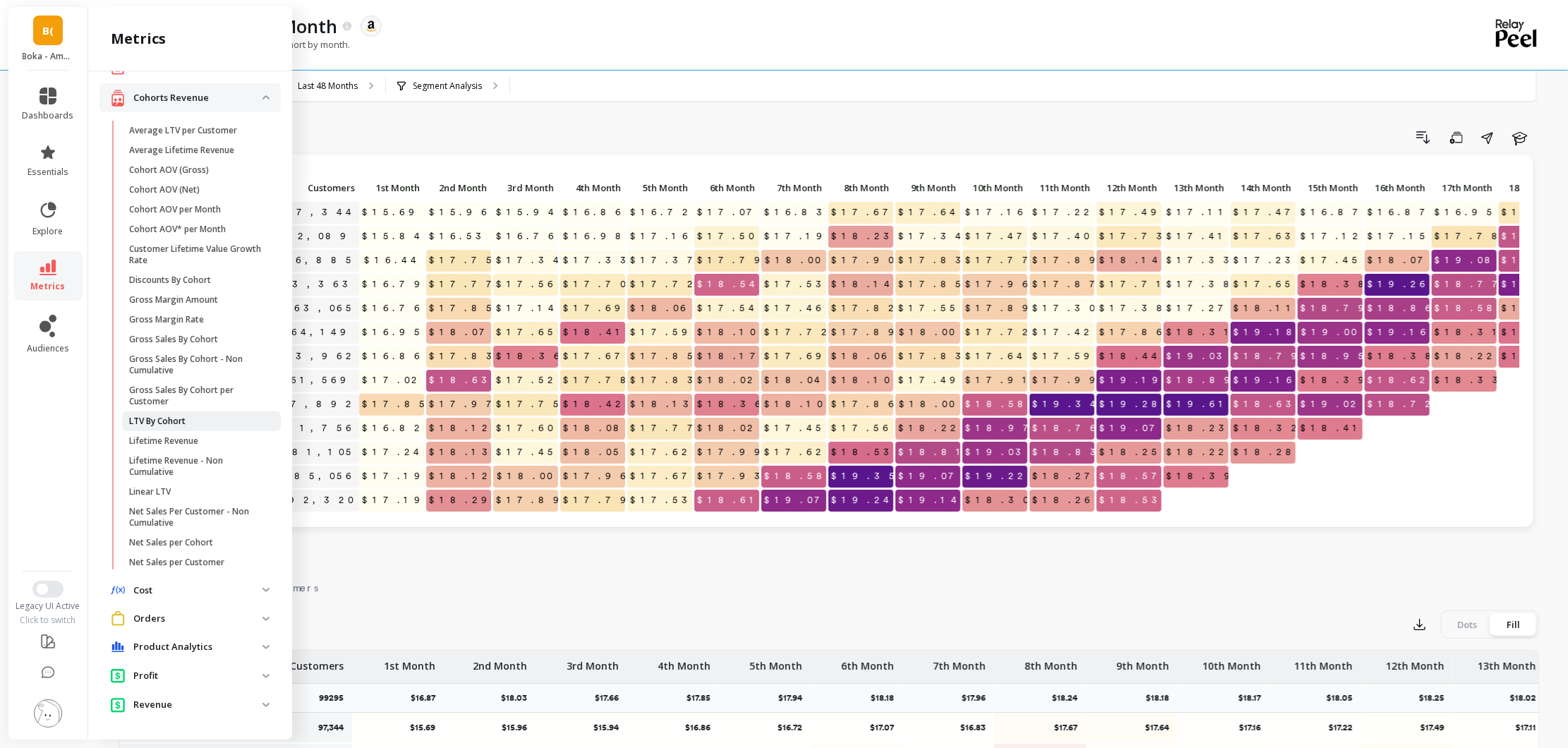
scroll to position [88, 0]
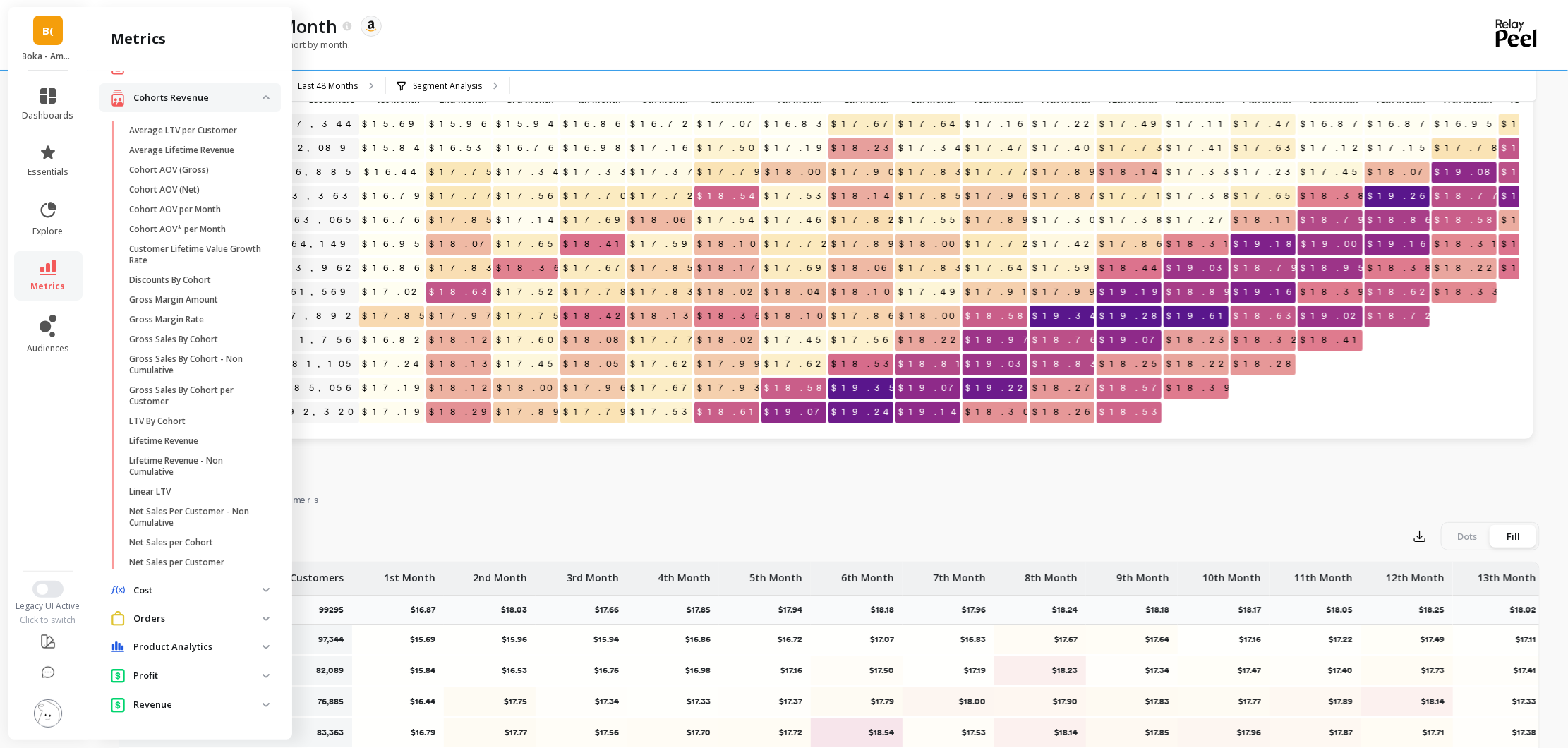
click at [224, 648] on p "Product Analytics" at bounding box center [198, 647] width 130 height 14
click at [222, 641] on p "Product Analytics" at bounding box center [198, 647] width 130 height 14
click at [222, 642] on p "Product Analytics" at bounding box center [198, 647] width 130 height 14
click at [231, 627] on span "Orders" at bounding box center [190, 618] width 182 height 26
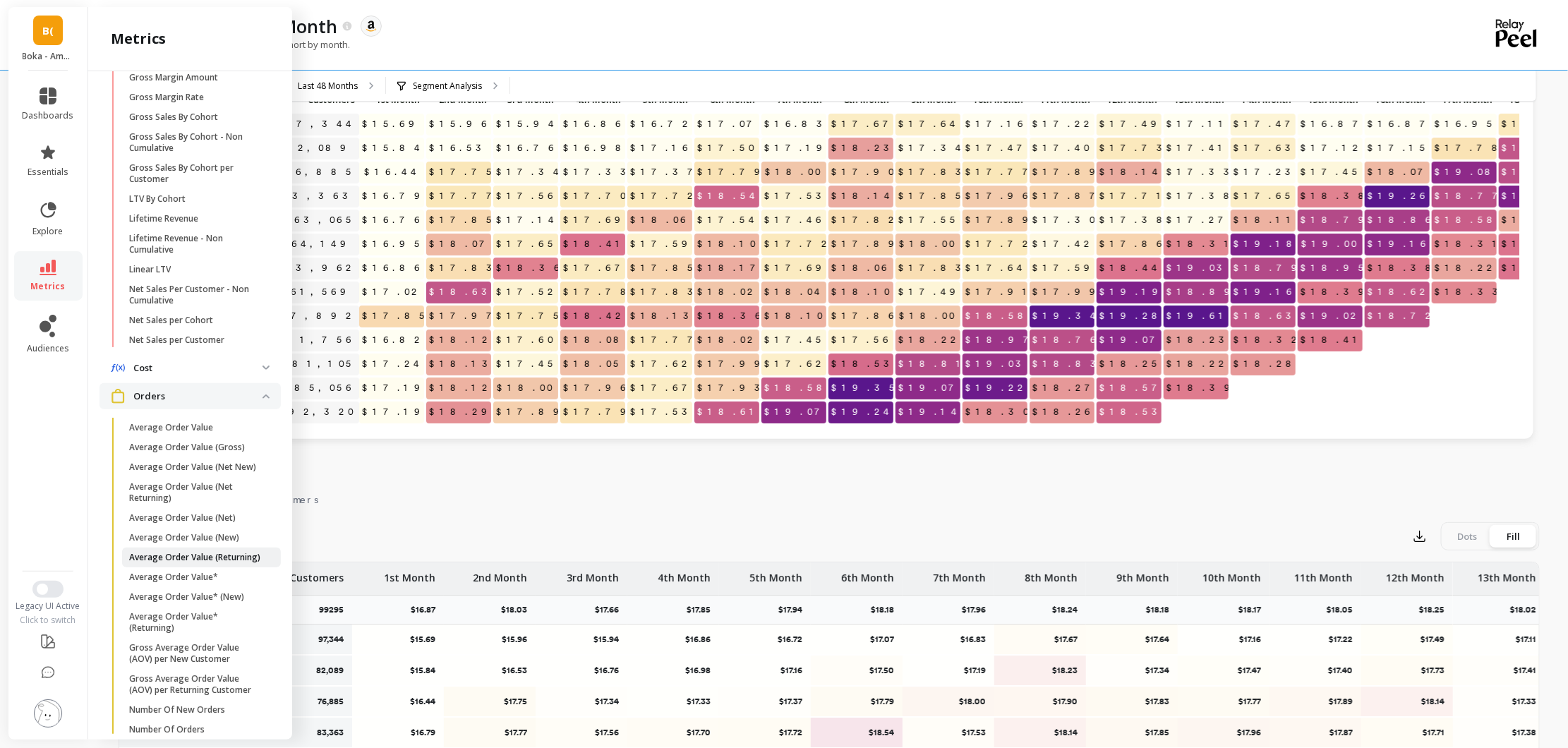
scroll to position [299, 0]
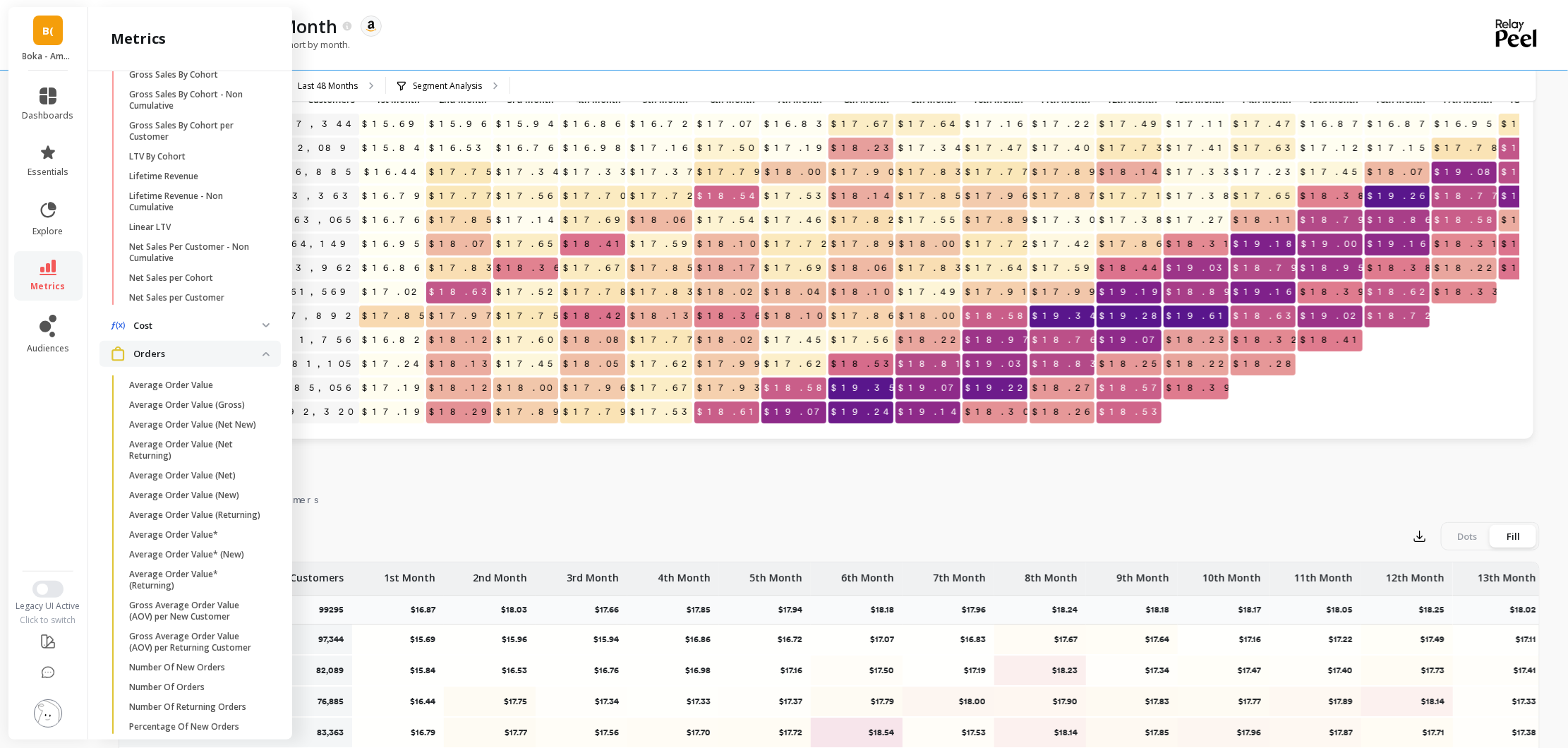
click at [448, 33] on div "Cohort AOV per Month The data you are viewing comes from: Amazon Seller Central" at bounding box center [780, 25] width 1289 height 24
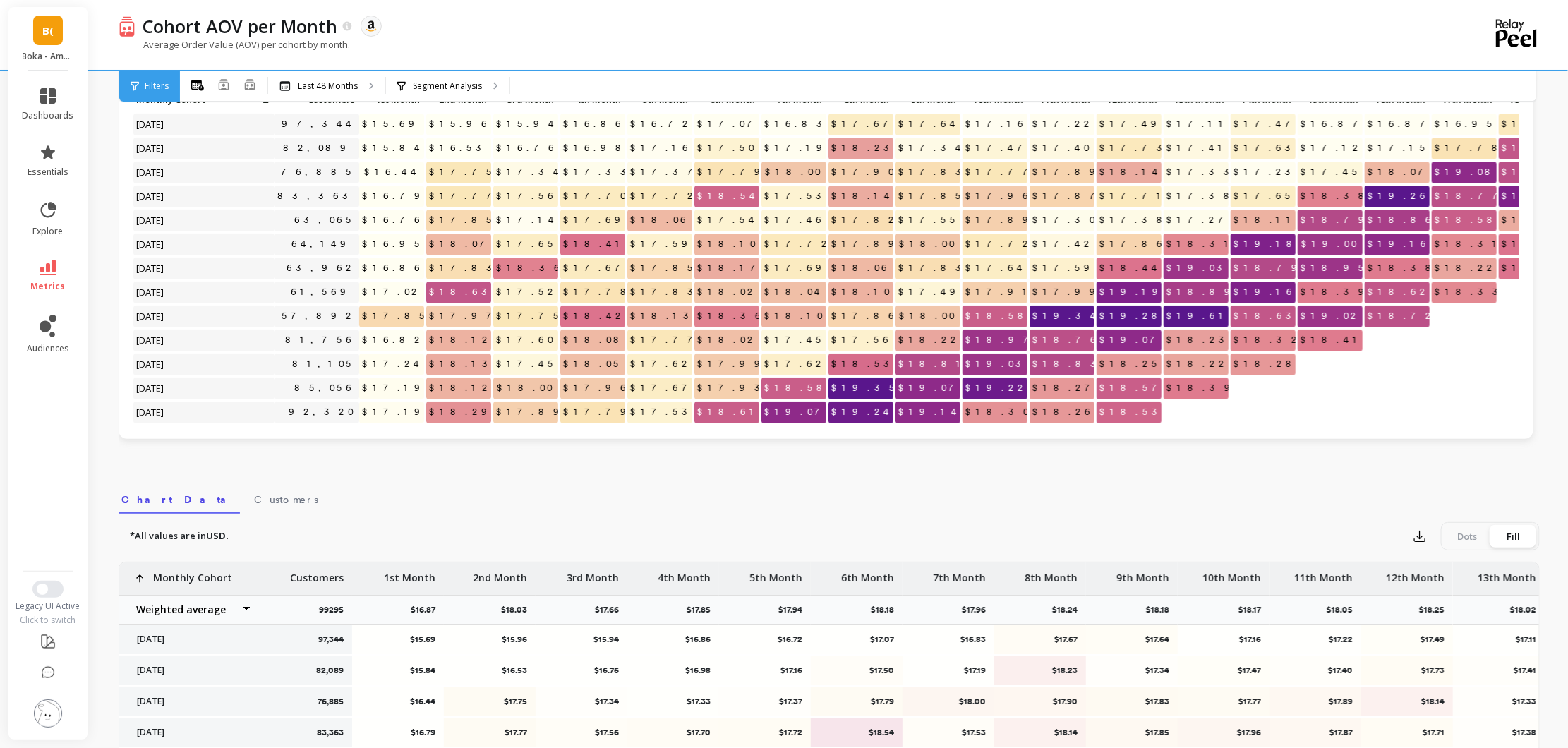
scroll to position [0, 0]
click at [361, 22] on div at bounding box center [372, 26] width 21 height 21
click at [372, 27] on object at bounding box center [371, 26] width 13 height 13
click at [372, 27] on object at bounding box center [371, 26] width 13 height 13
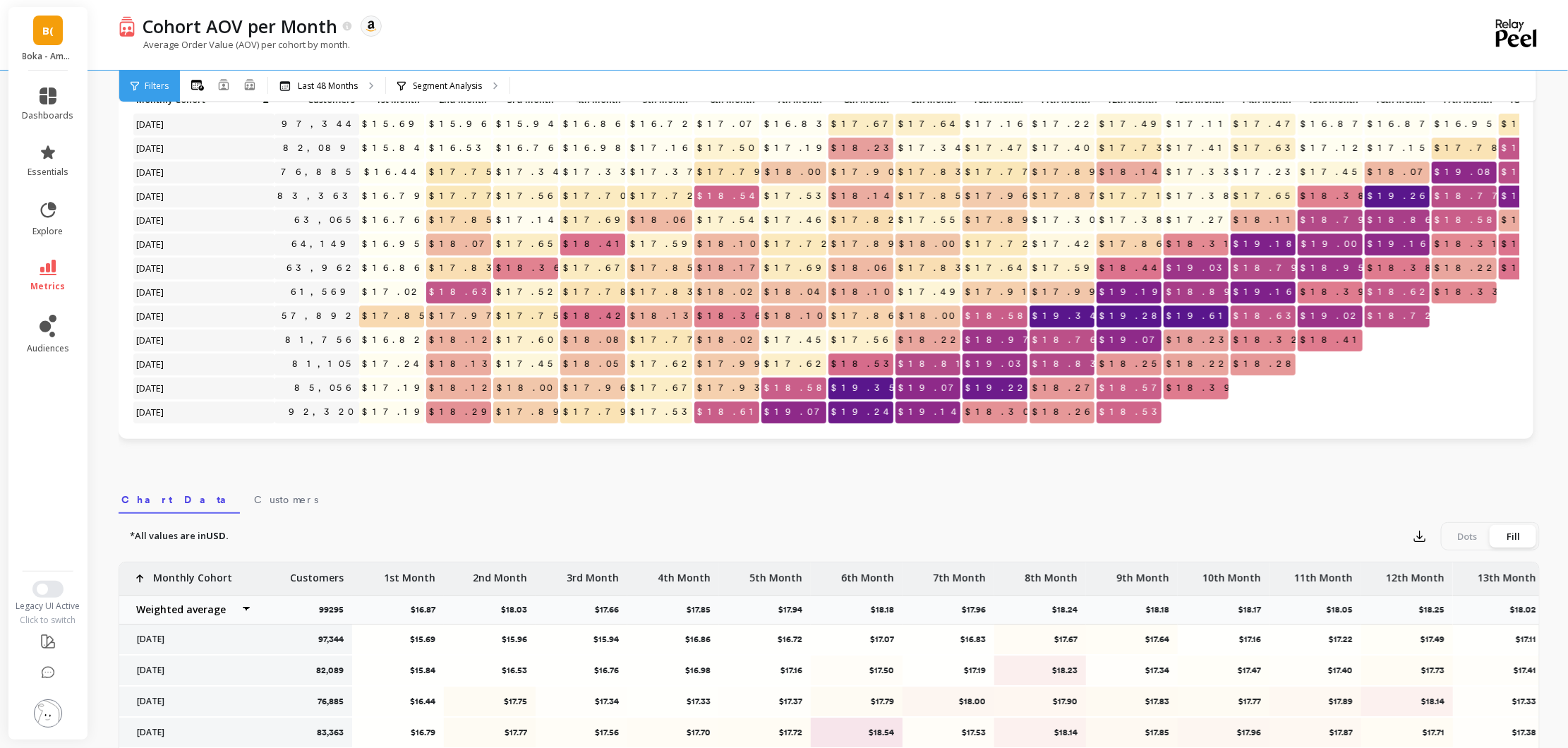
click at [353, 29] on div at bounding box center [367, 26] width 28 height 21
click at [343, 29] on icon at bounding box center [348, 27] width 12 height 12
click at [192, 32] on p "Cohort AOV per Month" at bounding box center [240, 25] width 195 height 24
click at [189, 46] on p "Average Order Value (AOV) per cohort by month." at bounding box center [235, 44] width 231 height 13
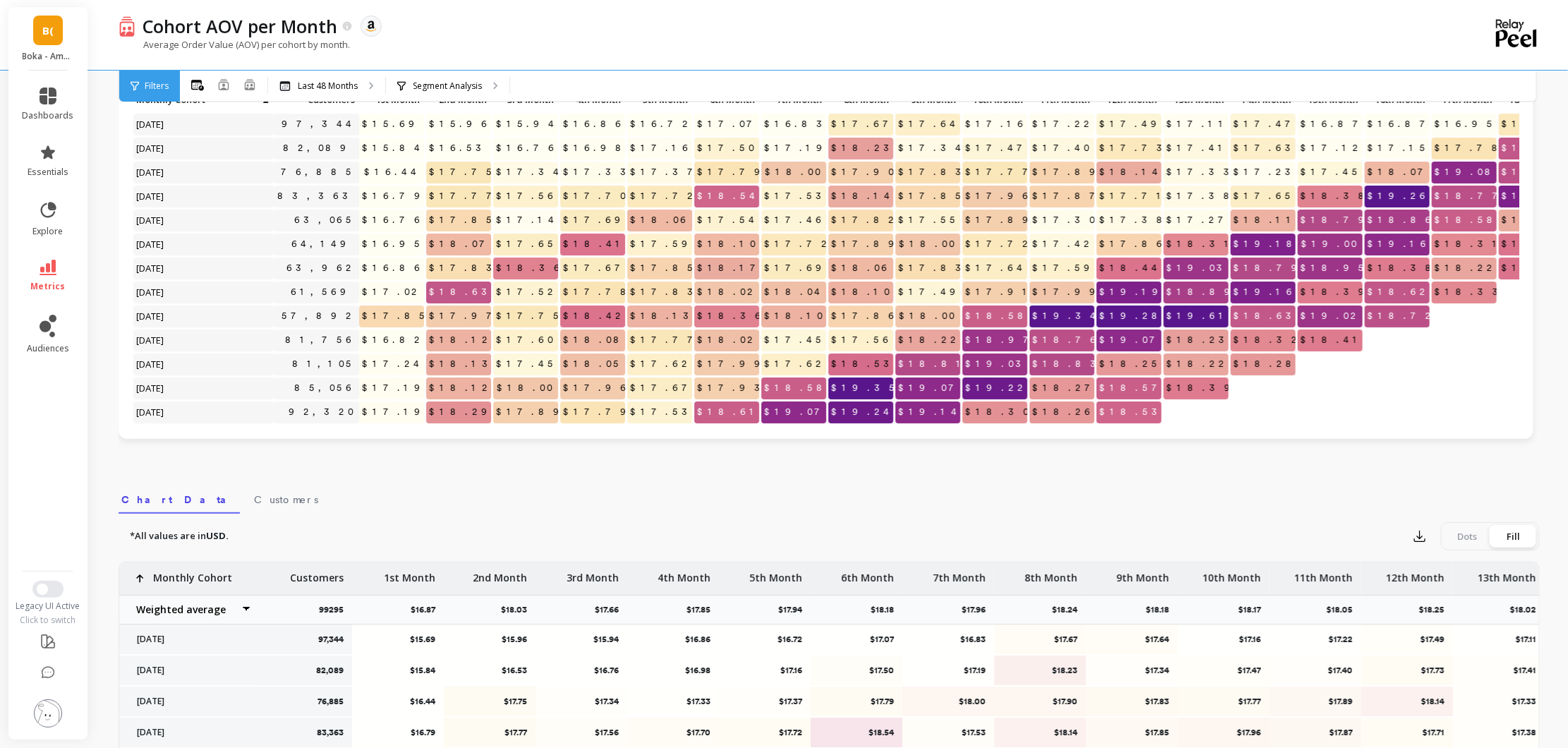
click at [189, 46] on p "Average Order Value (AOV) per cohort by month." at bounding box center [235, 44] width 231 height 13
click at [189, 47] on p "Average Order Value (AOV) per cohort by month." at bounding box center [235, 44] width 231 height 13
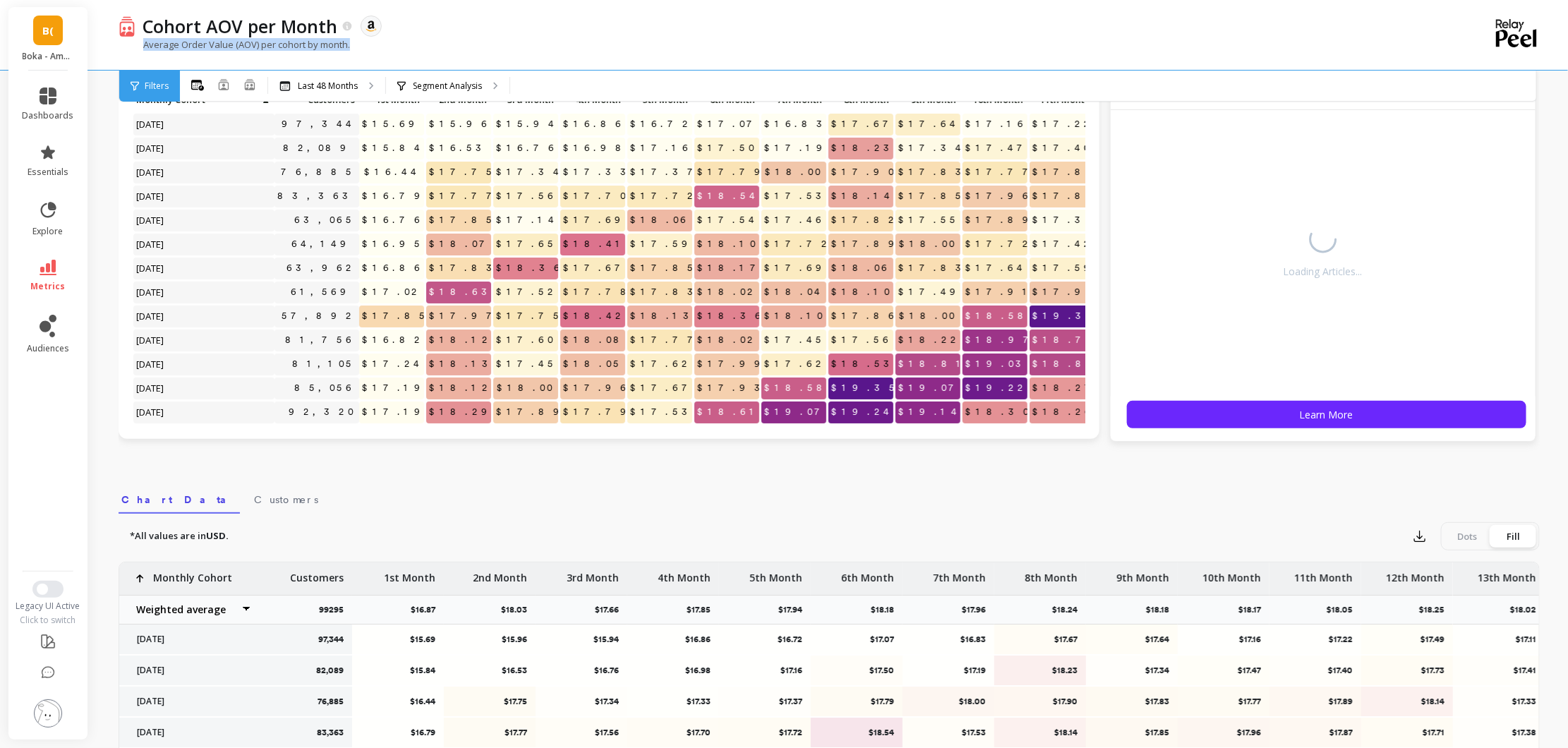
click at [116, 40] on div "Cohort AOV per Month The data you are viewing comes from: Amazon Seller Central…" at bounding box center [830, 51] width 1469 height 102
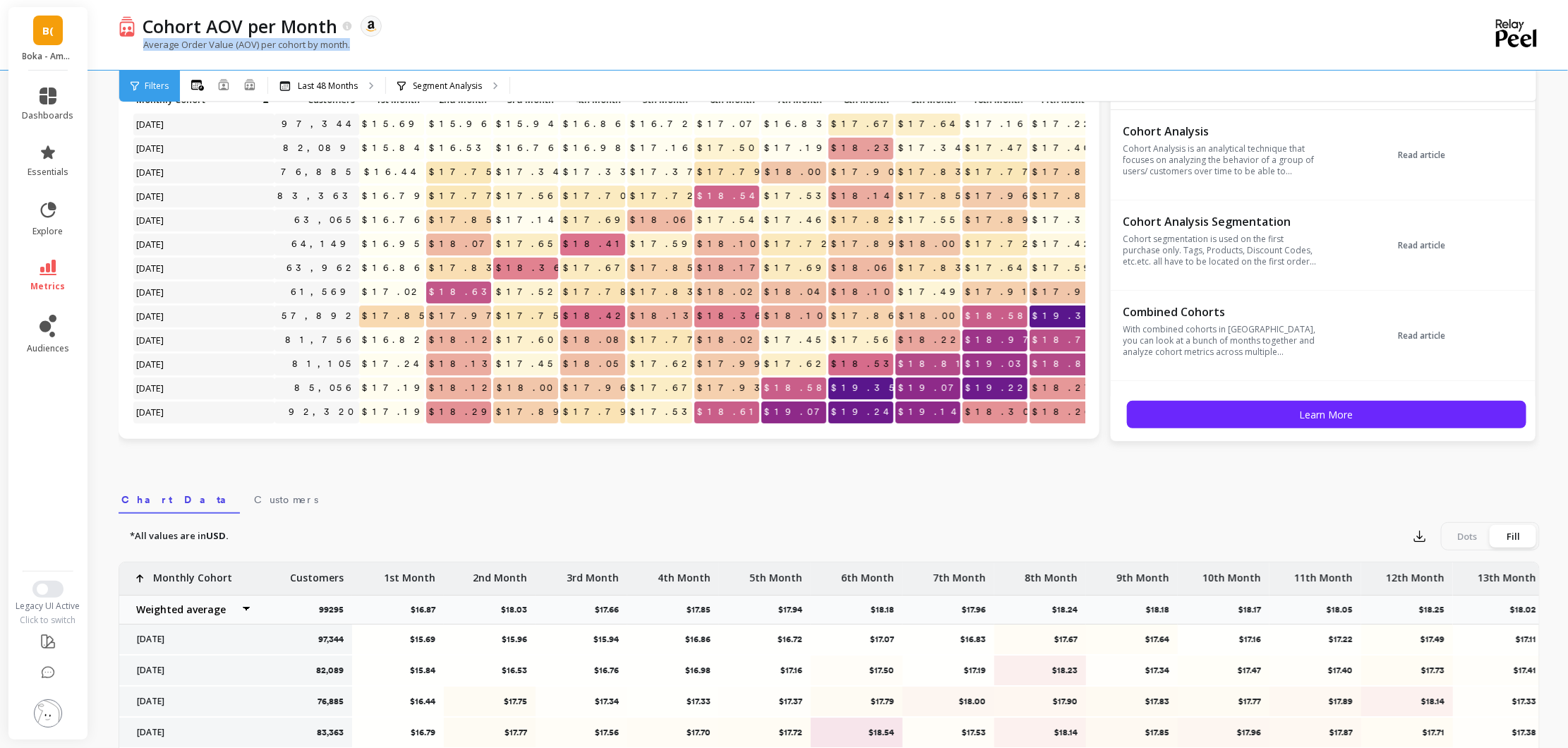
click at [115, 18] on div "Cohort AOV per Month The data you are viewing comes from: Amazon Seller Central…" at bounding box center [830, 51] width 1469 height 102
click at [1513, 49] on div at bounding box center [1516, 35] width 41 height 32
click at [51, 42] on link "B(" at bounding box center [48, 30] width 30 height 30
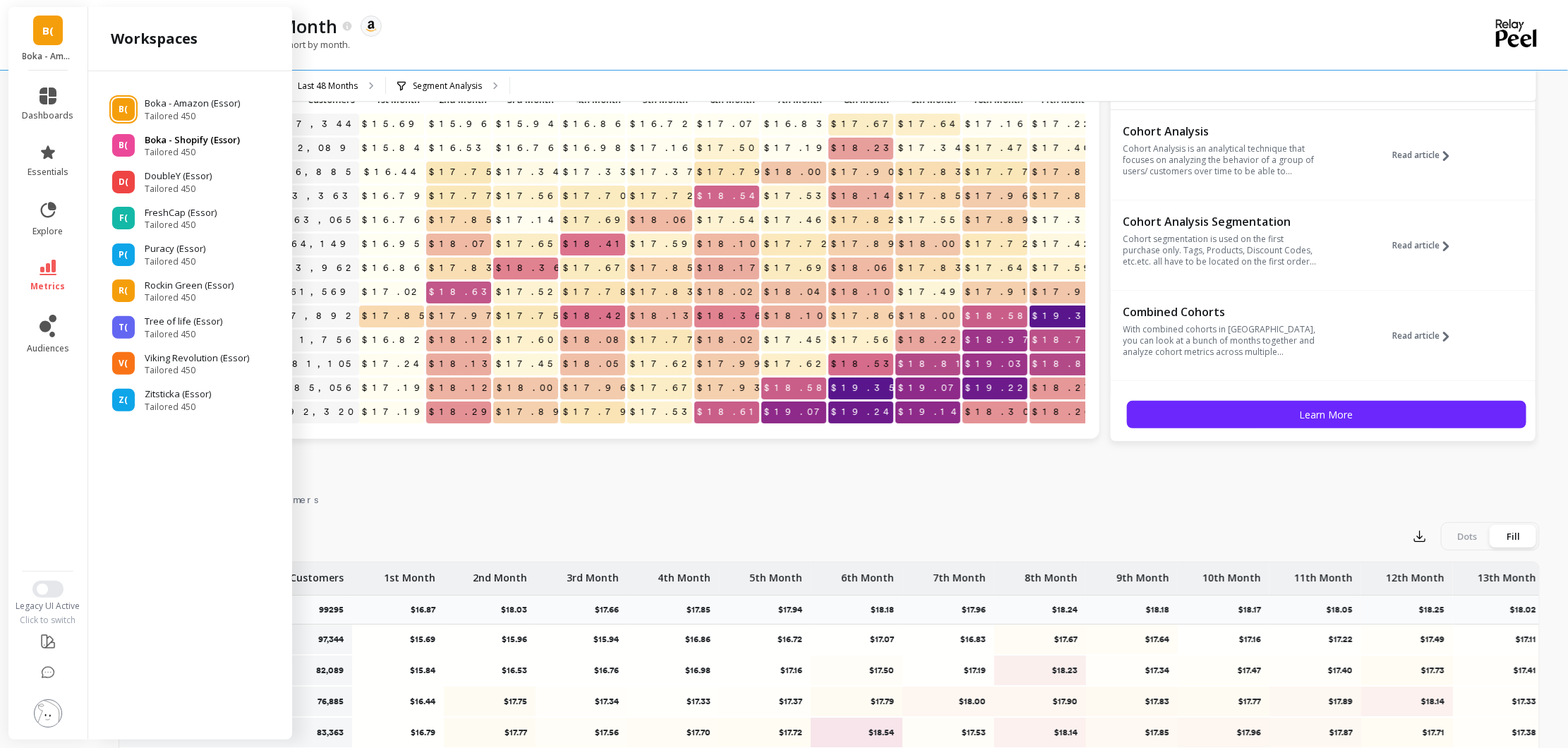
click at [208, 143] on p "Boka - Shopify (Essor)" at bounding box center [192, 140] width 95 height 14
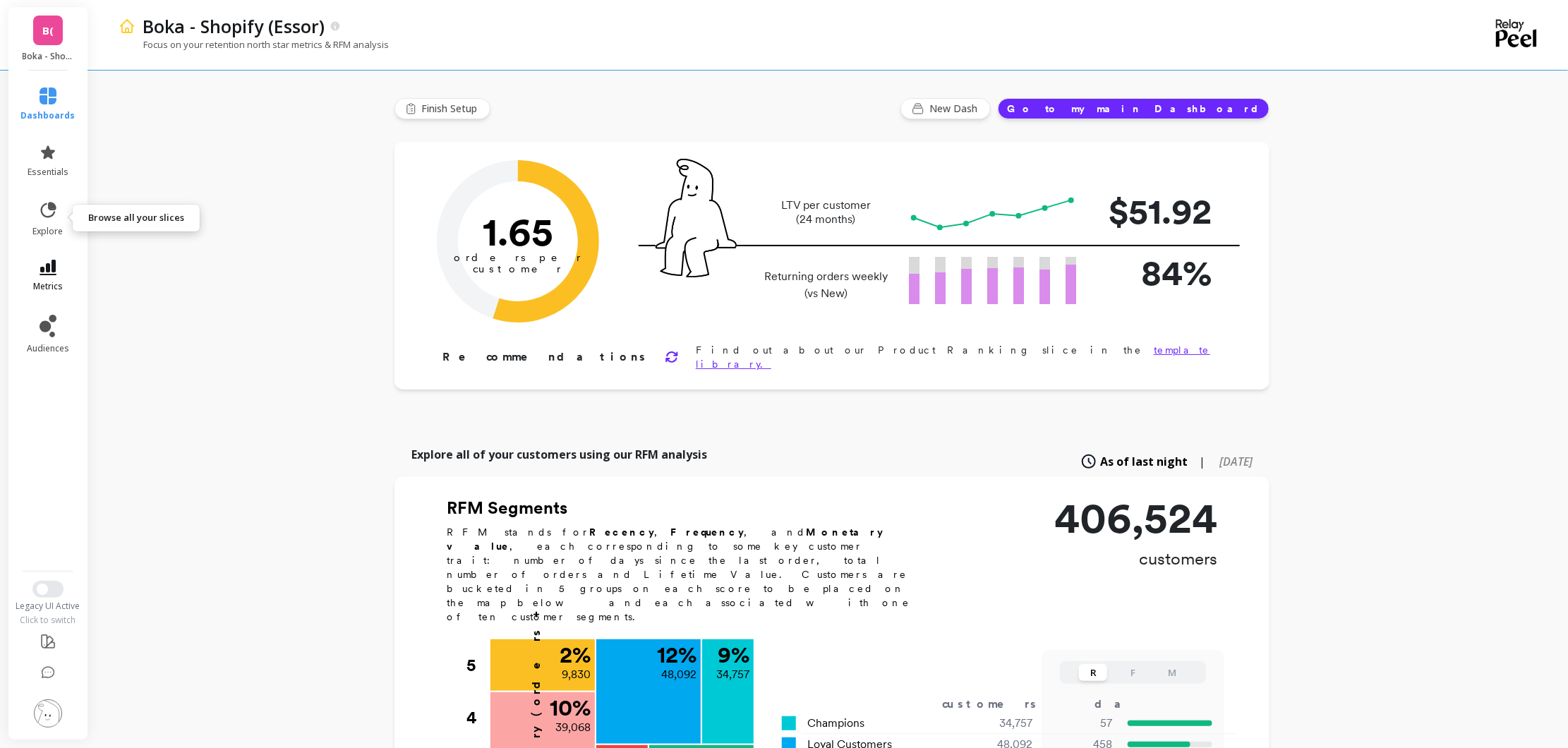
click at [48, 283] on span "metrics" at bounding box center [48, 287] width 30 height 11
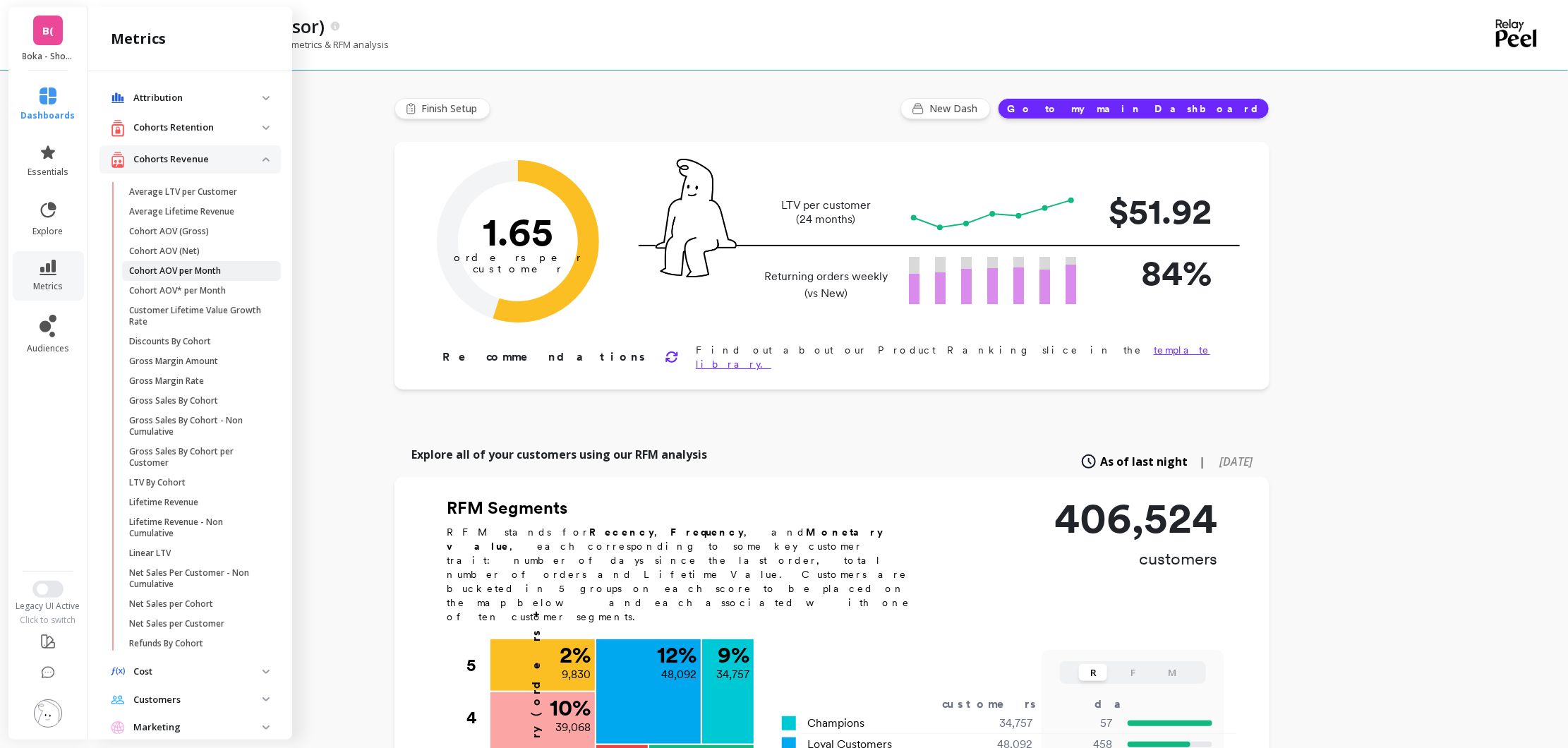
click at [245, 265] on span "Cohort AOV per Month" at bounding box center [197, 271] width 135 height 11
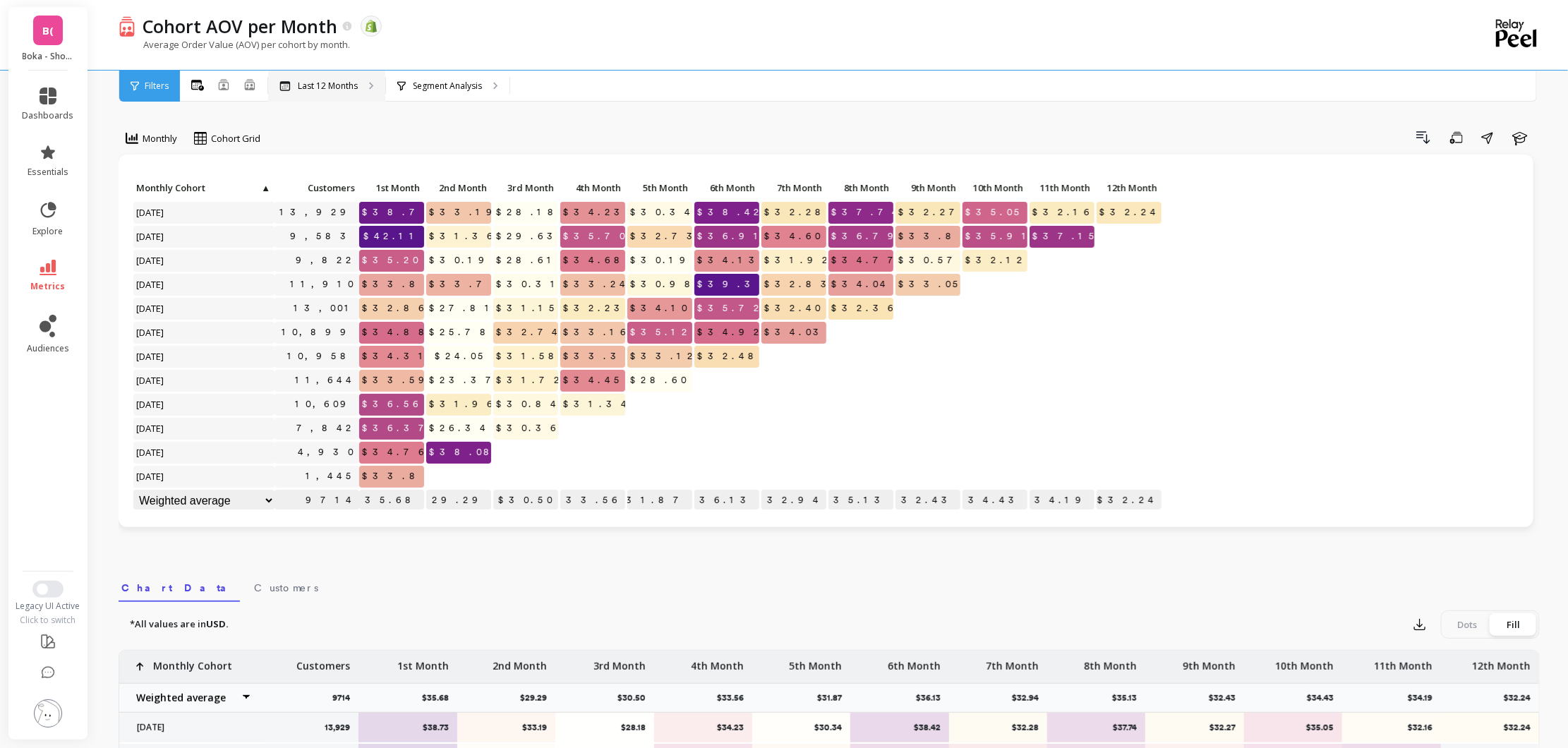
click at [329, 93] on div "Last 12 Months" at bounding box center [326, 86] width 117 height 31
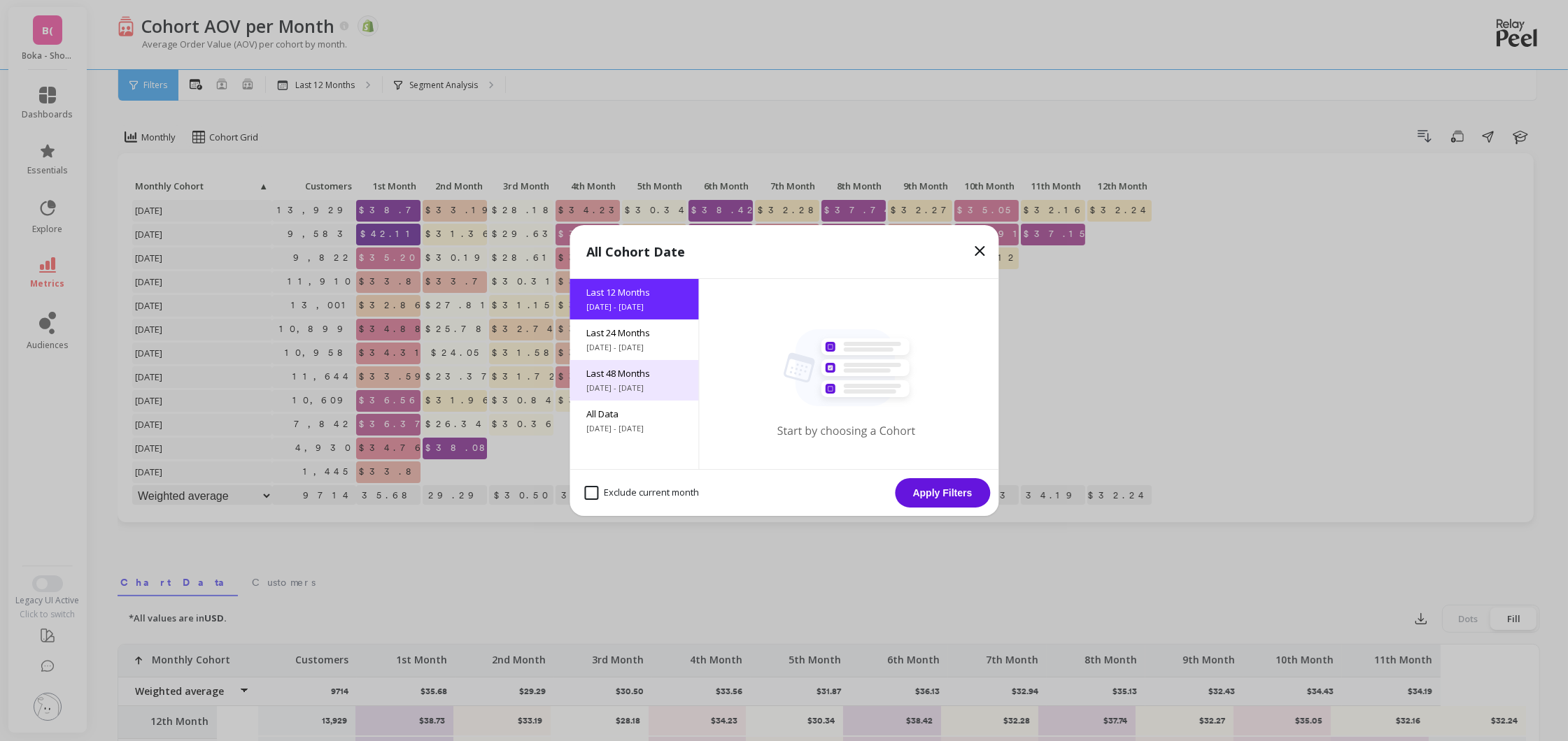
drag, startPoint x: 650, startPoint y: 352, endPoint x: 652, endPoint y: 383, distance: 31.1
click at [650, 352] on span "[DATE] - [DATE]" at bounding box center [634, 347] width 95 height 11
click at [656, 490] on month "Exclude current month" at bounding box center [641, 493] width 115 height 14
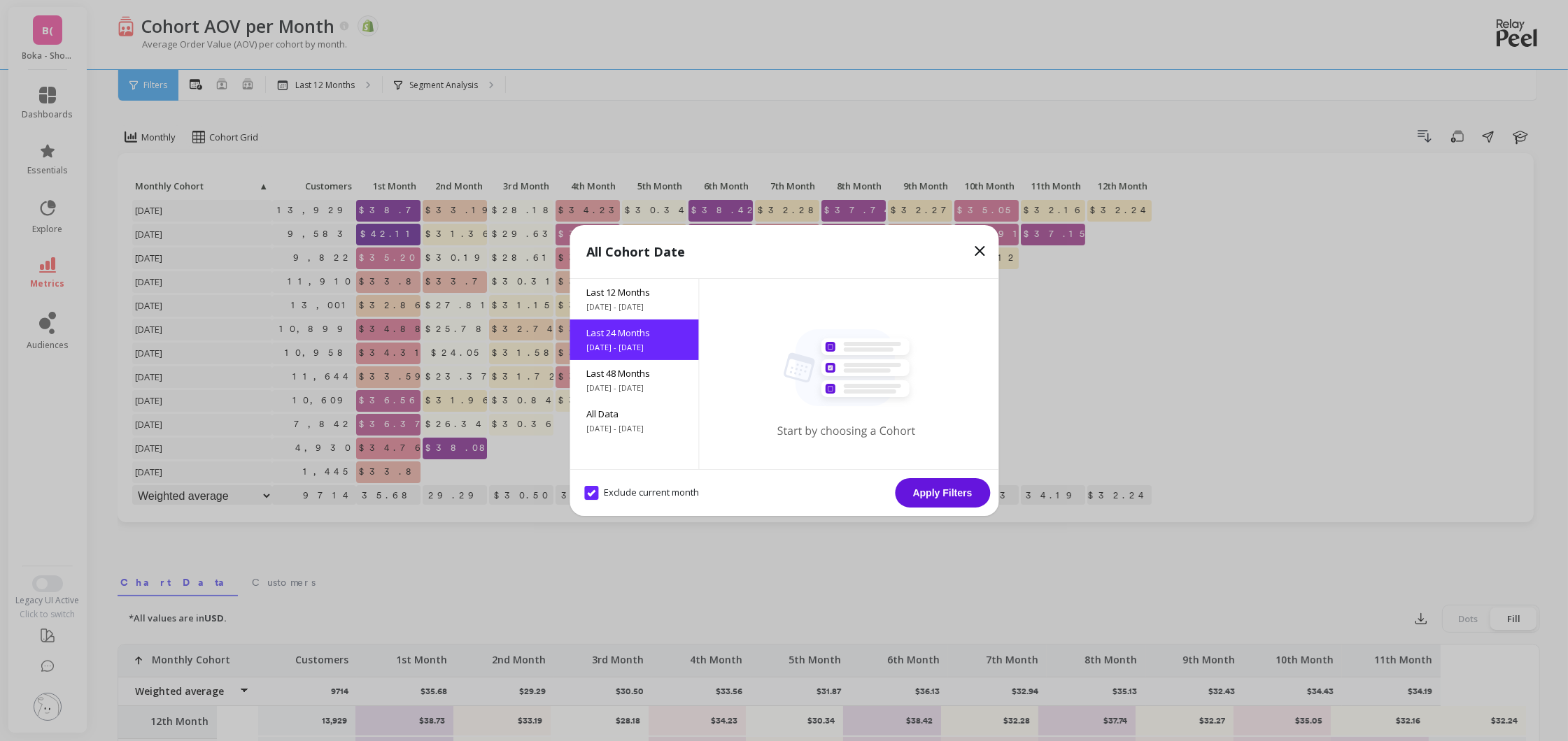
checkbox month "true"
click at [855, 487] on div "Exclude current month Apply Filters" at bounding box center [784, 493] width 429 height 47
click at [929, 488] on button "Apply Filters" at bounding box center [942, 493] width 95 height 30
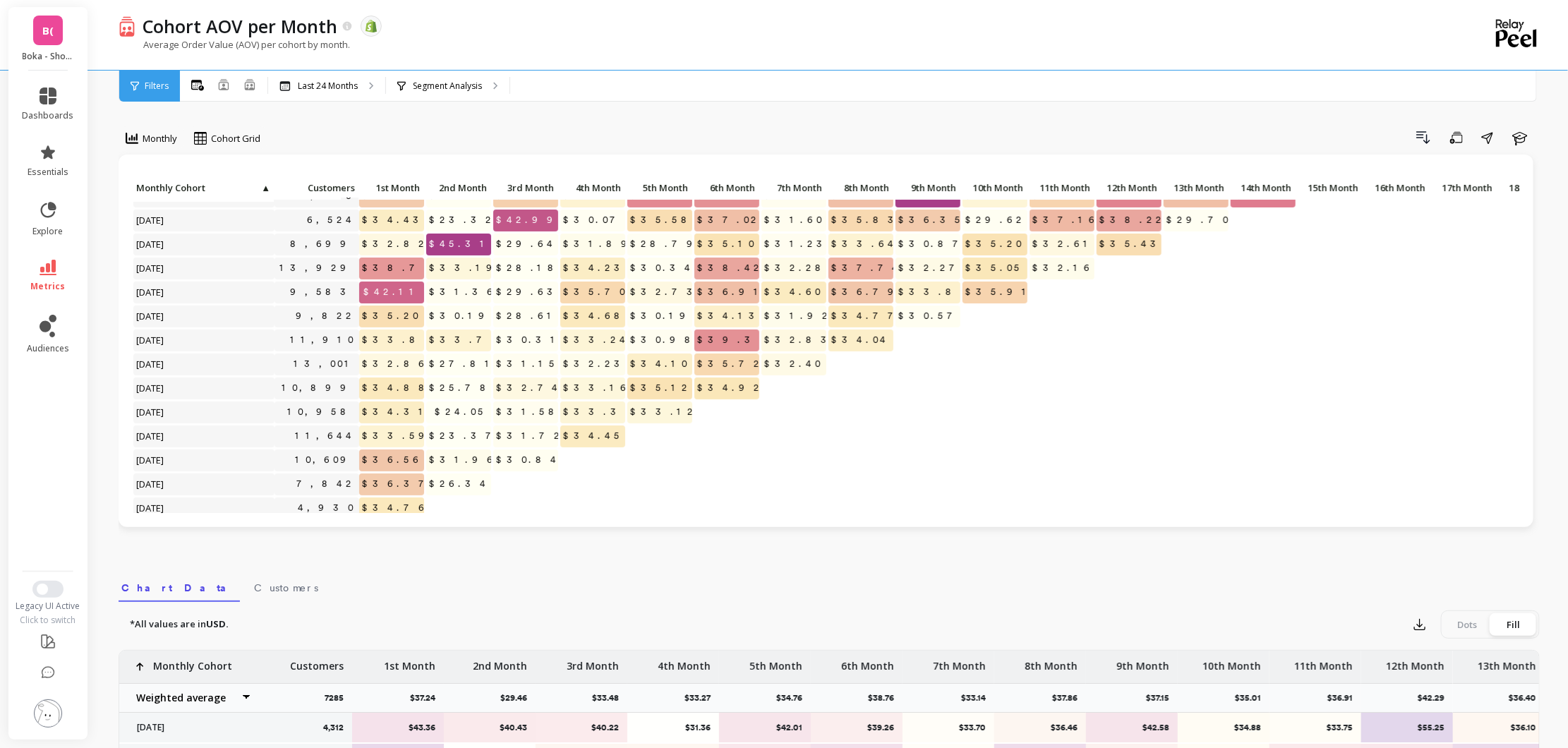
scroll to position [301, 0]
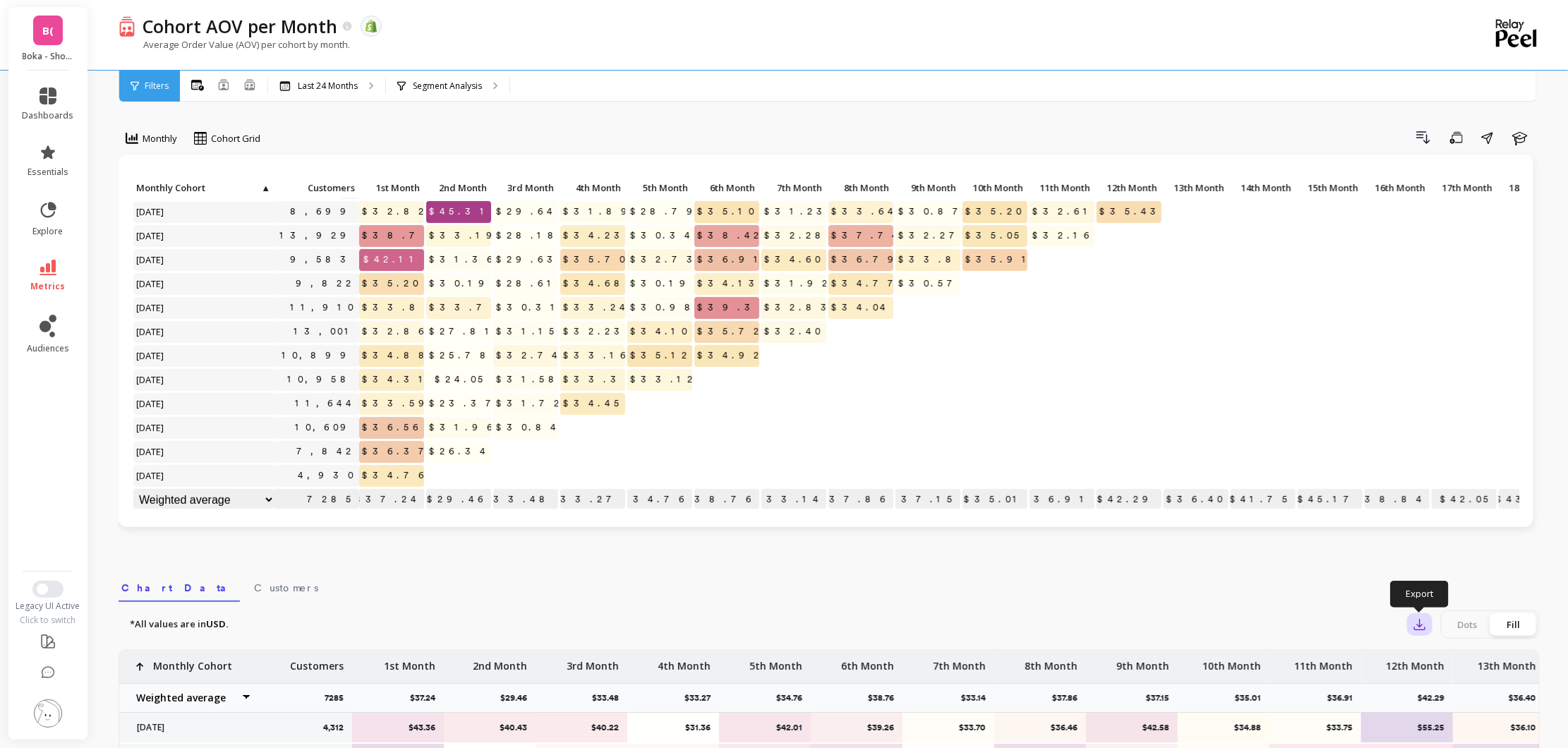
click at [1424, 626] on icon "button" at bounding box center [1420, 625] width 14 height 14
click at [1481, 664] on button "CSV" at bounding box center [1471, 663] width 126 height 25
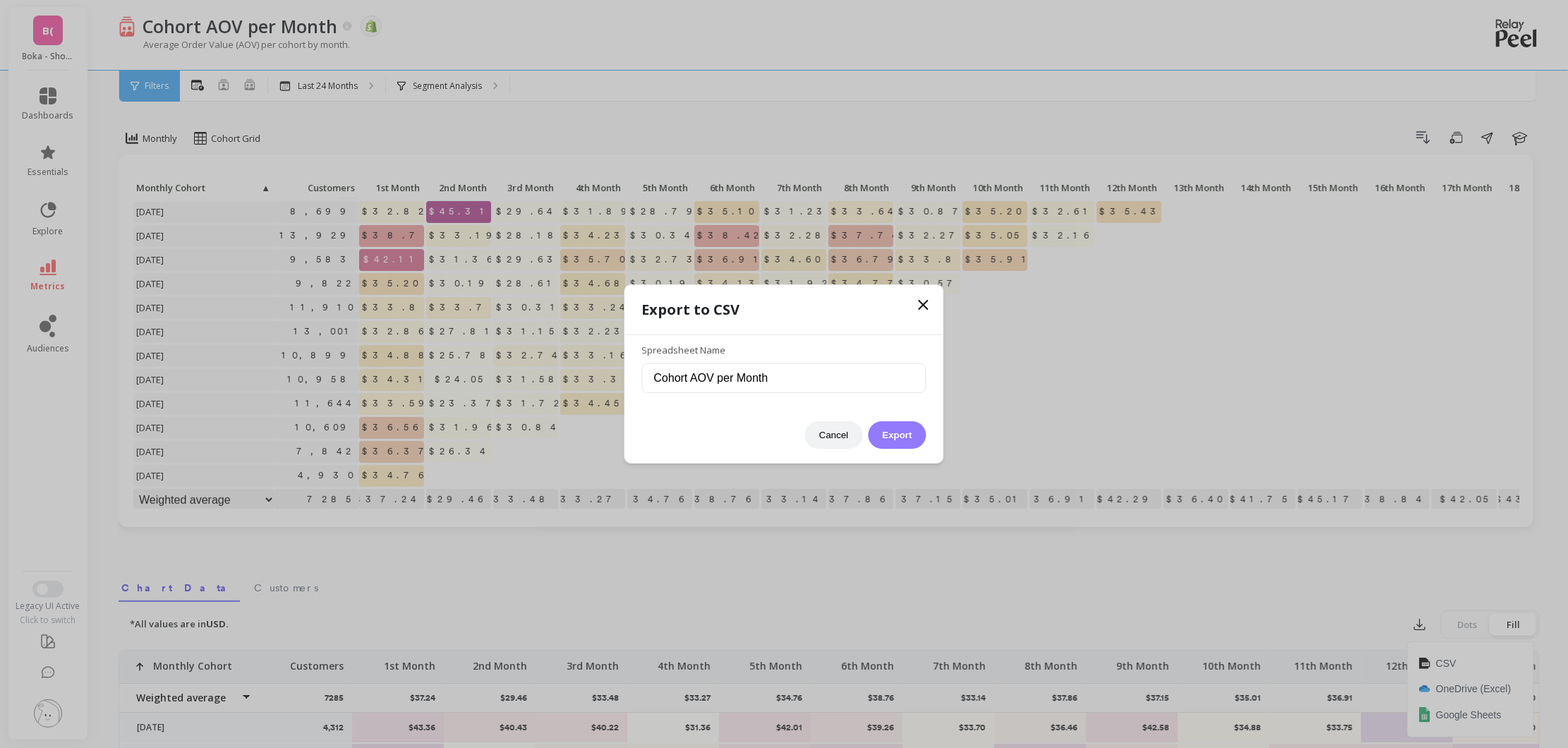
click at [910, 441] on button "Export" at bounding box center [897, 435] width 58 height 28
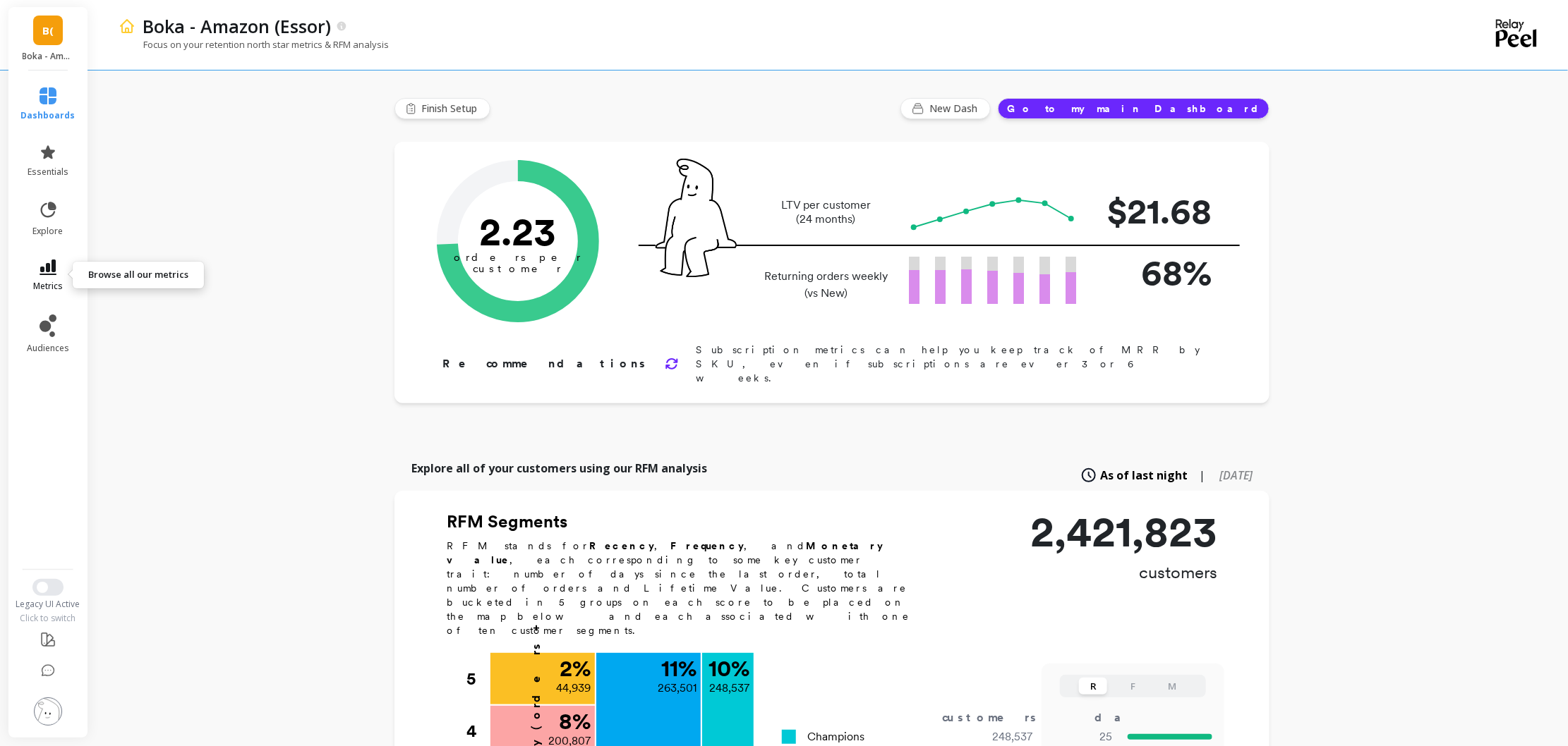
click at [51, 272] on icon at bounding box center [48, 267] width 17 height 15
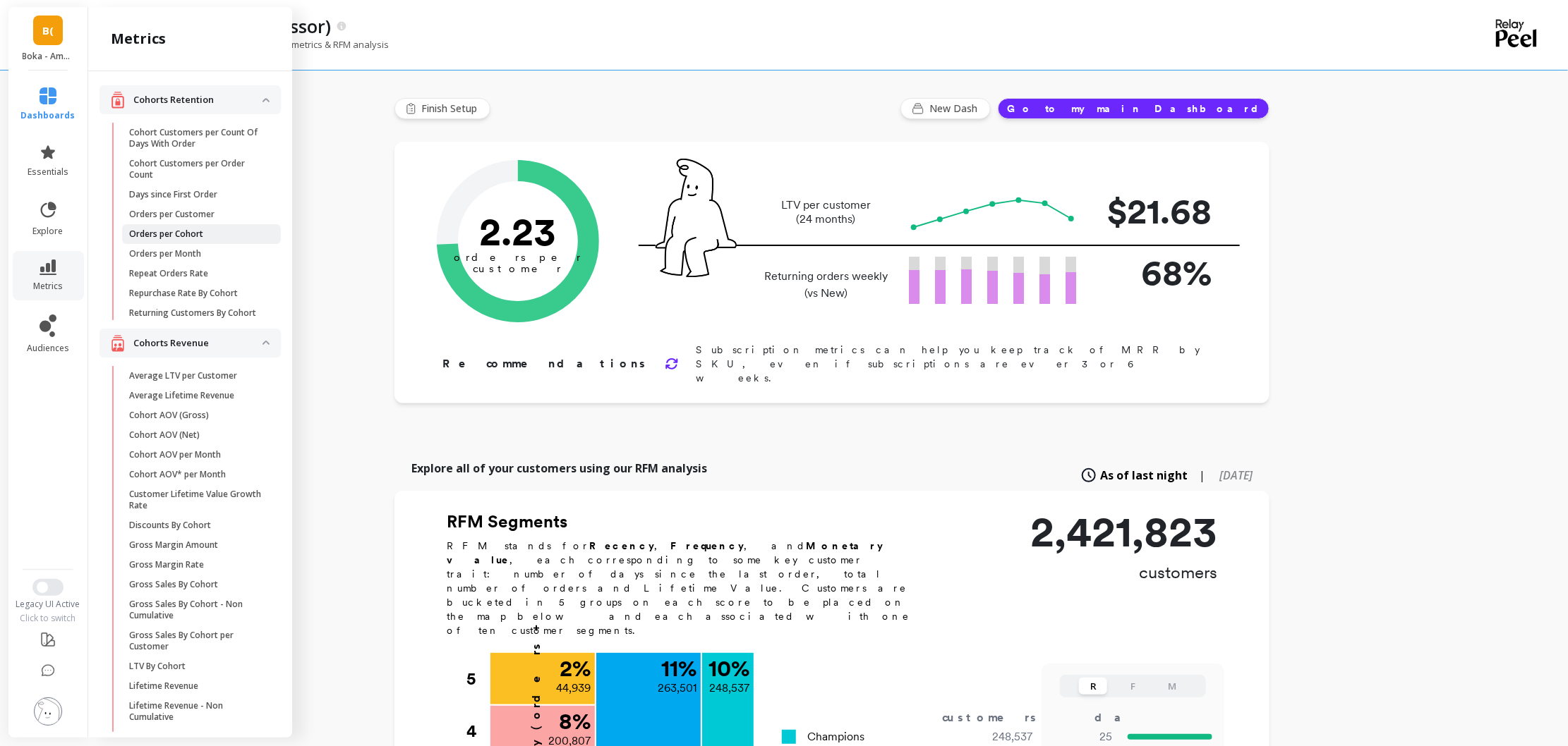
click at [213, 233] on span "Orders per Cohort" at bounding box center [197, 234] width 135 height 11
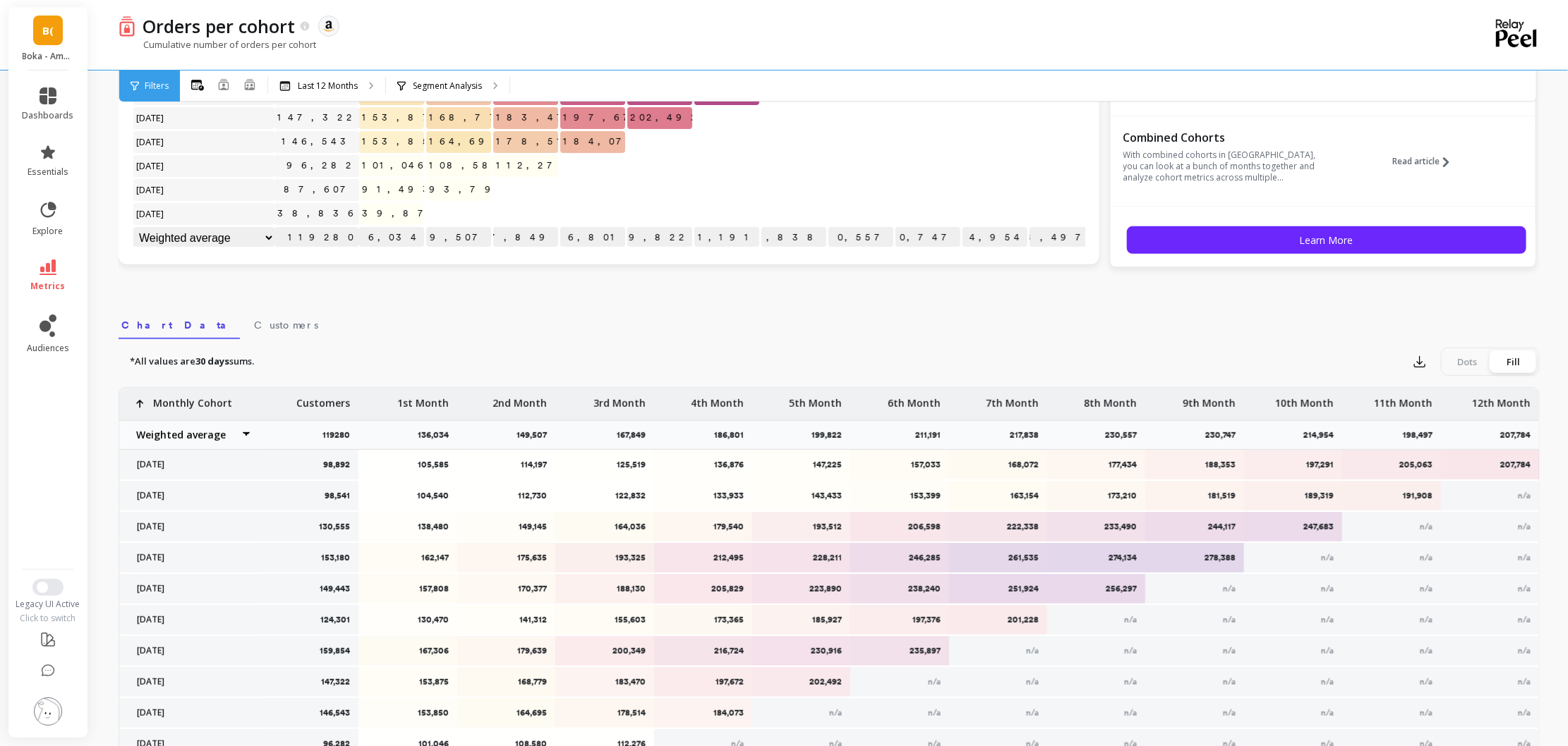
scroll to position [139, 0]
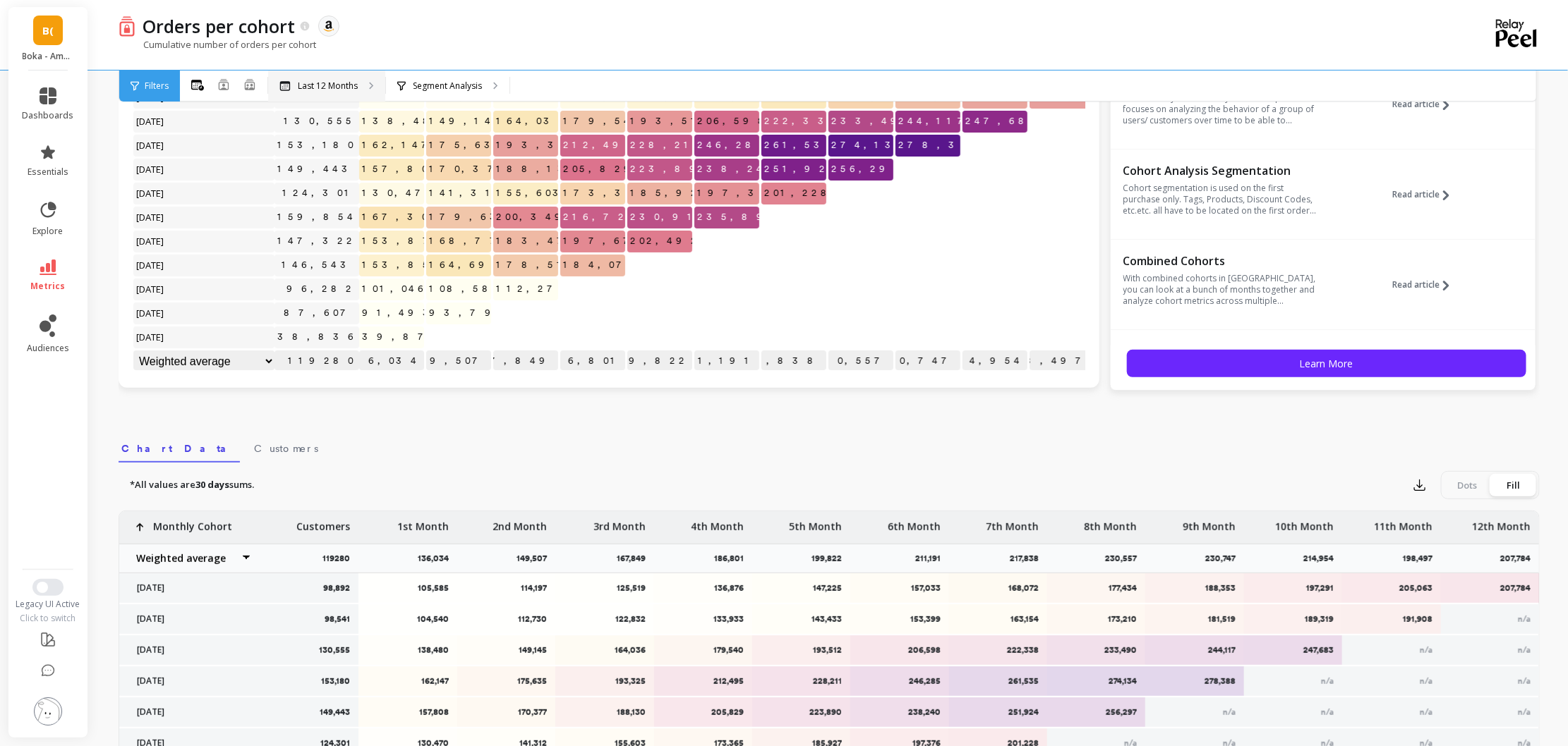
click at [307, 93] on div "Last 12 Months" at bounding box center [326, 86] width 117 height 31
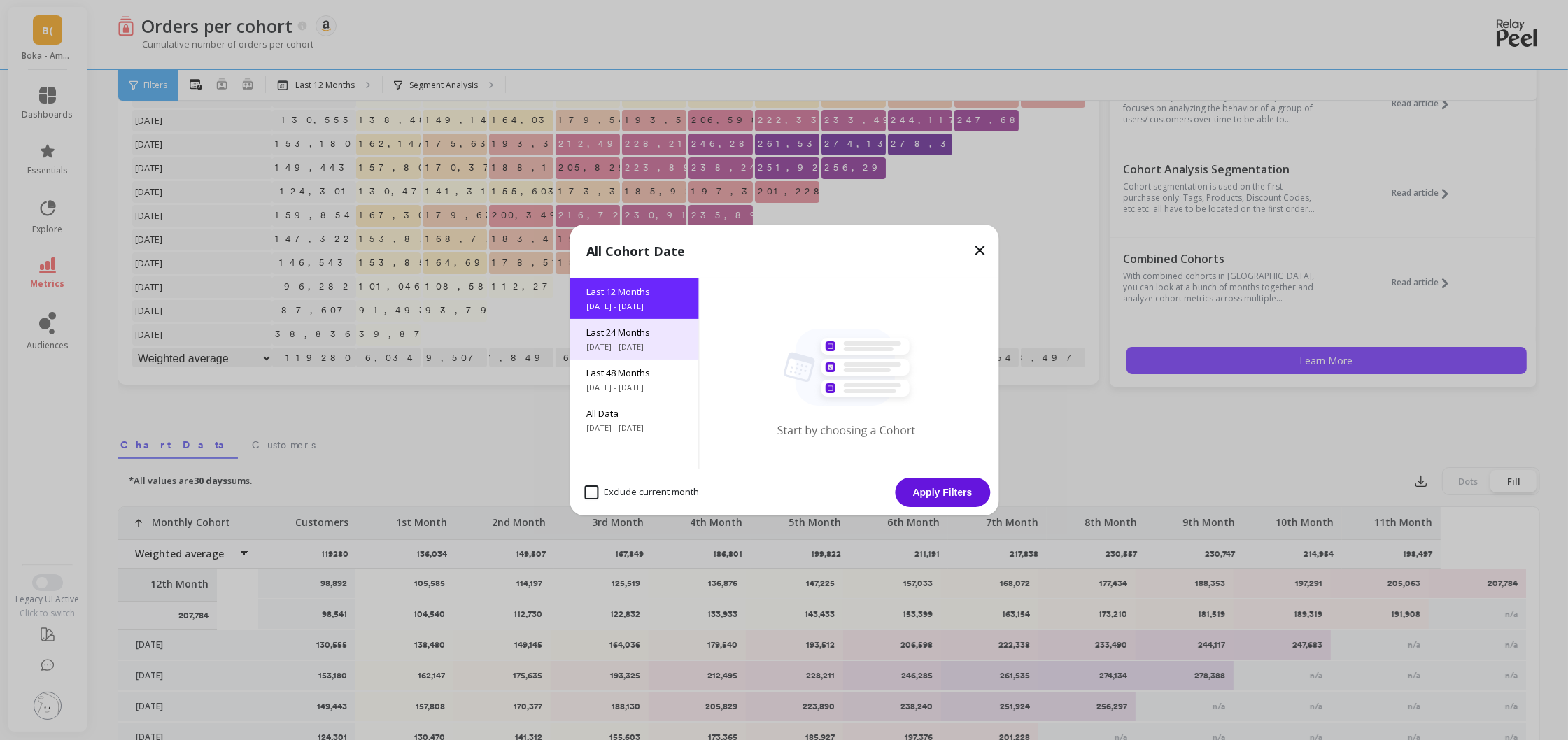
click at [620, 338] on span "Last 24 Months" at bounding box center [634, 332] width 95 height 13
drag, startPoint x: 678, startPoint y: 492, endPoint x: 799, endPoint y: 495, distance: 121.0
click at [678, 492] on month "Exclude current month" at bounding box center [641, 492] width 115 height 14
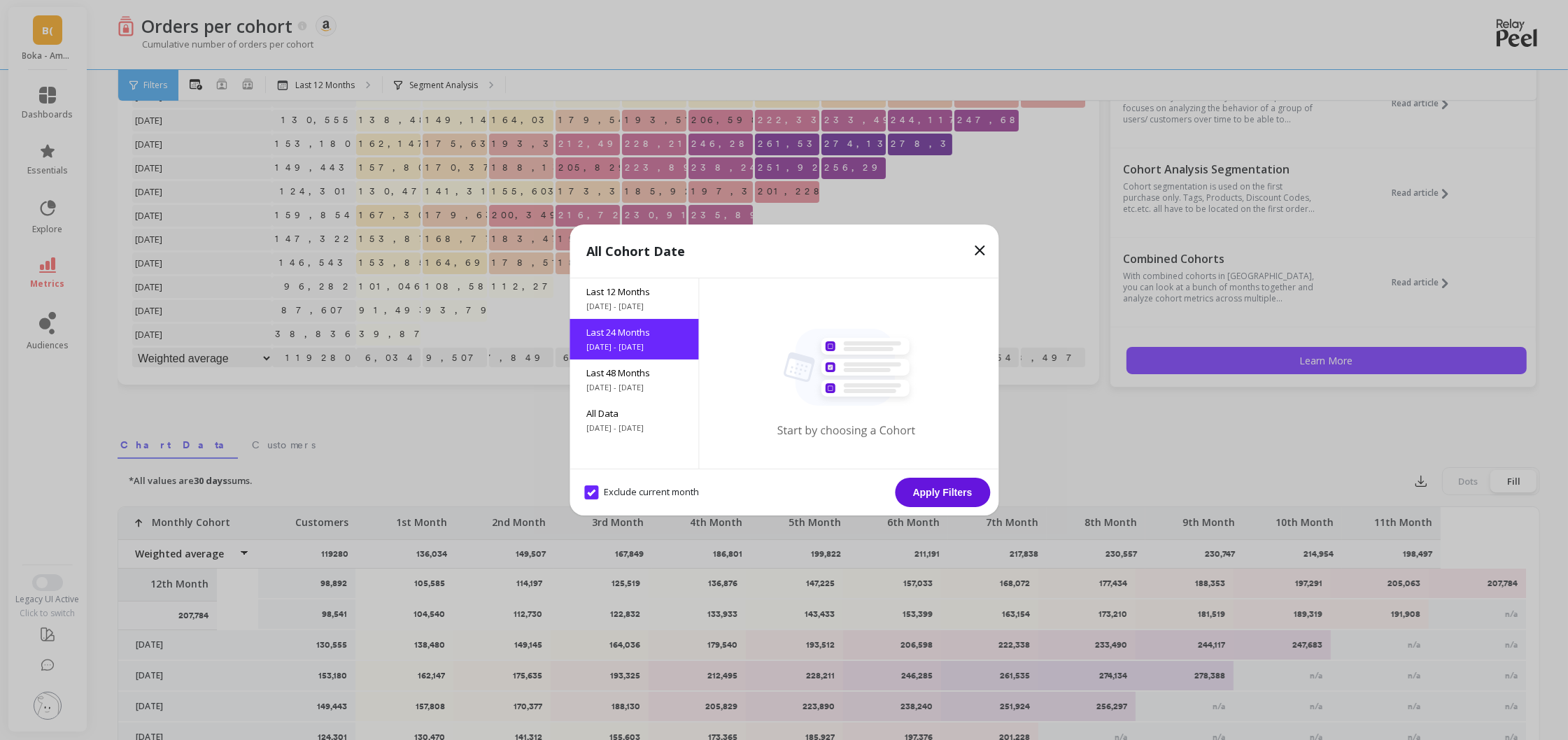
checkbox month "true"
click at [911, 492] on button "Apply Filters" at bounding box center [942, 492] width 95 height 30
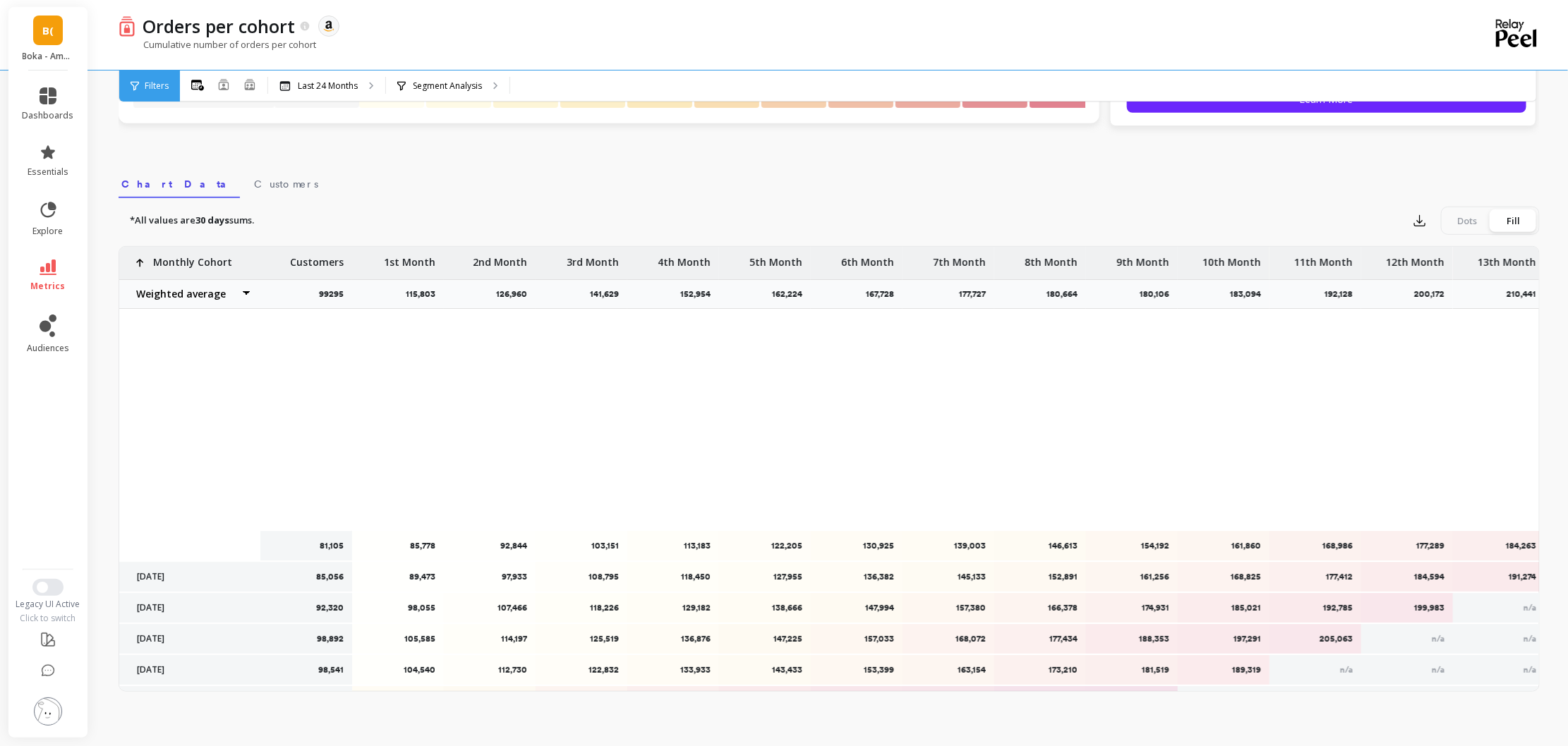
scroll to position [375, 0]
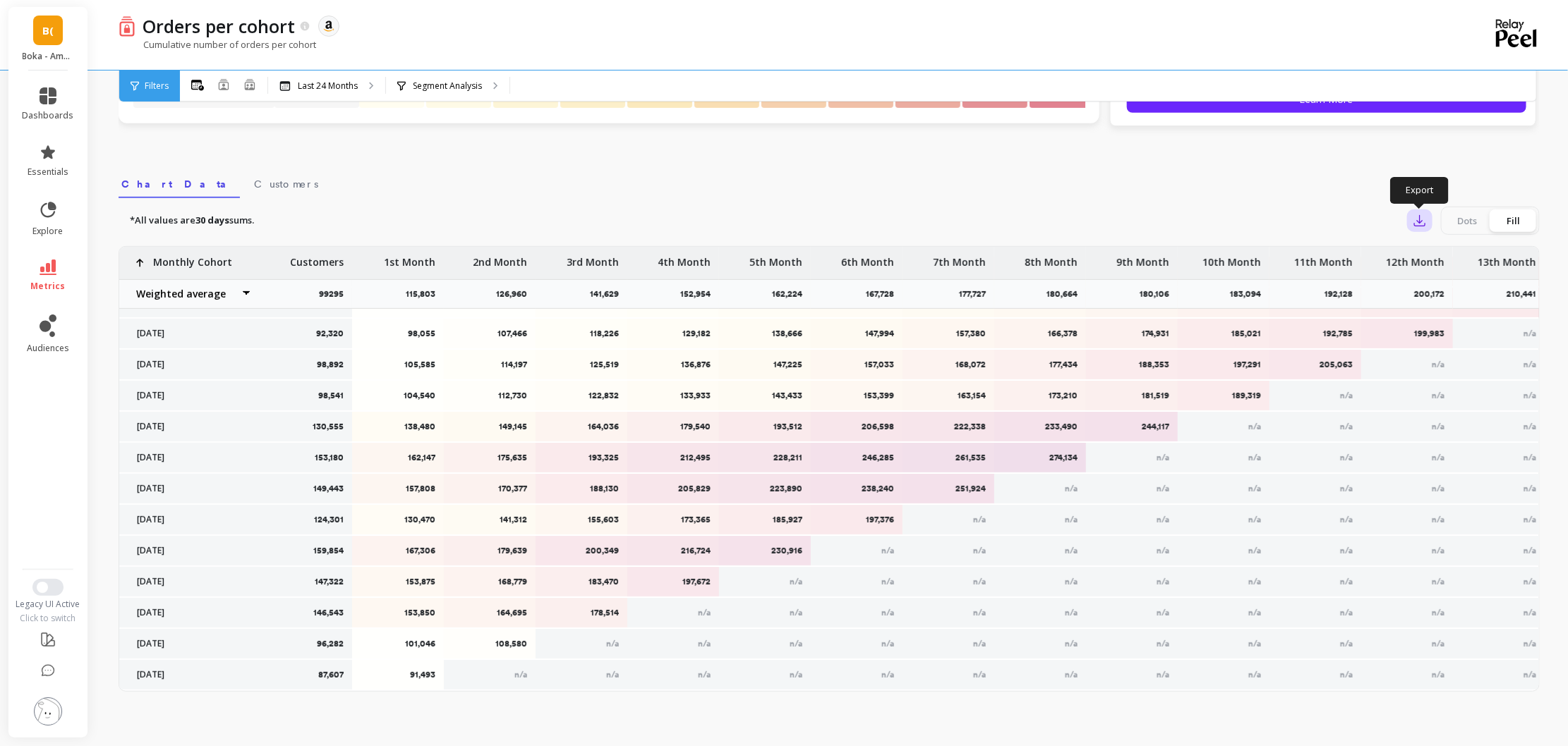
click at [1420, 216] on icon "button" at bounding box center [1421, 221] width 11 height 11
click at [1482, 258] on button "CSV" at bounding box center [1471, 259] width 126 height 25
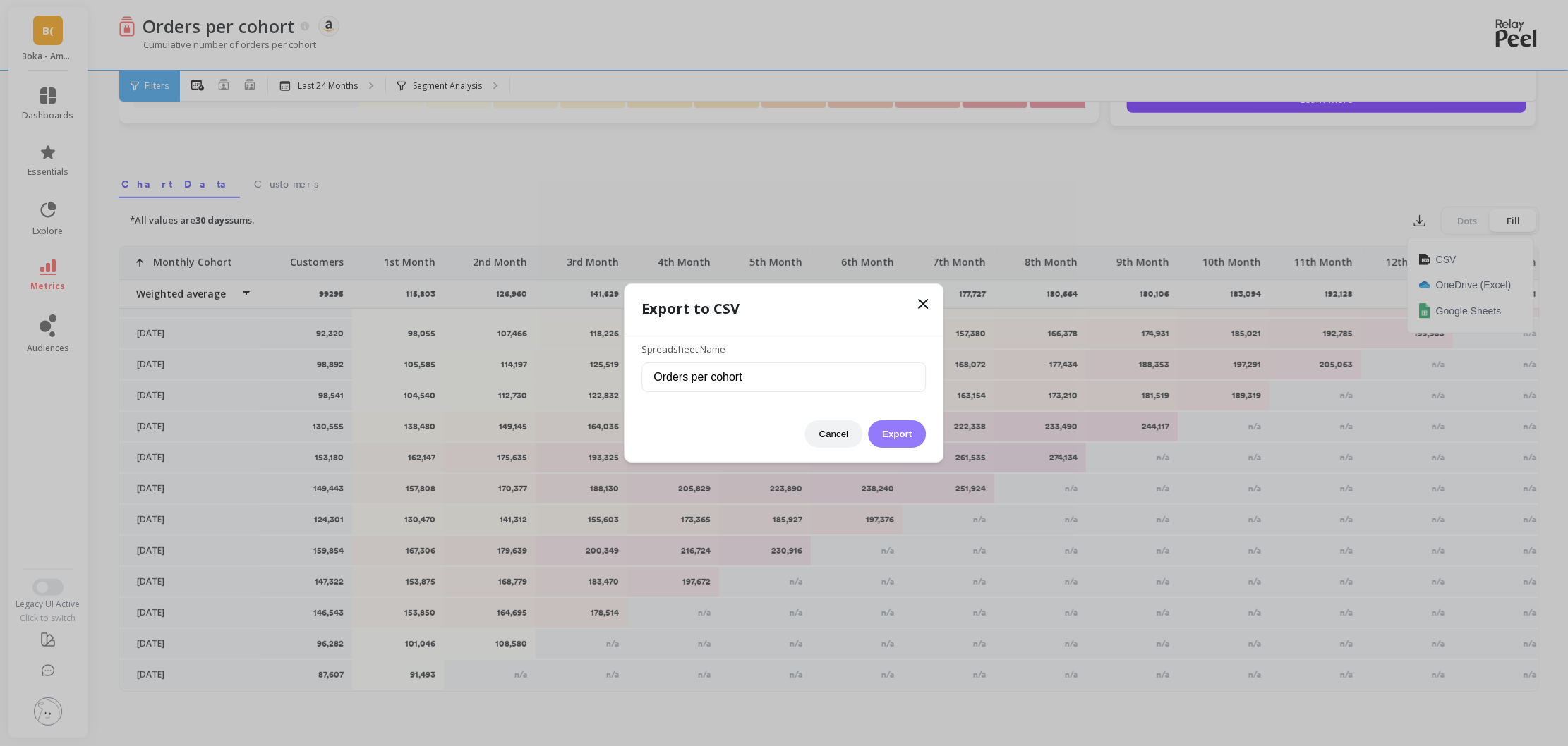
click at [918, 438] on button "Export" at bounding box center [897, 434] width 58 height 28
